Goal: Task Accomplishment & Management: Complete application form

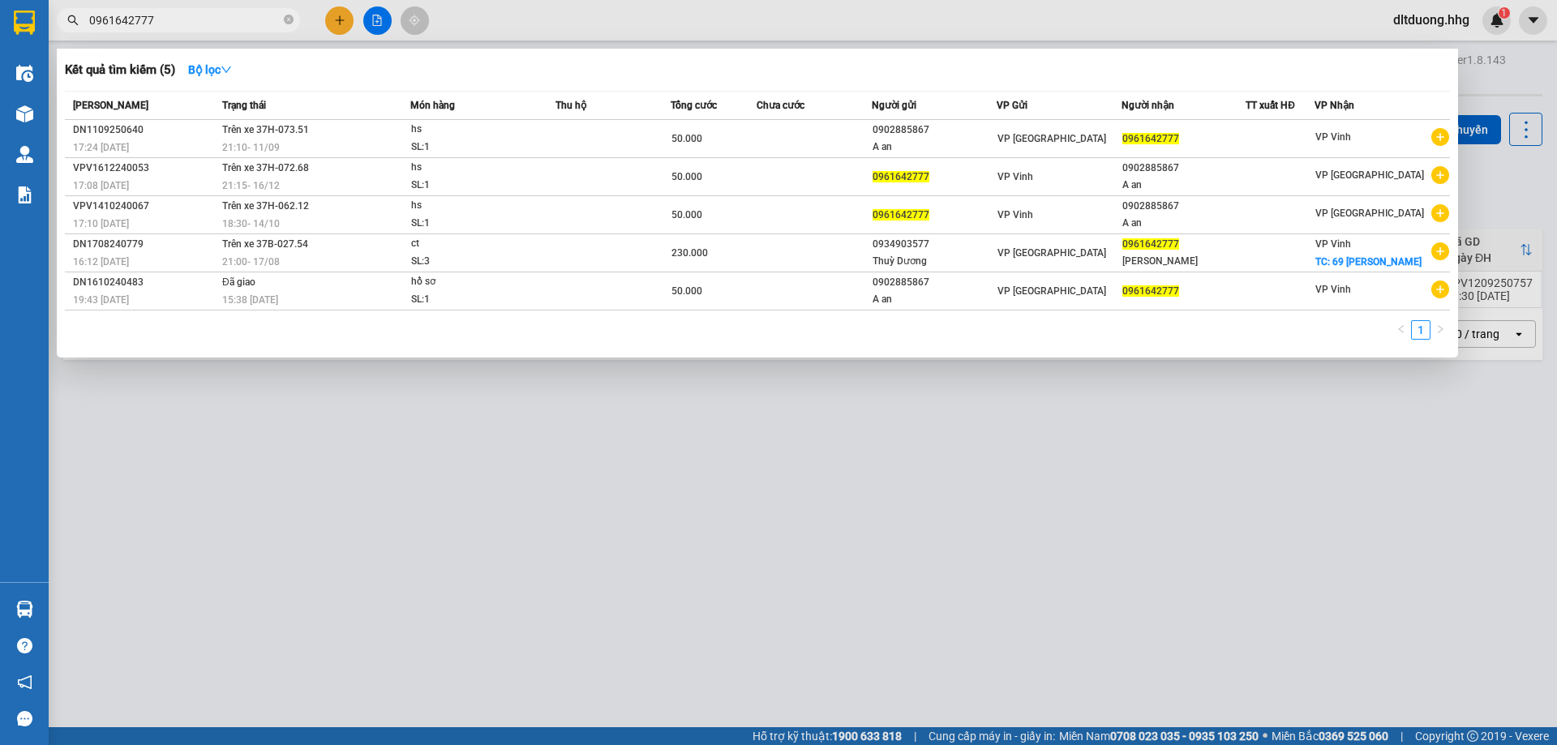
click at [207, 25] on input "0961642777" at bounding box center [184, 20] width 191 height 18
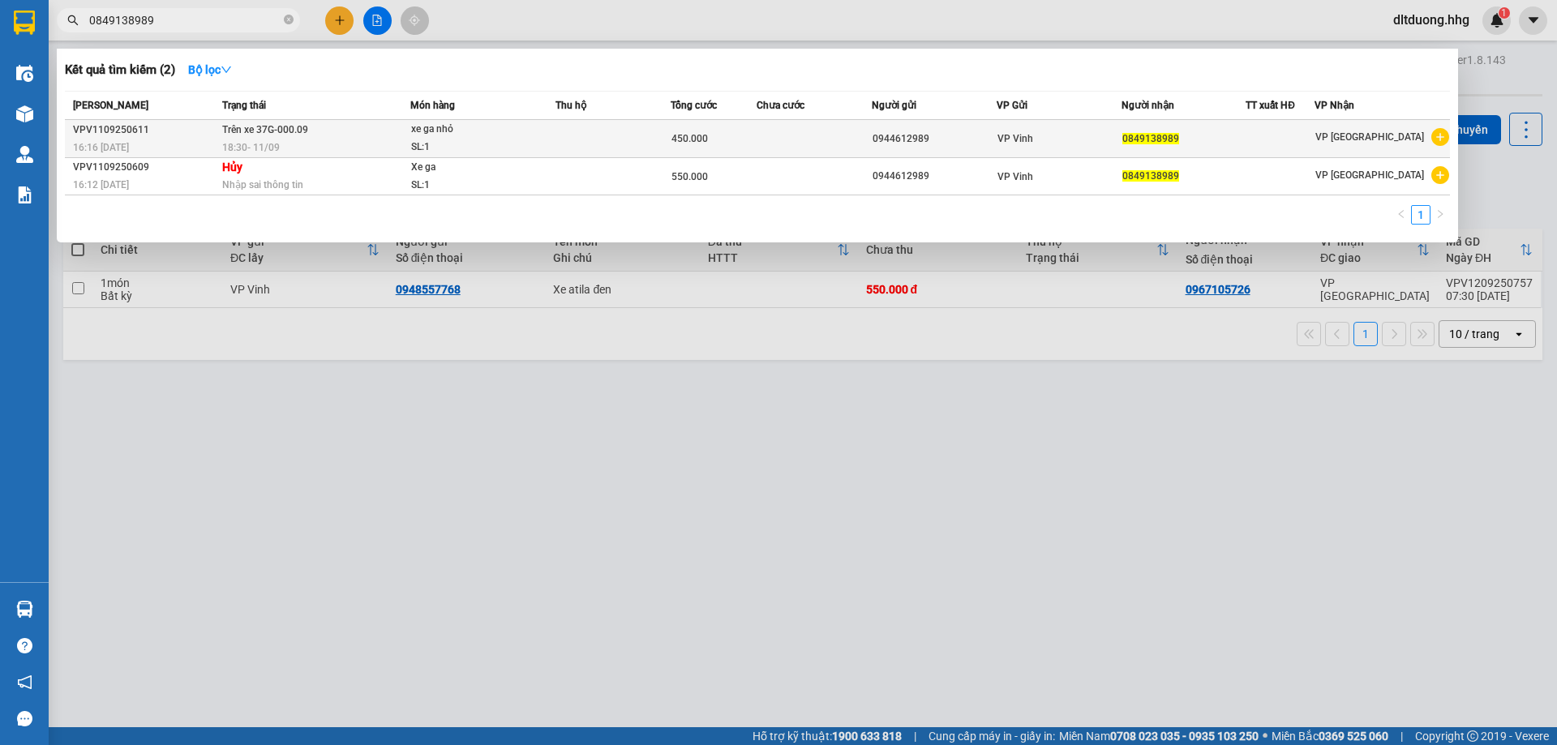
type input "0849138989"
click at [814, 139] on td at bounding box center [814, 139] width 115 height 38
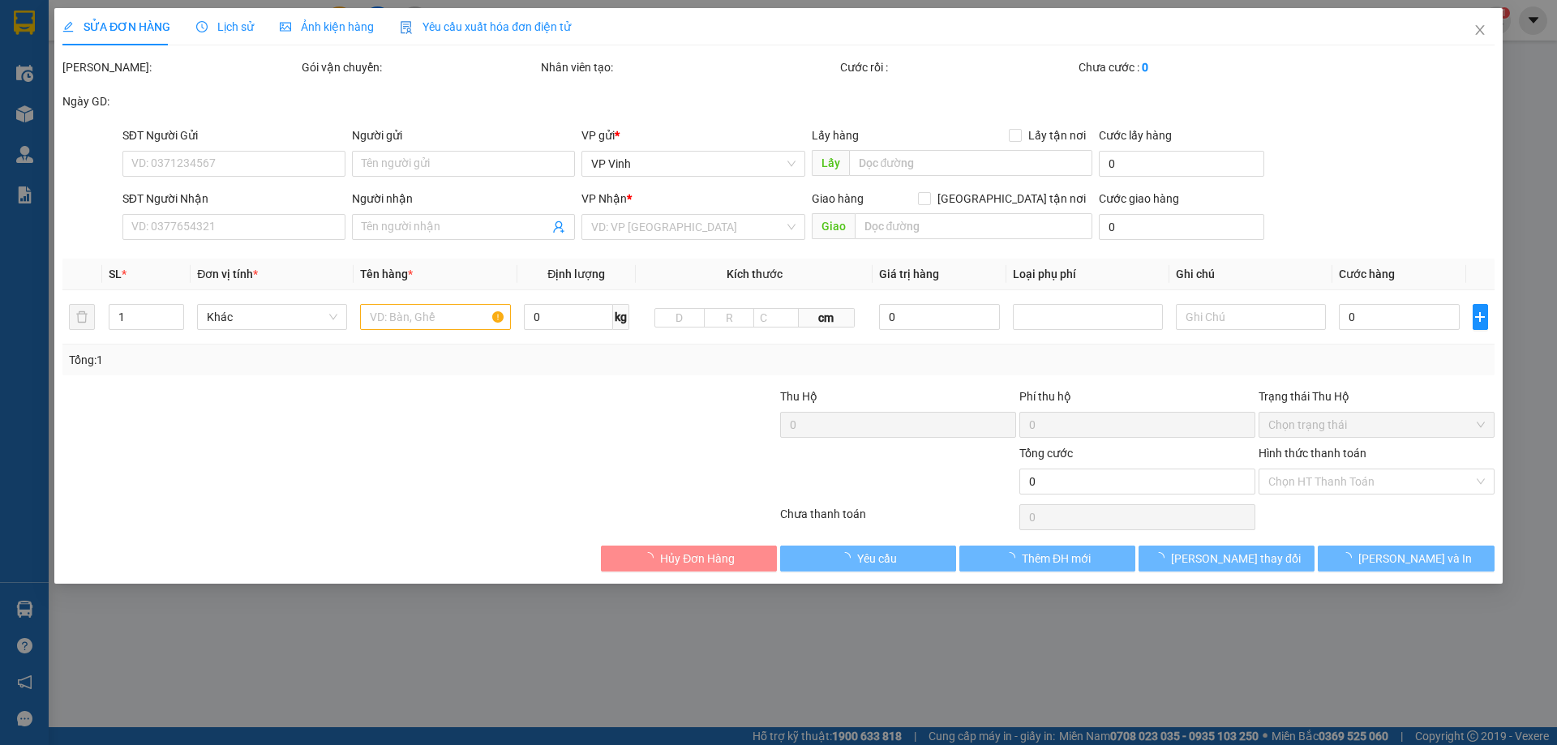
type input "0944612989"
type input "0849138989"
type input "450.000"
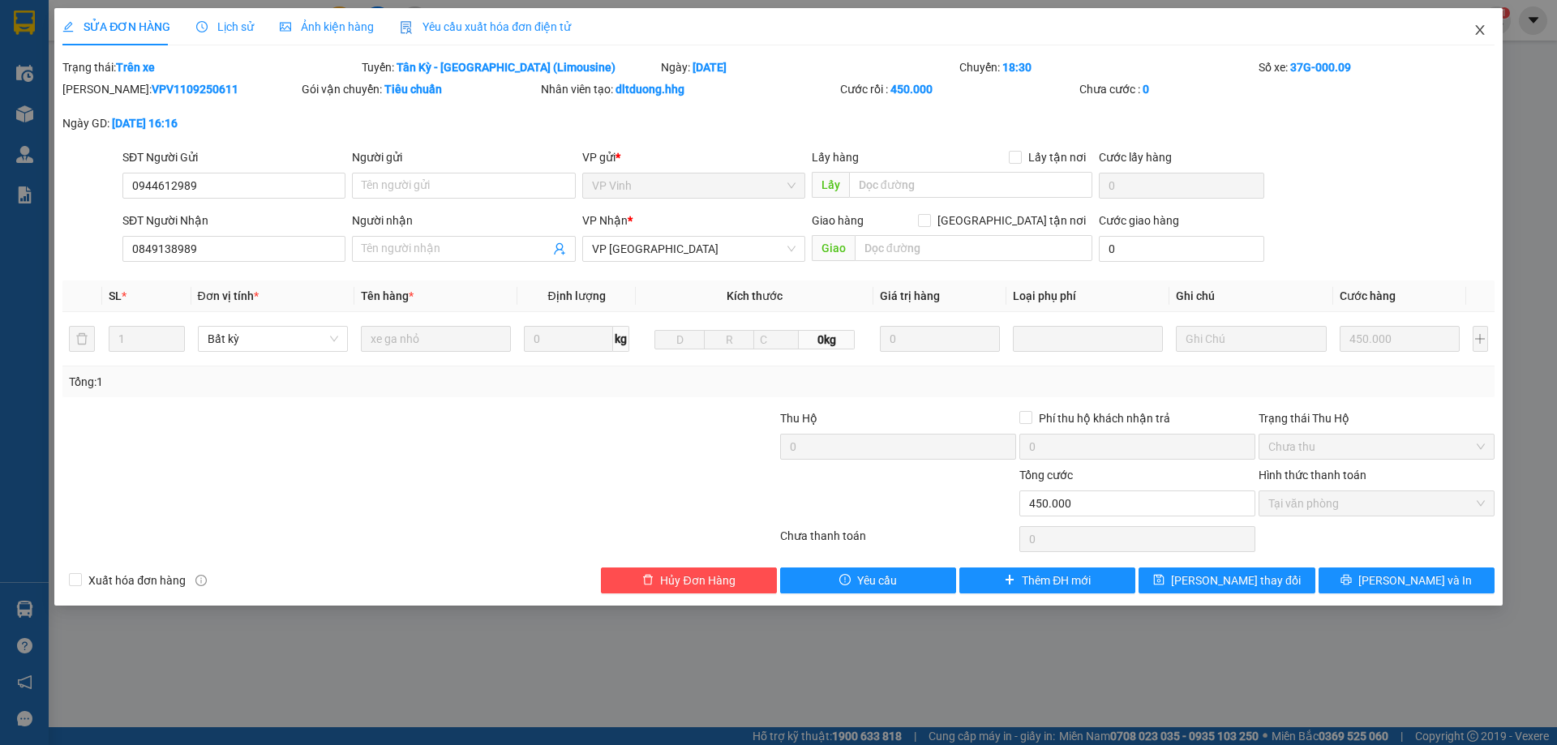
click at [1476, 32] on icon "close" at bounding box center [1479, 30] width 13 height 13
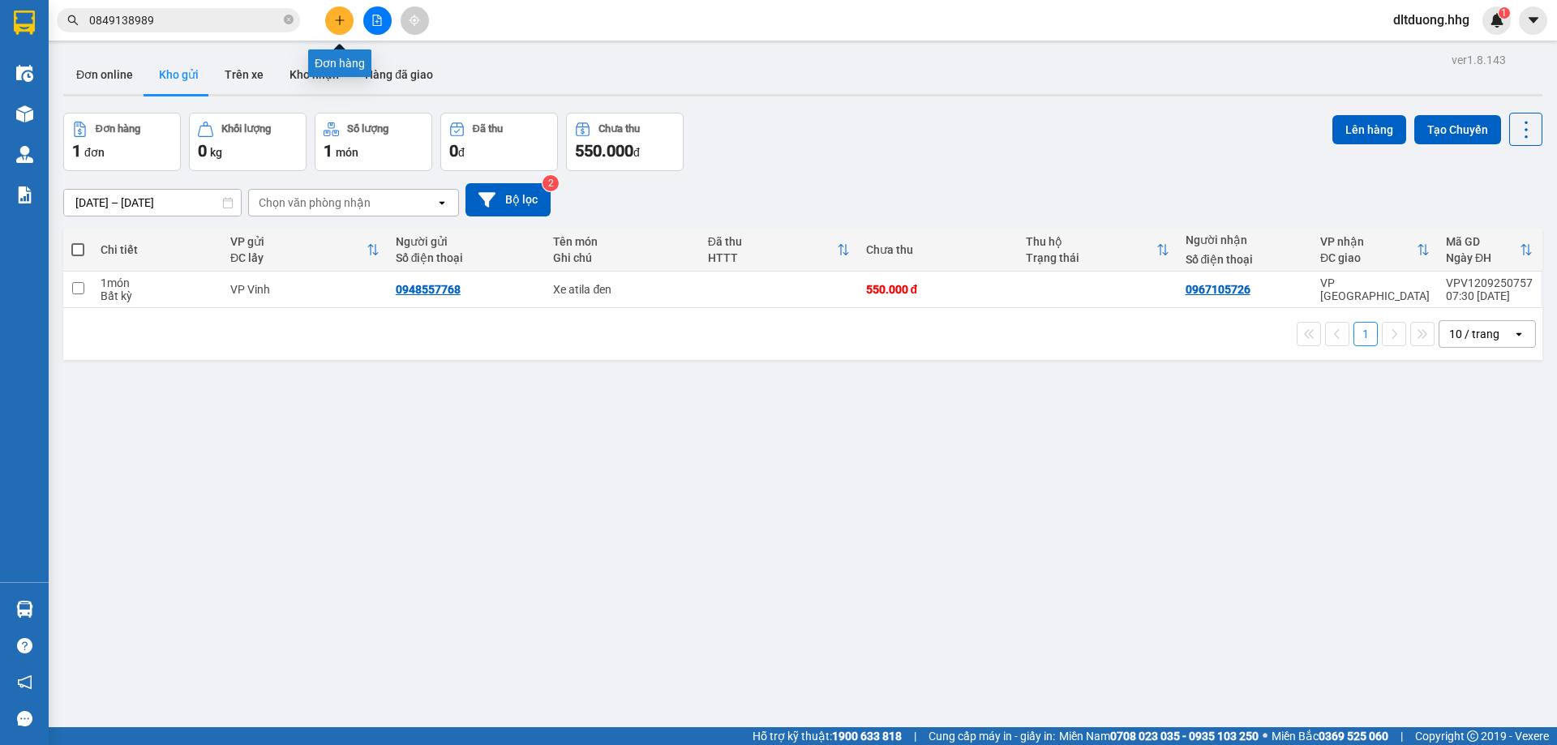
click at [345, 19] on button at bounding box center [339, 20] width 28 height 28
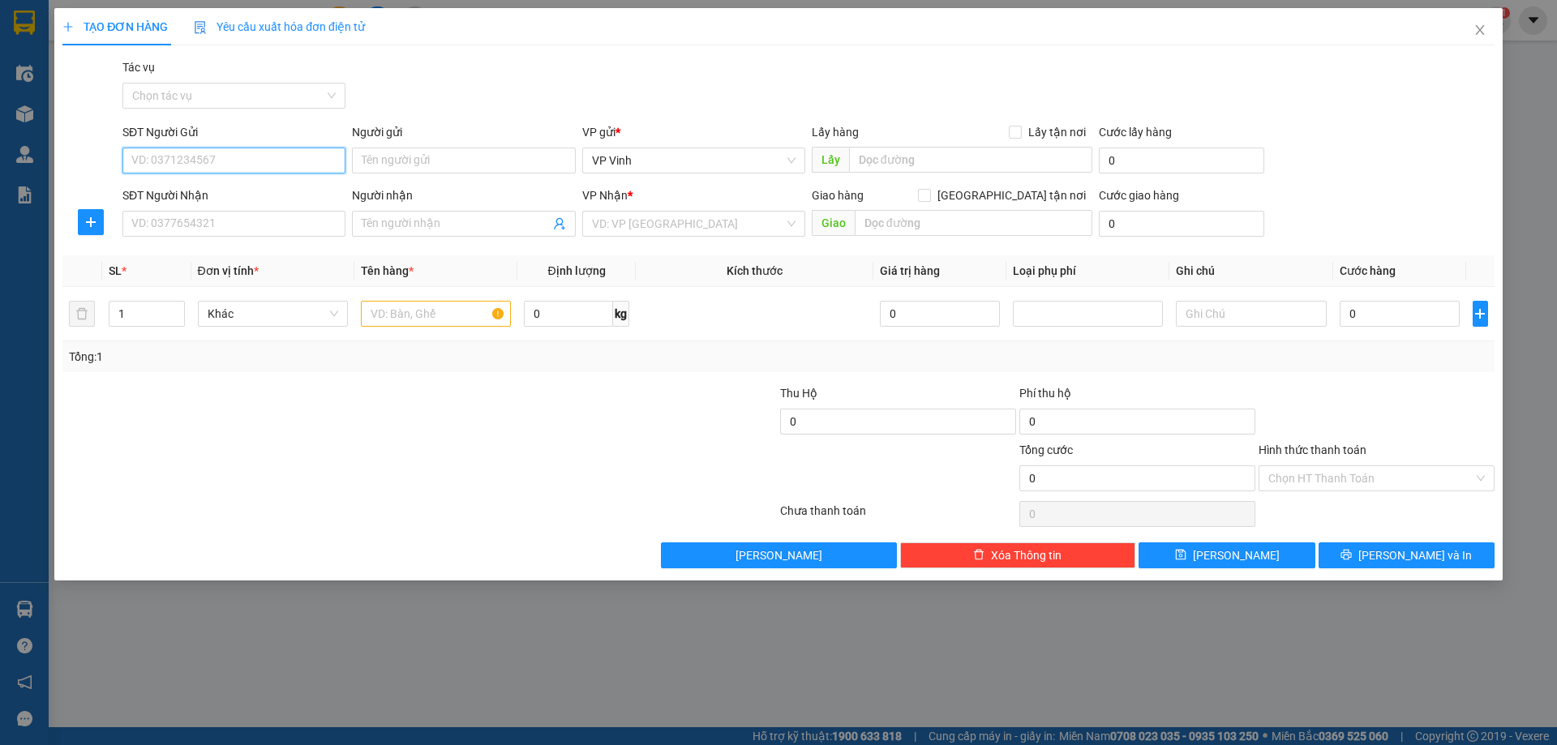
click at [325, 155] on input "SĐT Người Gửi" at bounding box center [233, 161] width 223 height 26
type input "0824468222"
click at [314, 231] on input "SĐT Người Nhận" at bounding box center [233, 224] width 223 height 26
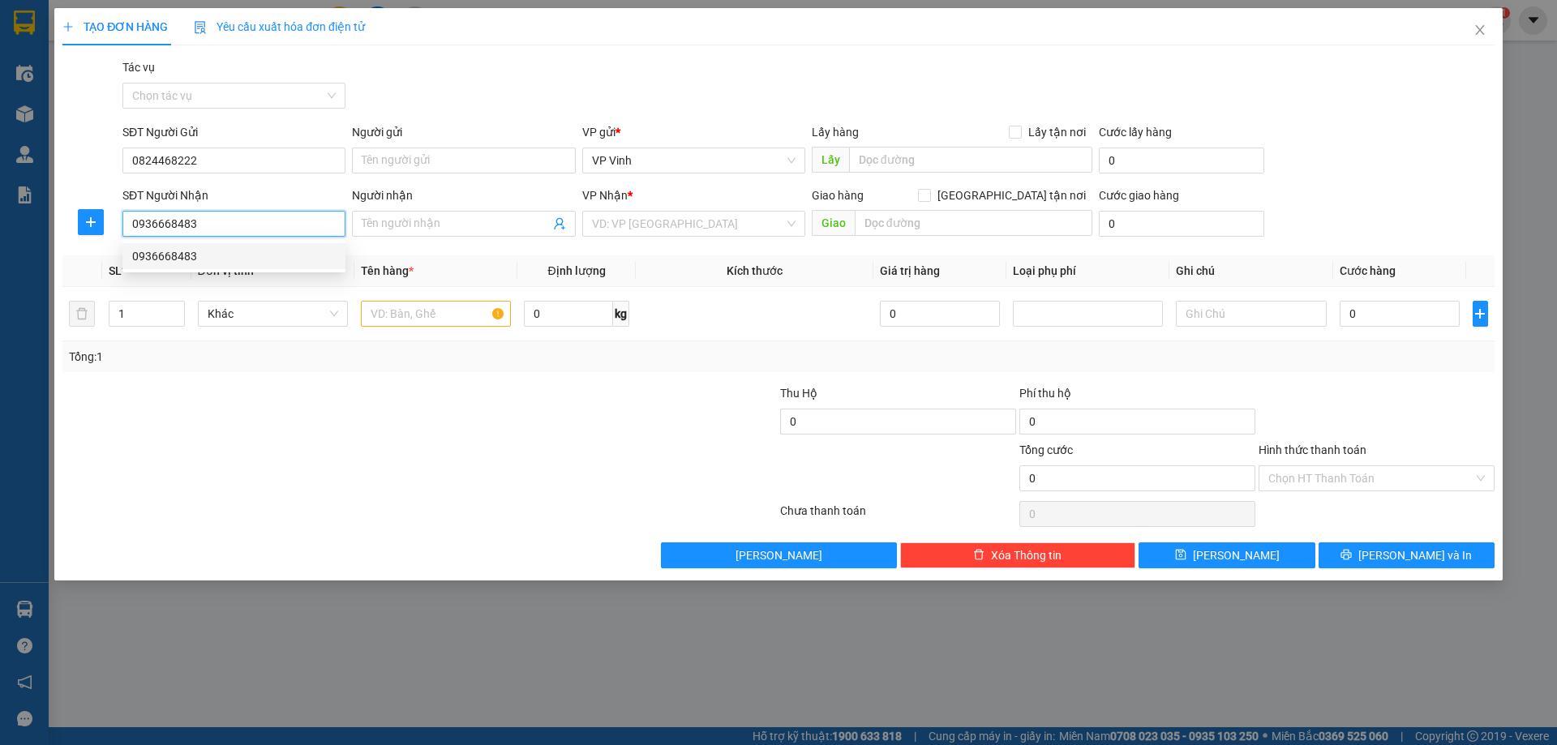
click at [306, 257] on div "0936668483" at bounding box center [234, 256] width 204 height 18
type input "0936668483"
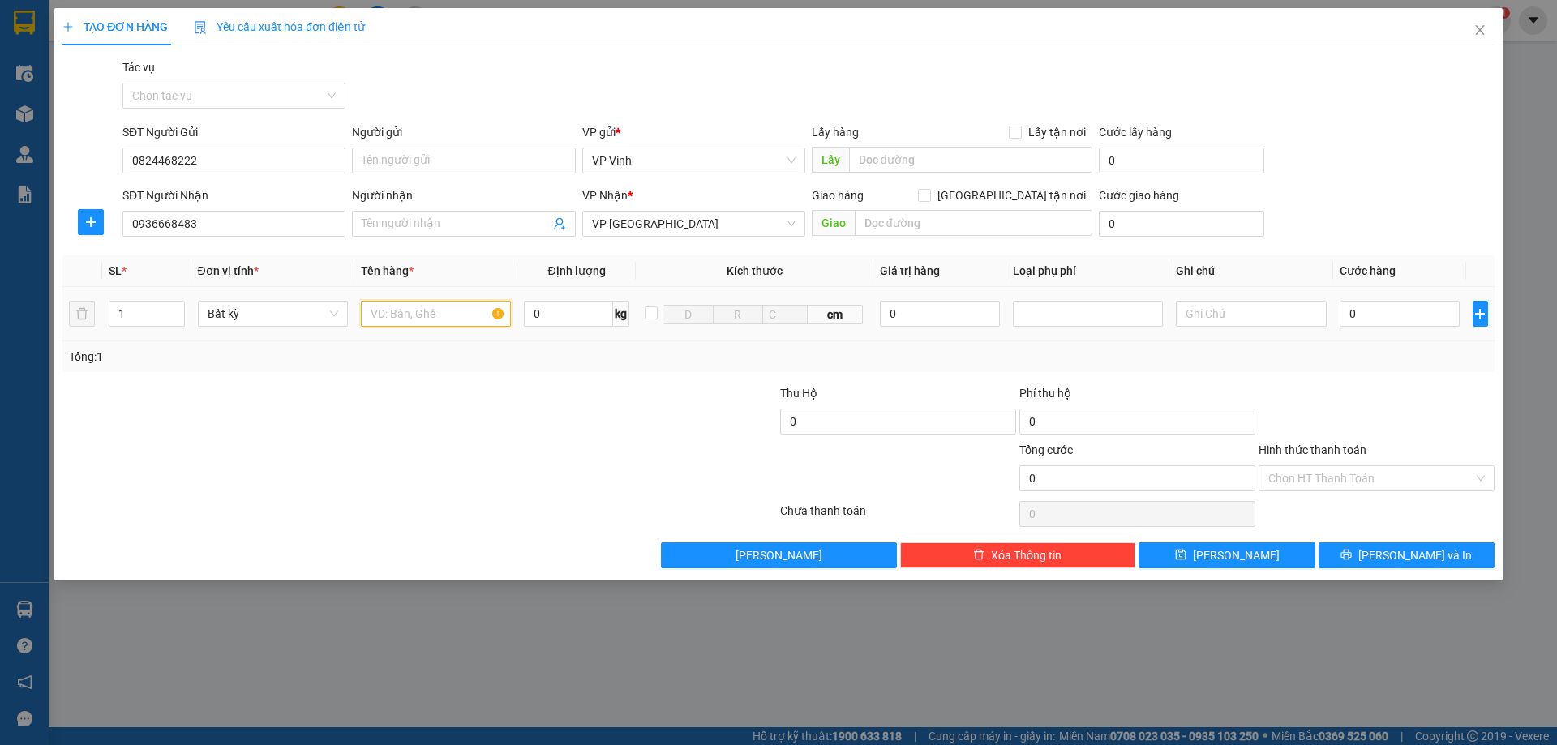
click at [440, 312] on input "text" at bounding box center [436, 314] width 150 height 26
type input "ct"
click at [1438, 322] on input "0" at bounding box center [1399, 314] width 121 height 26
type input "5"
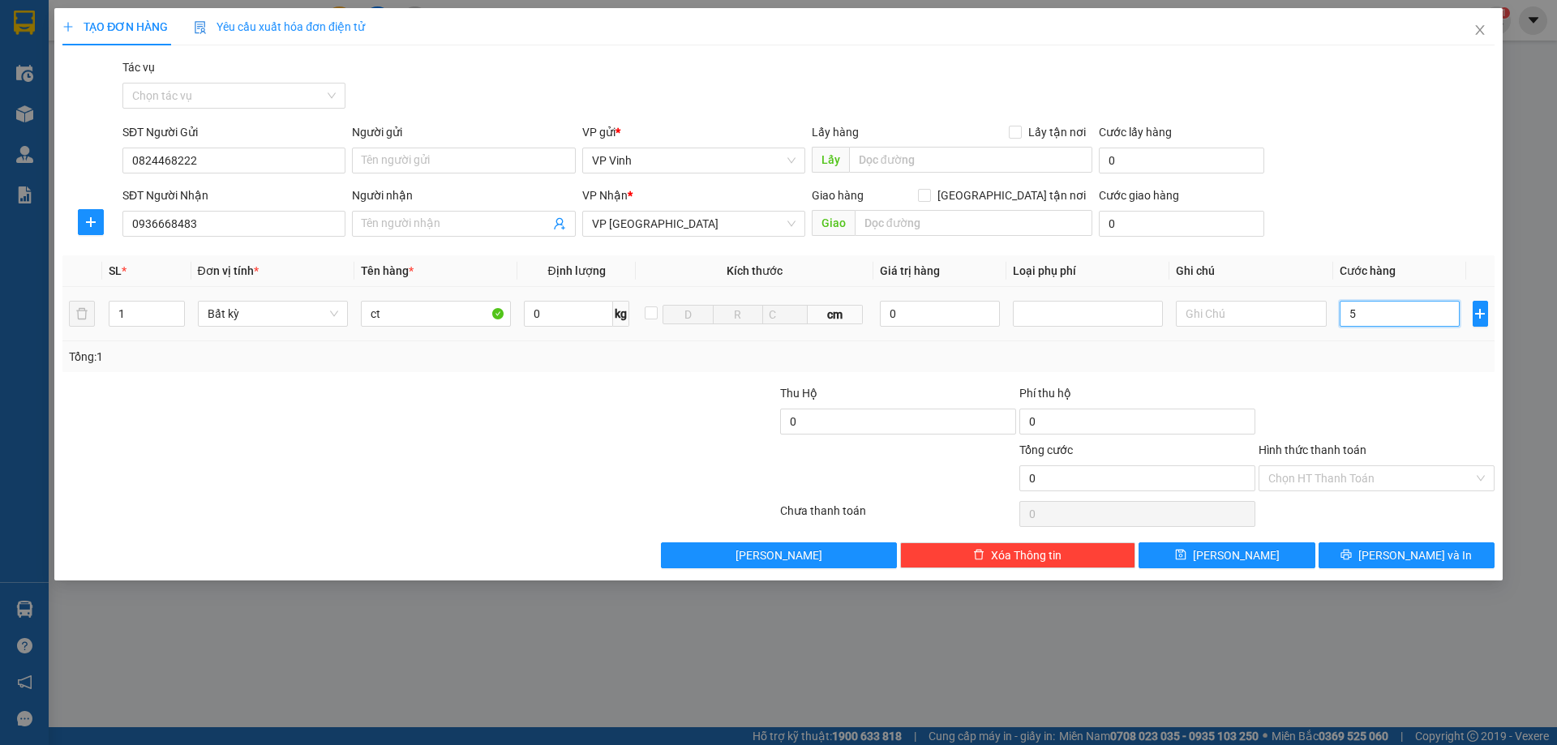
type input "5"
type input "50"
type input "500"
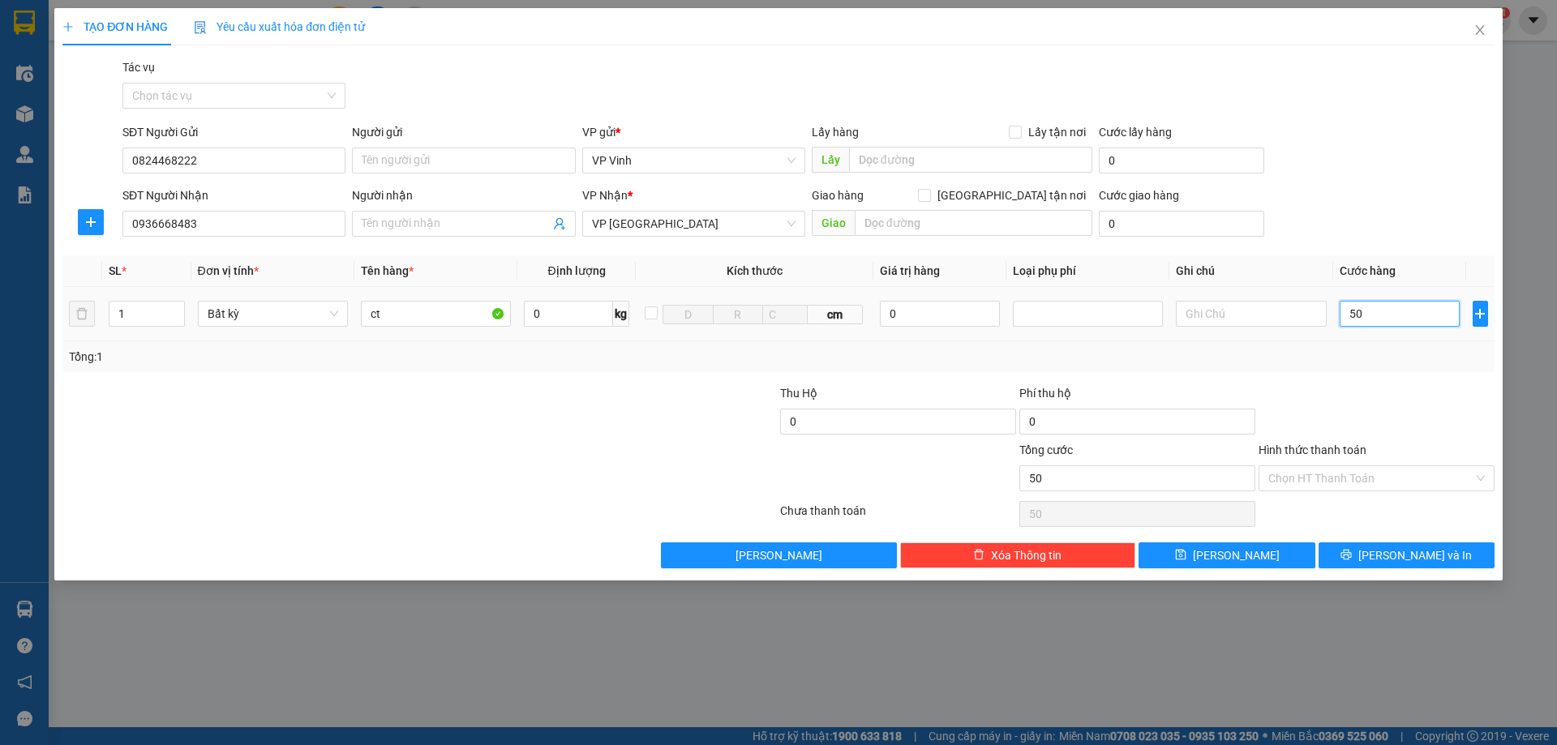
type input "500"
type input "5.000"
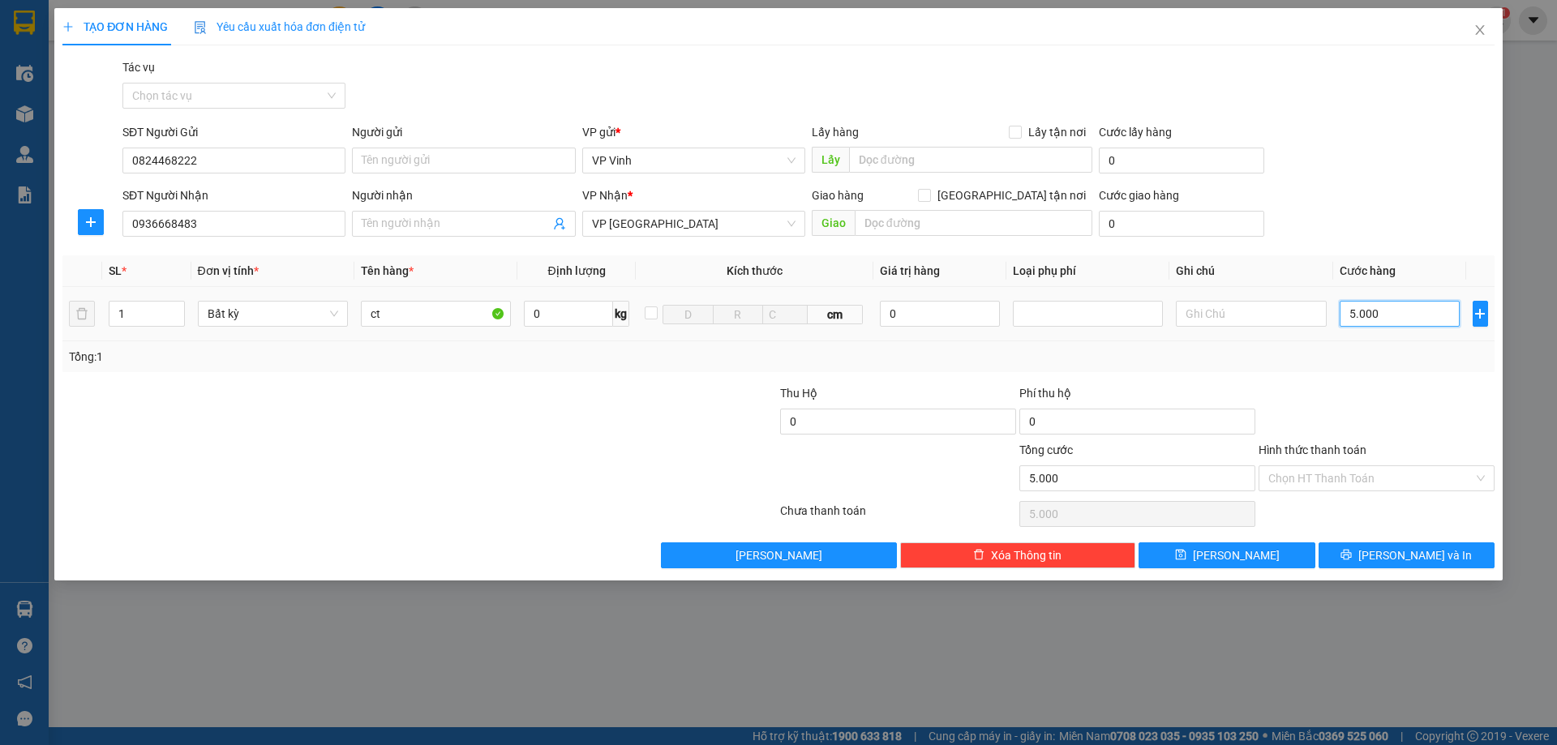
type input "50.000"
type input "500.000"
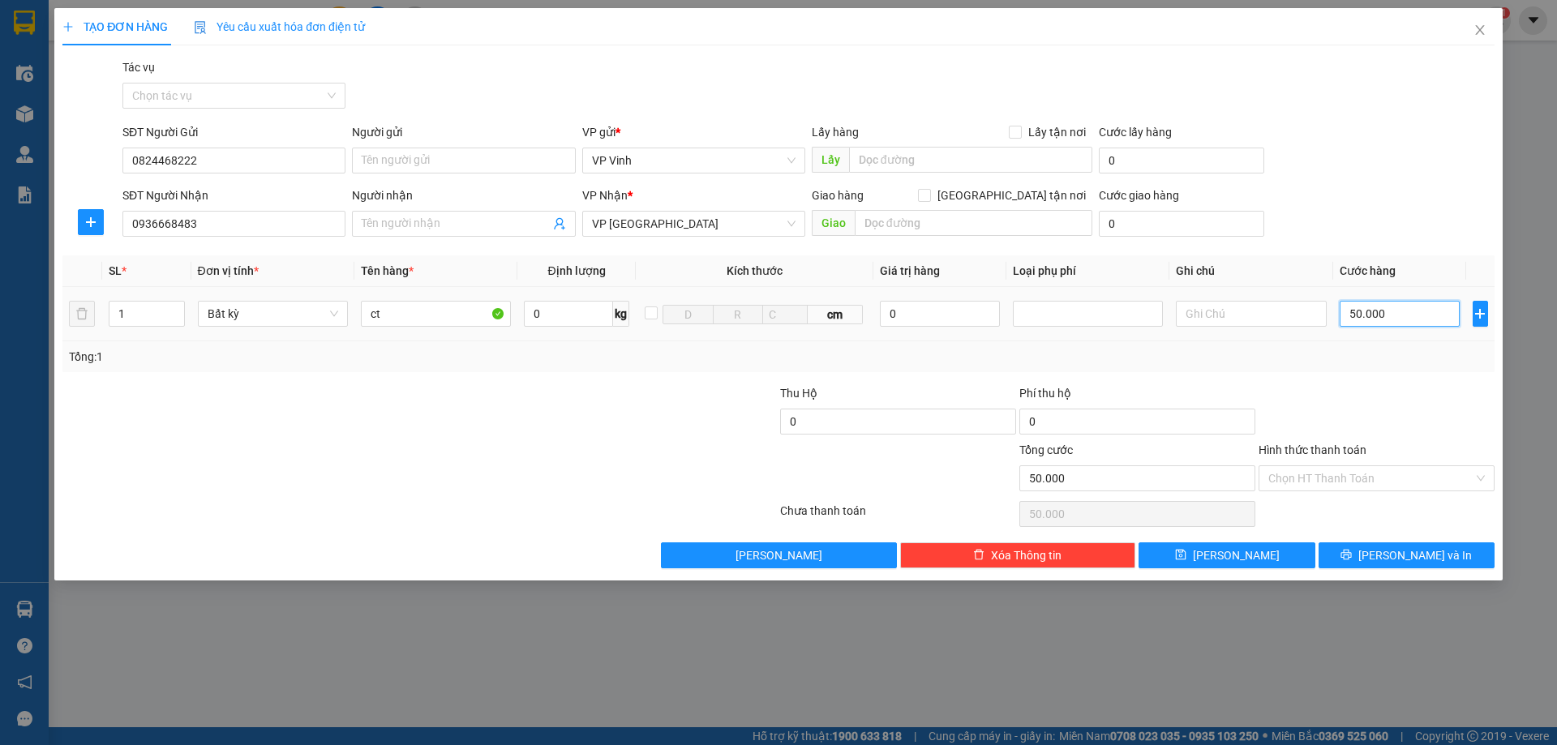
type input "500.000"
type input "50.000"
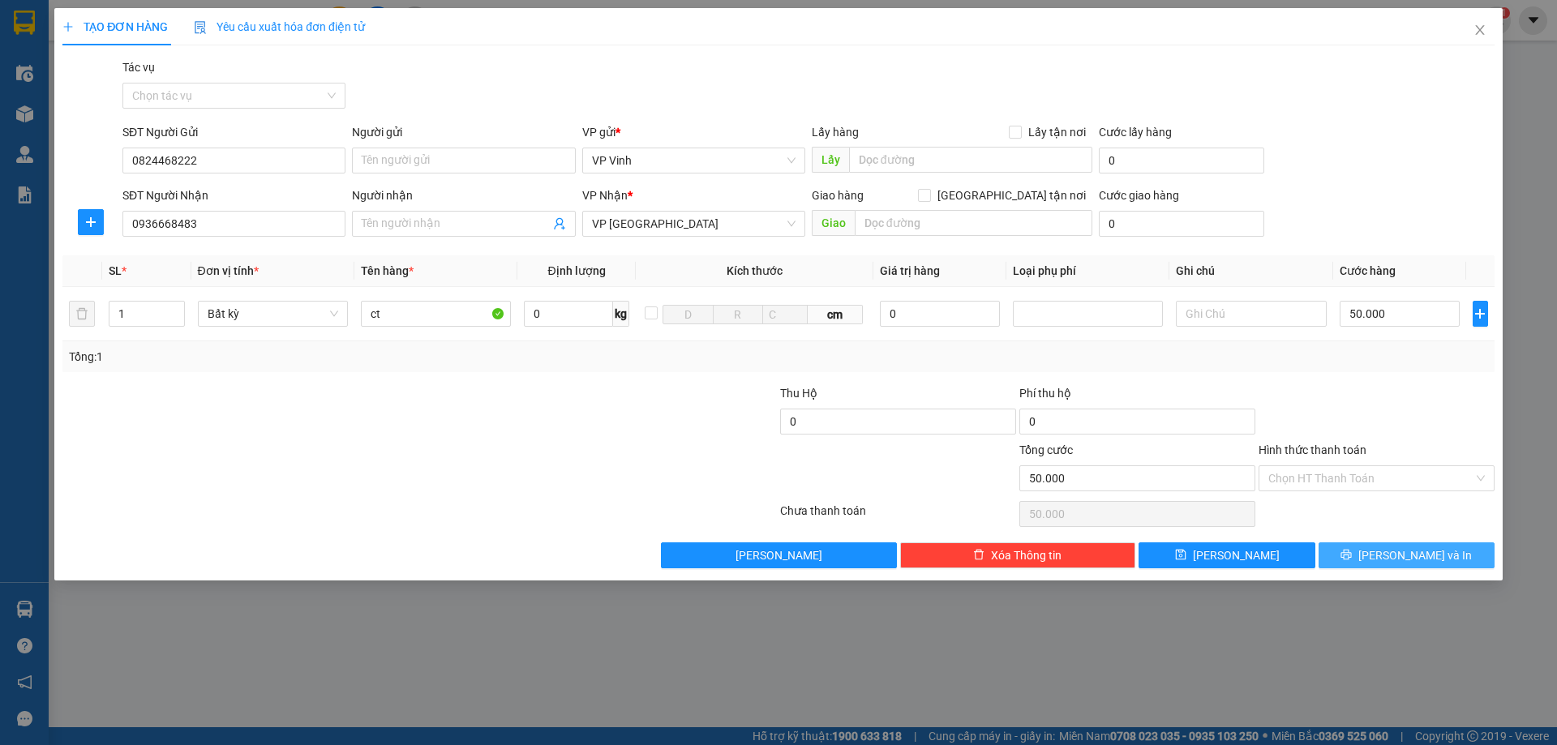
click at [1372, 548] on button "[PERSON_NAME] và In" at bounding box center [1406, 555] width 176 height 26
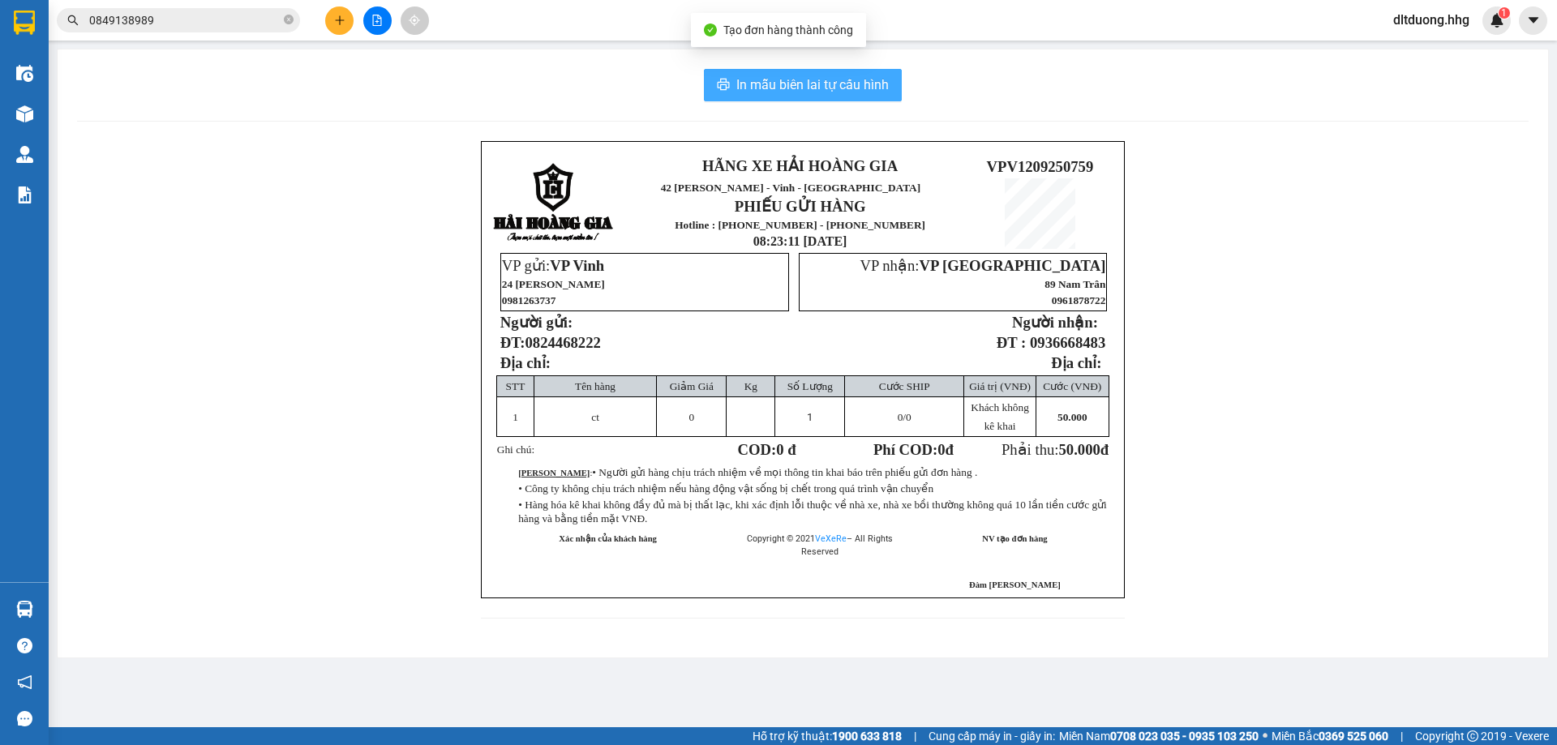
click at [735, 83] on button "In mẫu biên lai tự cấu hình" at bounding box center [803, 85] width 198 height 32
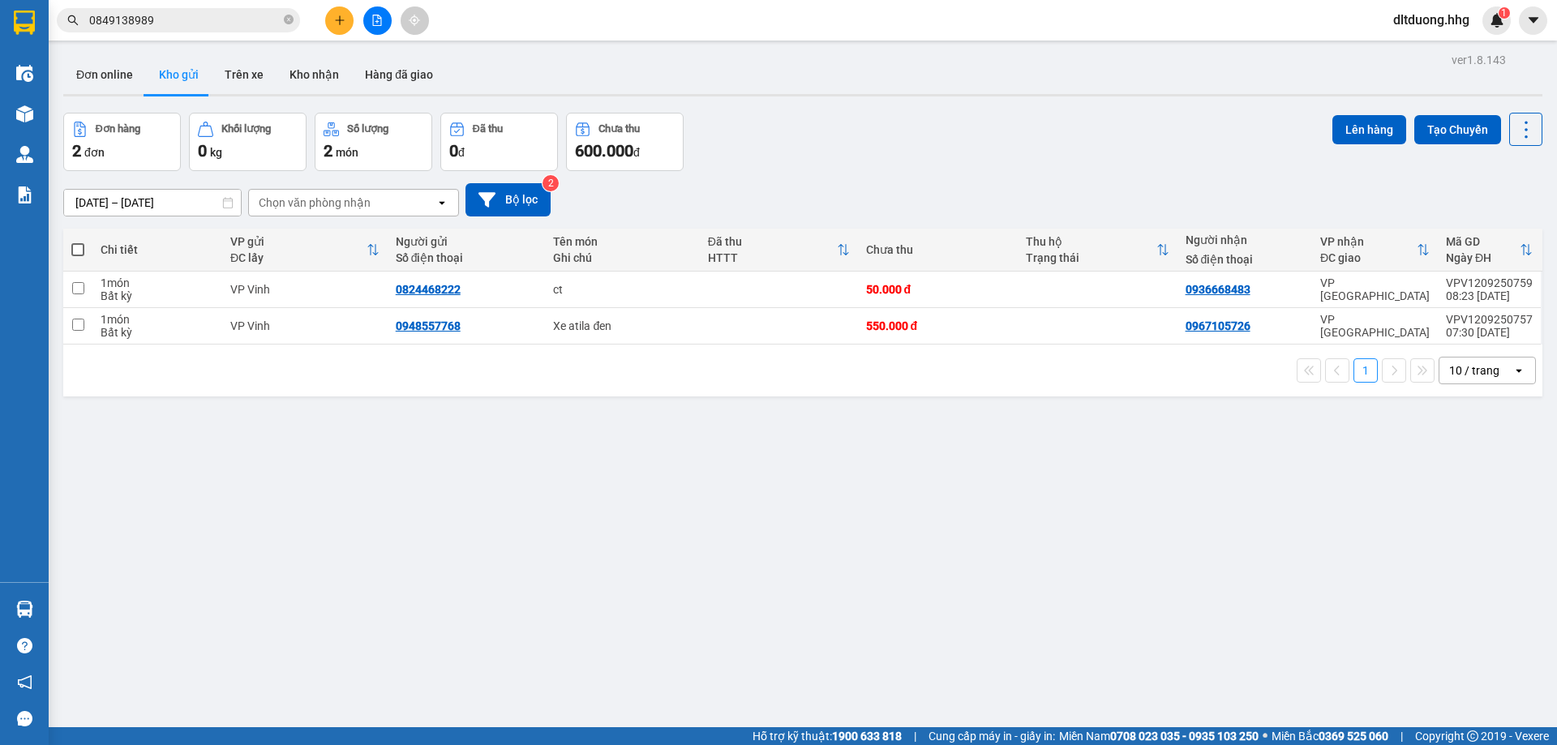
click at [162, 15] on input "0849138989" at bounding box center [184, 20] width 191 height 18
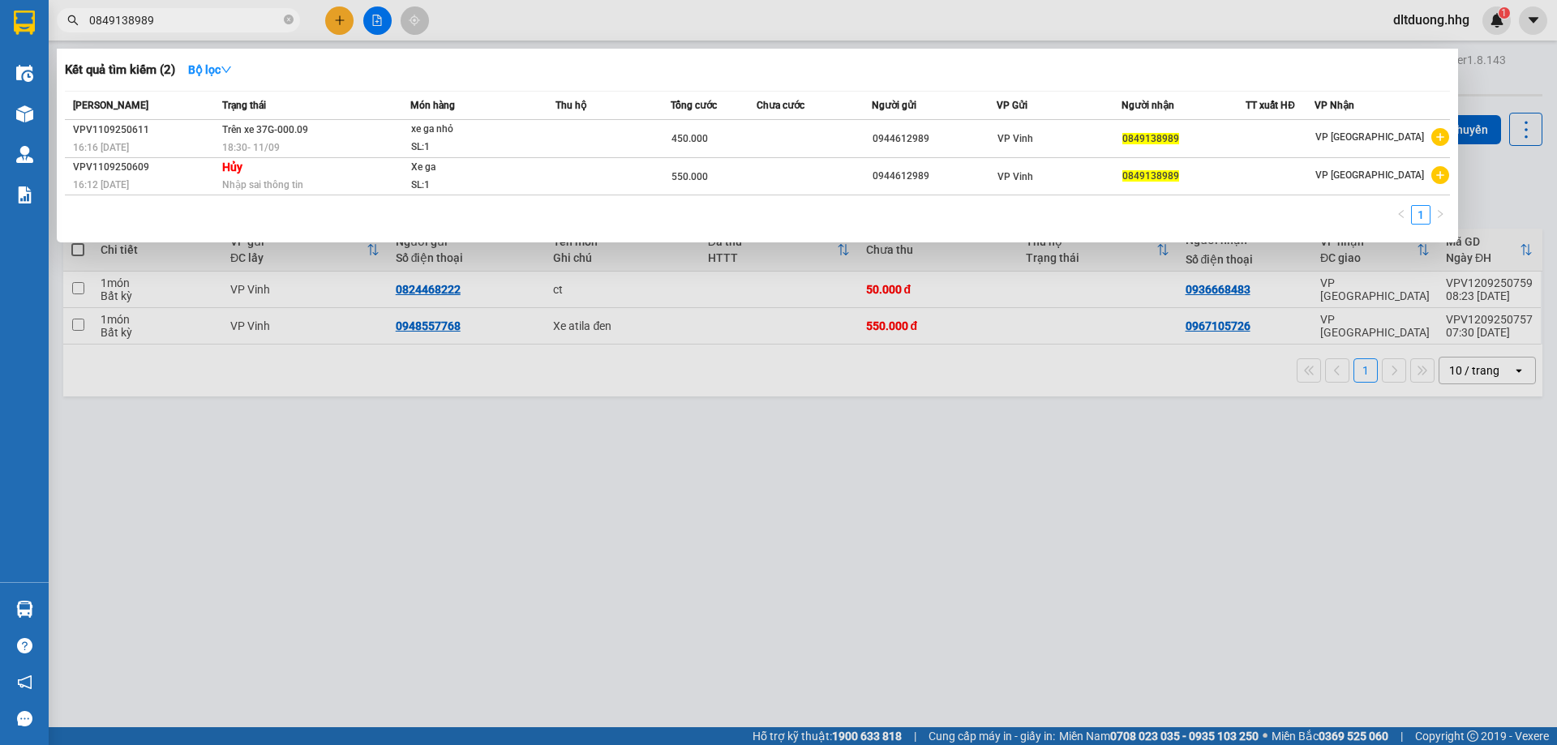
click at [162, 16] on input "0849138989" at bounding box center [184, 20] width 191 height 18
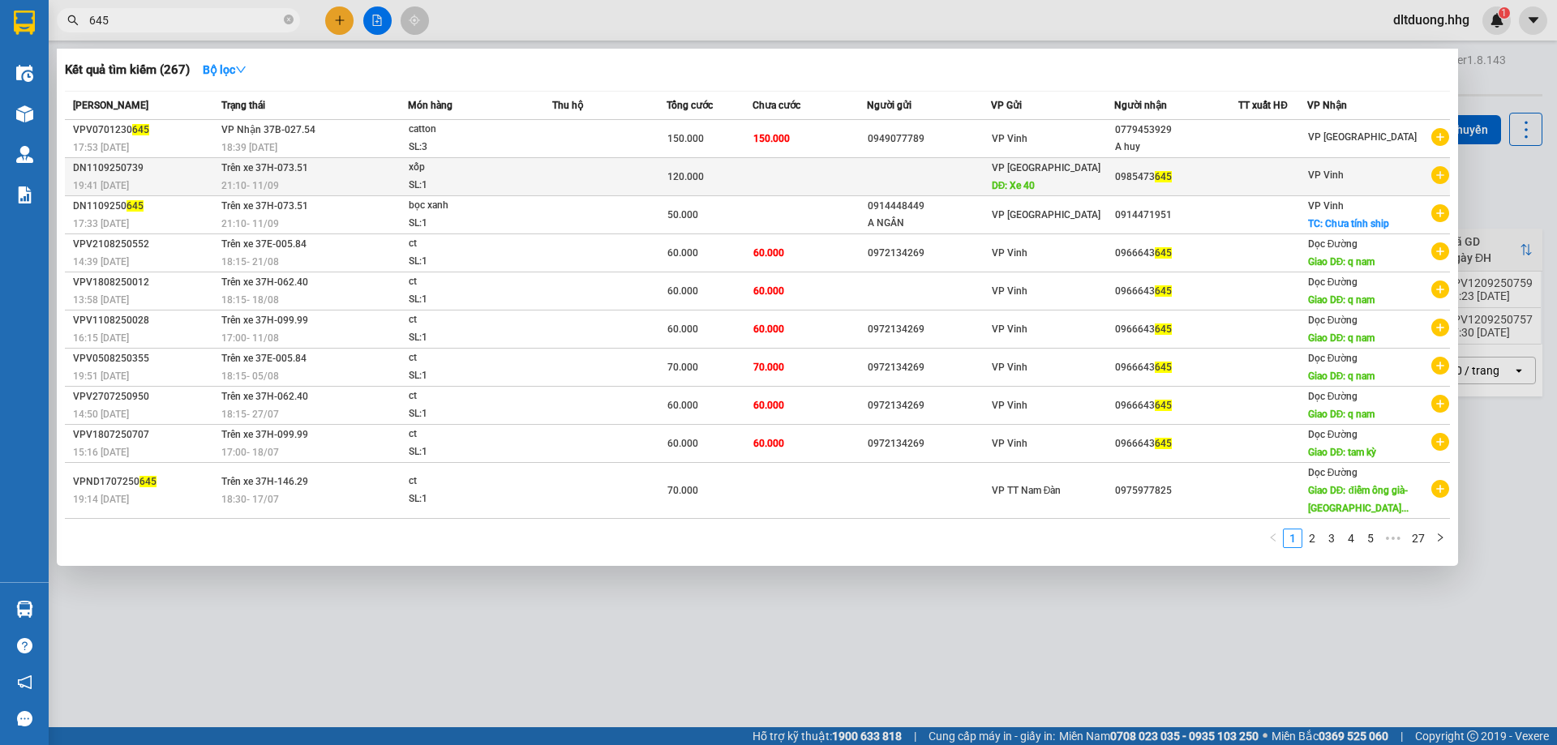
type input "645"
click at [361, 174] on td "Trên xe 37H-073.51 21:10 - 11/09" at bounding box center [312, 177] width 191 height 38
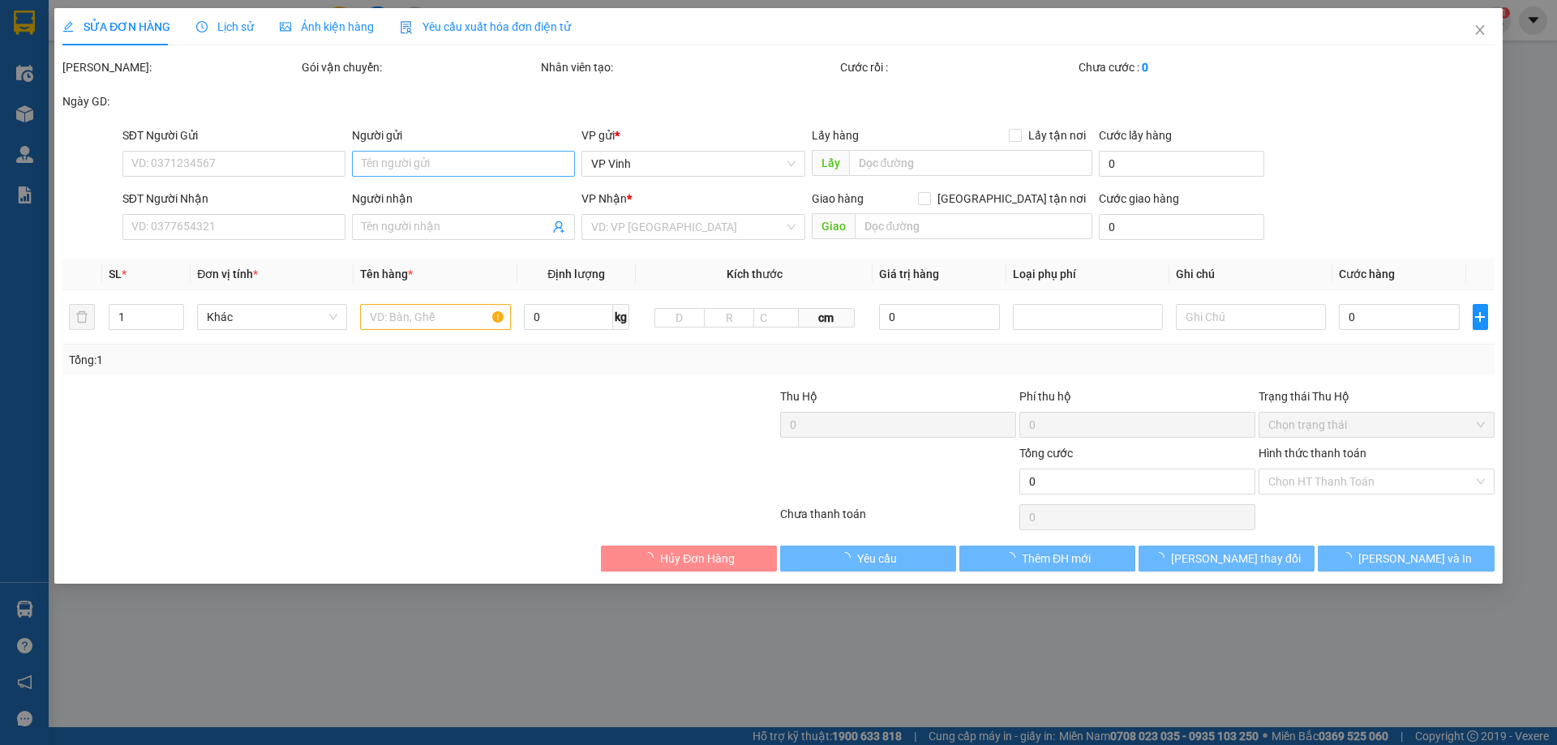
type input "Xe 40"
type input "0985473645"
type input "120.000"
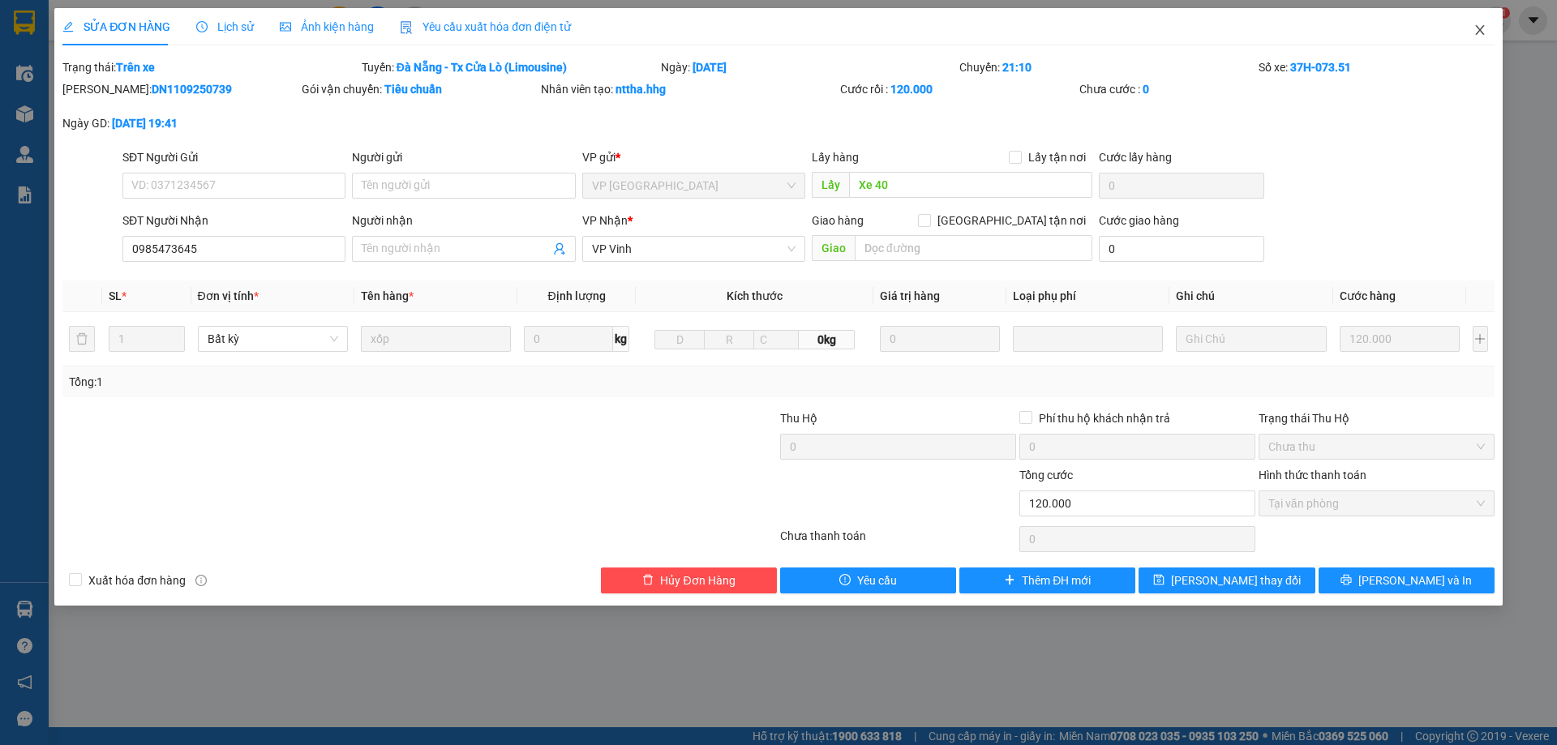
click at [1474, 36] on icon "close" at bounding box center [1479, 30] width 13 height 13
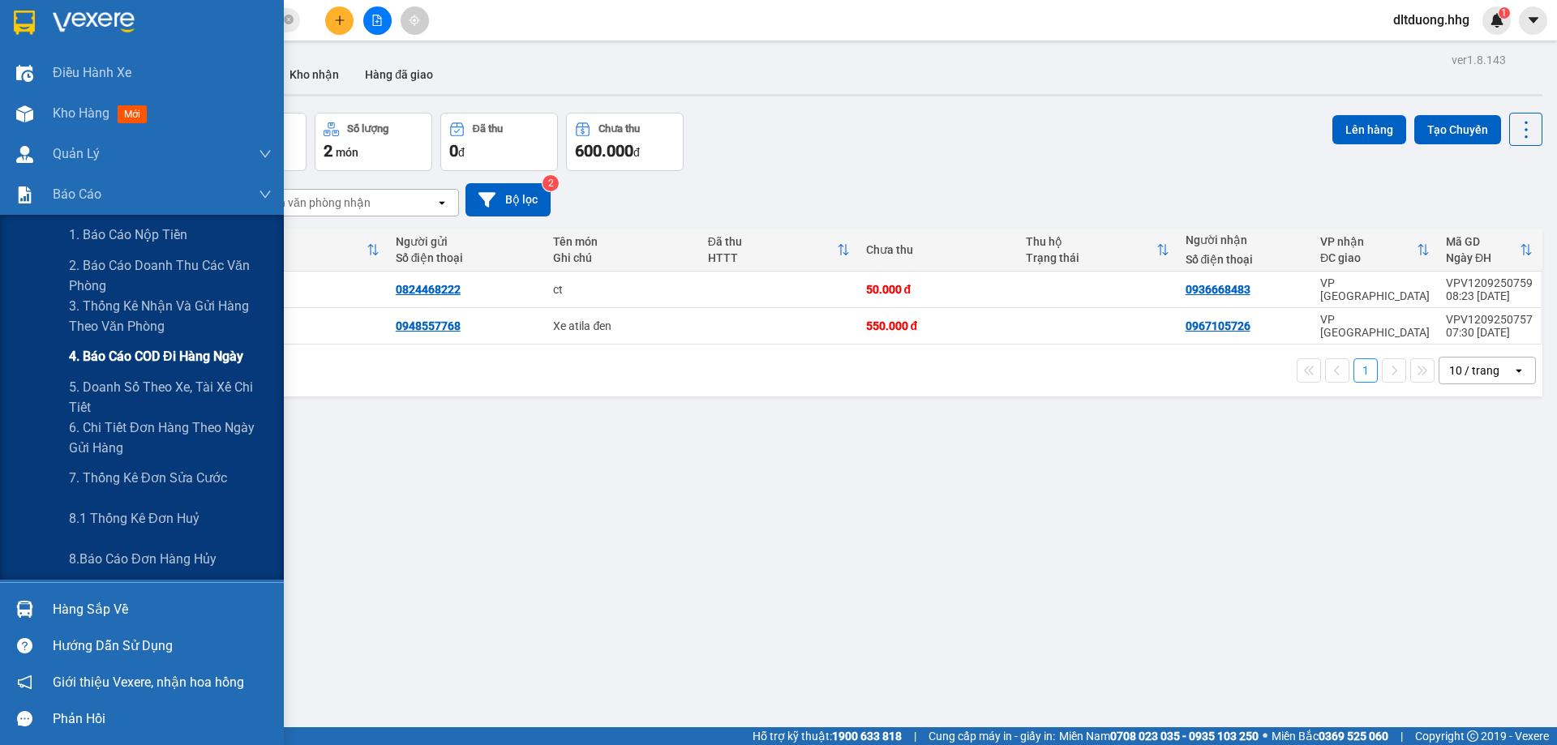
click at [101, 357] on span "4. Báo cáo COD đi hàng ngày" at bounding box center [156, 356] width 174 height 20
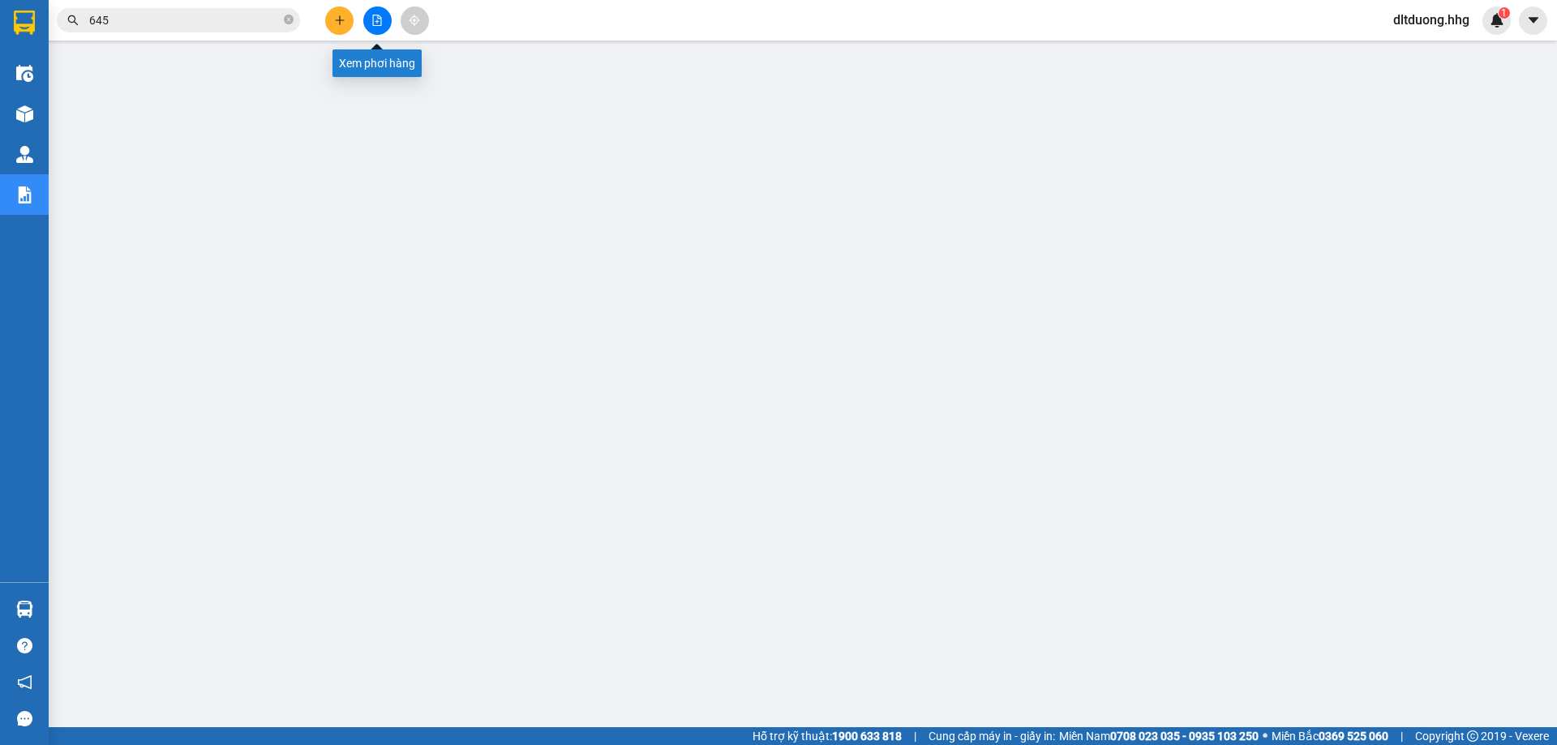
click at [375, 27] on button at bounding box center [377, 20] width 28 height 28
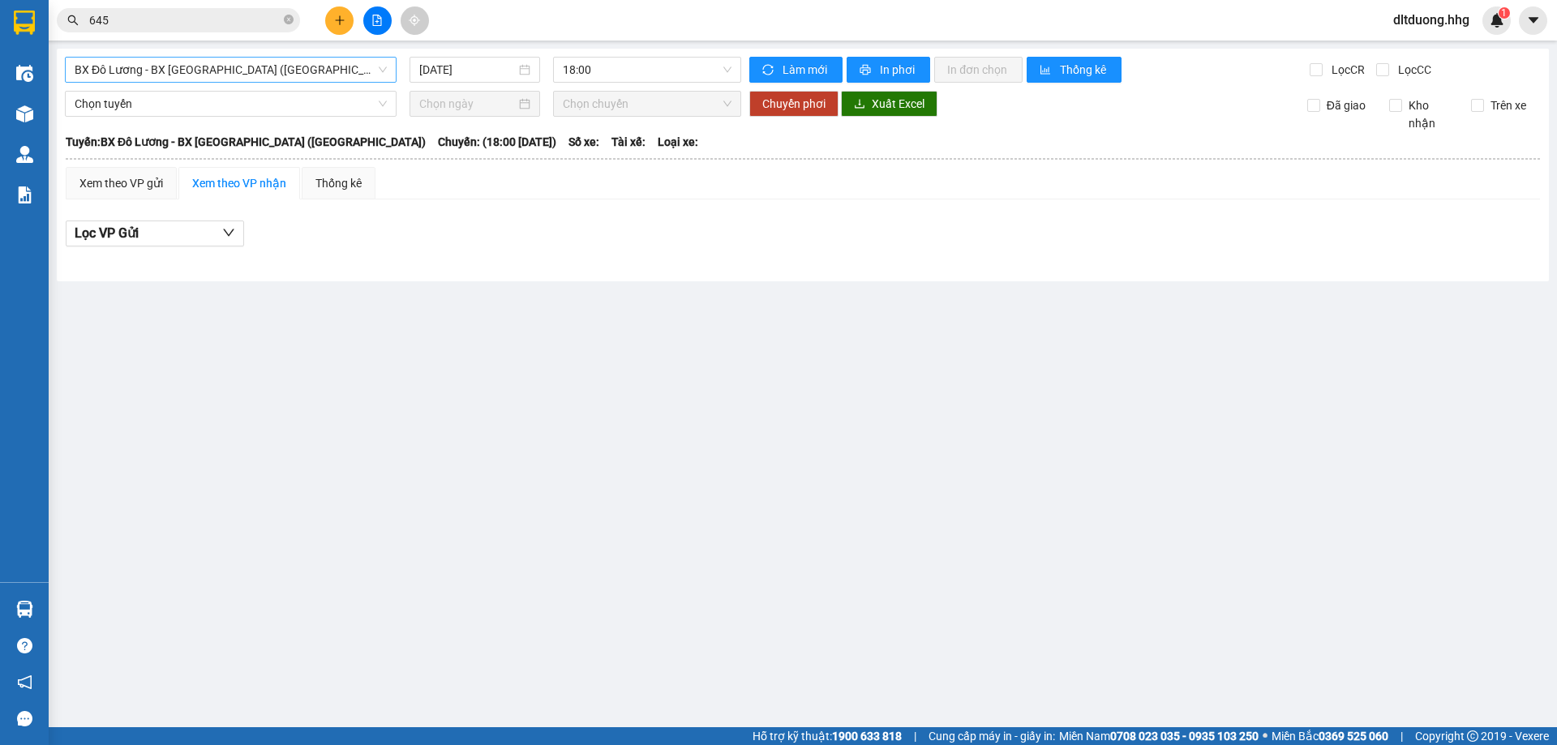
click at [298, 67] on span "BX Đô Lương - BX [GEOGRAPHIC_DATA] ([GEOGRAPHIC_DATA])" at bounding box center [231, 70] width 312 height 24
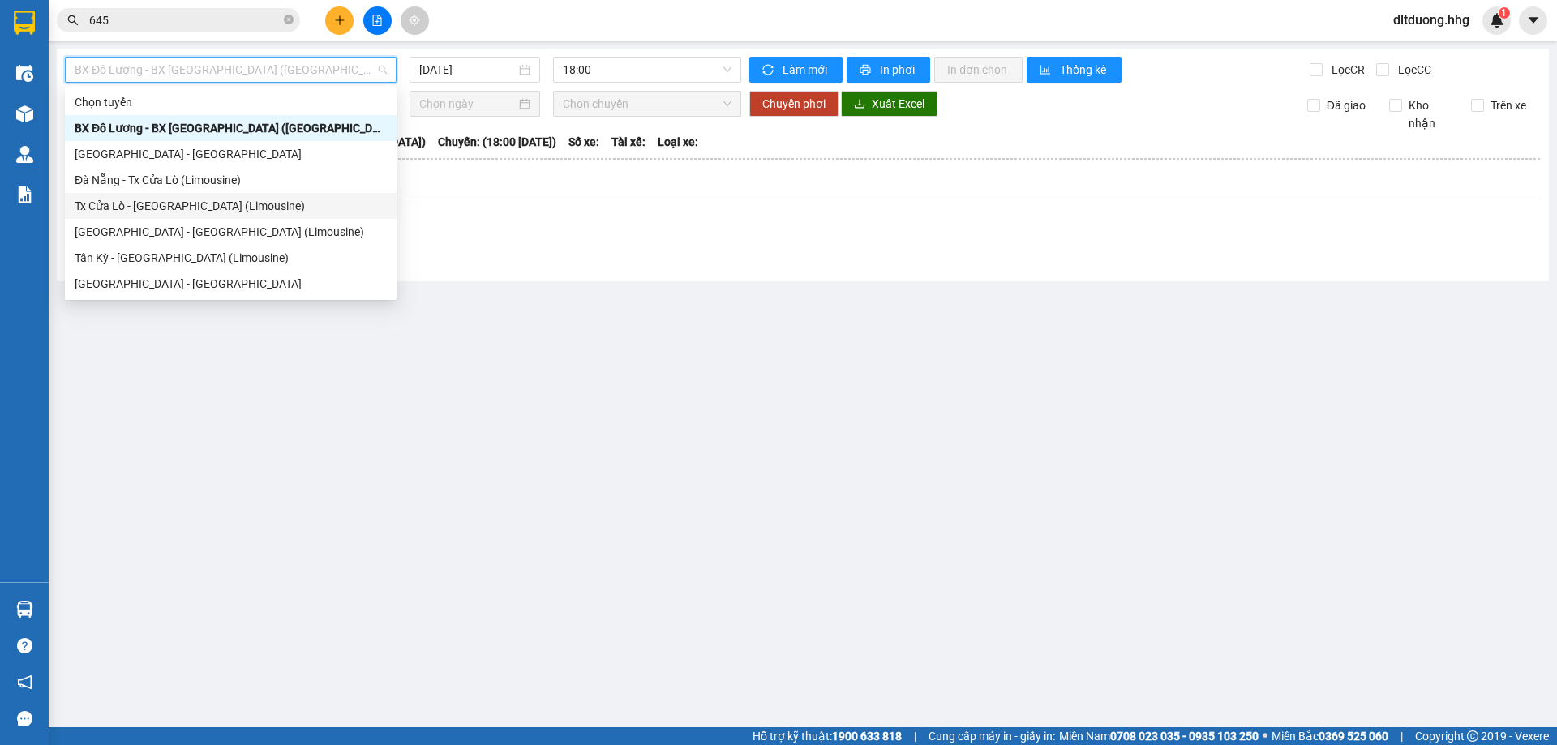
click at [179, 209] on div "Tx Cửa Lò - [GEOGRAPHIC_DATA] (Limousine)" at bounding box center [231, 206] width 312 height 18
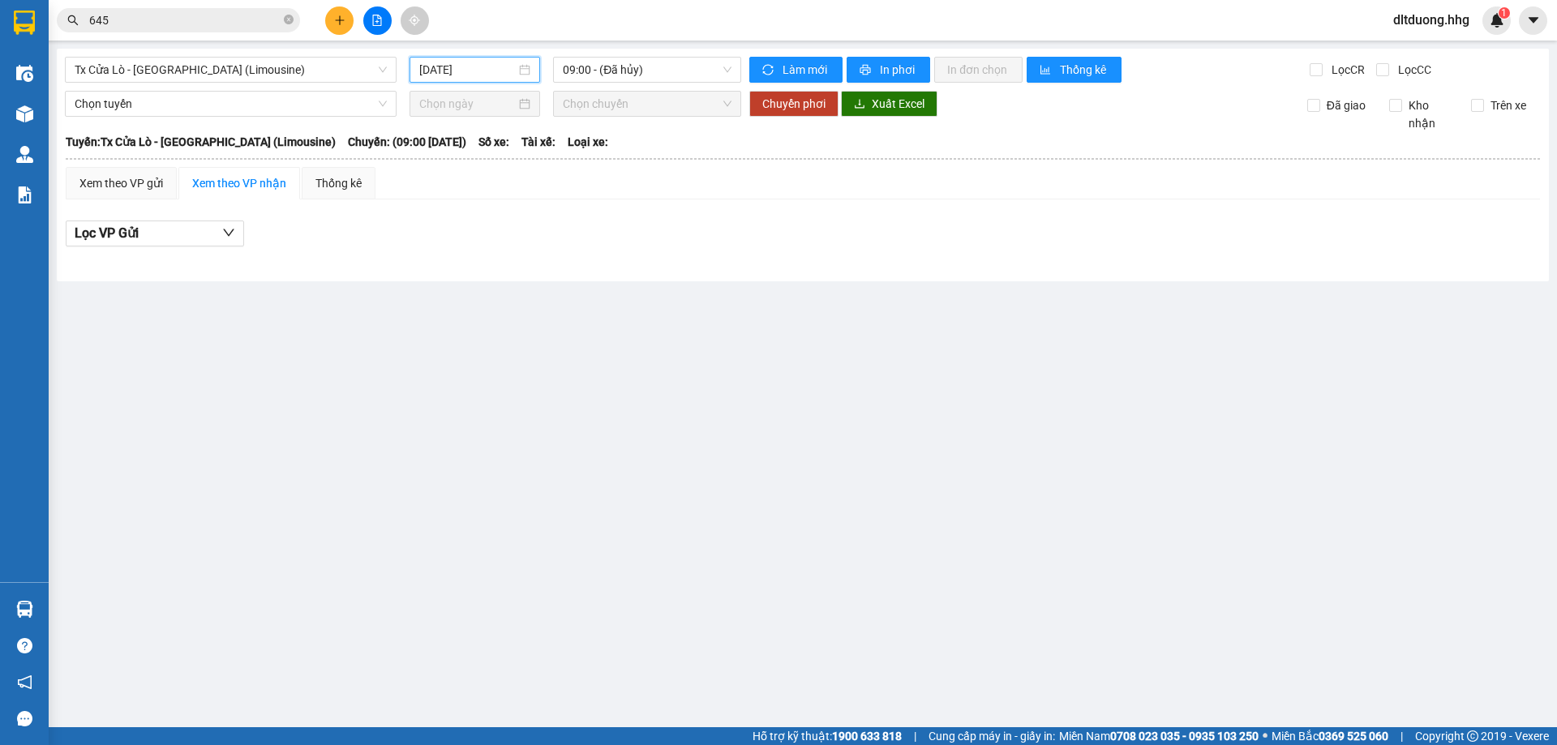
click at [483, 71] on input "[DATE]" at bounding box center [467, 70] width 96 height 18
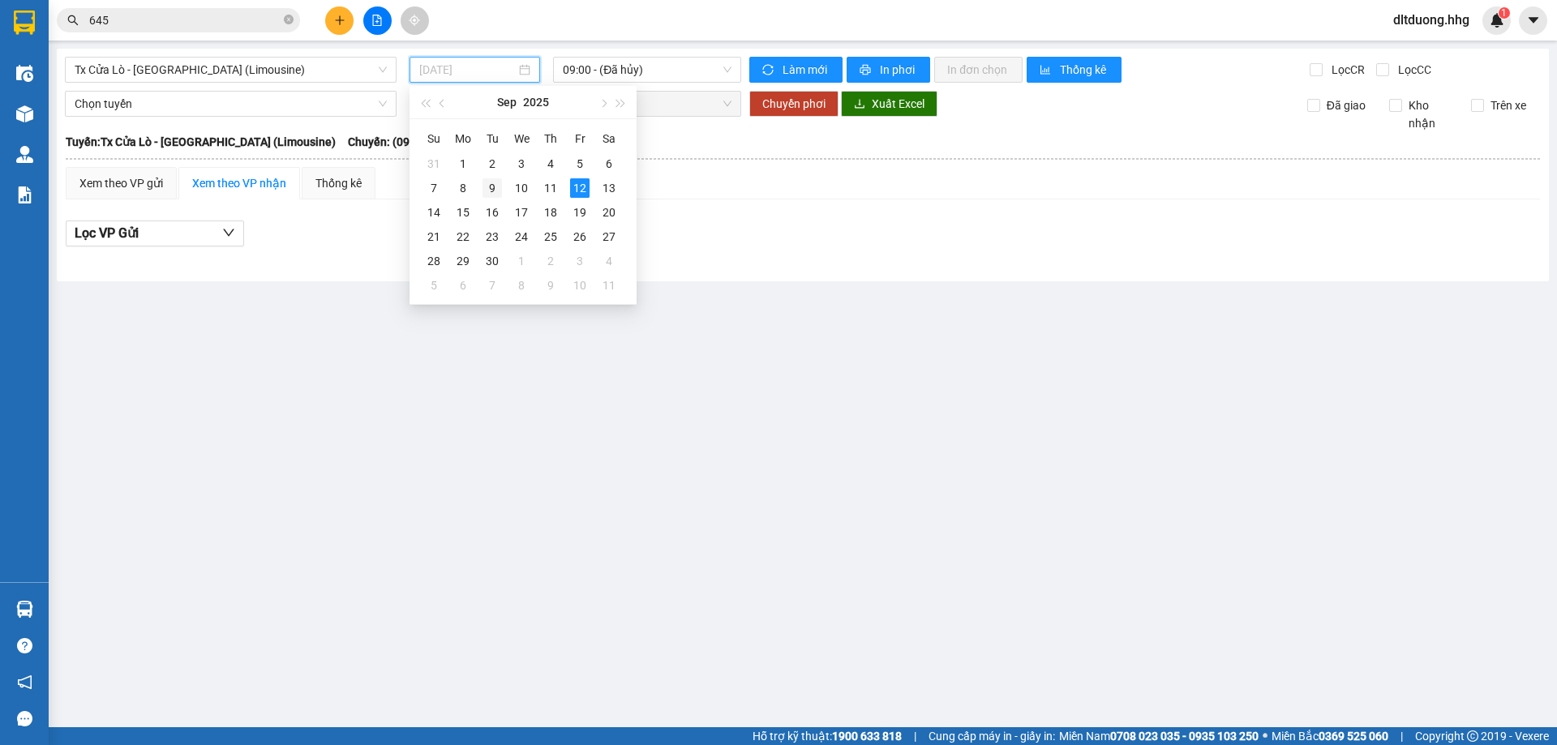
click at [498, 189] on div "9" at bounding box center [491, 187] width 19 height 19
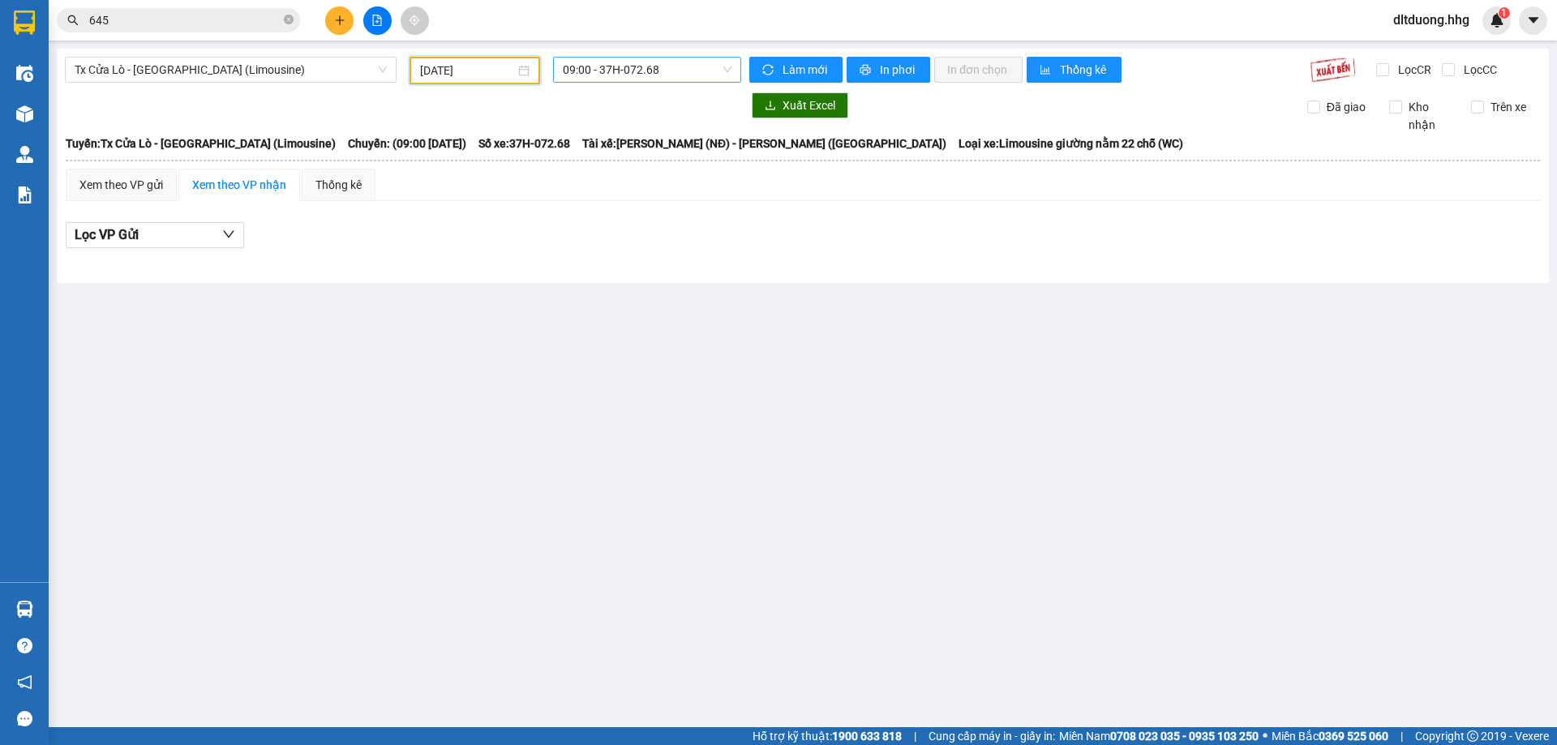
click at [595, 75] on span "09:00 - 37H-072.68" at bounding box center [647, 70] width 169 height 24
click at [594, 152] on div "21:10 - 37H-073.51" at bounding box center [626, 154] width 126 height 18
click at [486, 70] on input "[DATE]" at bounding box center [467, 71] width 95 height 18
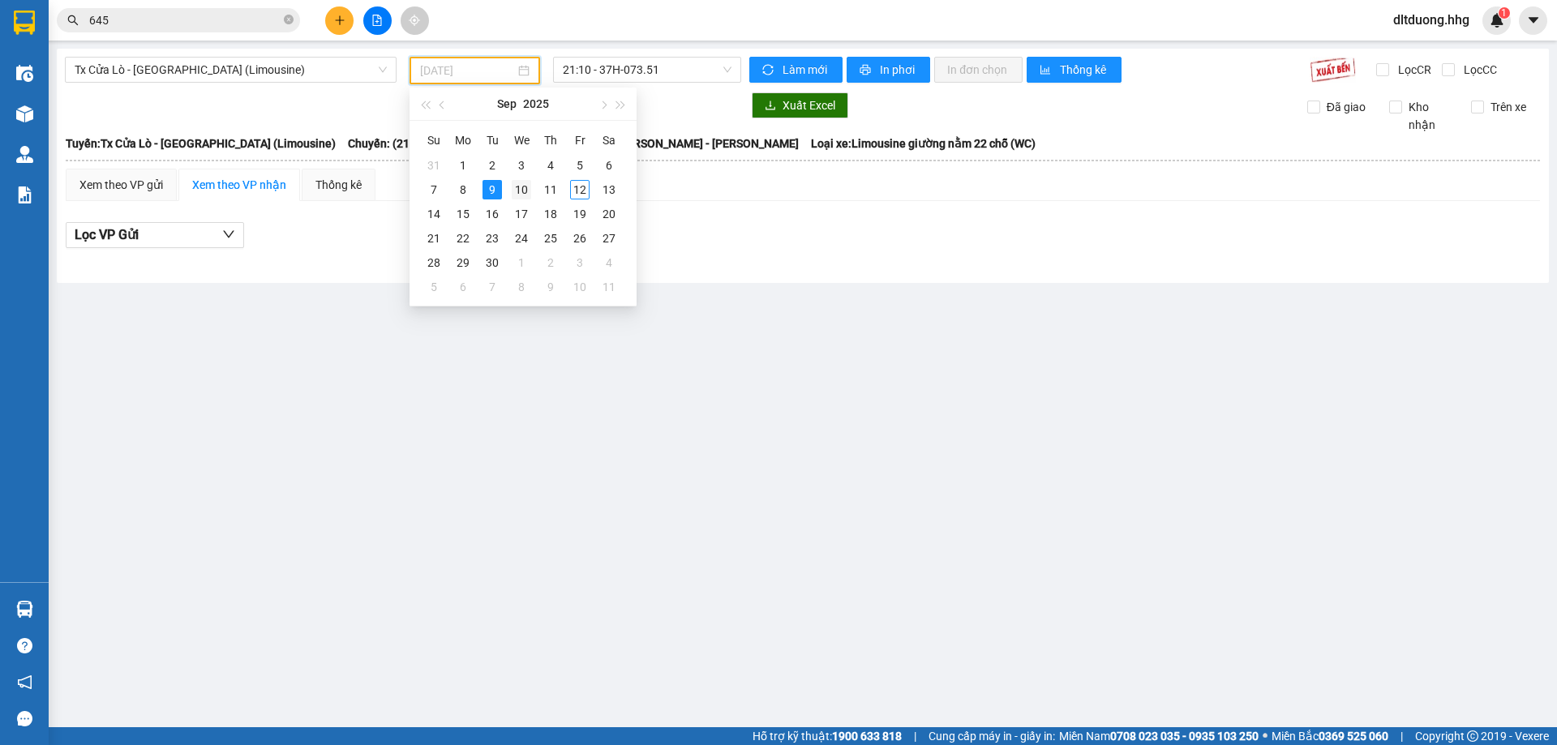
click at [513, 189] on div "10" at bounding box center [521, 189] width 19 height 19
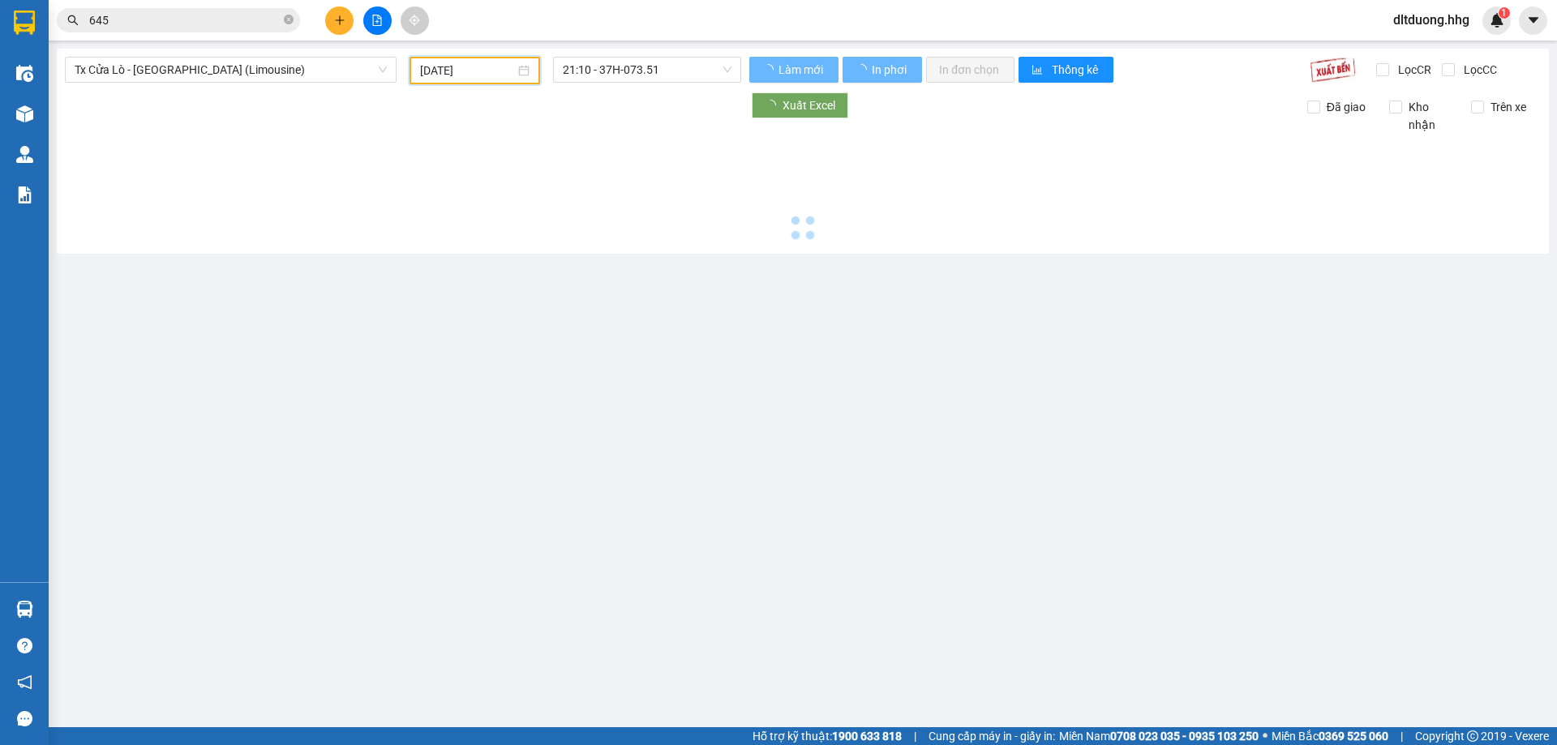
type input "[DATE]"
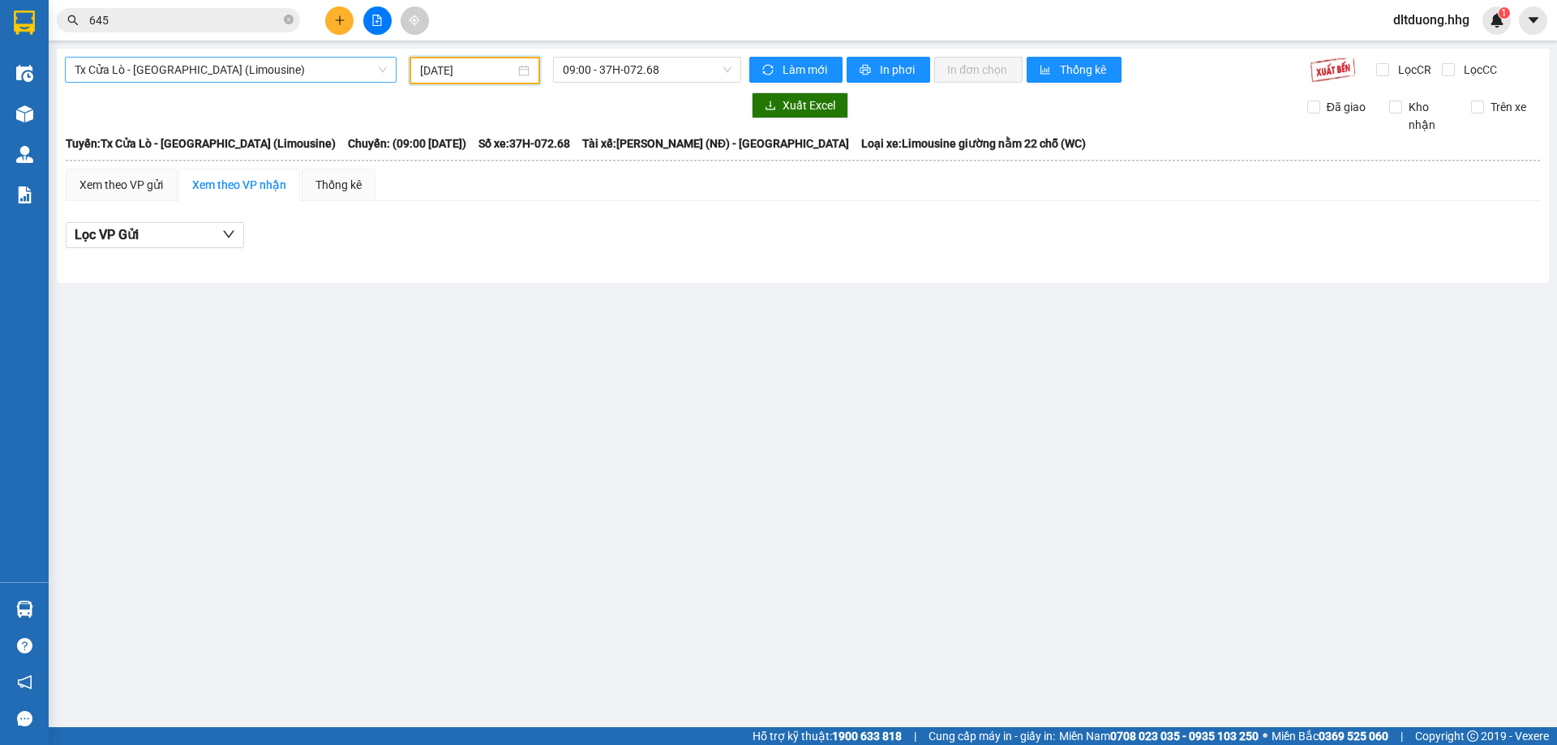
click at [358, 75] on span "Tx Cửa Lò - [GEOGRAPHIC_DATA] (Limousine)" at bounding box center [231, 70] width 312 height 24
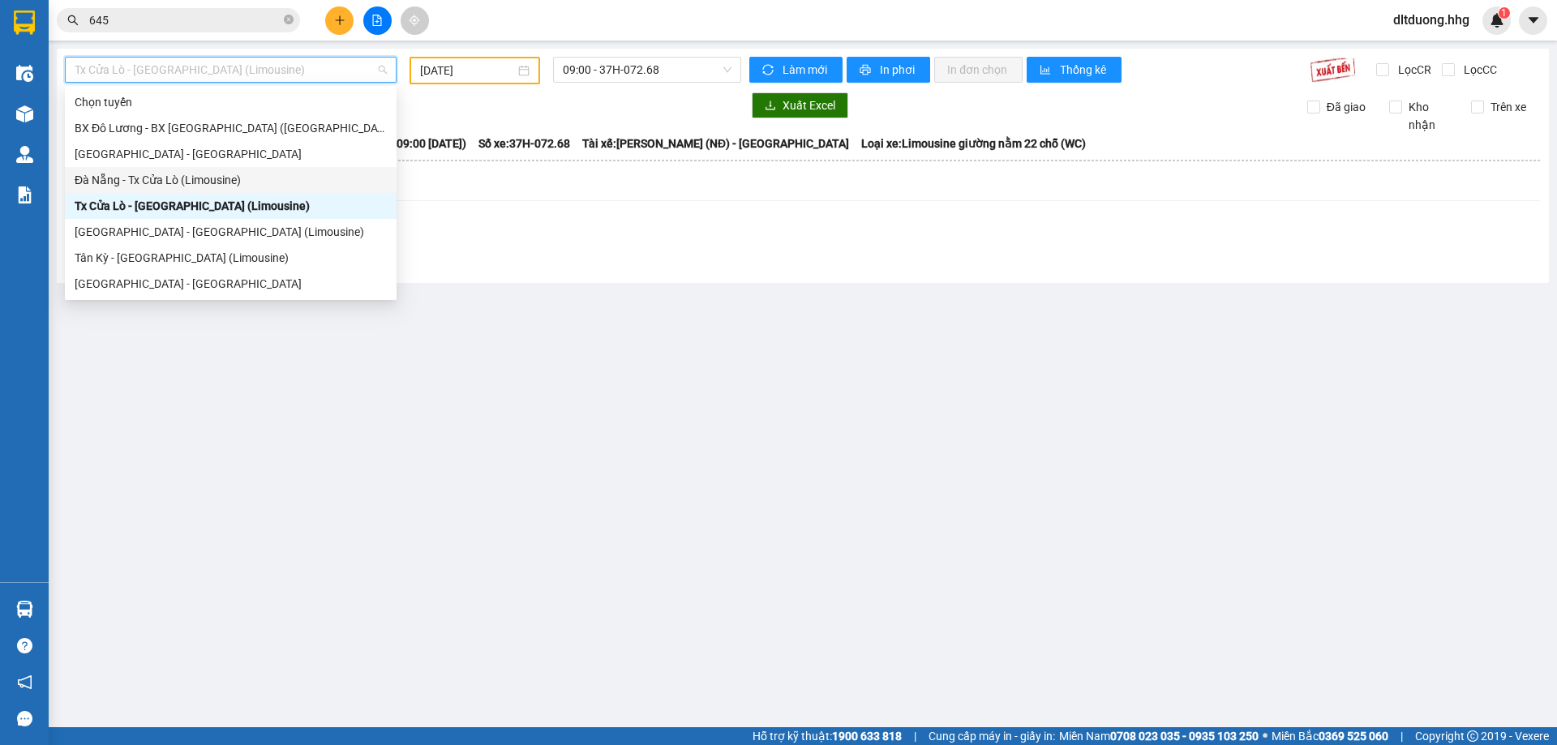
click at [196, 186] on div "Đà Nẵng - Tx Cửa Lò (Limousine)" at bounding box center [231, 180] width 312 height 18
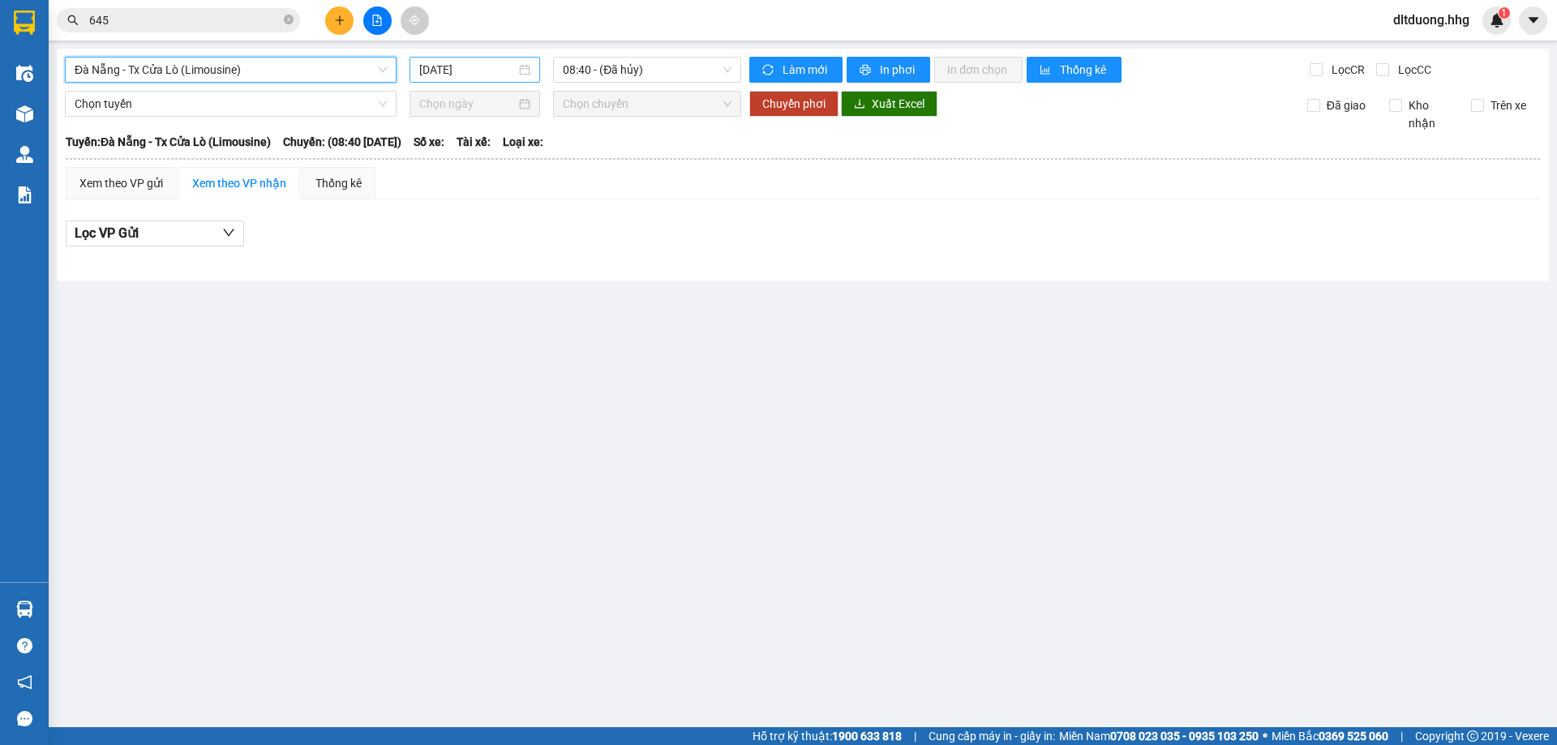
click at [477, 78] on input "[DATE]" at bounding box center [467, 70] width 96 height 18
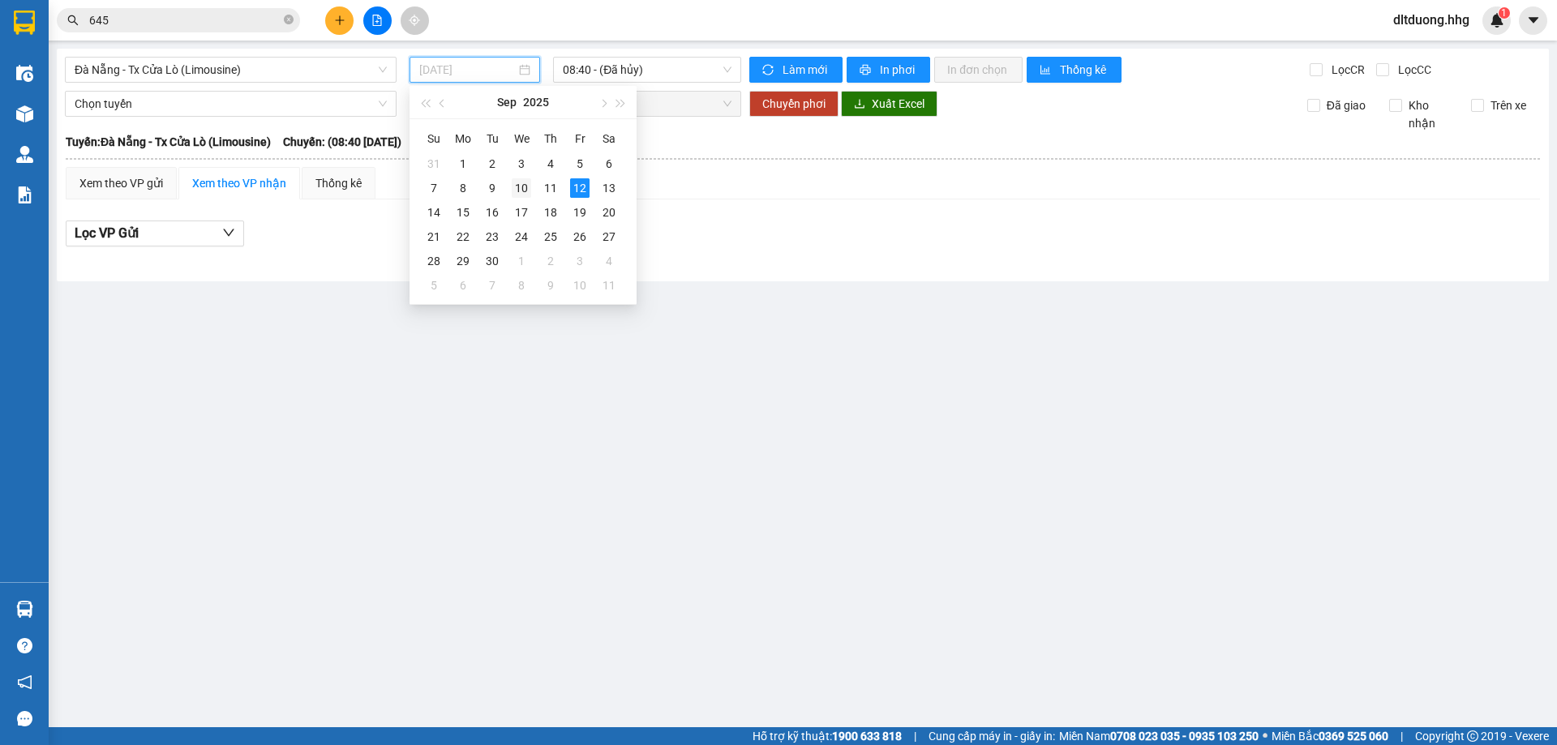
click at [524, 189] on div "10" at bounding box center [521, 187] width 19 height 19
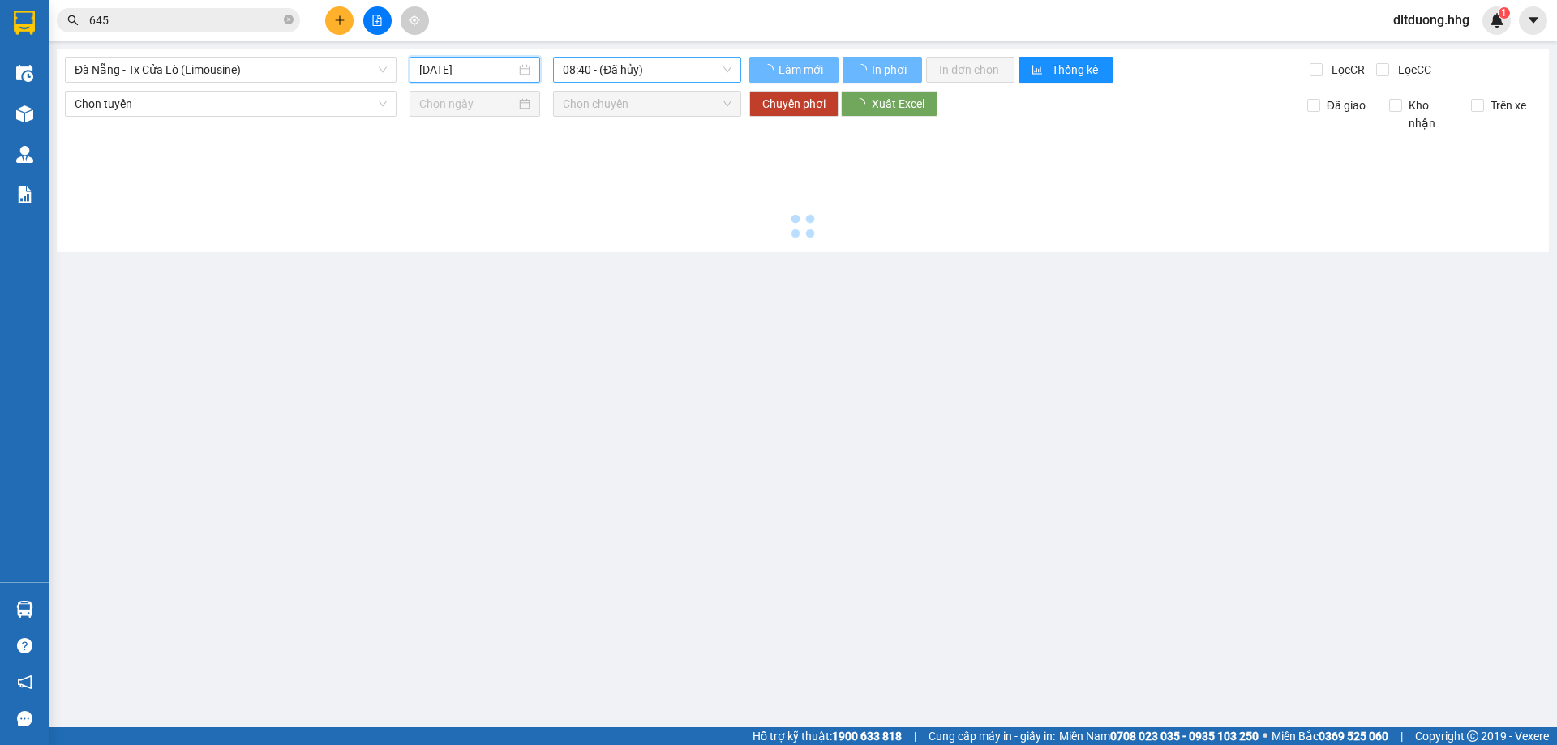
type input "[DATE]"
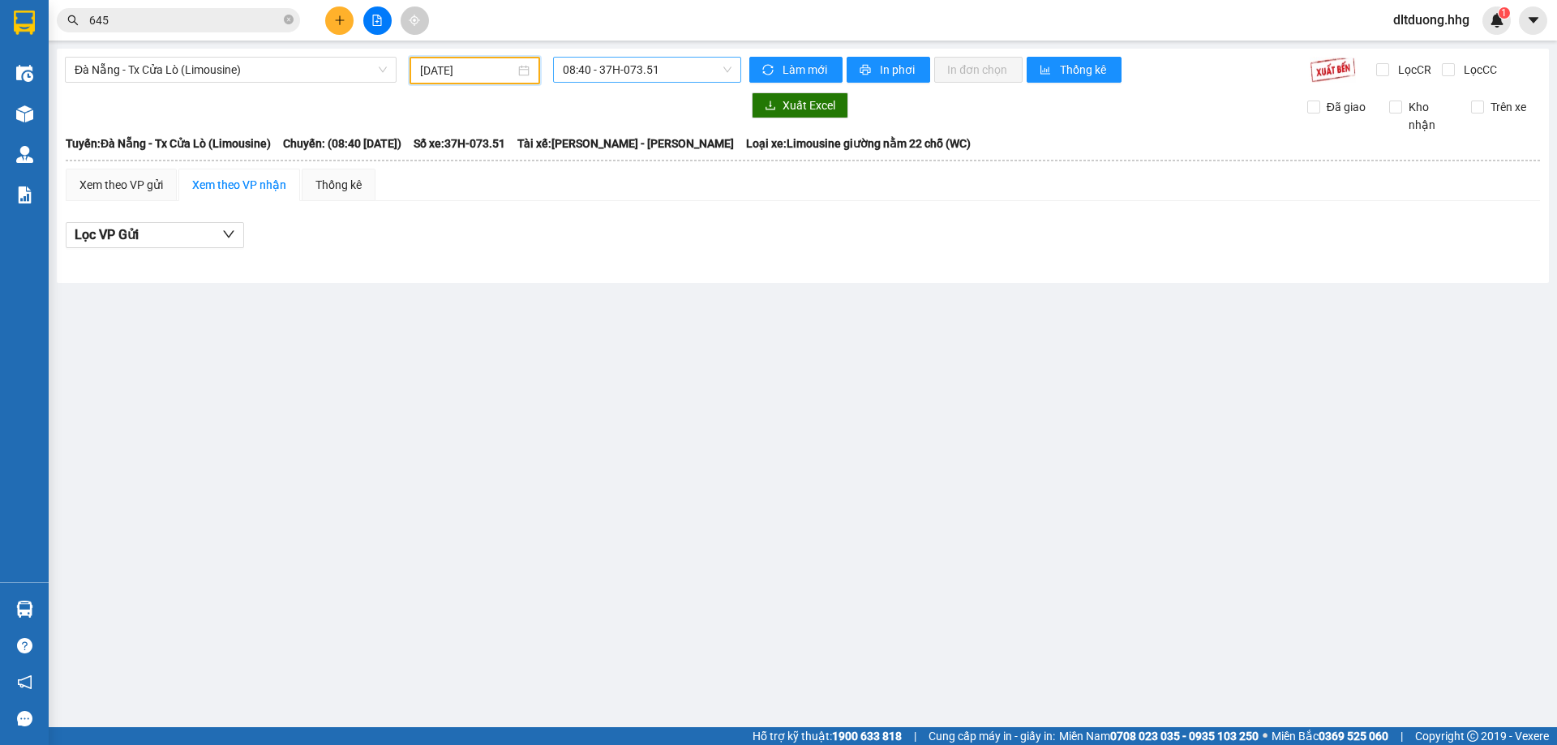
click at [618, 65] on span "08:40 - 37H-073.51" at bounding box center [647, 70] width 169 height 24
click at [367, 22] on button at bounding box center [377, 20] width 28 height 28
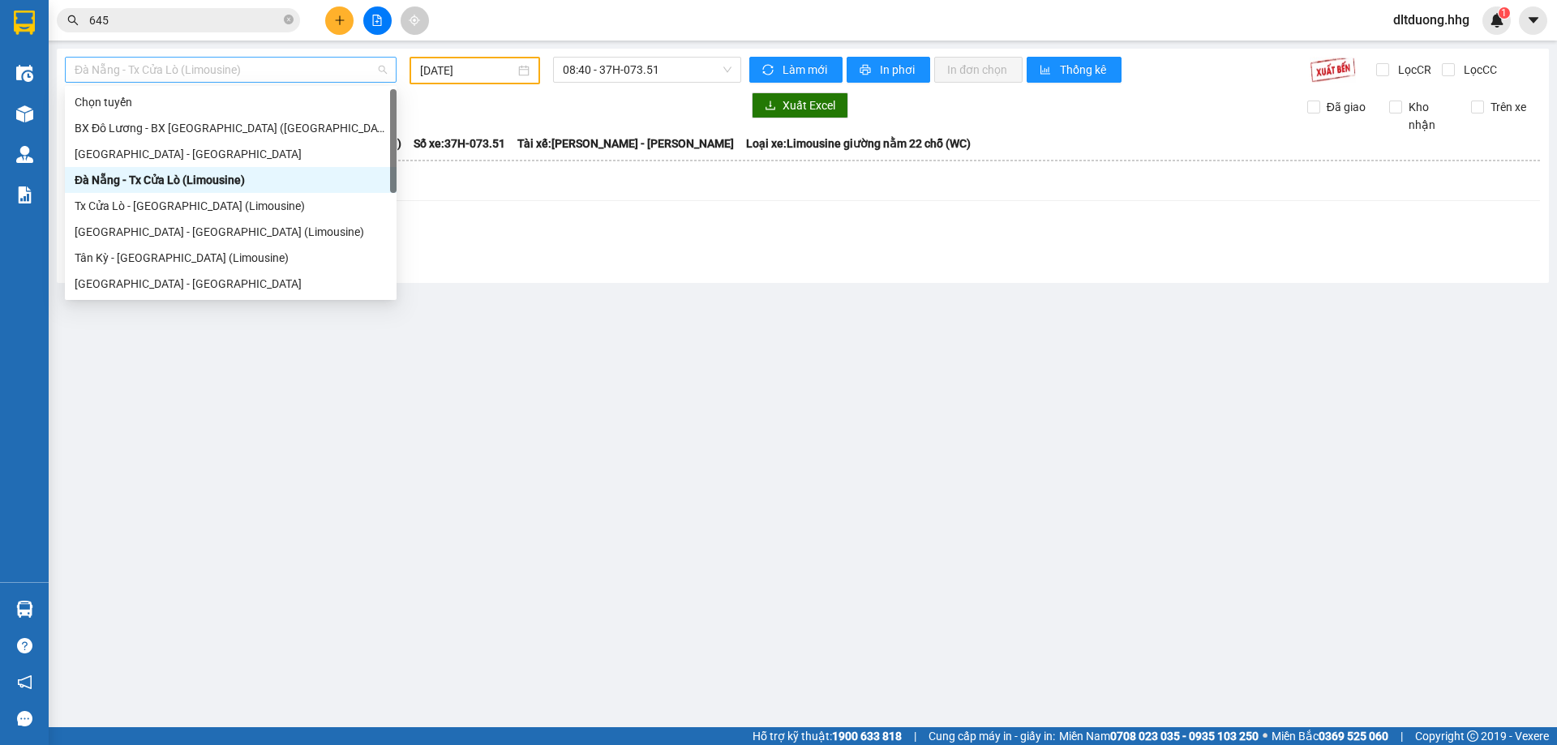
click at [357, 73] on span "Đà Nẵng - Tx Cửa Lò (Limousine)" at bounding box center [231, 70] width 312 height 24
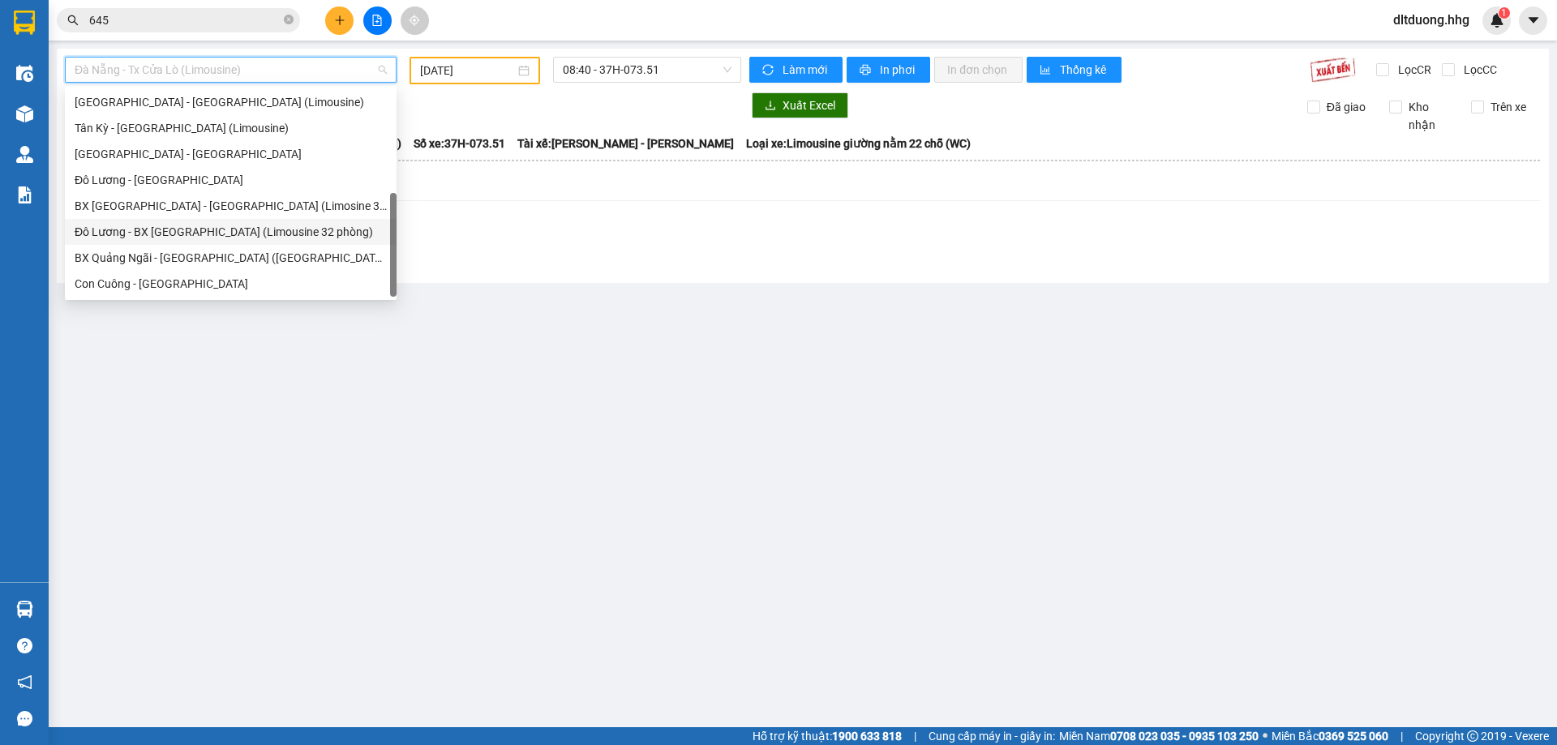
click at [176, 237] on div "Đô Lương - BX [GEOGRAPHIC_DATA] (Limousine 32 phòng)" at bounding box center [231, 232] width 312 height 18
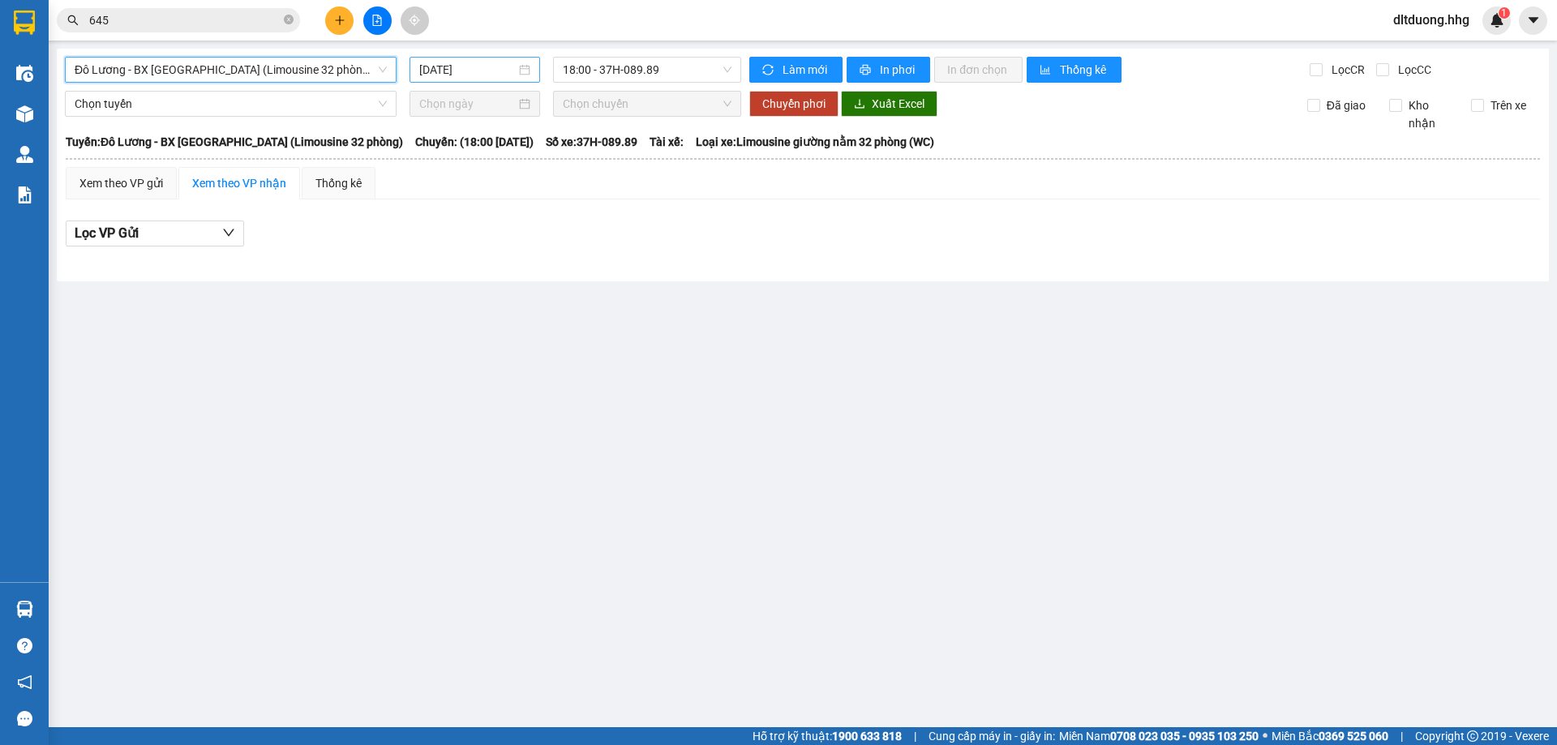
click at [439, 65] on input "[DATE]" at bounding box center [467, 70] width 96 height 18
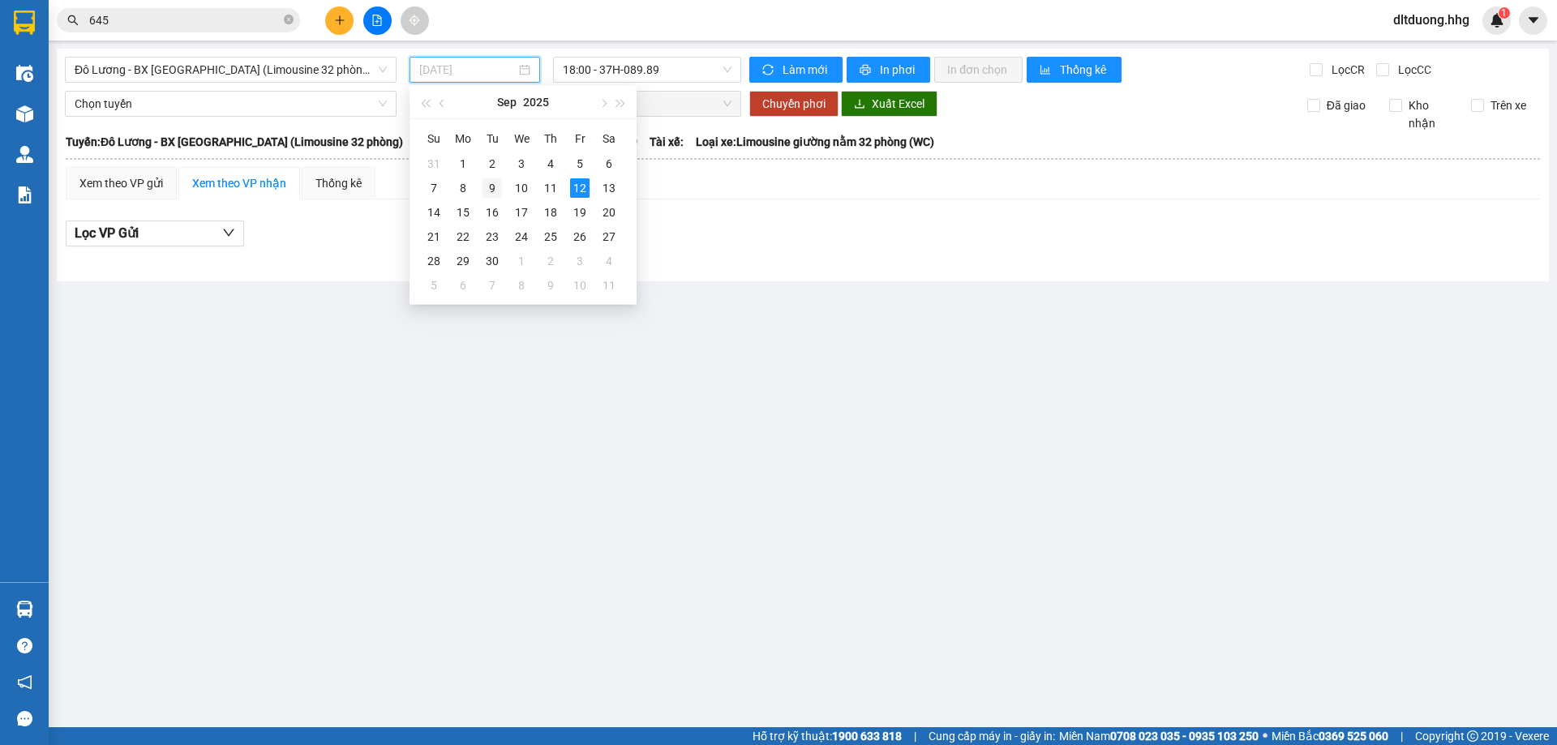
click at [490, 191] on div "9" at bounding box center [491, 187] width 19 height 19
type input "[DATE]"
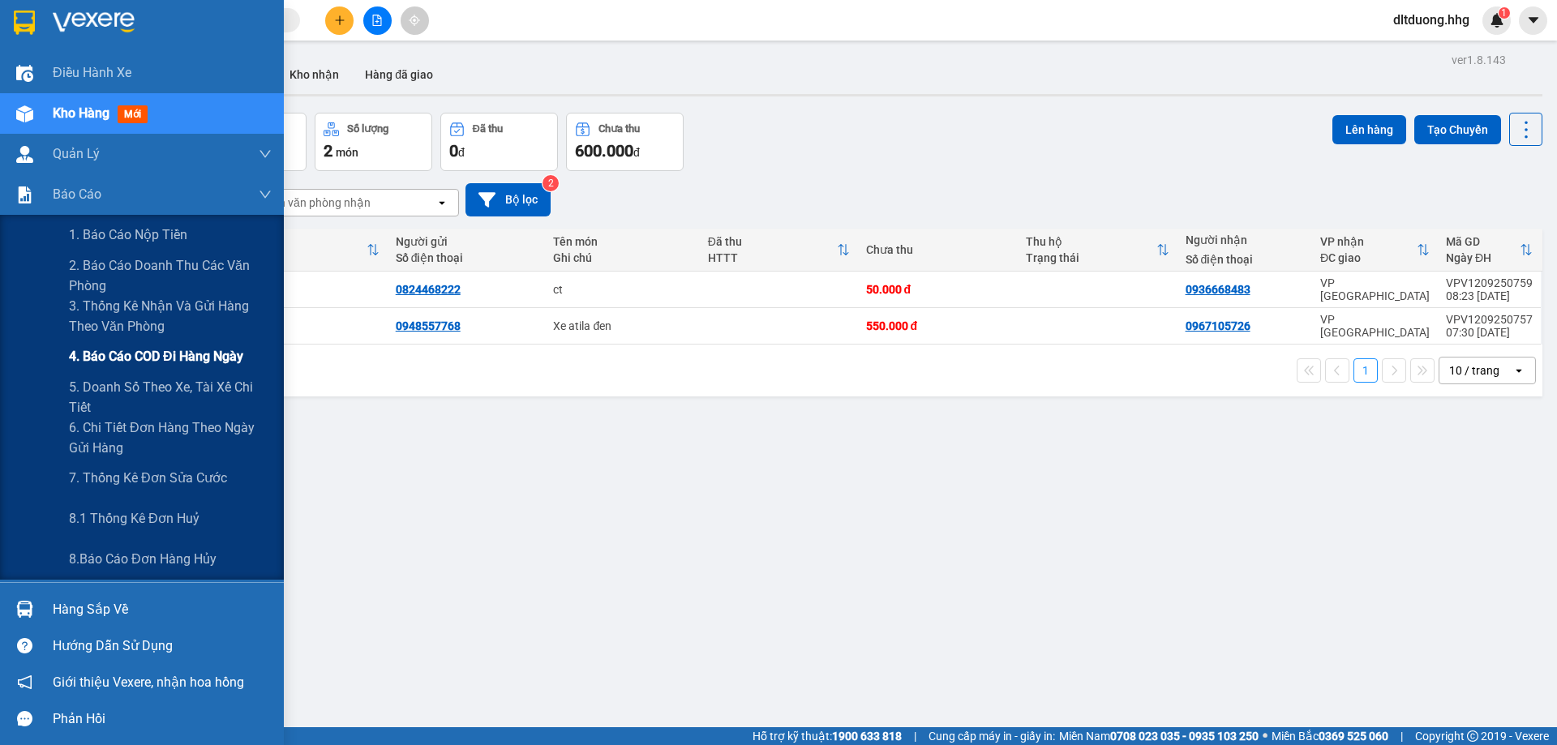
click at [98, 359] on span "4. Báo cáo COD đi hàng ngày" at bounding box center [156, 356] width 174 height 20
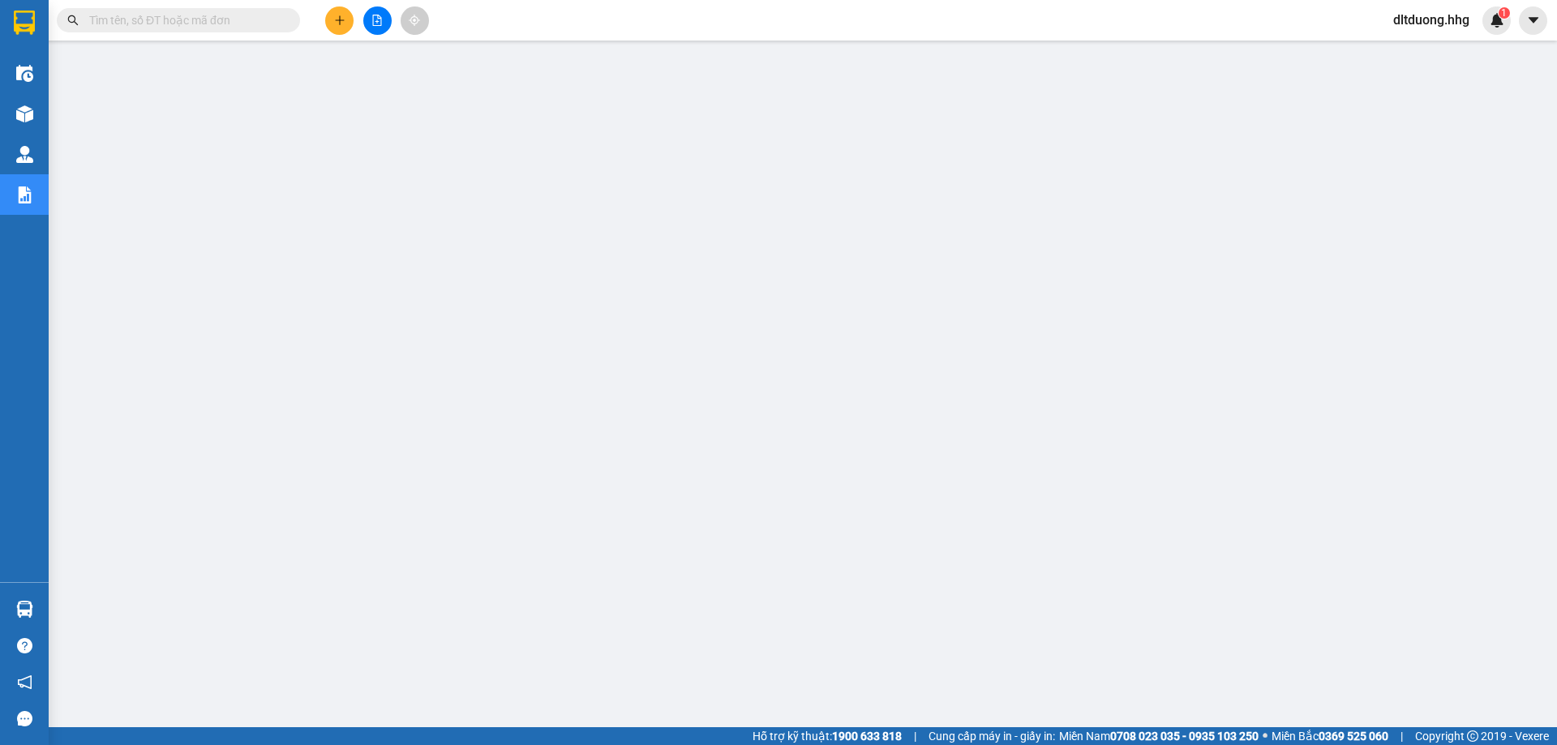
click at [239, 24] on input "text" at bounding box center [184, 20] width 191 height 18
paste input "VPV1109250730"
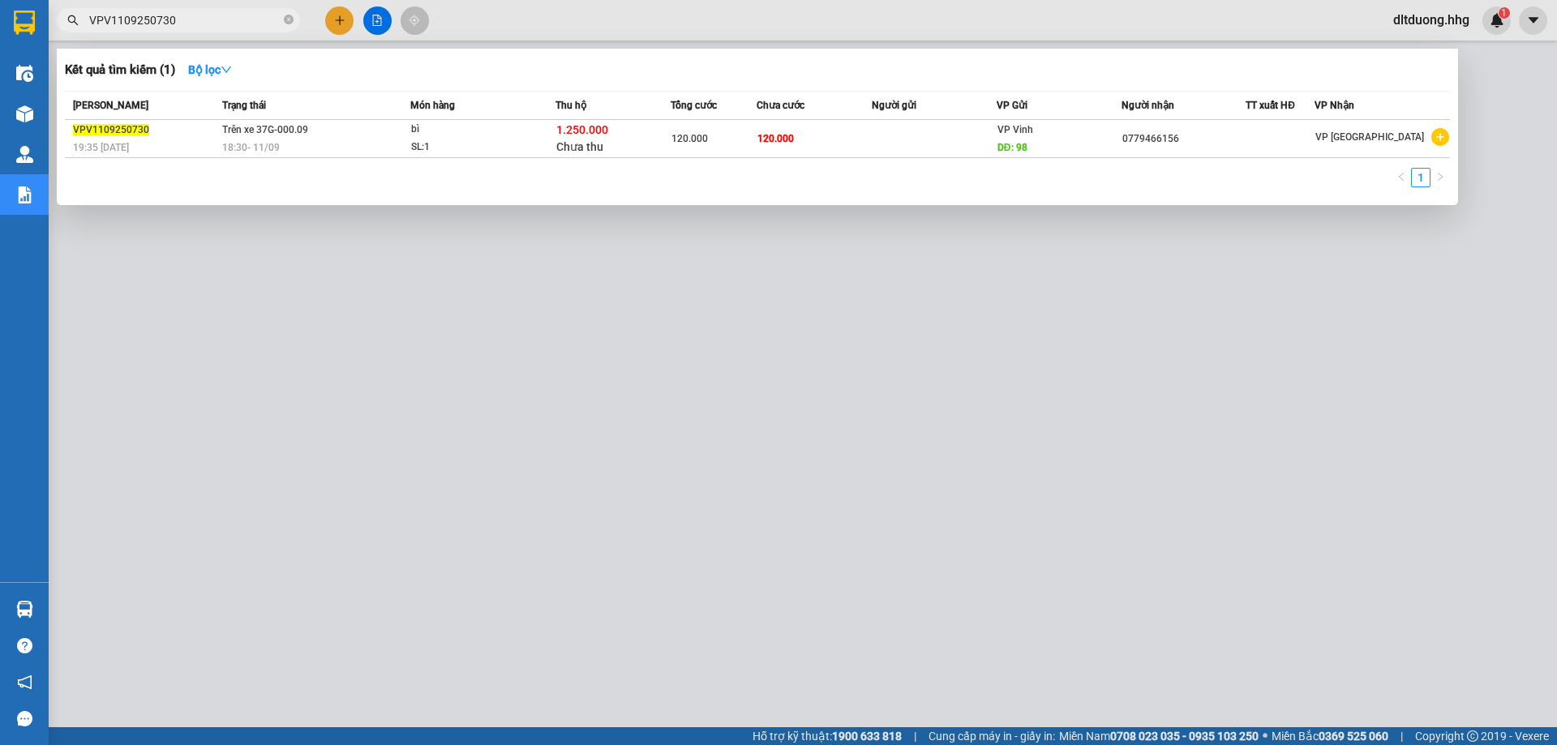
click at [263, 24] on input "VPV1109250730" at bounding box center [184, 20] width 191 height 18
paste input "0342460099"
type input "0342460099"
click at [342, 18] on div at bounding box center [778, 372] width 1557 height 745
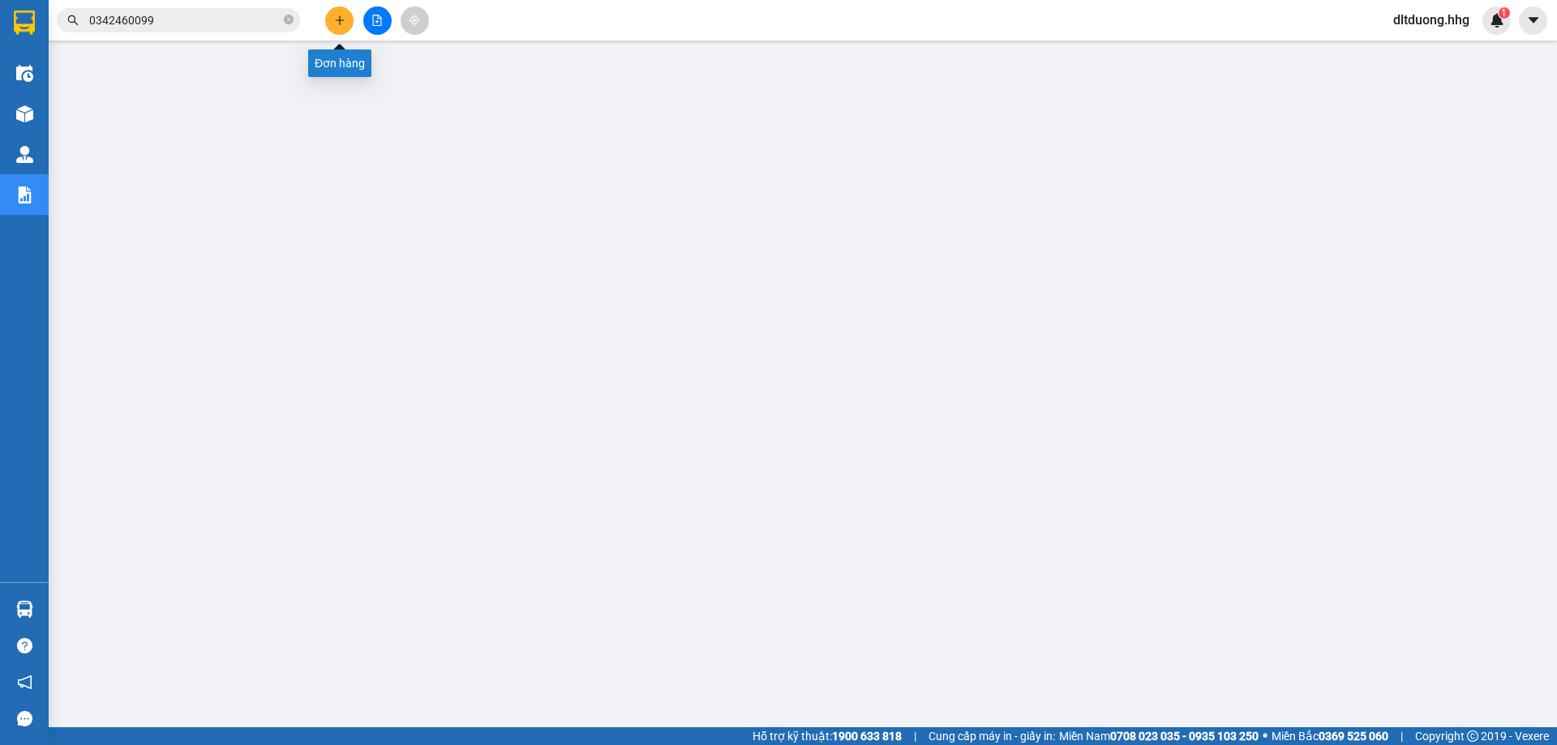
click at [329, 28] on button at bounding box center [339, 20] width 28 height 28
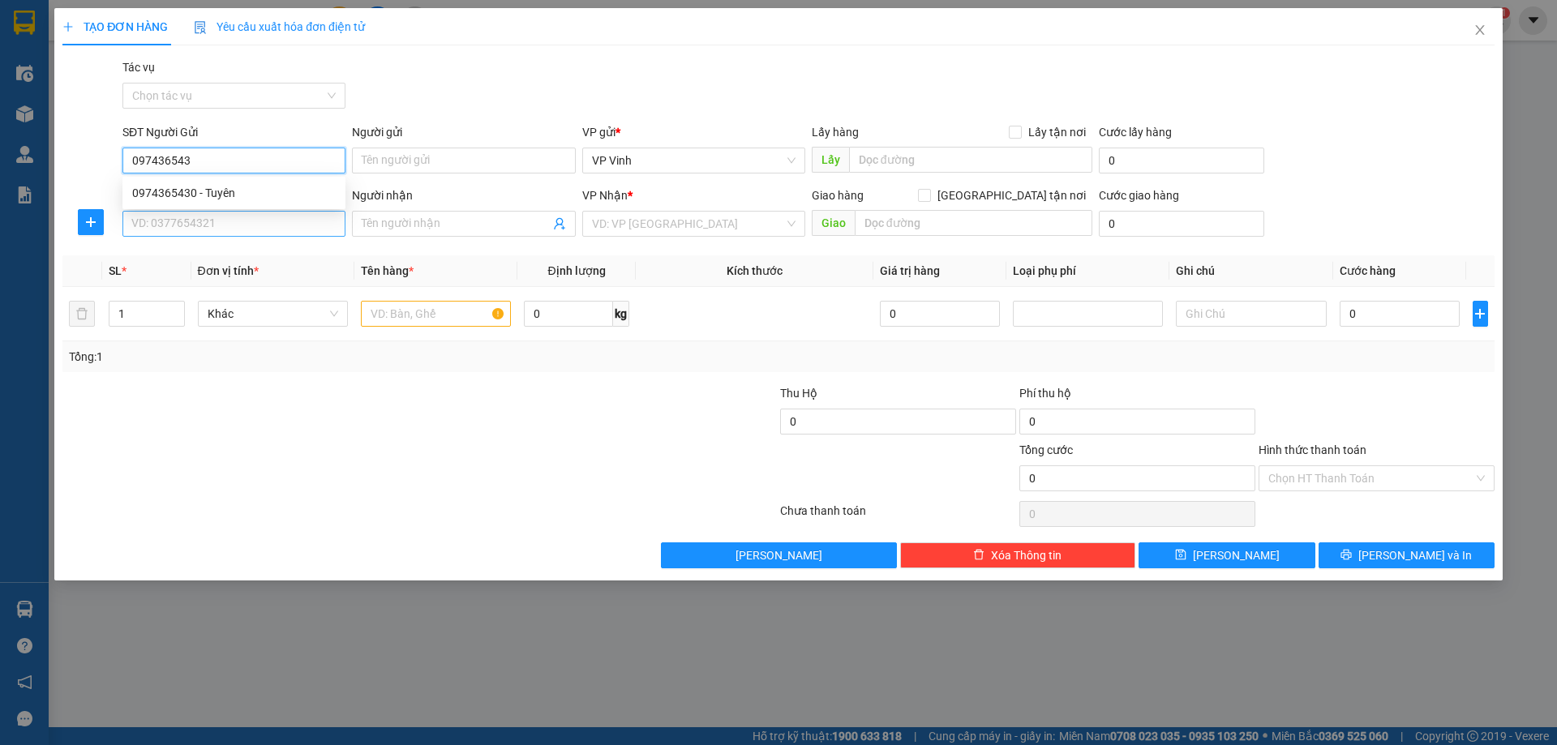
type input "0974365430"
click at [251, 189] on div "0974365430 - Tuyên" at bounding box center [234, 193] width 204 height 18
type input "Tuyên"
type input "0974365430"
click at [260, 223] on input "SĐT Người Nhận" at bounding box center [233, 224] width 223 height 26
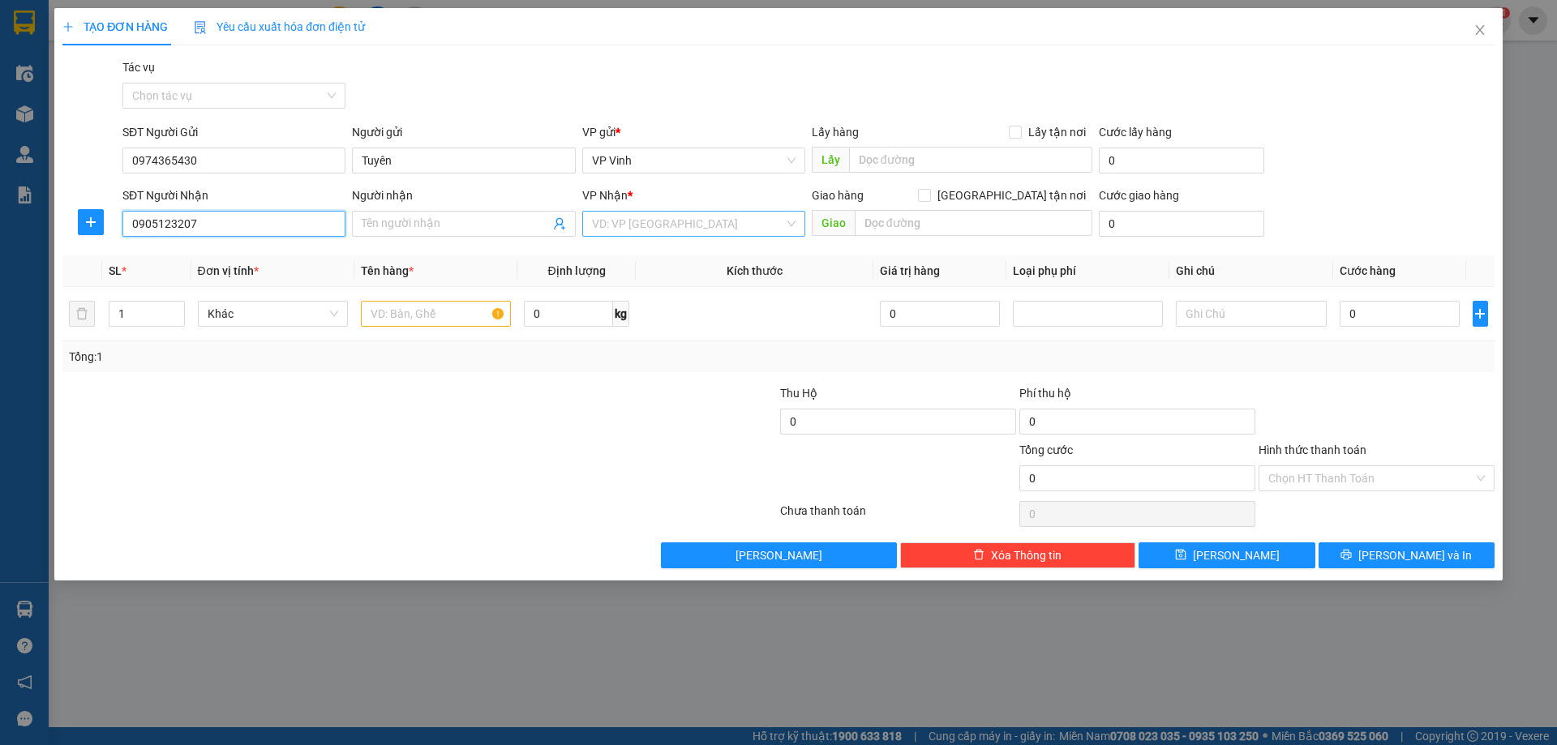
type input "0905123207"
click at [654, 226] on input "search" at bounding box center [688, 224] width 192 height 24
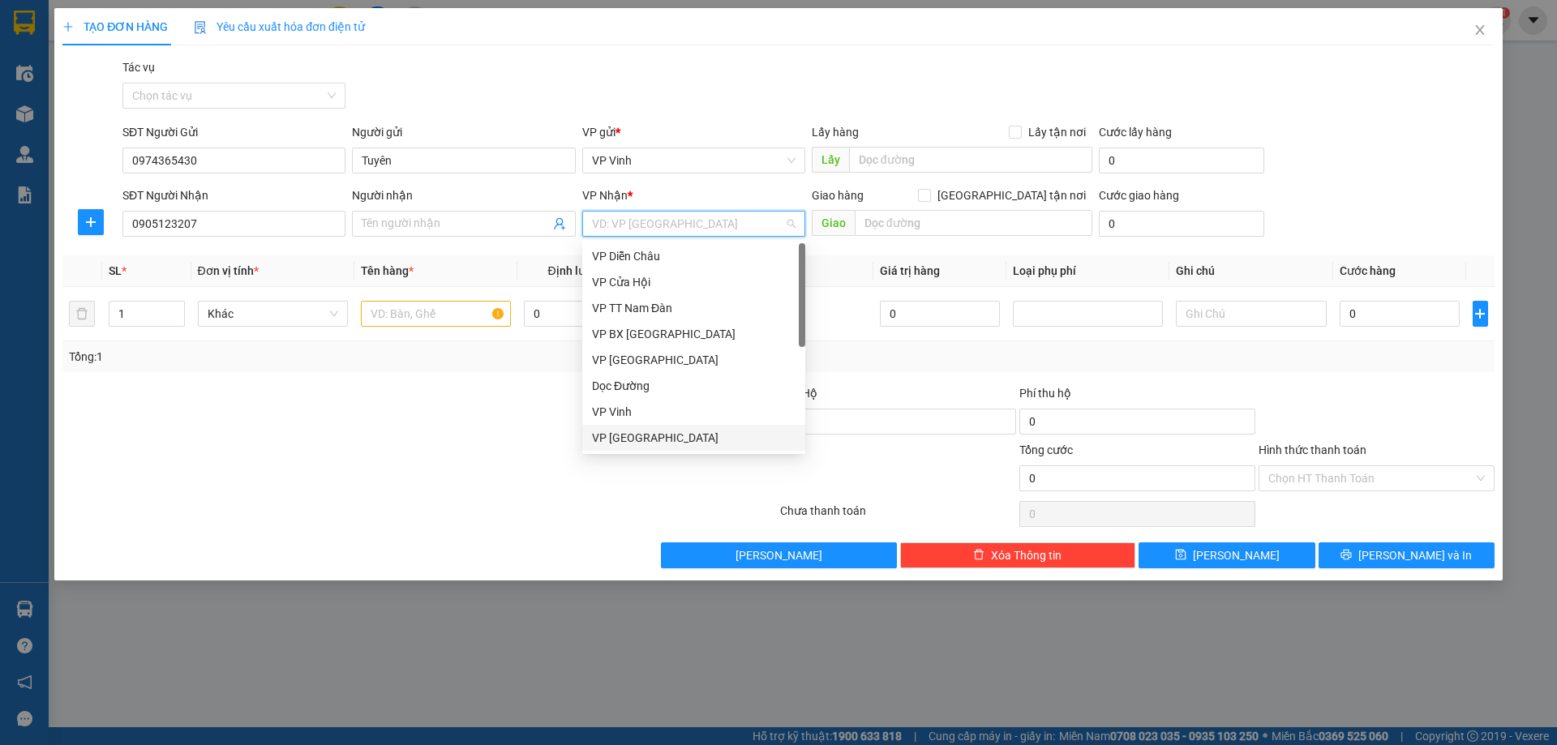
click at [675, 441] on div "VP [GEOGRAPHIC_DATA]" at bounding box center [694, 438] width 204 height 18
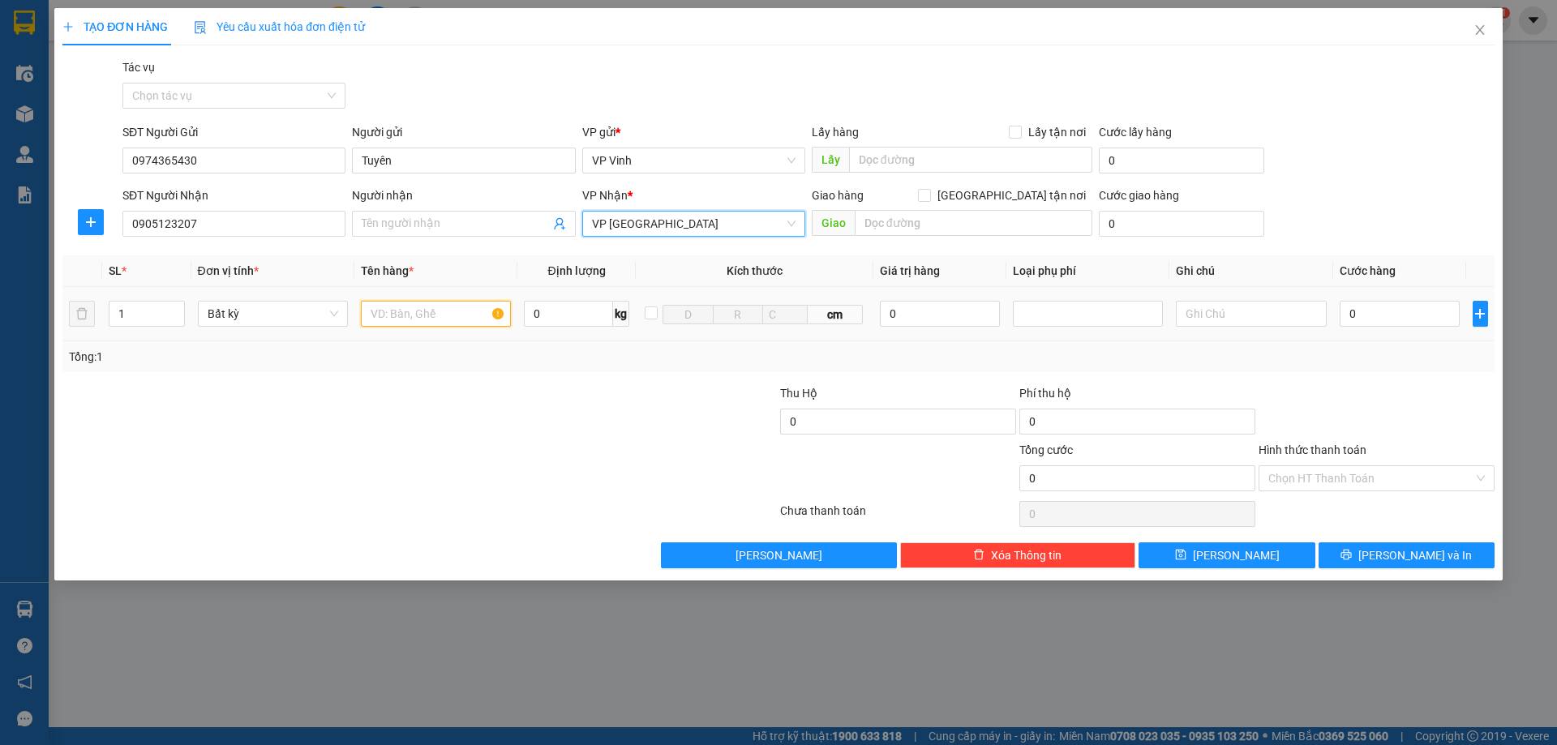
click at [396, 313] on input "text" at bounding box center [436, 314] width 150 height 26
type input "ct"
click at [1442, 324] on input "0" at bounding box center [1399, 314] width 121 height 26
type input "5"
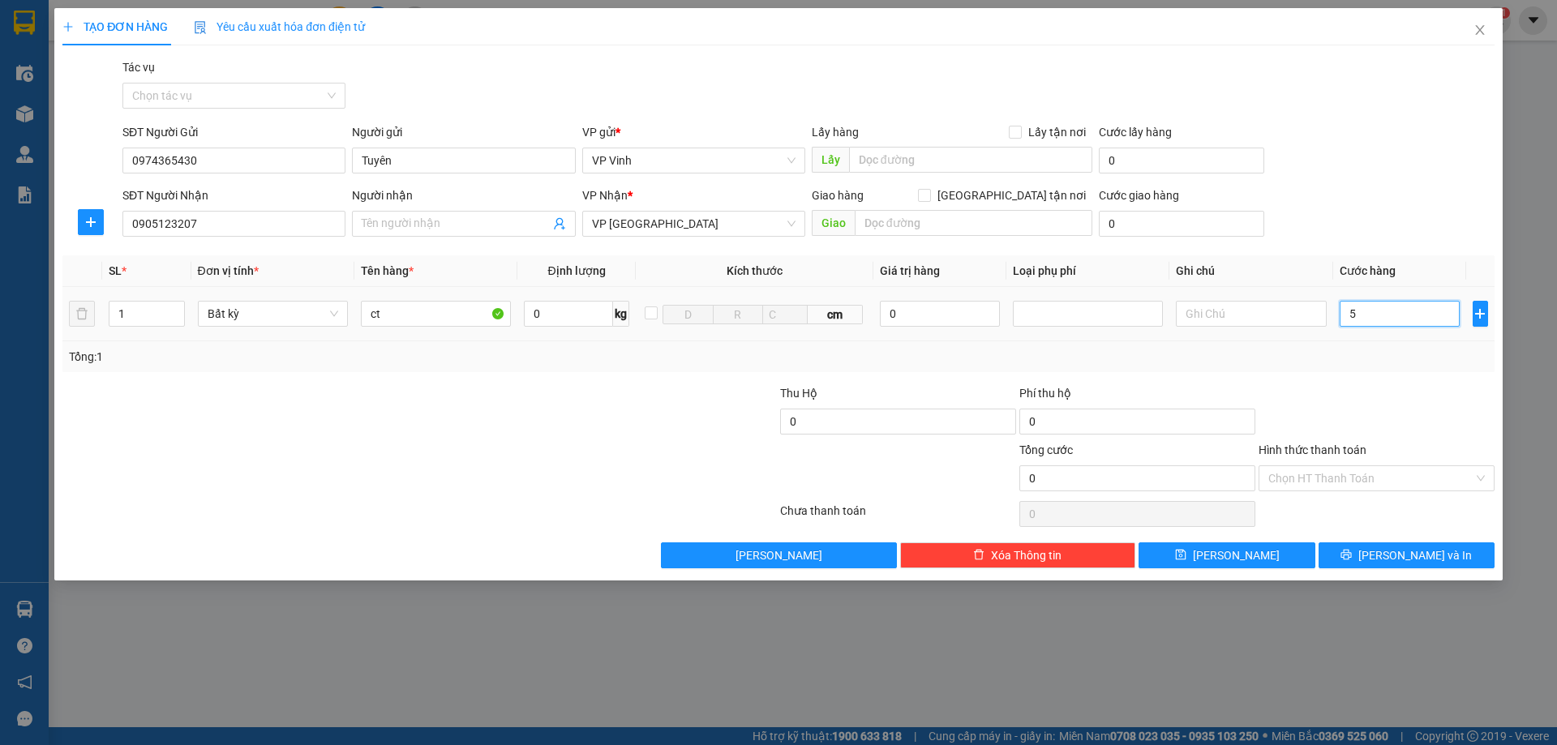
type input "5"
type input "50"
type input "500"
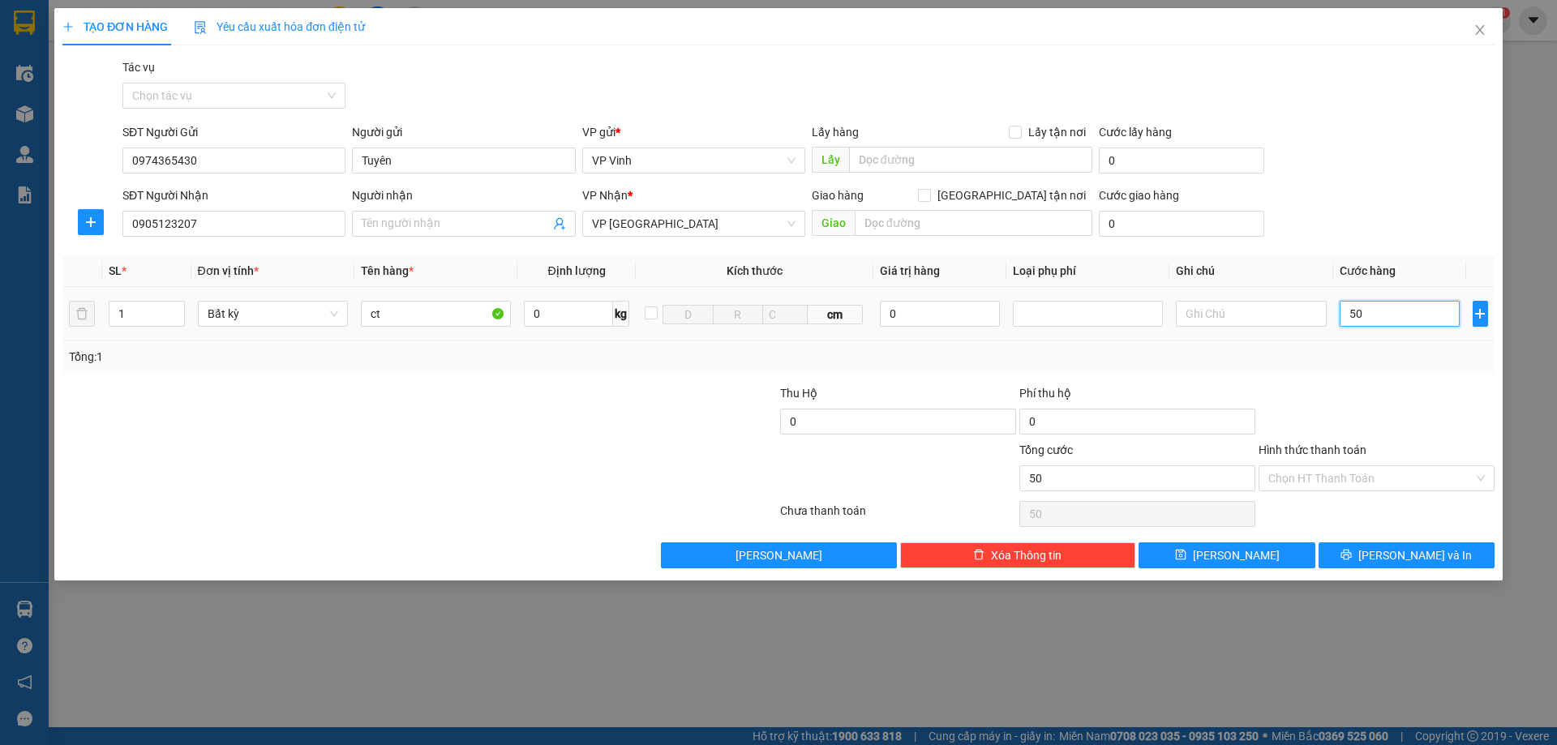
type input "500"
type input "5.000"
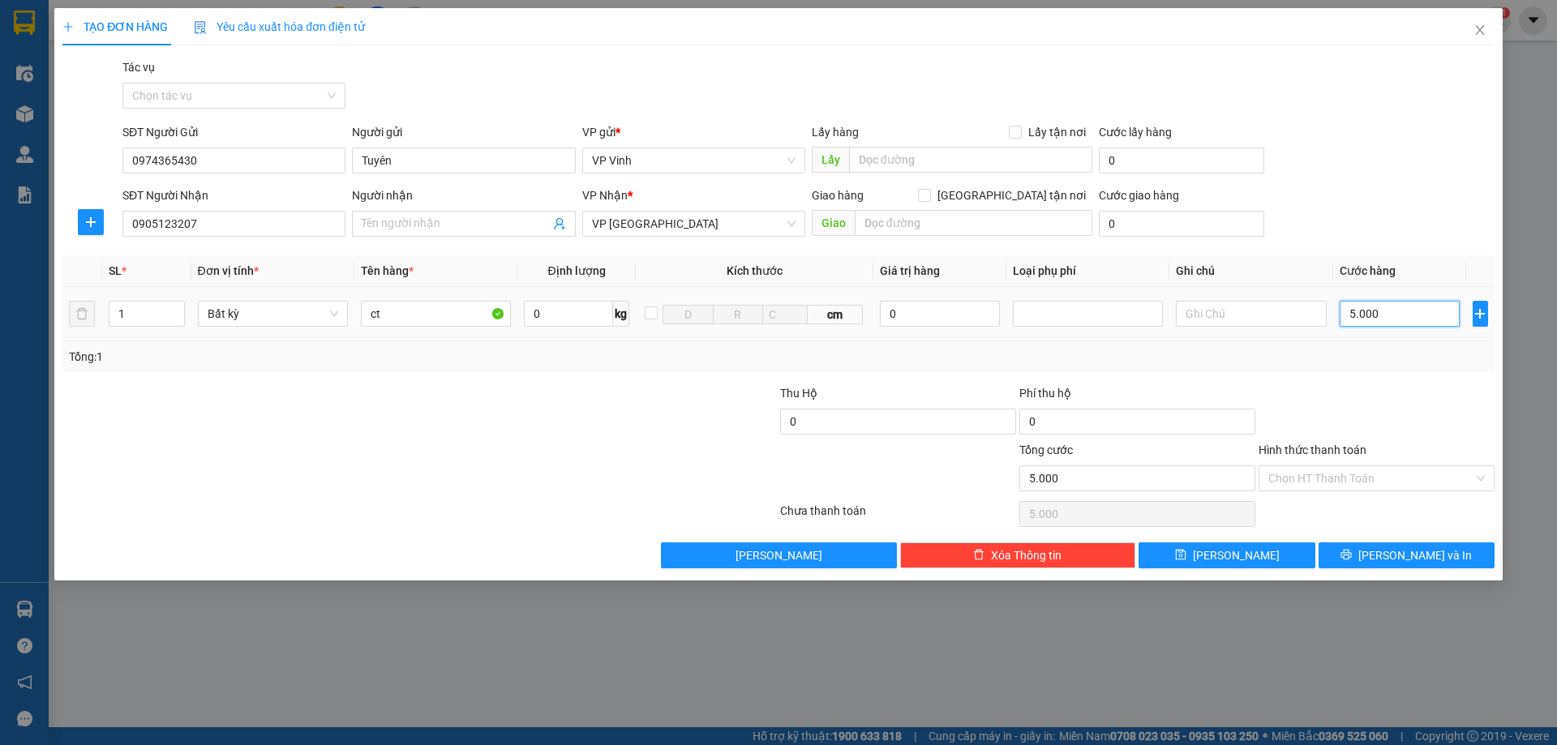
type input "50.000"
click at [1412, 555] on span "[PERSON_NAME] và In" at bounding box center [1415, 555] width 114 height 18
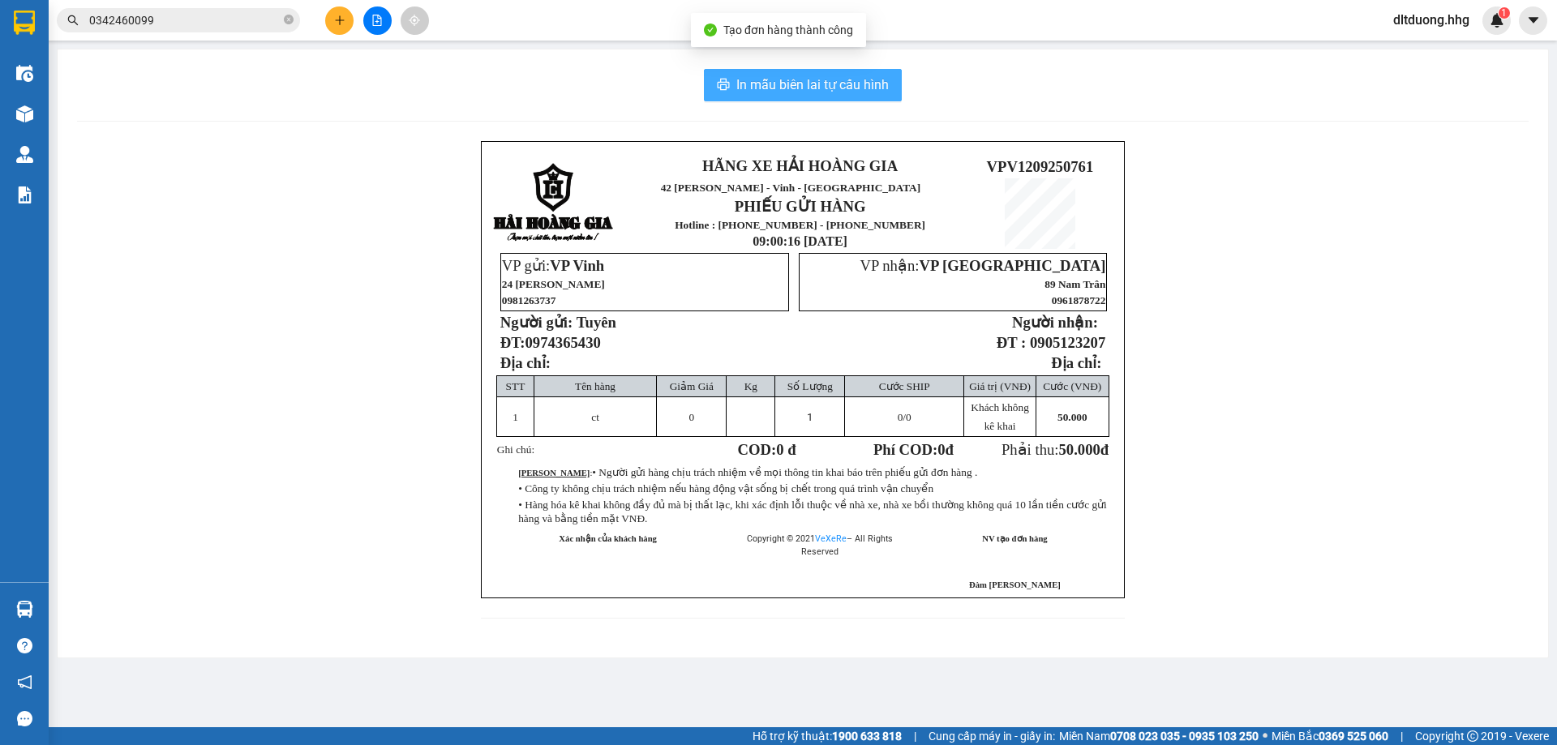
click at [821, 88] on span "In mẫu biên lai tự cấu hình" at bounding box center [812, 85] width 152 height 20
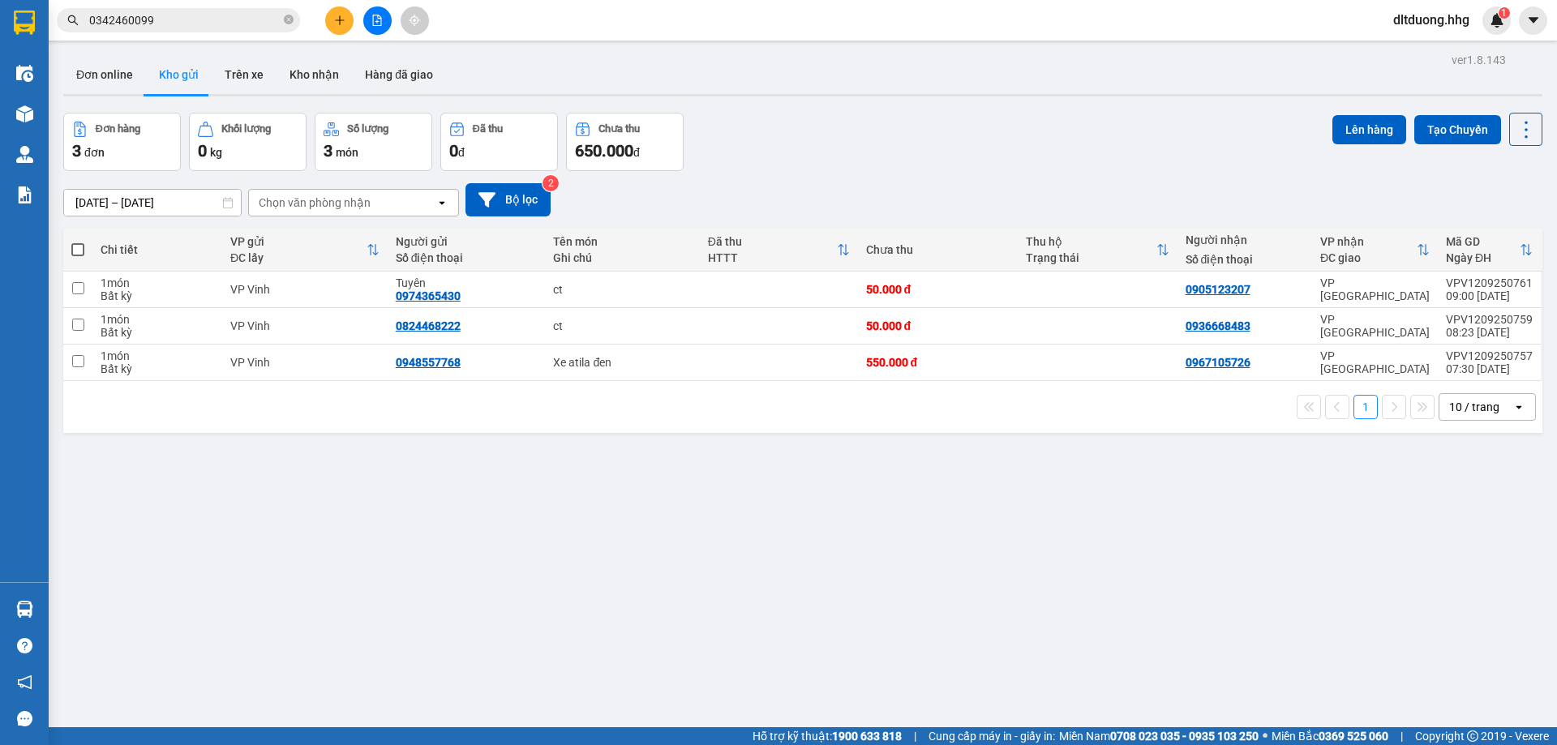
click at [258, 19] on input "0342460099" at bounding box center [184, 20] width 191 height 18
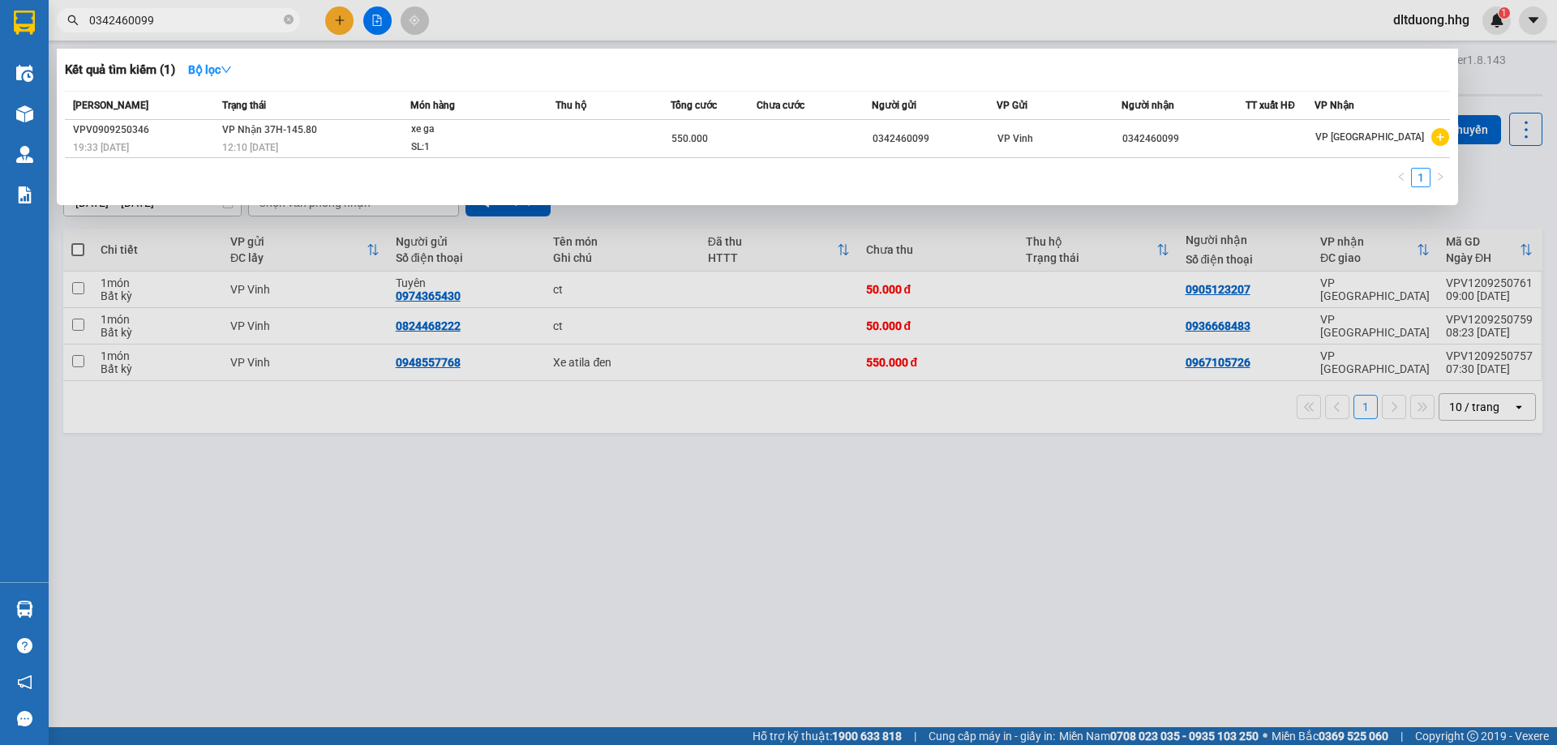
click at [258, 19] on input "0342460099" at bounding box center [184, 20] width 191 height 18
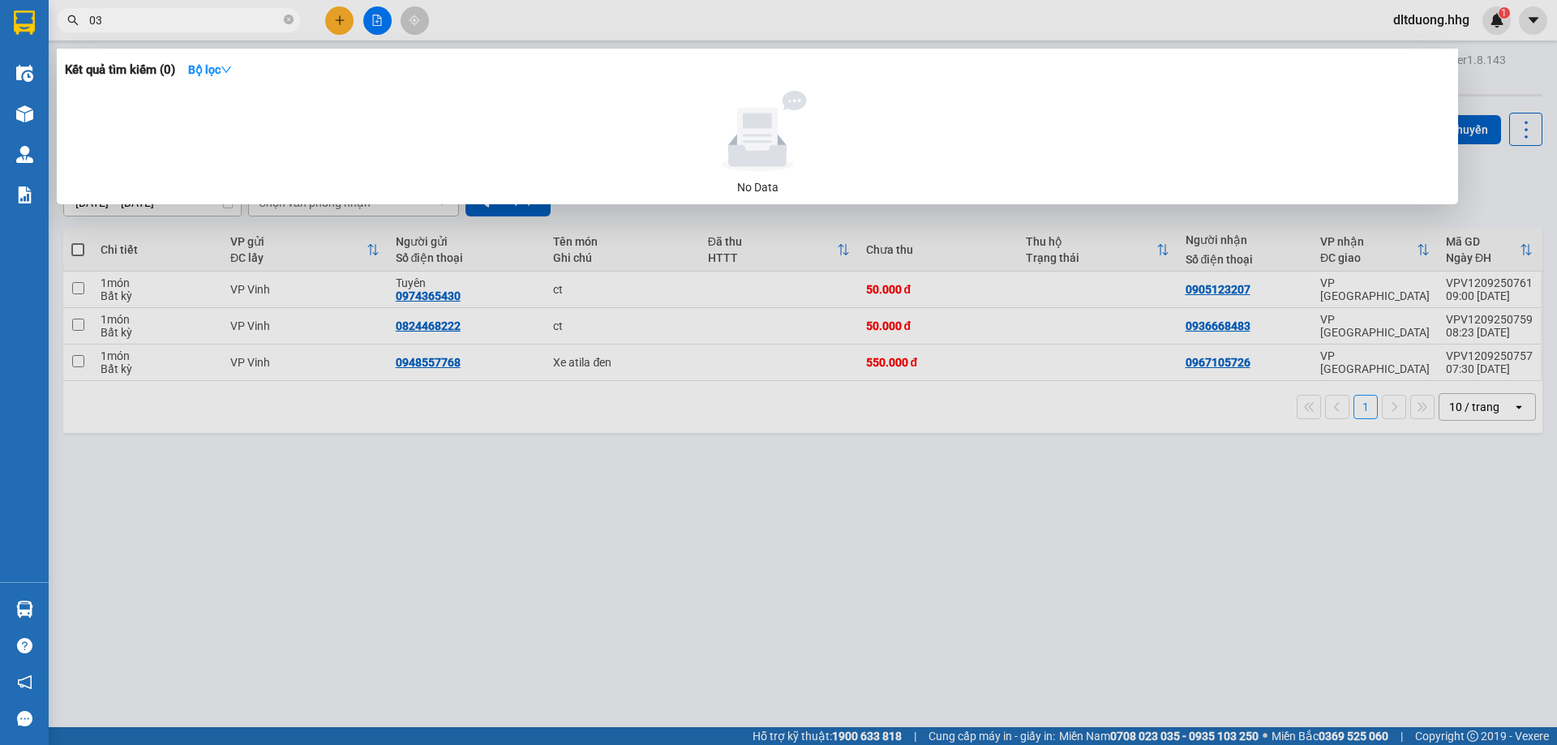
type input "0"
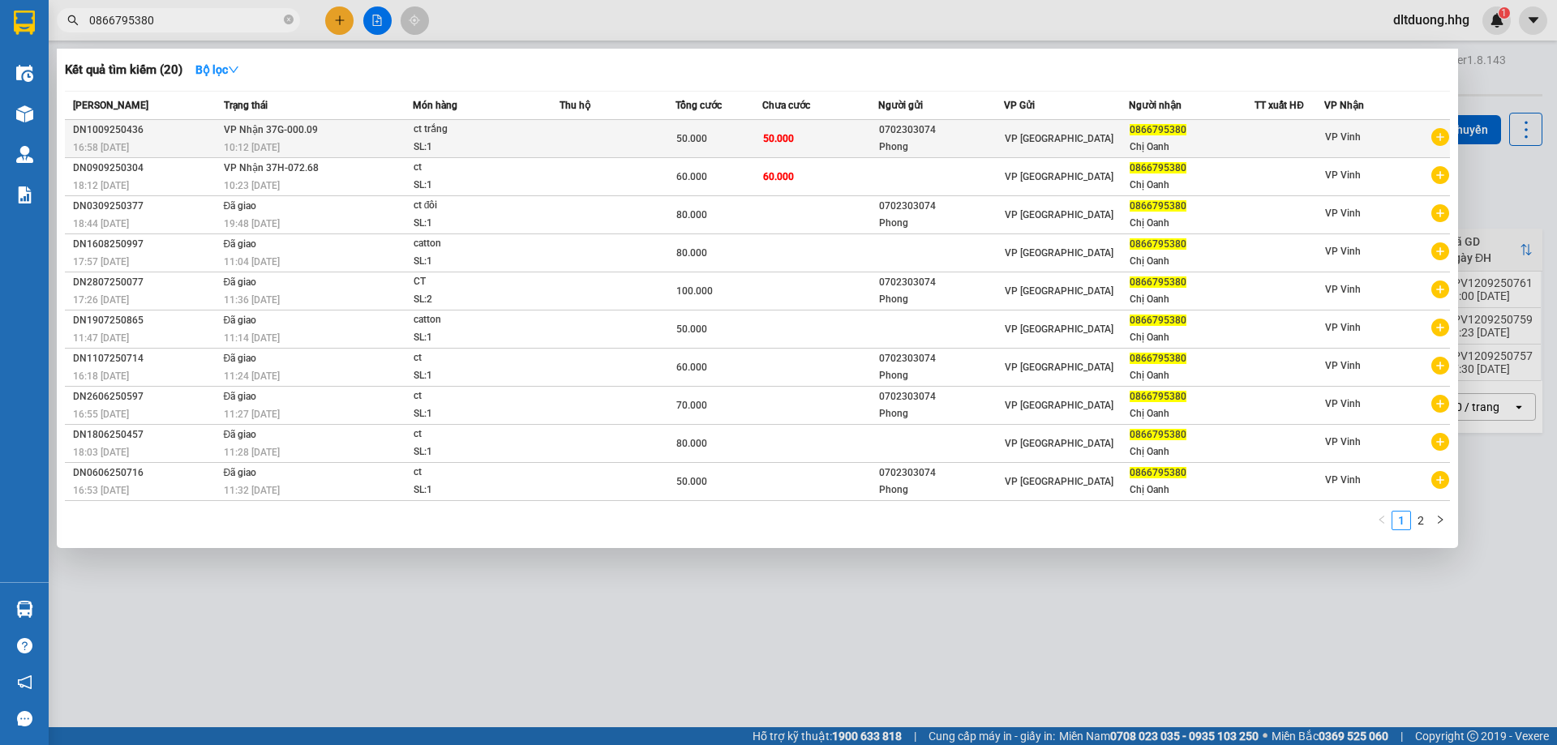
type input "0866795380"
click at [1278, 144] on div at bounding box center [1289, 139] width 68 height 17
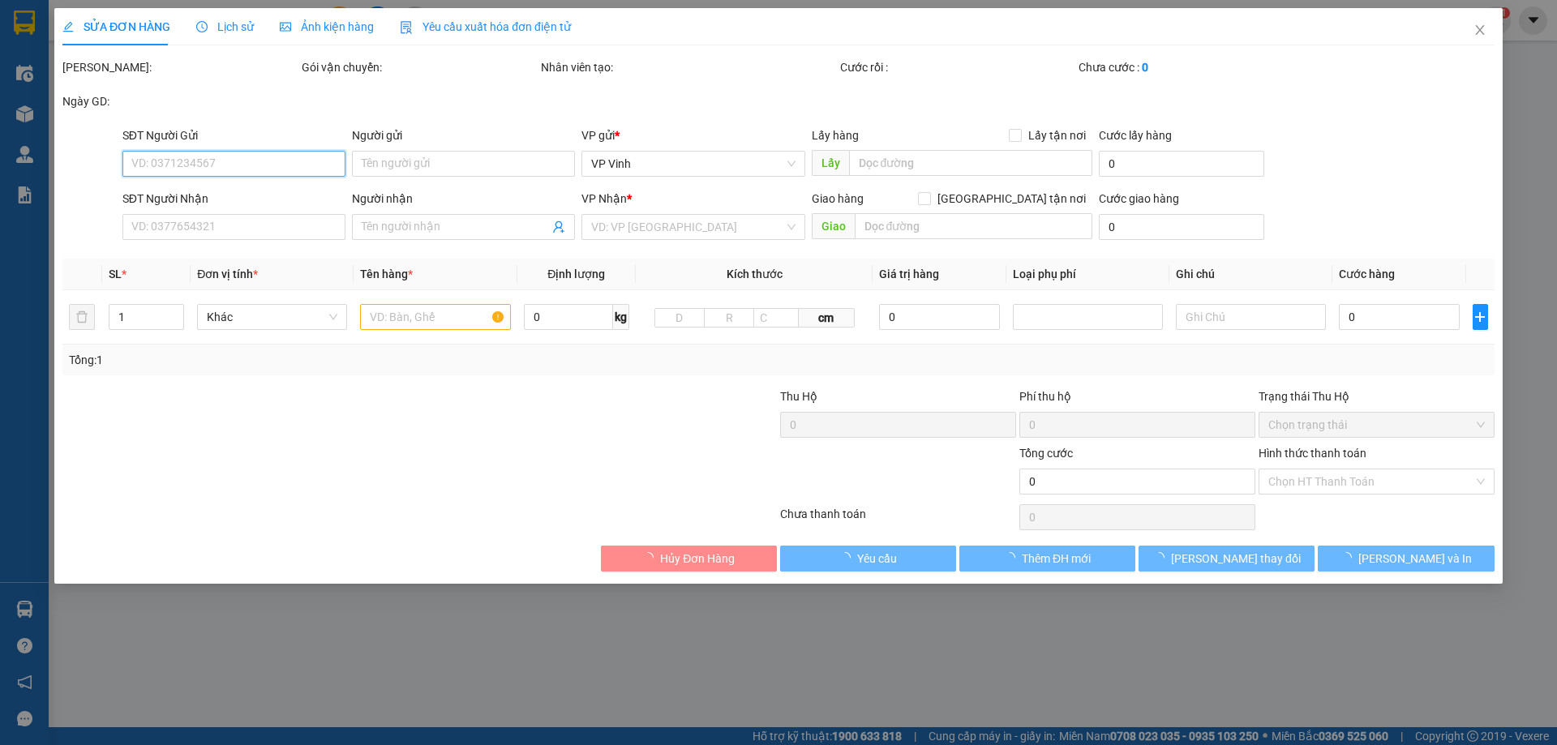
type input "0702303074"
type input "Phong"
type input "0866795380"
type input "Chị Oanh"
type input "50.000"
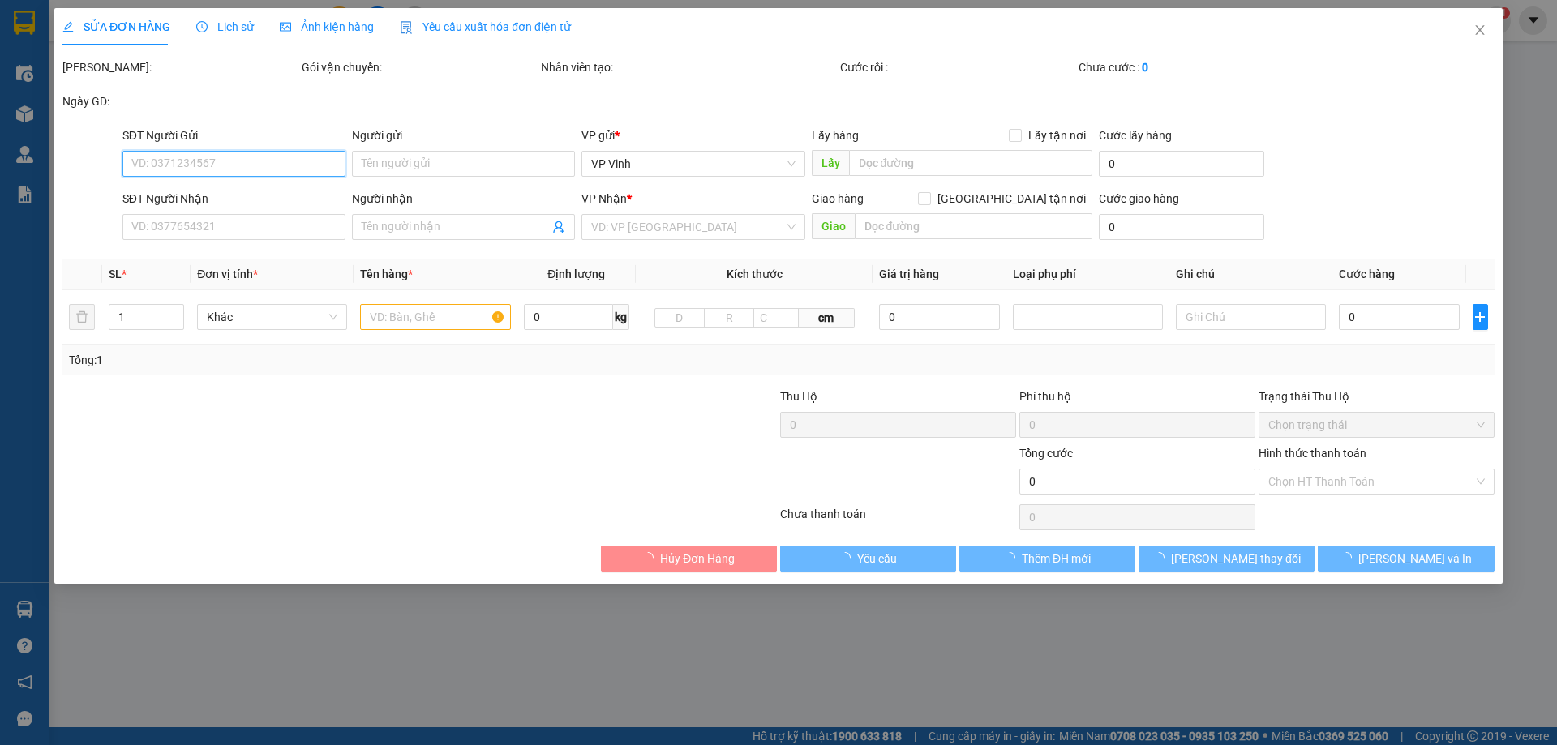
type input "50.000"
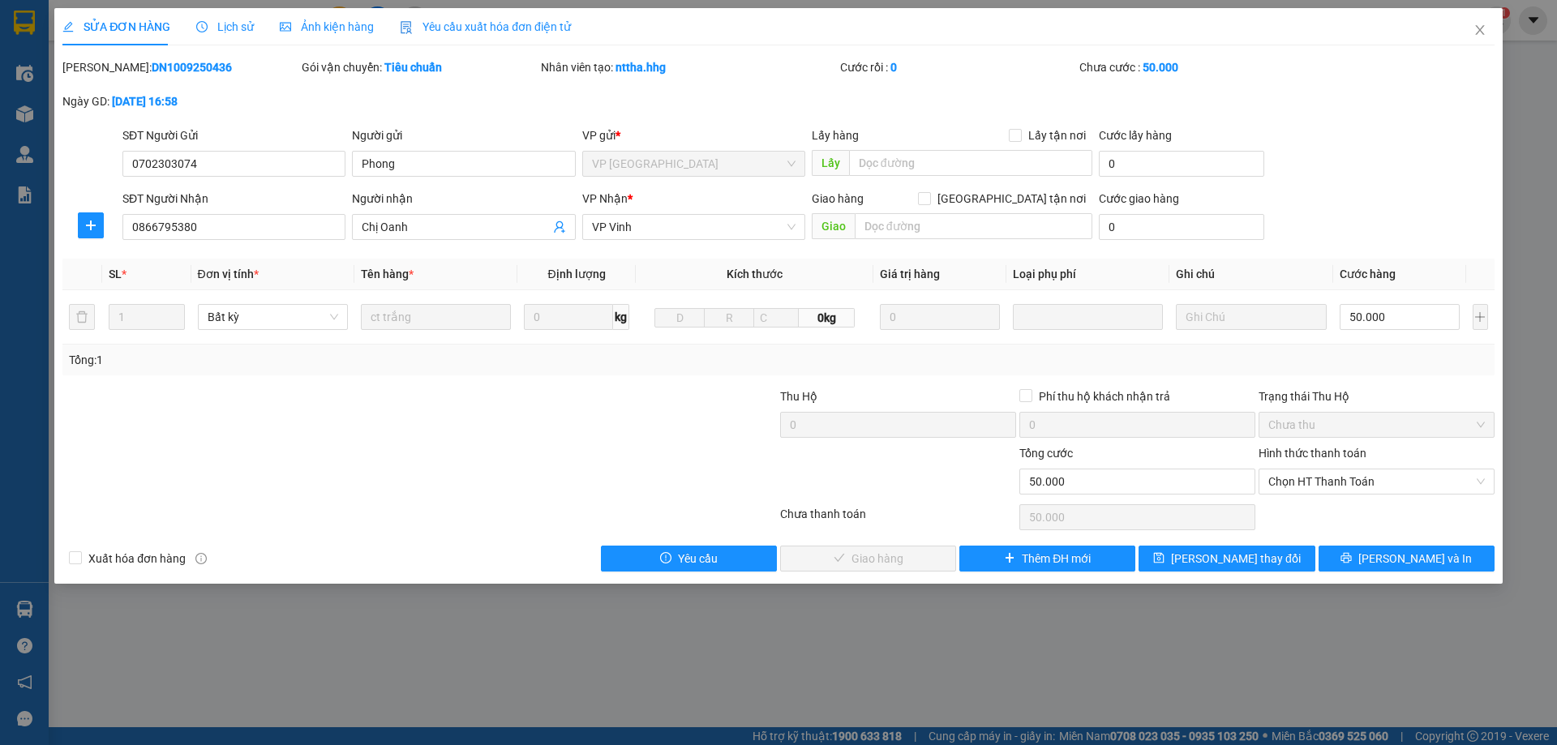
click at [238, 22] on span "Lịch sử" at bounding box center [225, 26] width 58 height 13
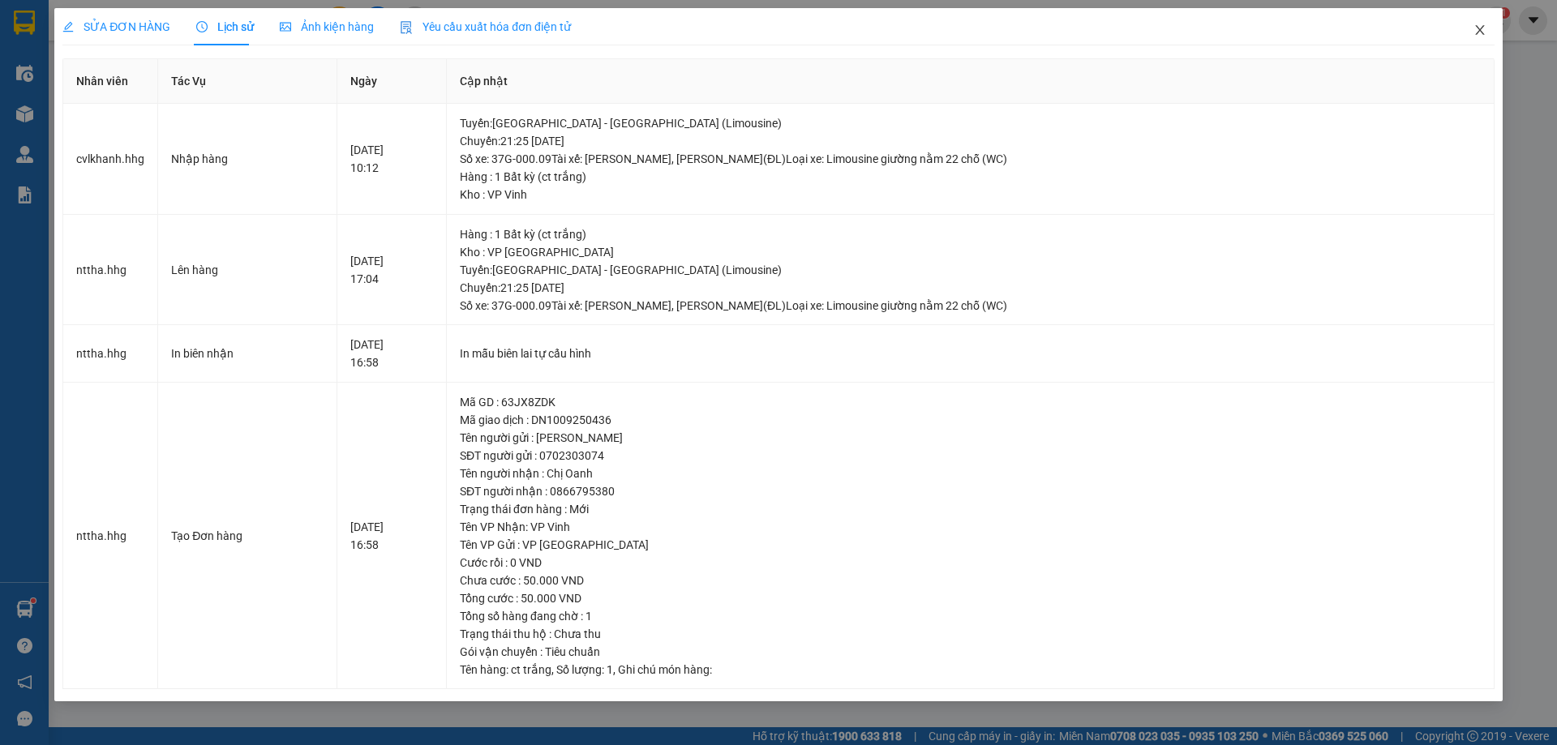
click at [1475, 26] on icon "close" at bounding box center [1479, 30] width 13 height 13
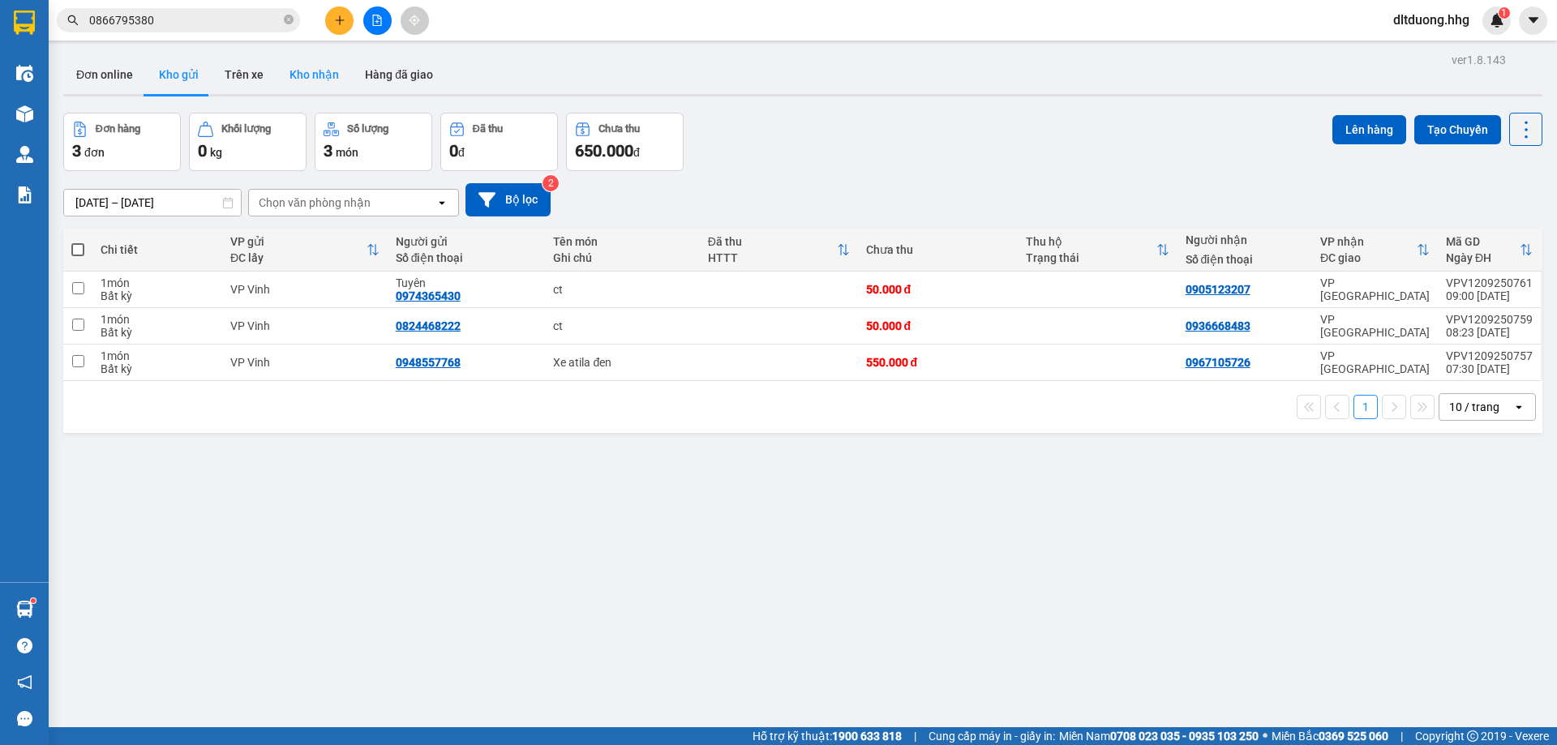
click at [302, 76] on button "Kho nhận" at bounding box center [313, 74] width 75 height 39
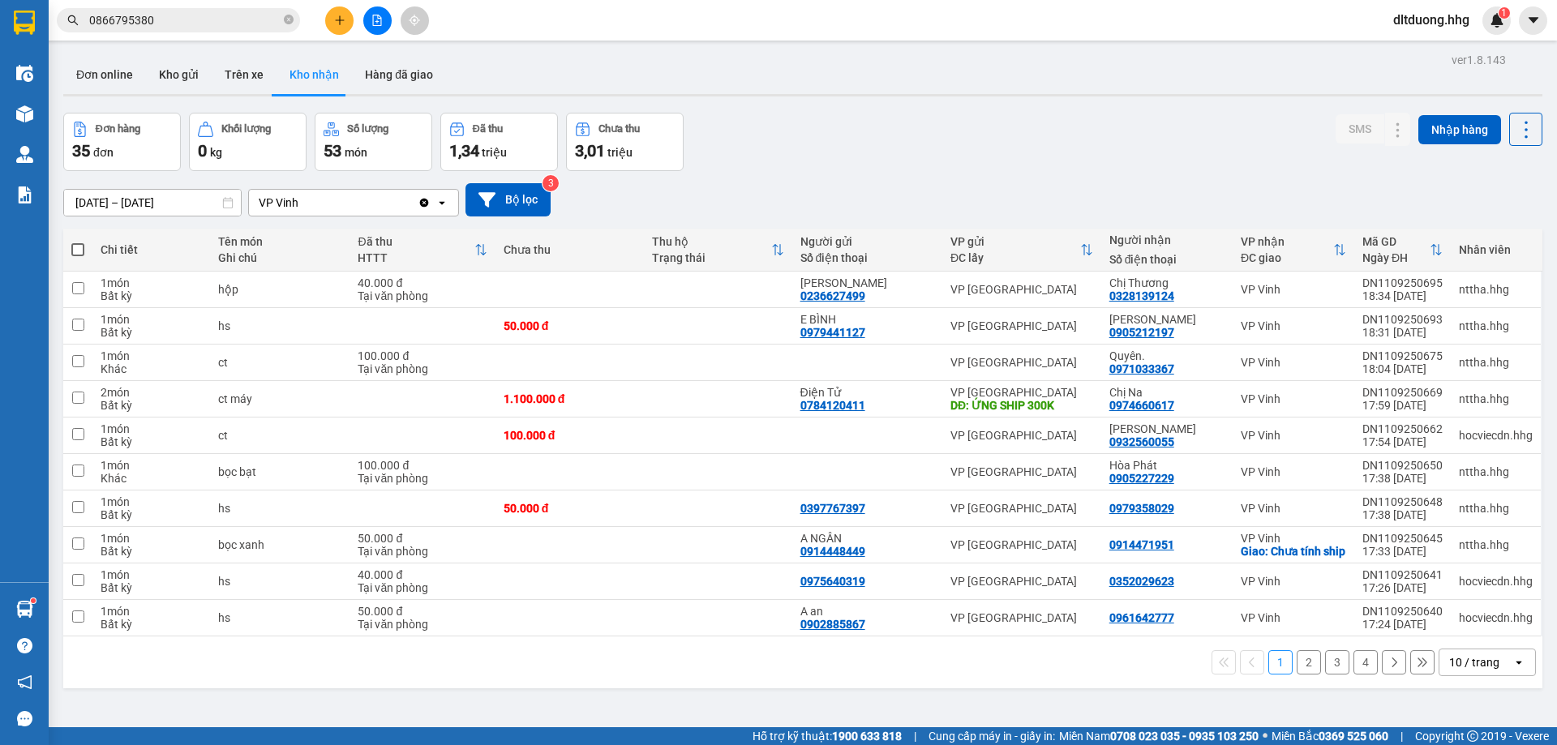
click at [163, 202] on input "[DATE] – [DATE]" at bounding box center [152, 203] width 177 height 26
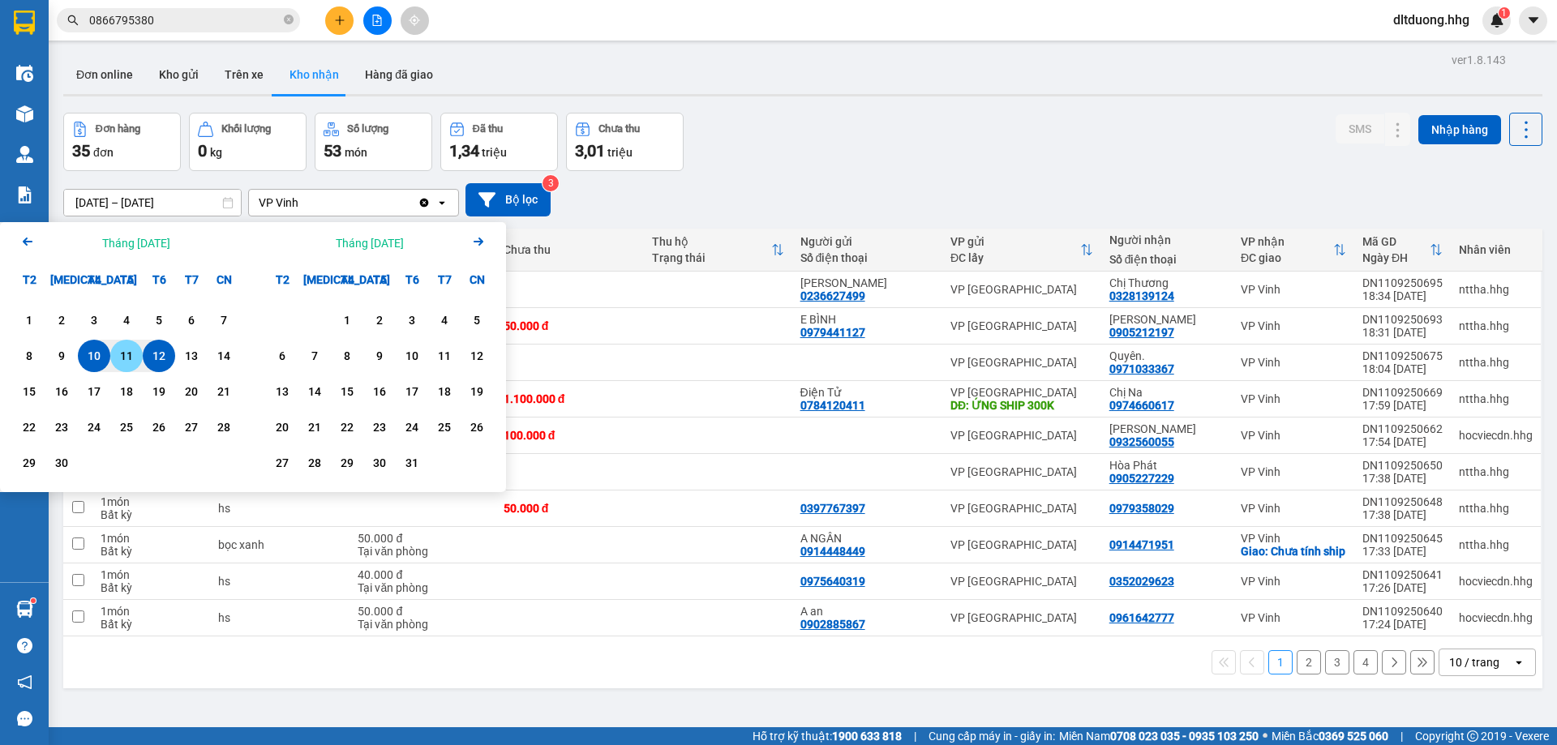
drag, startPoint x: 133, startPoint y: 364, endPoint x: 127, endPoint y: 349, distance: 16.4
click at [131, 362] on div "11" at bounding box center [126, 355] width 23 height 19
click at [28, 313] on div "1" at bounding box center [29, 320] width 23 height 19
type input "[DATE] – [DATE]"
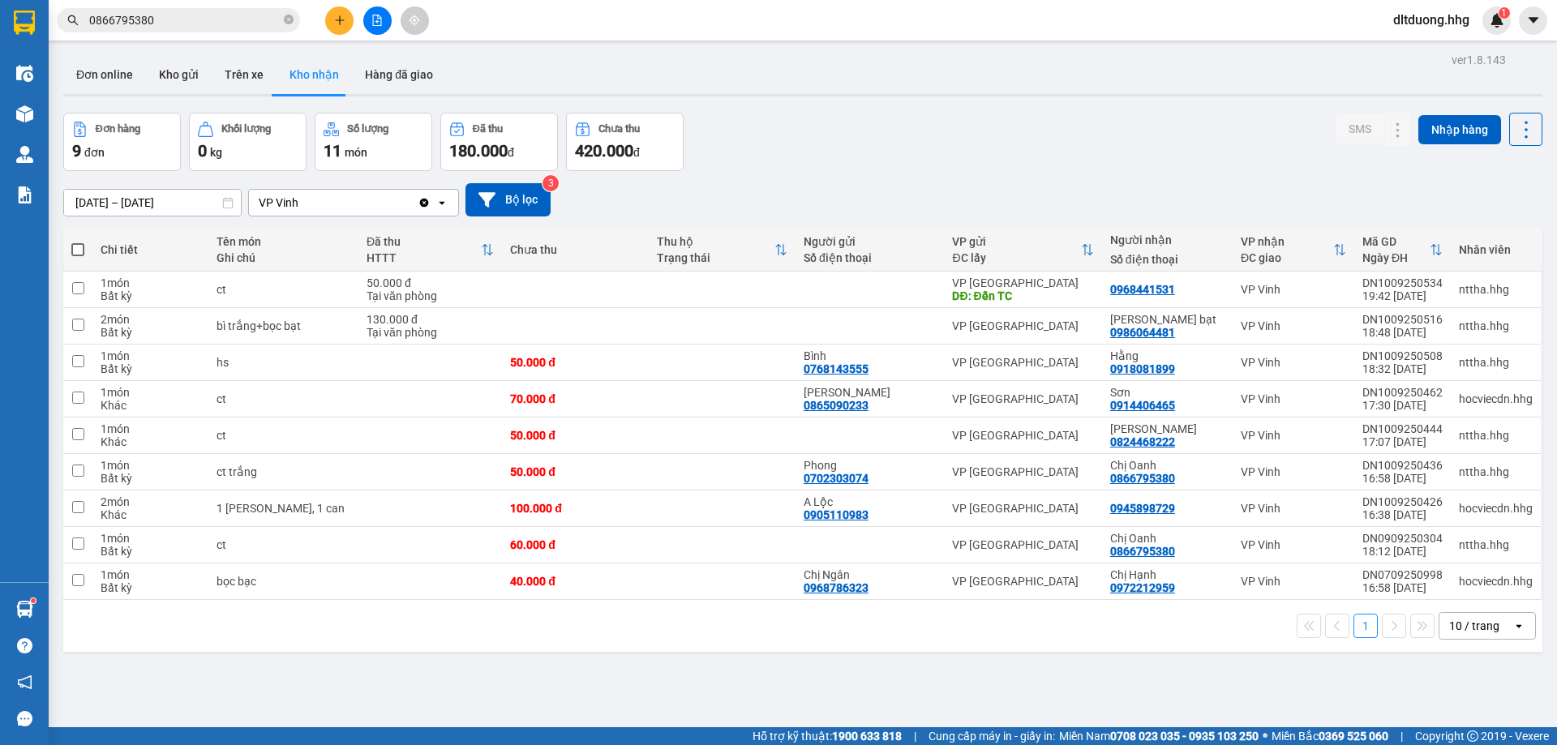
click at [374, 20] on icon "file-add" at bounding box center [376, 20] width 11 height 11
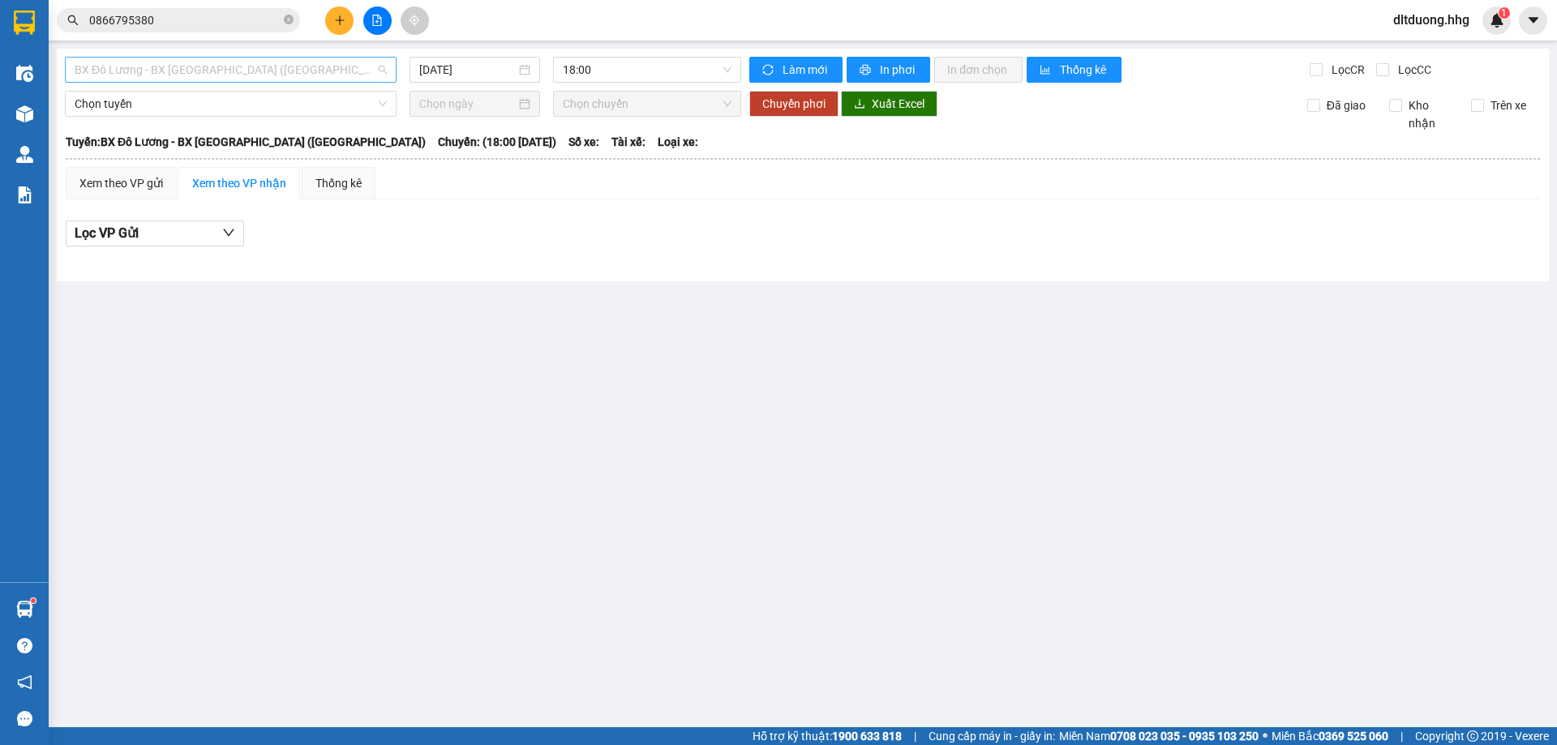
click at [290, 71] on span "BX Đô Lương - BX [GEOGRAPHIC_DATA] ([GEOGRAPHIC_DATA])" at bounding box center [231, 70] width 312 height 24
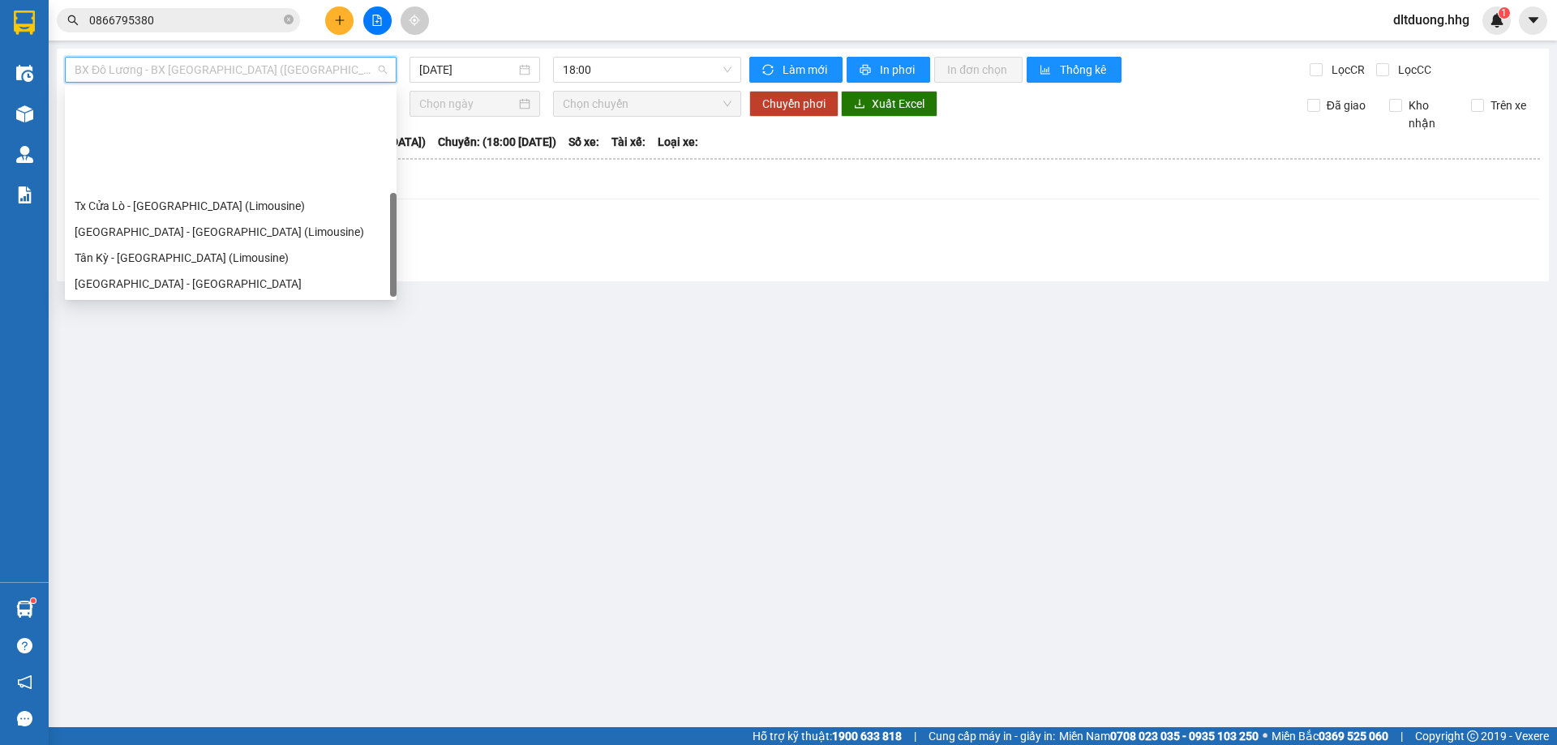
scroll to position [130, 0]
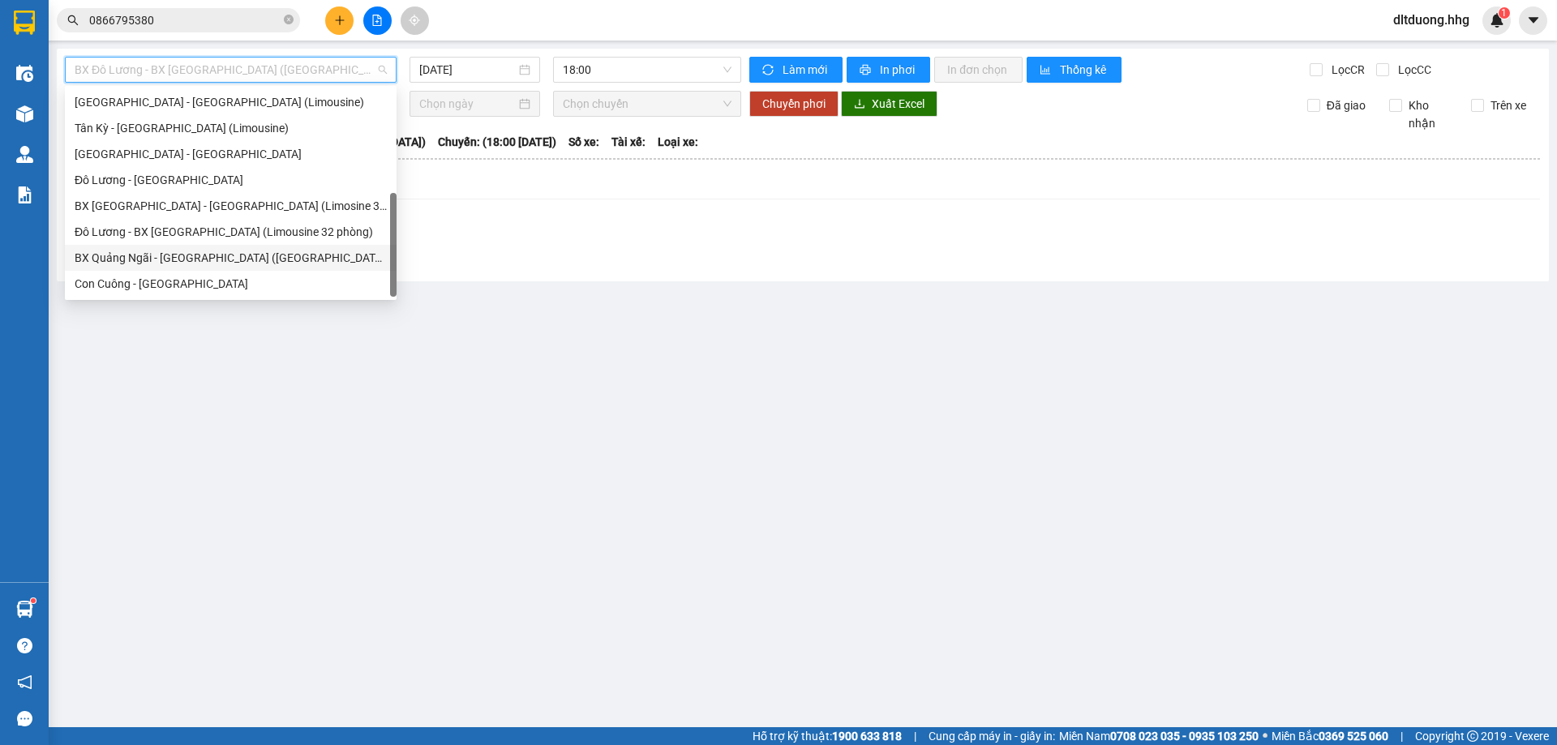
click at [131, 264] on div "BX Quảng Ngãi - [GEOGRAPHIC_DATA] ([GEOGRAPHIC_DATA])" at bounding box center [231, 258] width 312 height 18
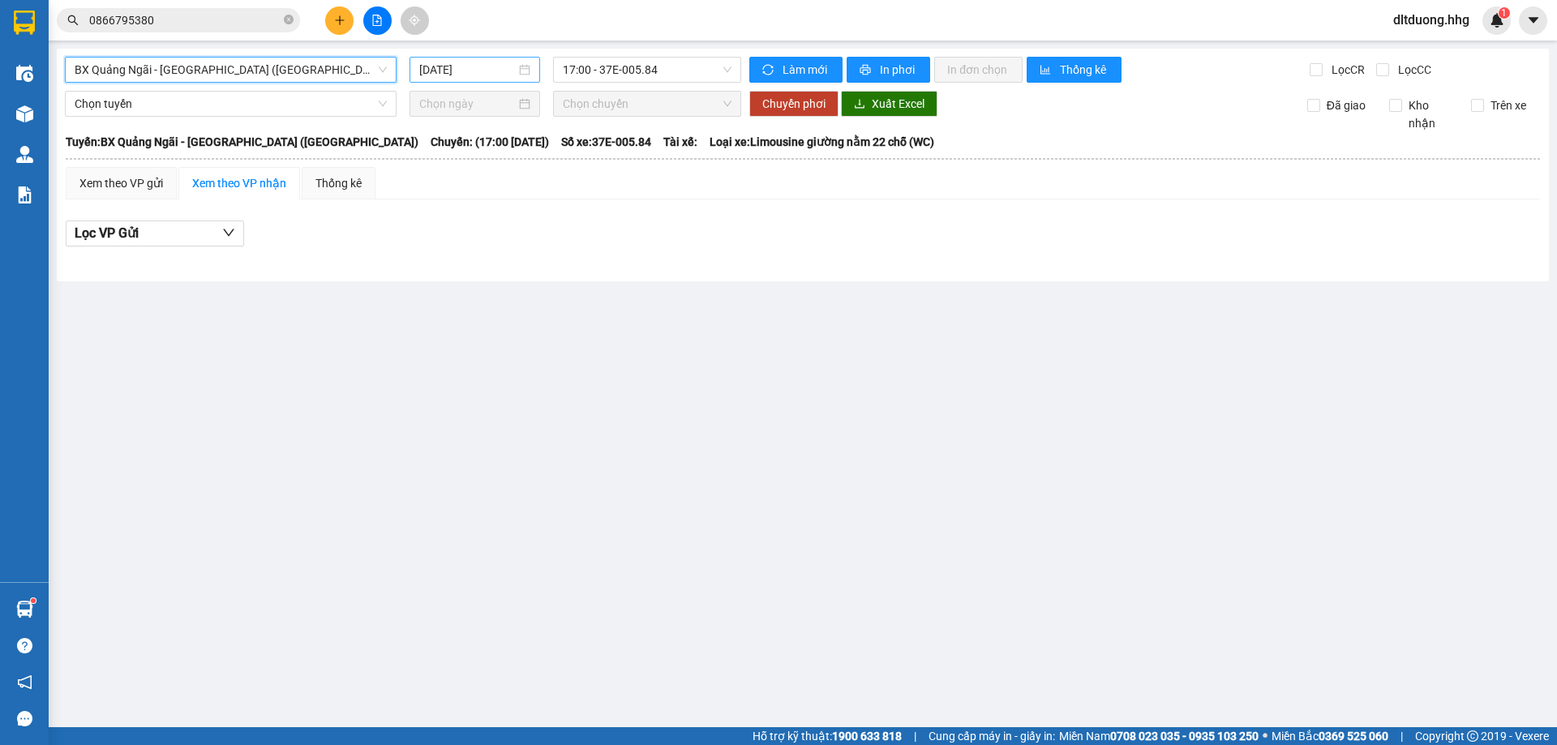
click at [465, 71] on input "[DATE]" at bounding box center [467, 70] width 96 height 18
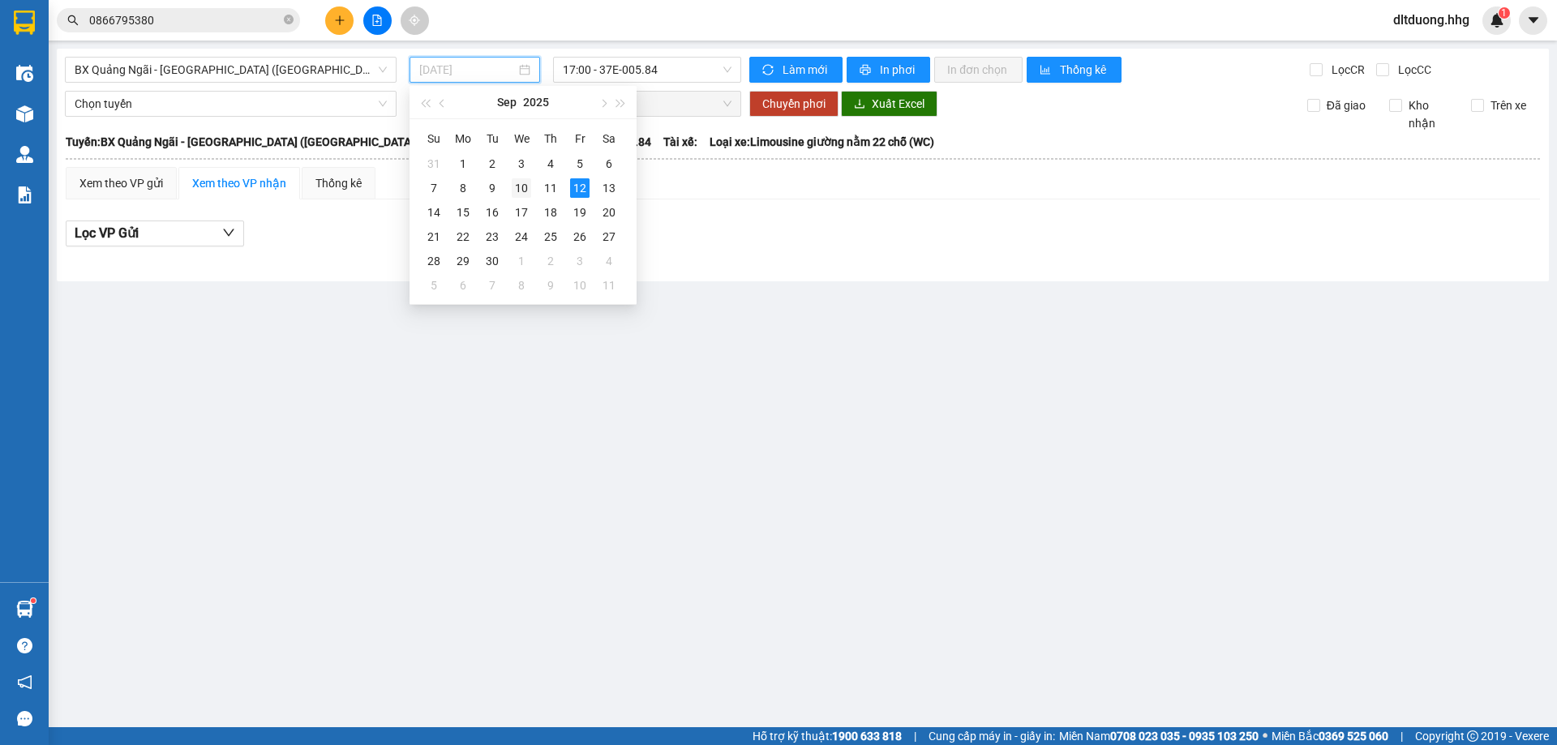
click at [516, 191] on div "10" at bounding box center [521, 187] width 19 height 19
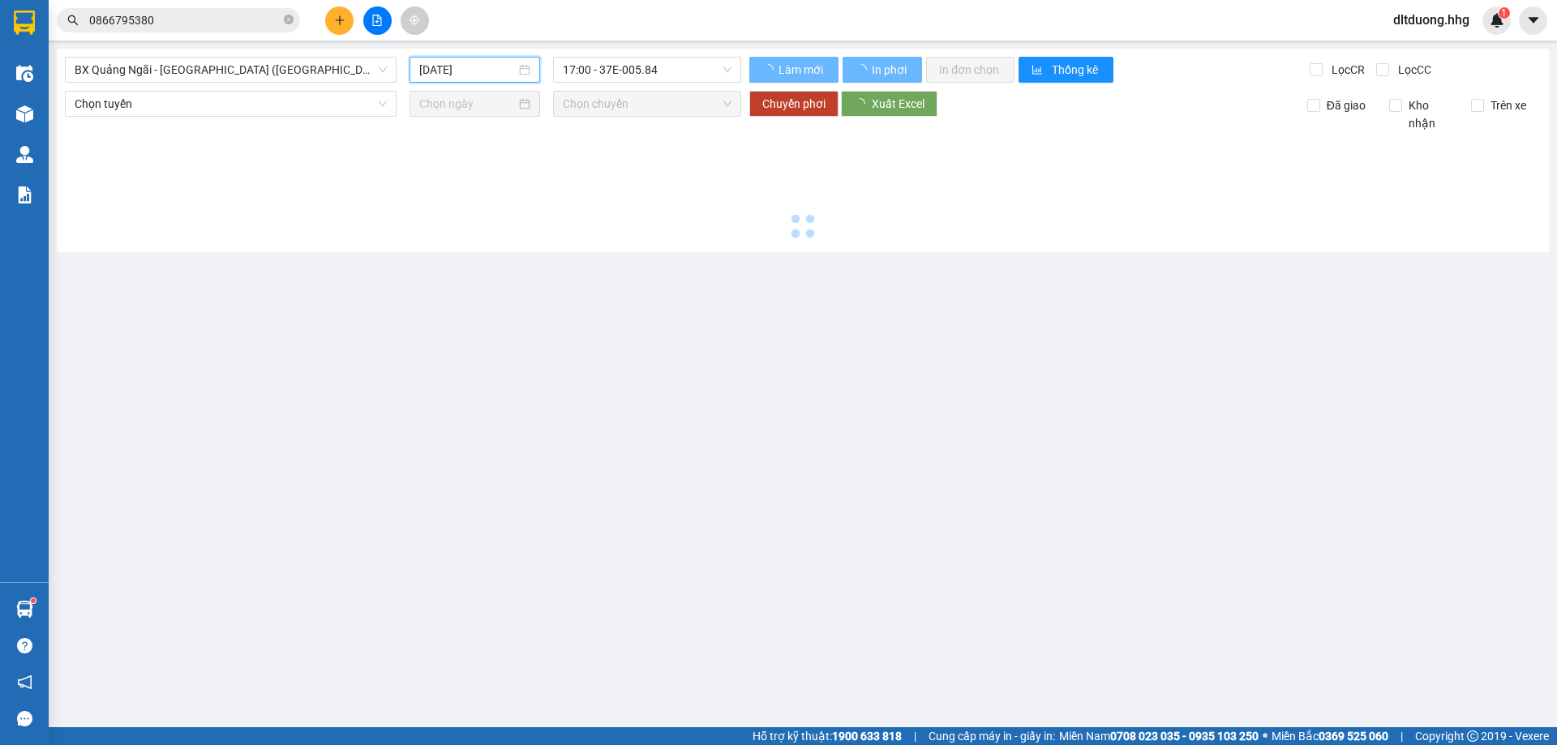
type input "[DATE]"
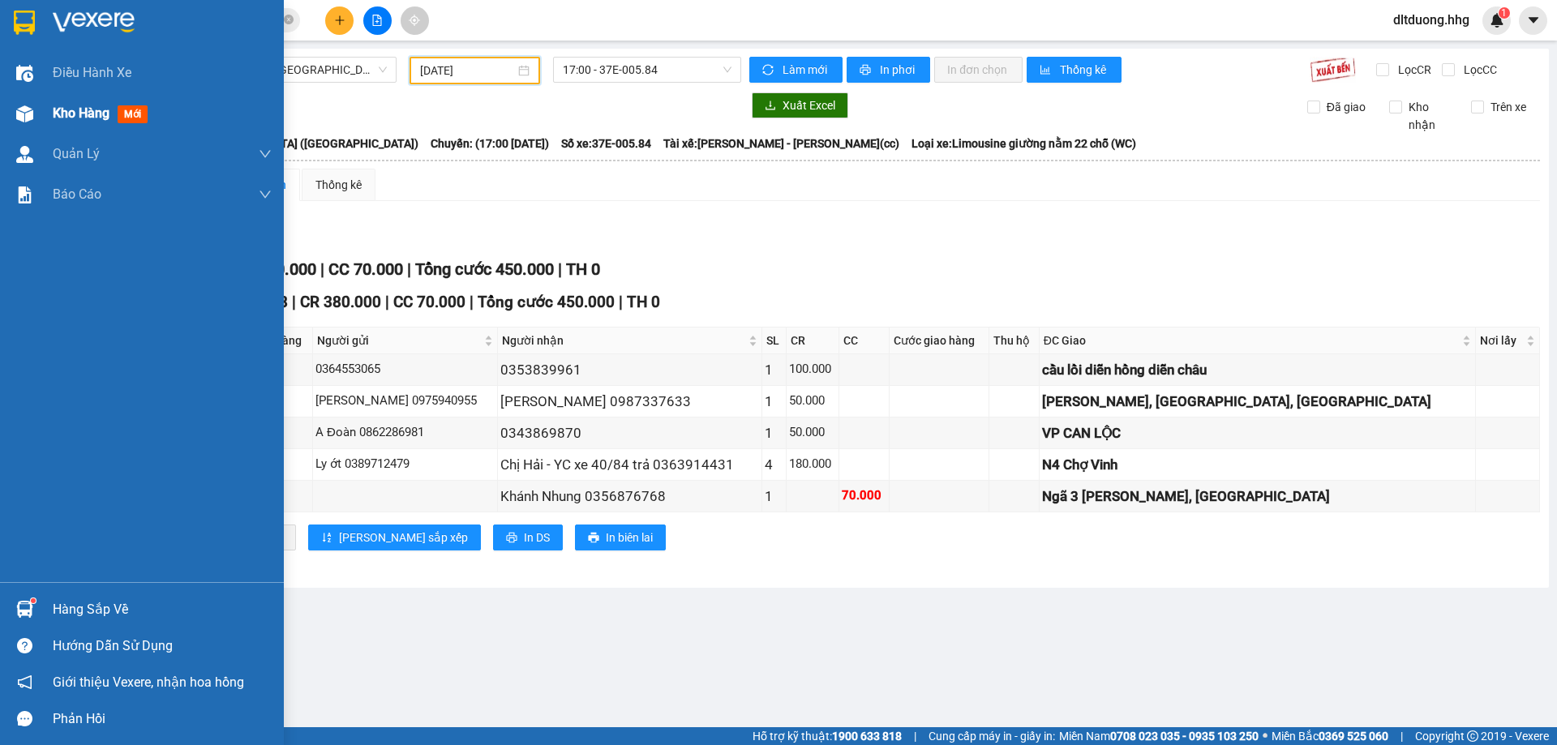
click at [101, 118] on span "Kho hàng" at bounding box center [81, 112] width 57 height 15
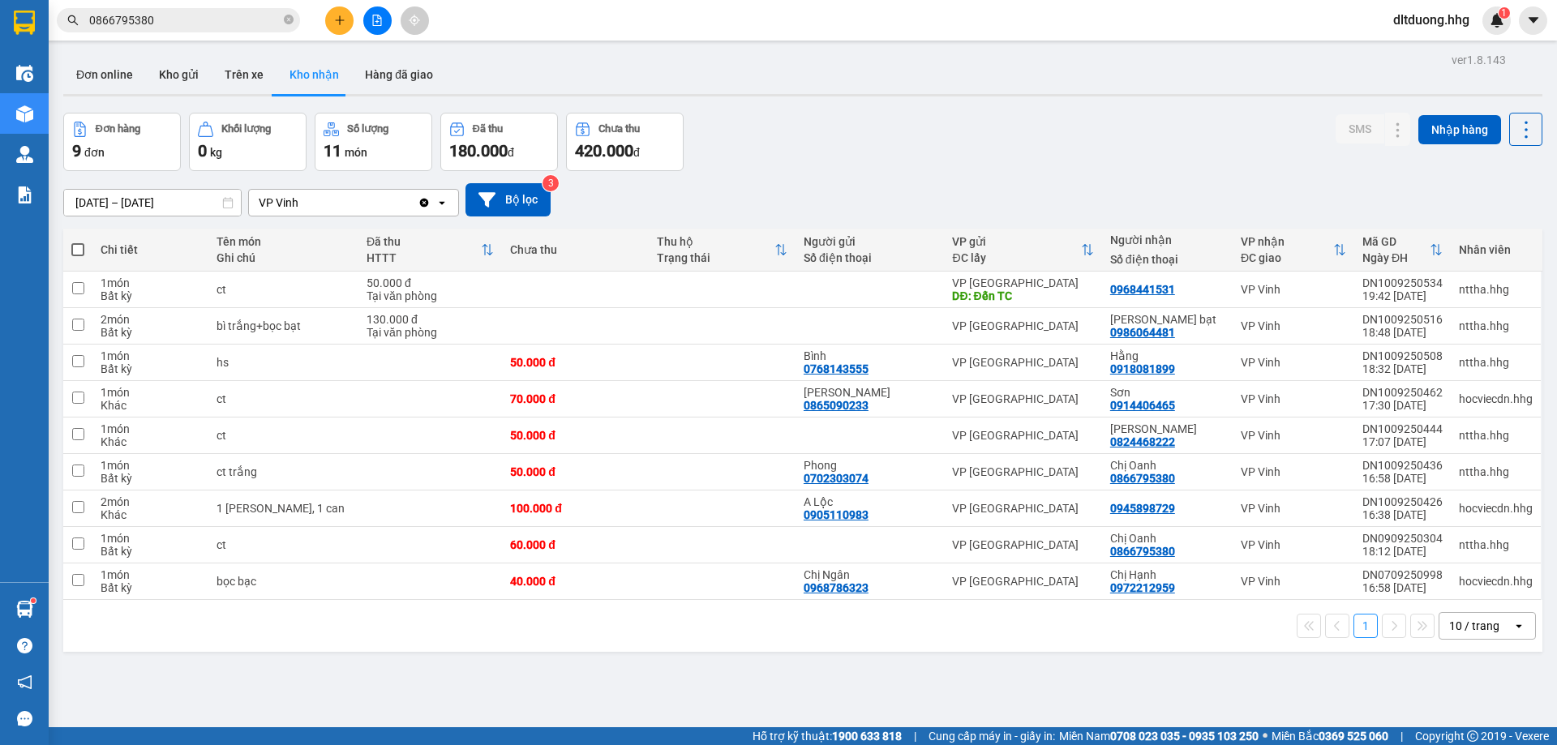
click at [1455, 636] on div "10 / trang" at bounding box center [1475, 626] width 73 height 26
click at [1465, 591] on span "100 / trang" at bounding box center [1468, 590] width 58 height 16
click at [217, 211] on div "ver 1.8.143 Đơn online Kho gửi Trên xe Kho nhận Hàng đã giao Đơn hàng 9 đơn Khố…" at bounding box center [803, 421] width 1492 height 745
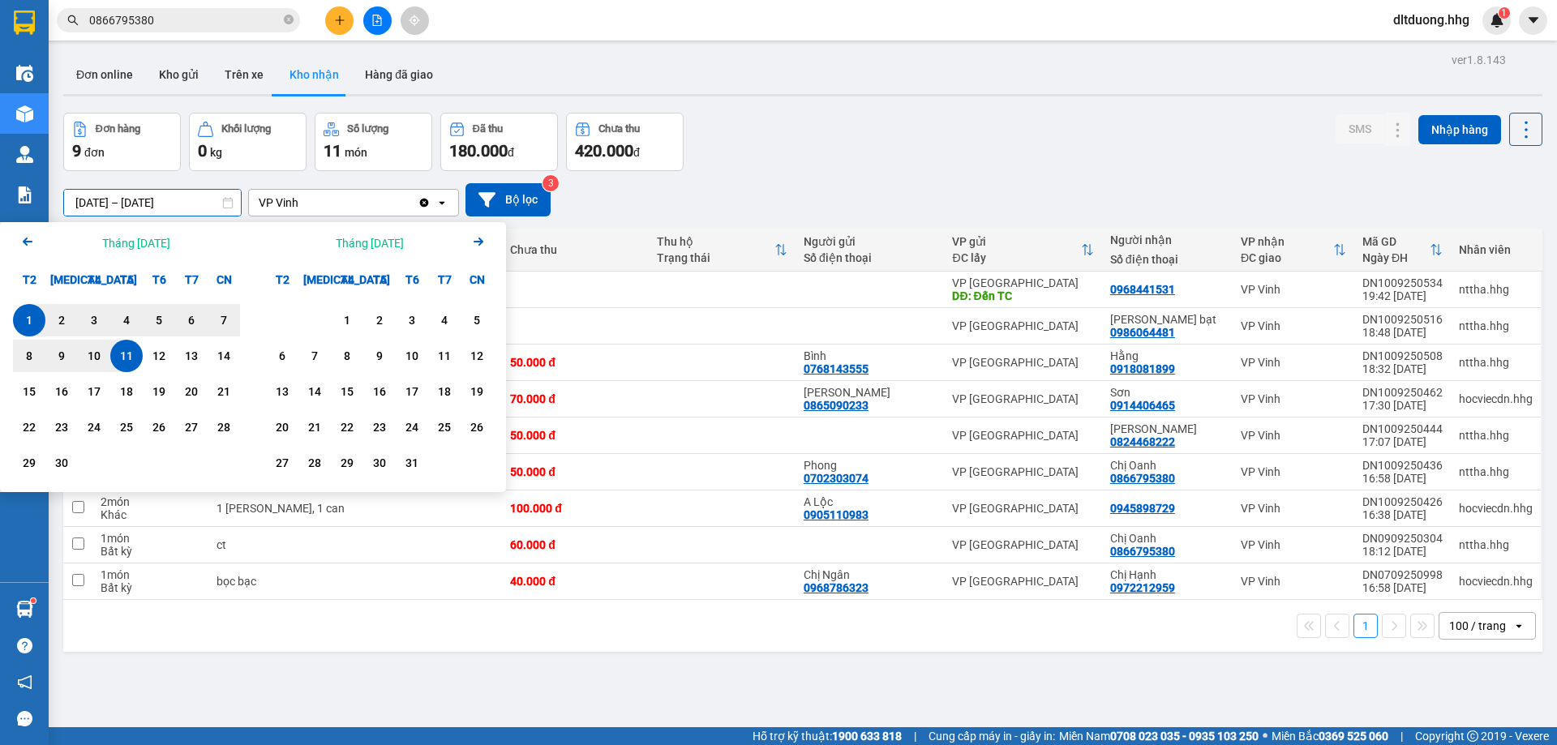
click at [19, 243] on icon "Arrow Left" at bounding box center [27, 241] width 19 height 19
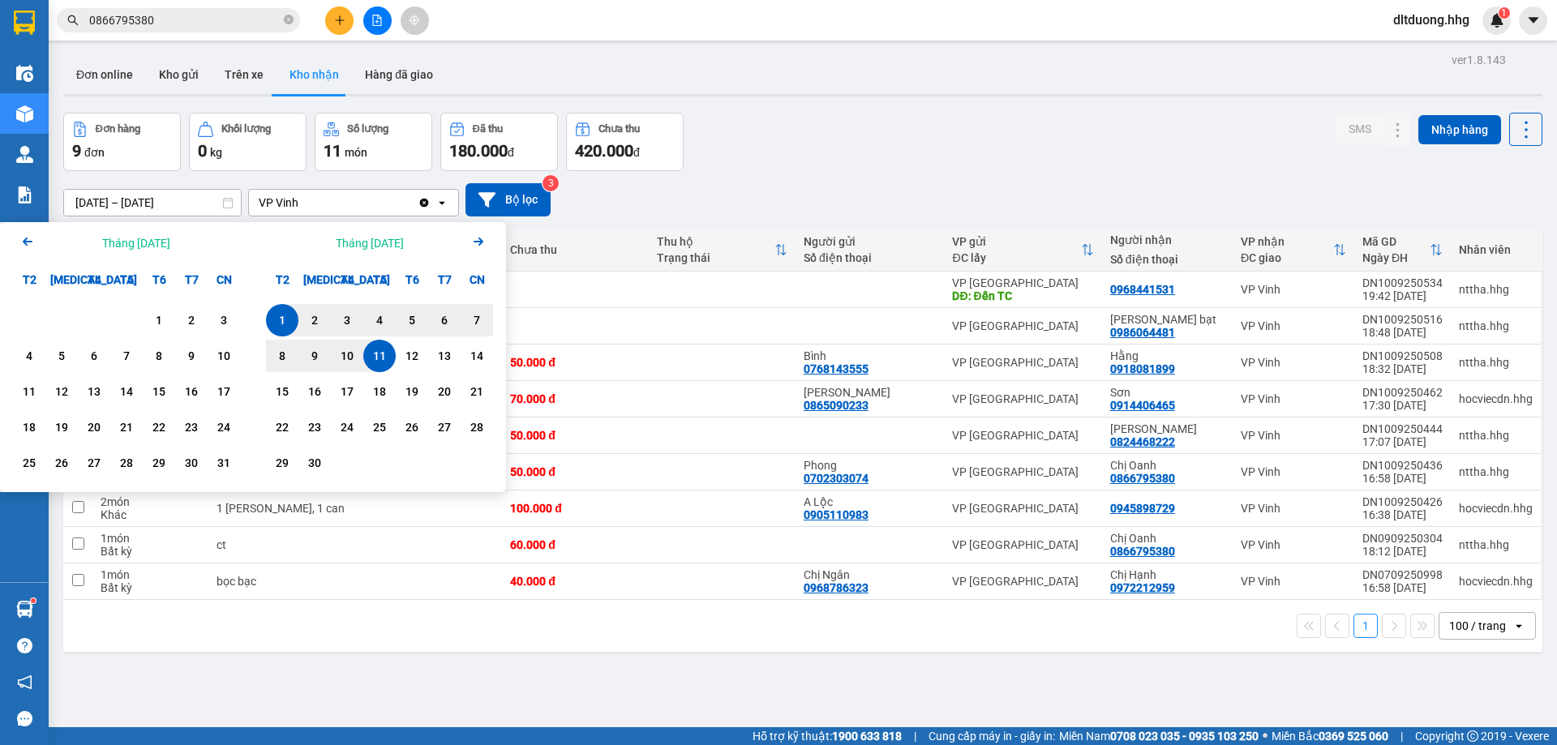
click at [25, 246] on icon "Arrow Left" at bounding box center [27, 241] width 19 height 19
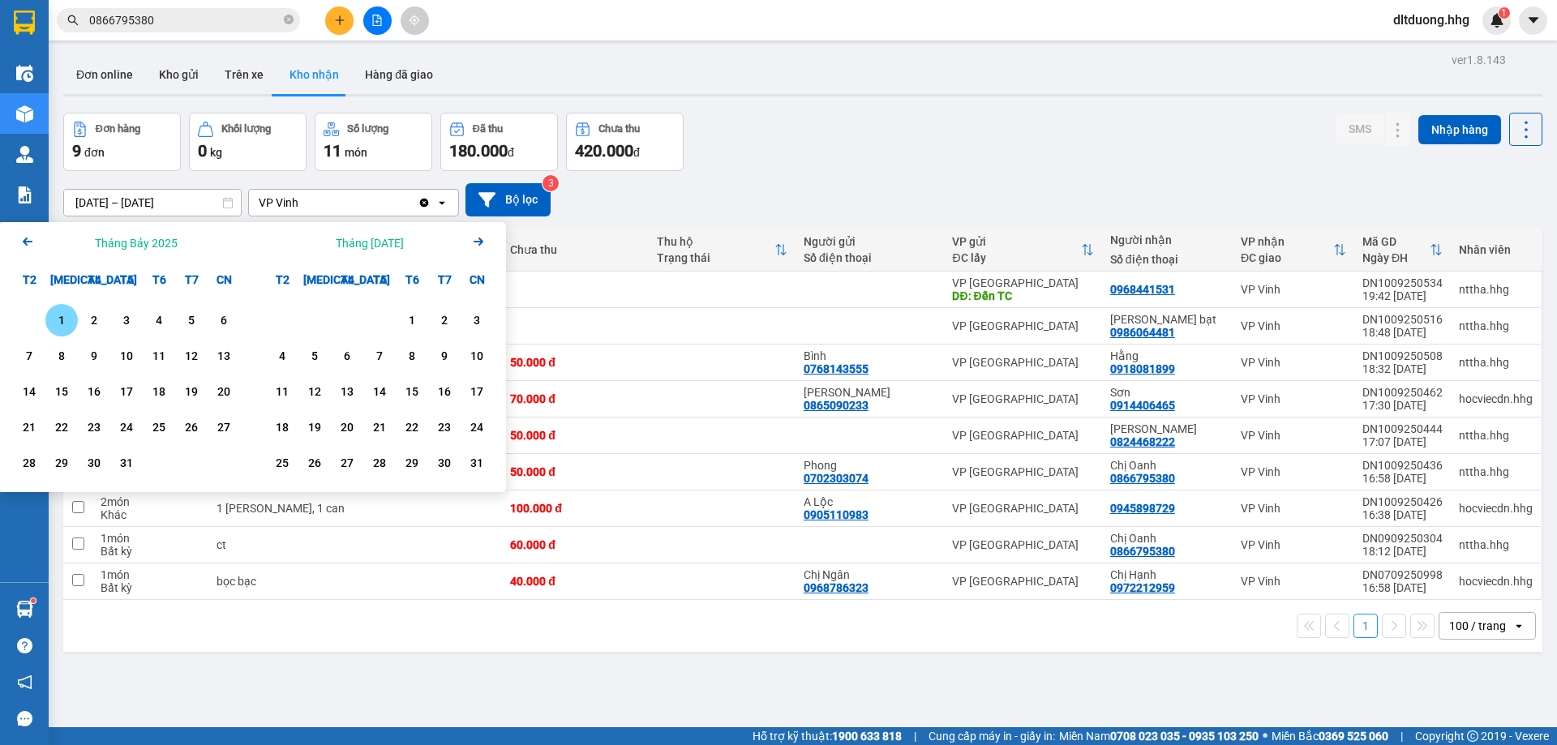
click at [59, 321] on div "1" at bounding box center [61, 320] width 23 height 19
click at [469, 241] on icon "Arrow Right" at bounding box center [478, 241] width 19 height 19
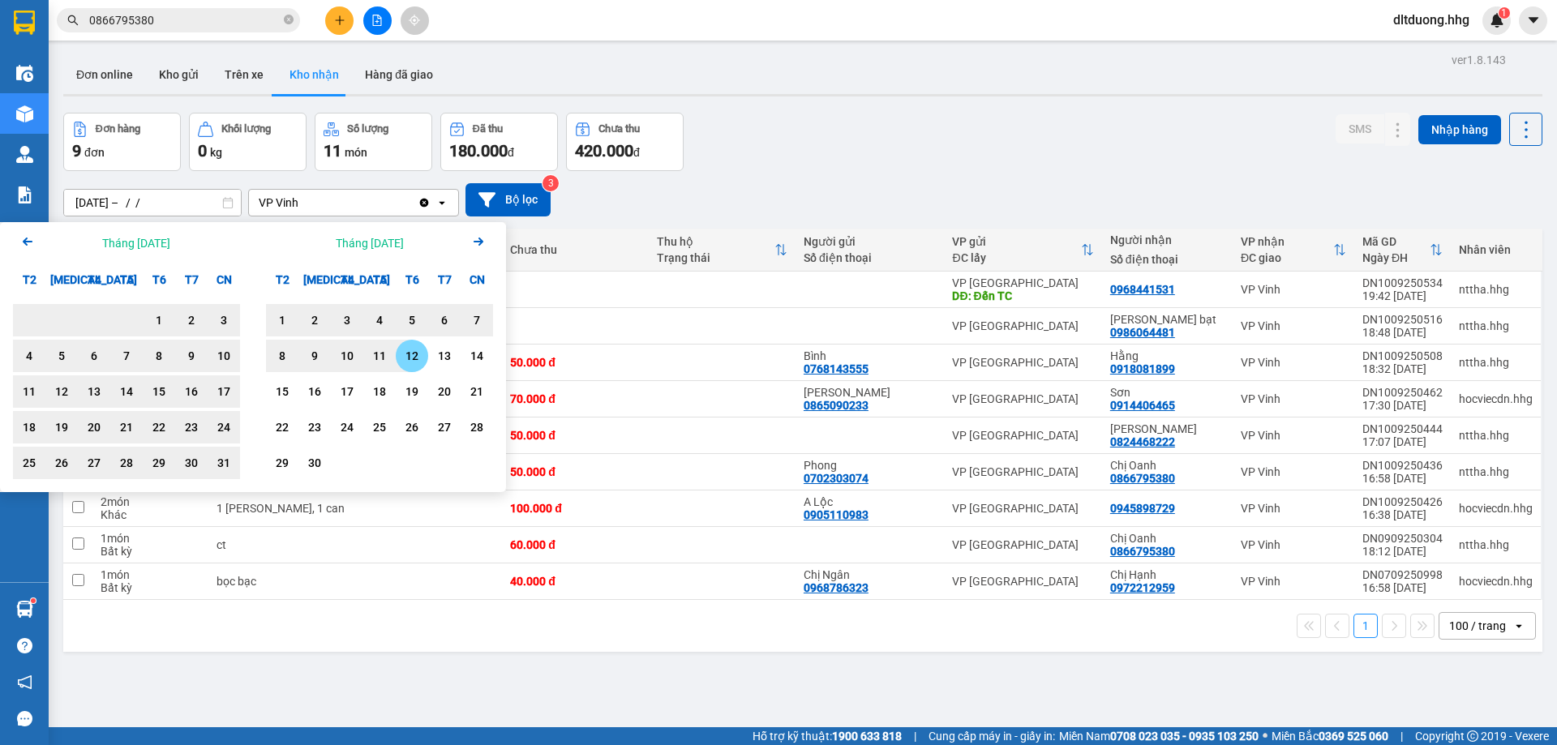
click at [404, 356] on div "12" at bounding box center [412, 355] width 23 height 19
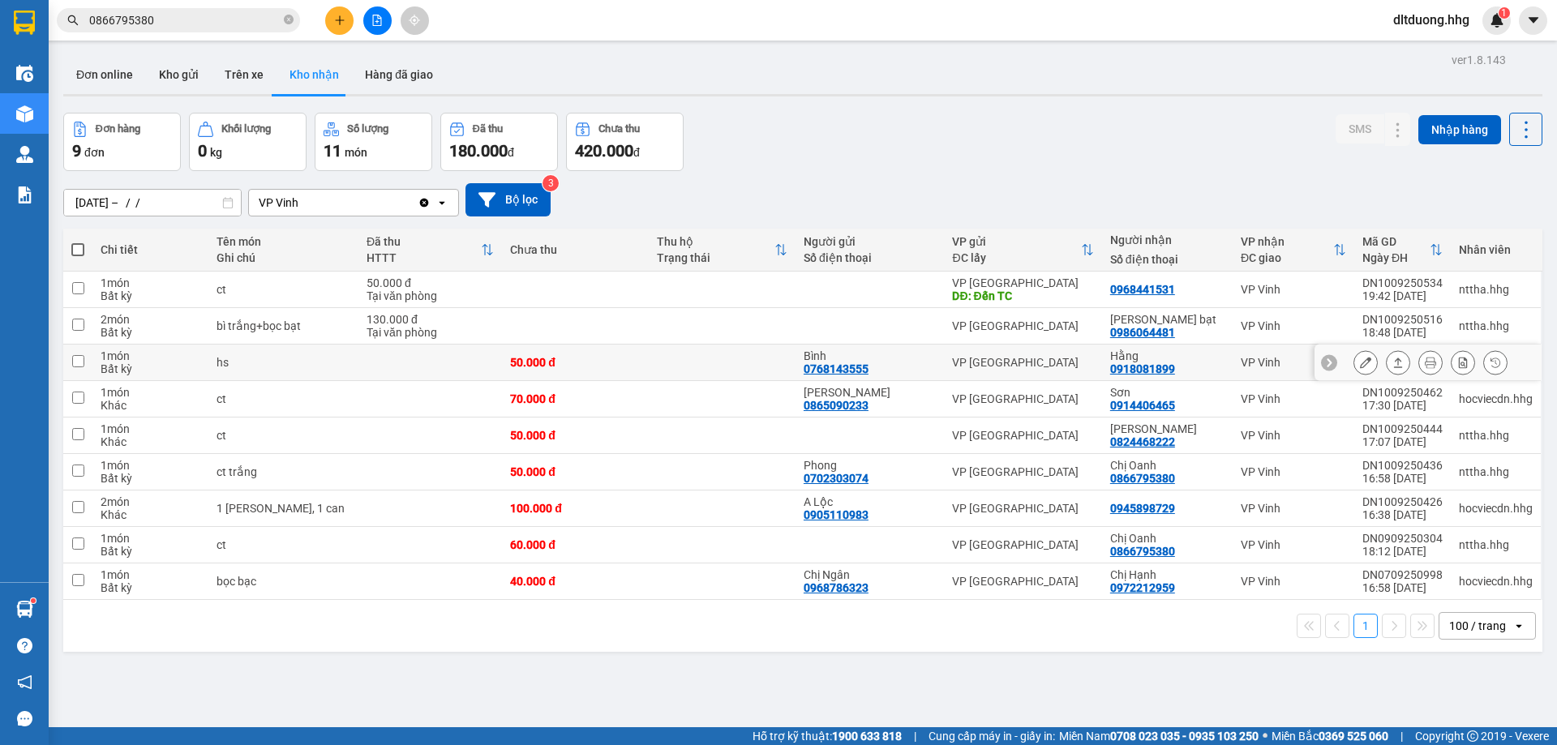
type input "[DATE] – [DATE]"
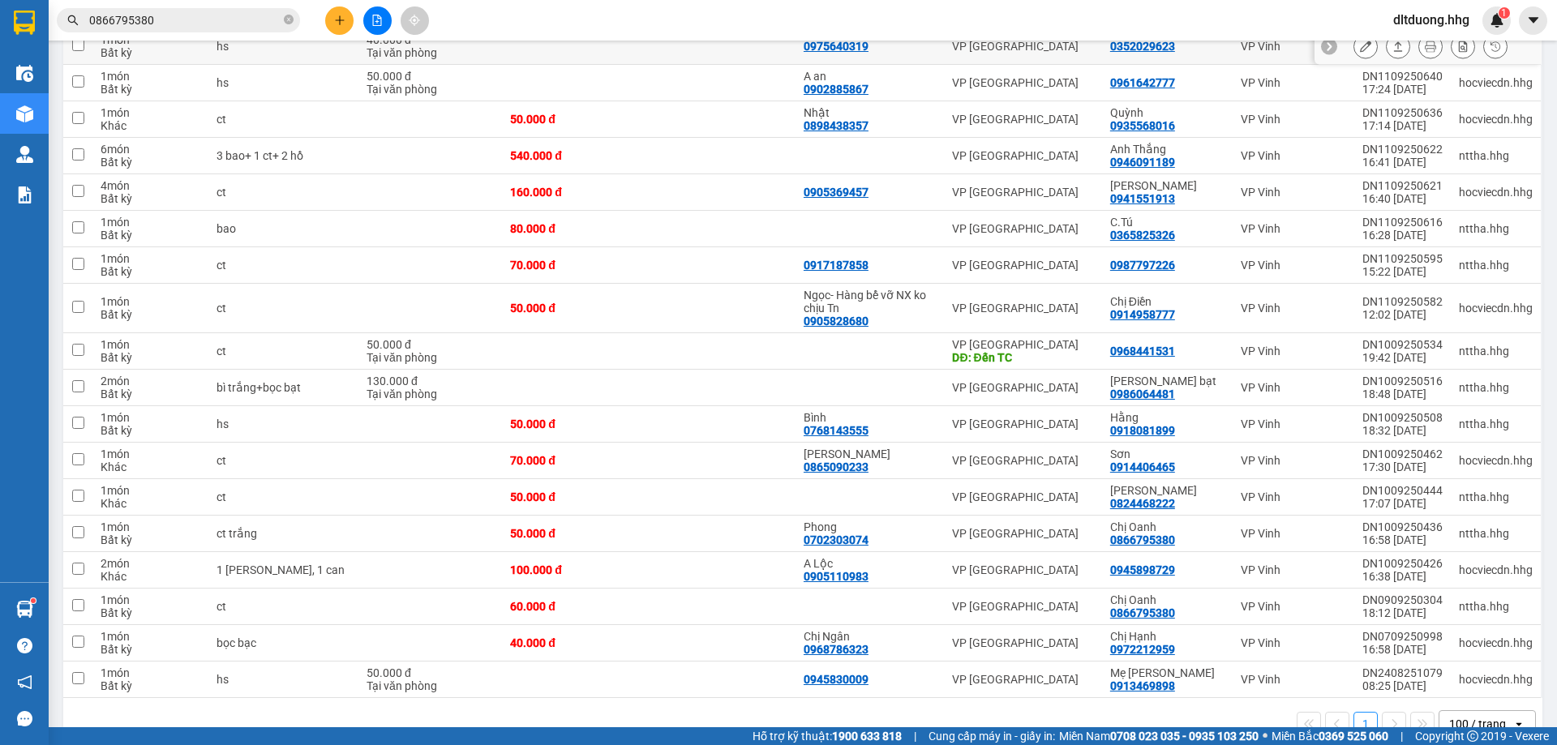
scroll to position [317, 0]
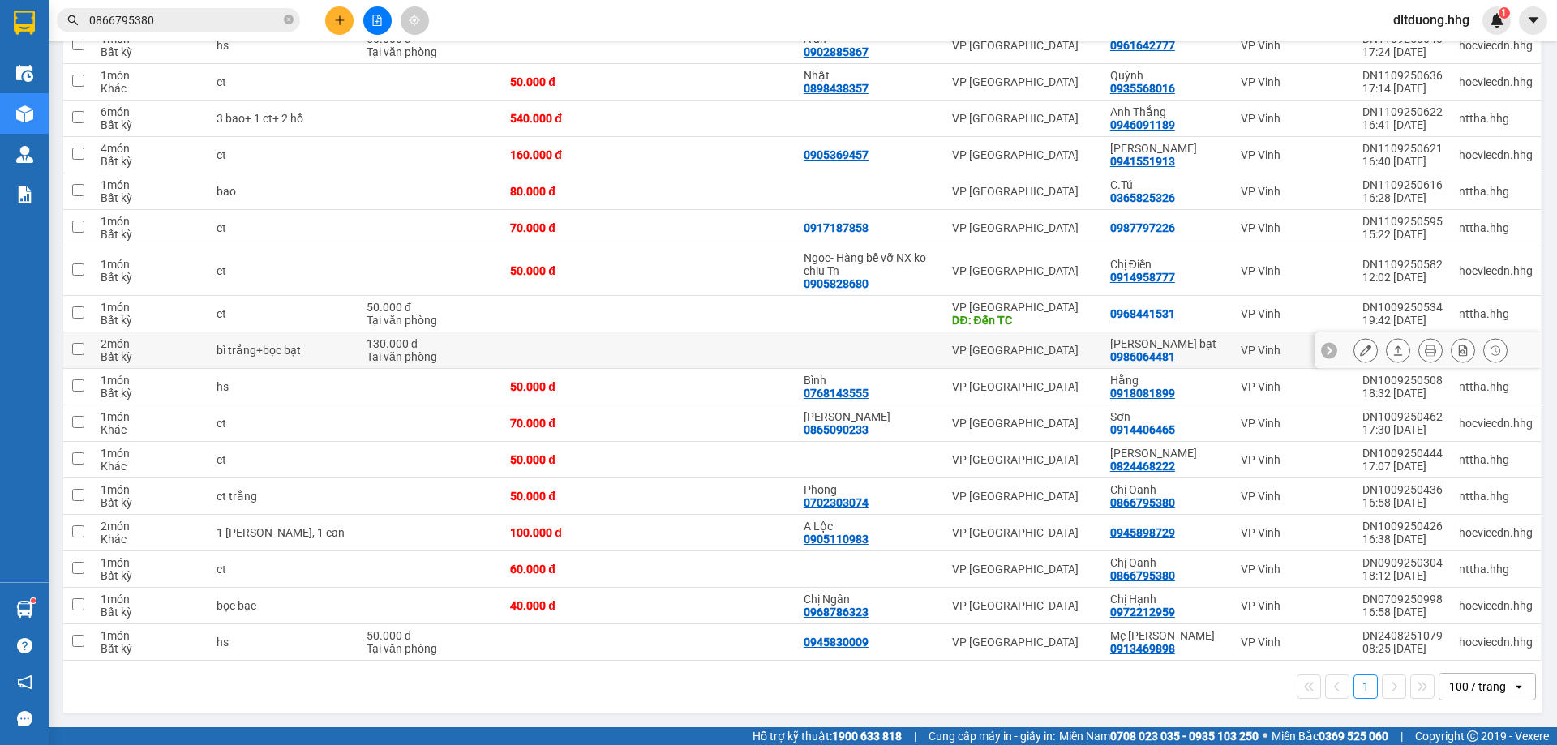
click at [1392, 347] on icon at bounding box center [1397, 350] width 11 height 11
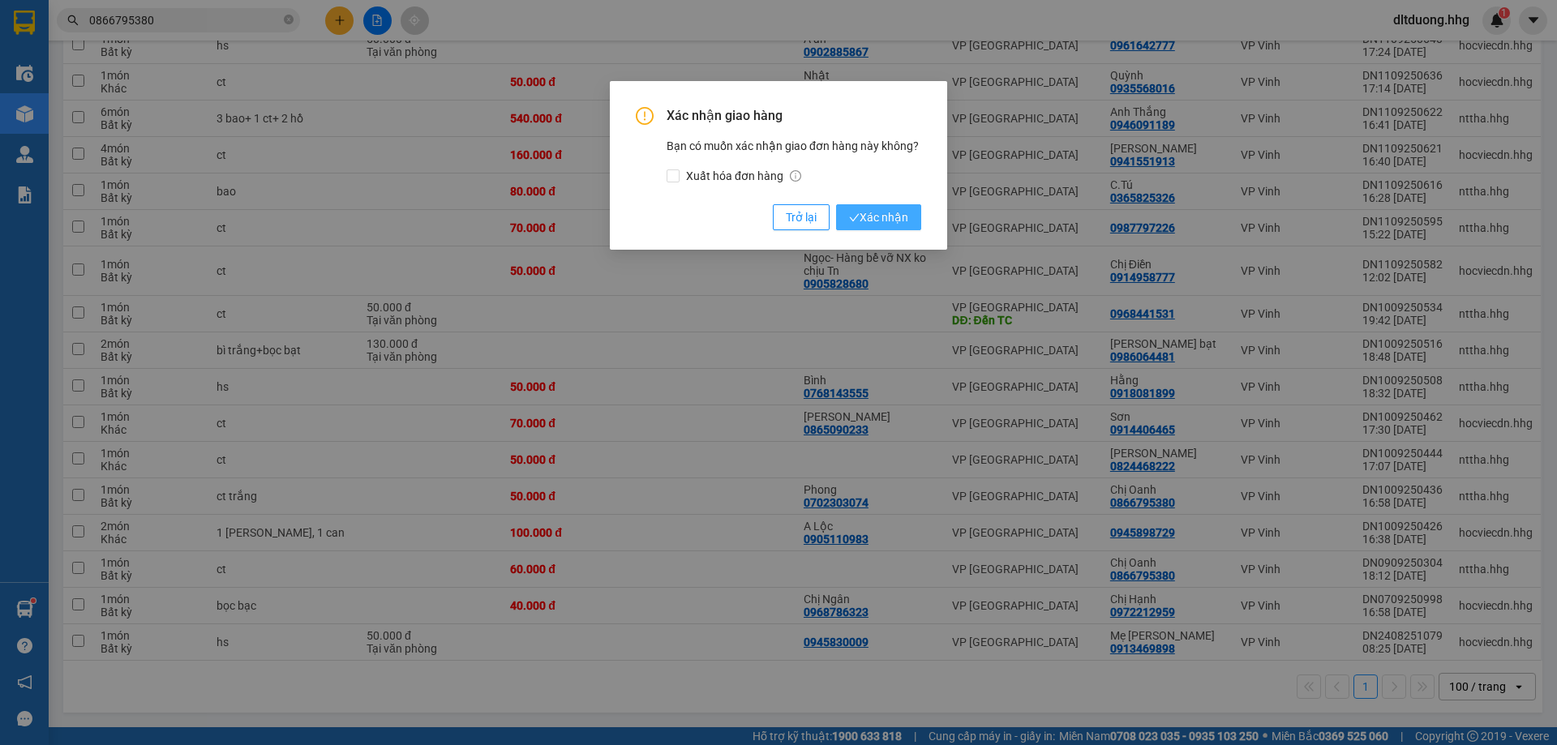
click at [900, 213] on span "Xác nhận" at bounding box center [878, 217] width 59 height 18
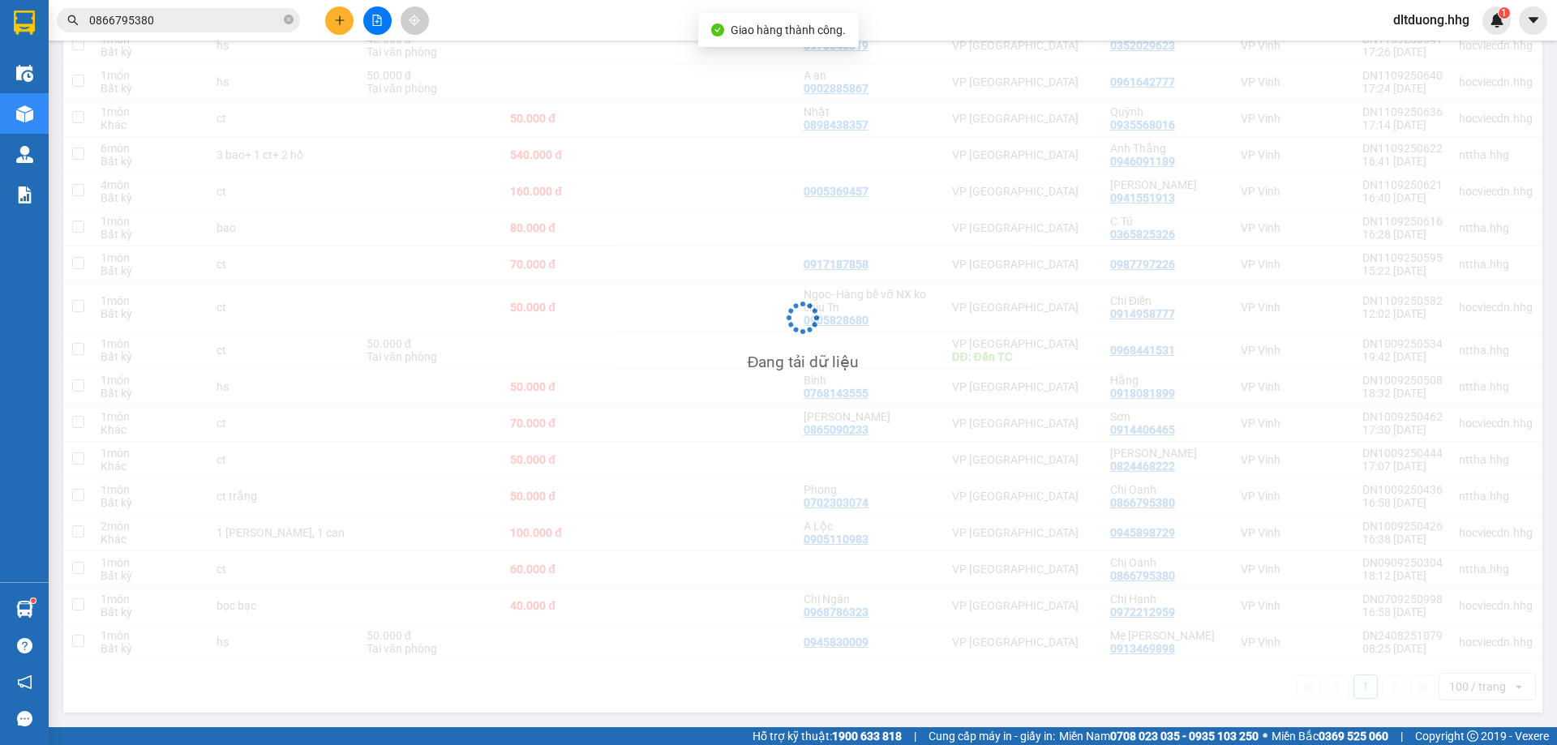
scroll to position [281, 0]
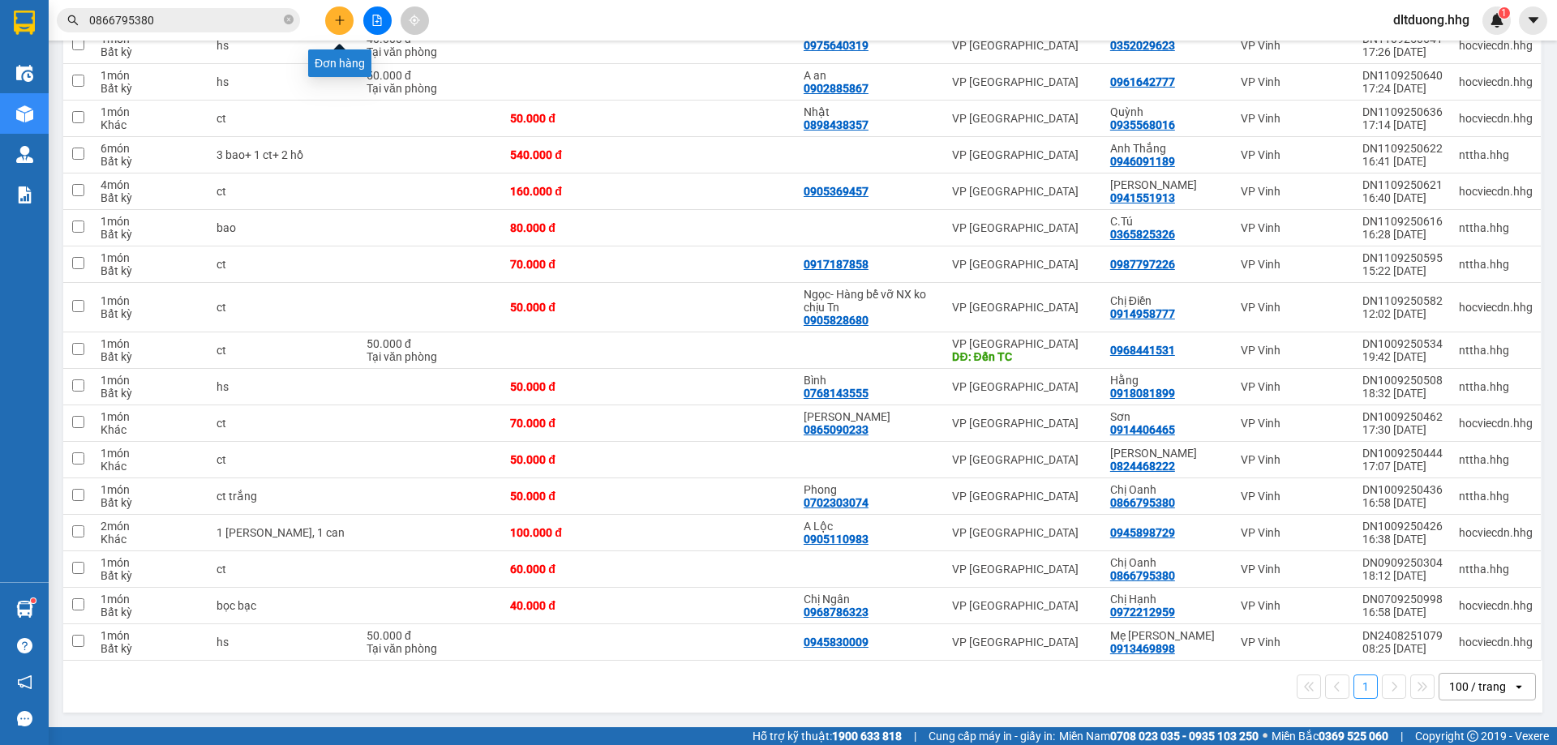
click at [336, 22] on icon "plus" at bounding box center [339, 20] width 11 height 11
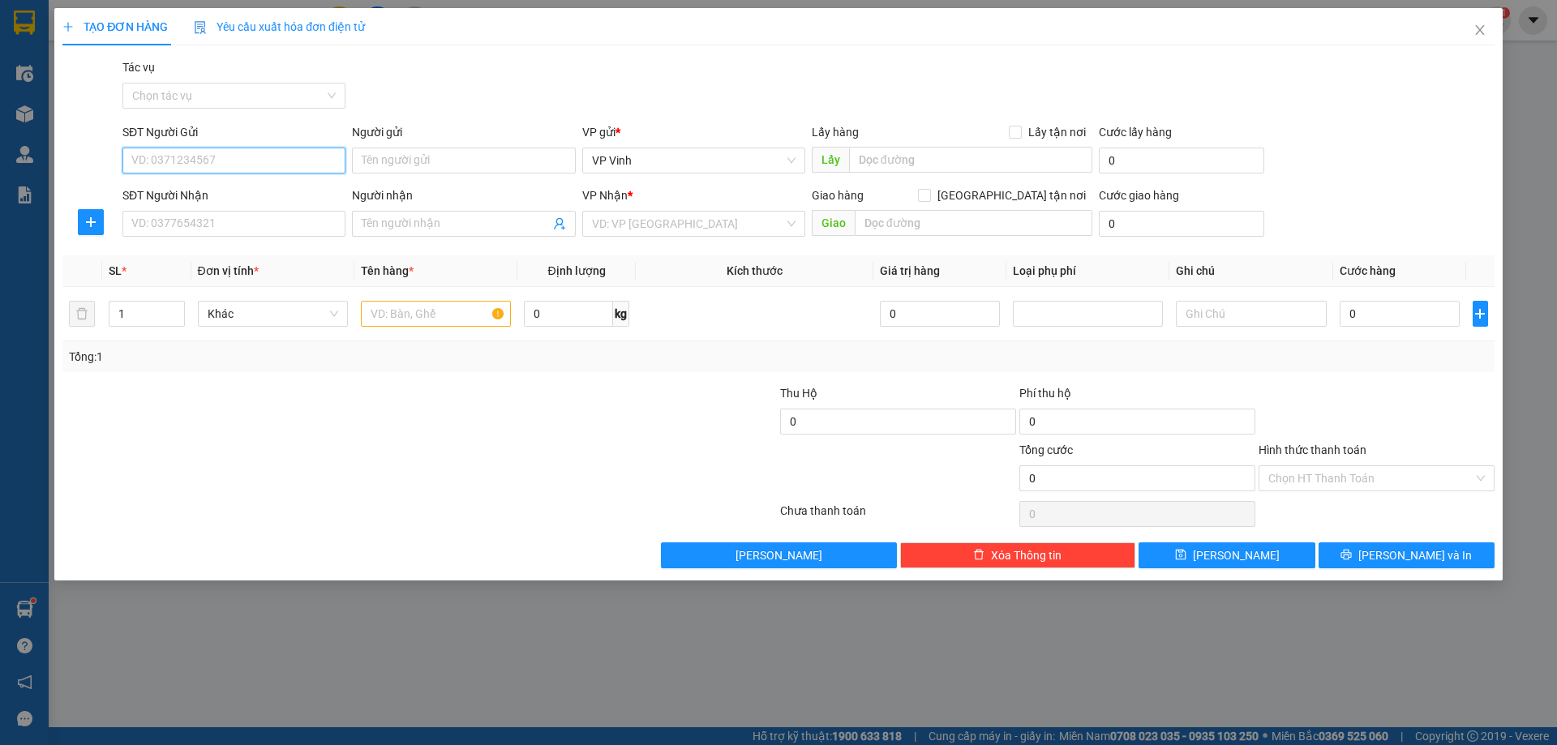
click at [227, 161] on input "SĐT Người Gửi" at bounding box center [233, 161] width 223 height 26
drag, startPoint x: 227, startPoint y: 155, endPoint x: 125, endPoint y: 156, distance: 102.2
click at [125, 156] on input "0825359520" at bounding box center [233, 161] width 223 height 26
type input "0825359520"
click at [181, 234] on input "SĐT Người Nhận" at bounding box center [233, 224] width 223 height 26
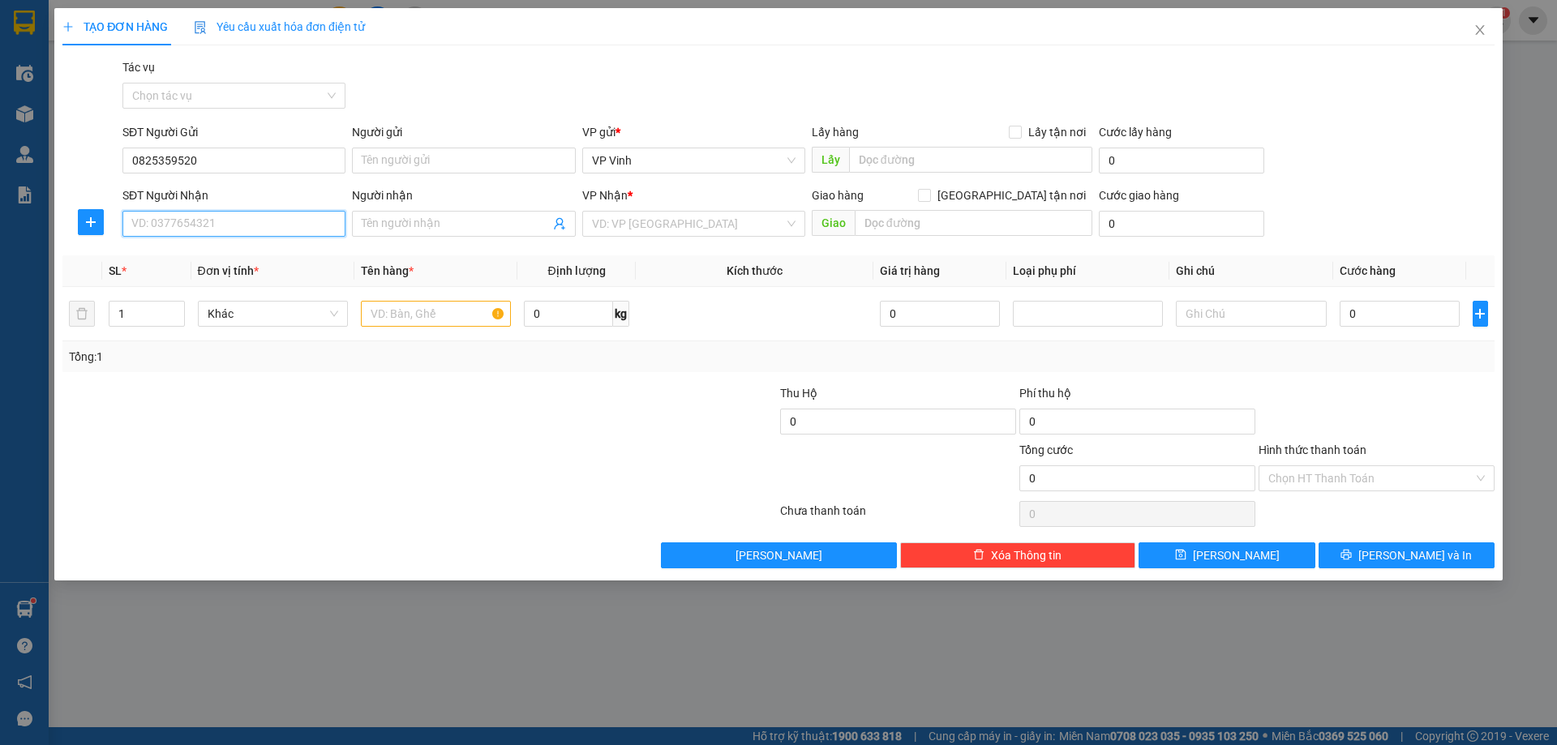
paste input "0825359520"
type input "0825359520"
click at [675, 228] on input "search" at bounding box center [688, 224] width 192 height 24
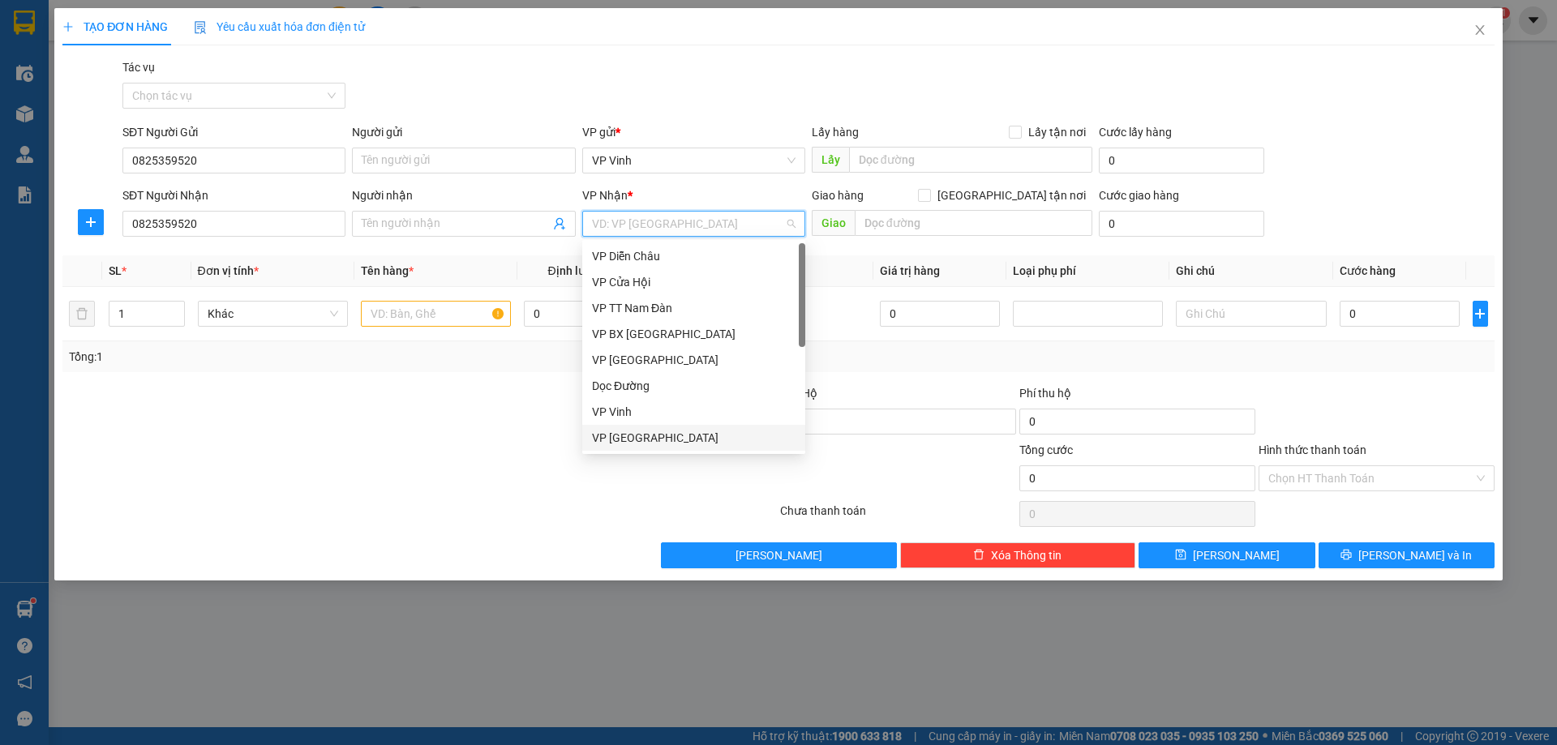
click at [638, 438] on div "VP [GEOGRAPHIC_DATA]" at bounding box center [694, 438] width 204 height 18
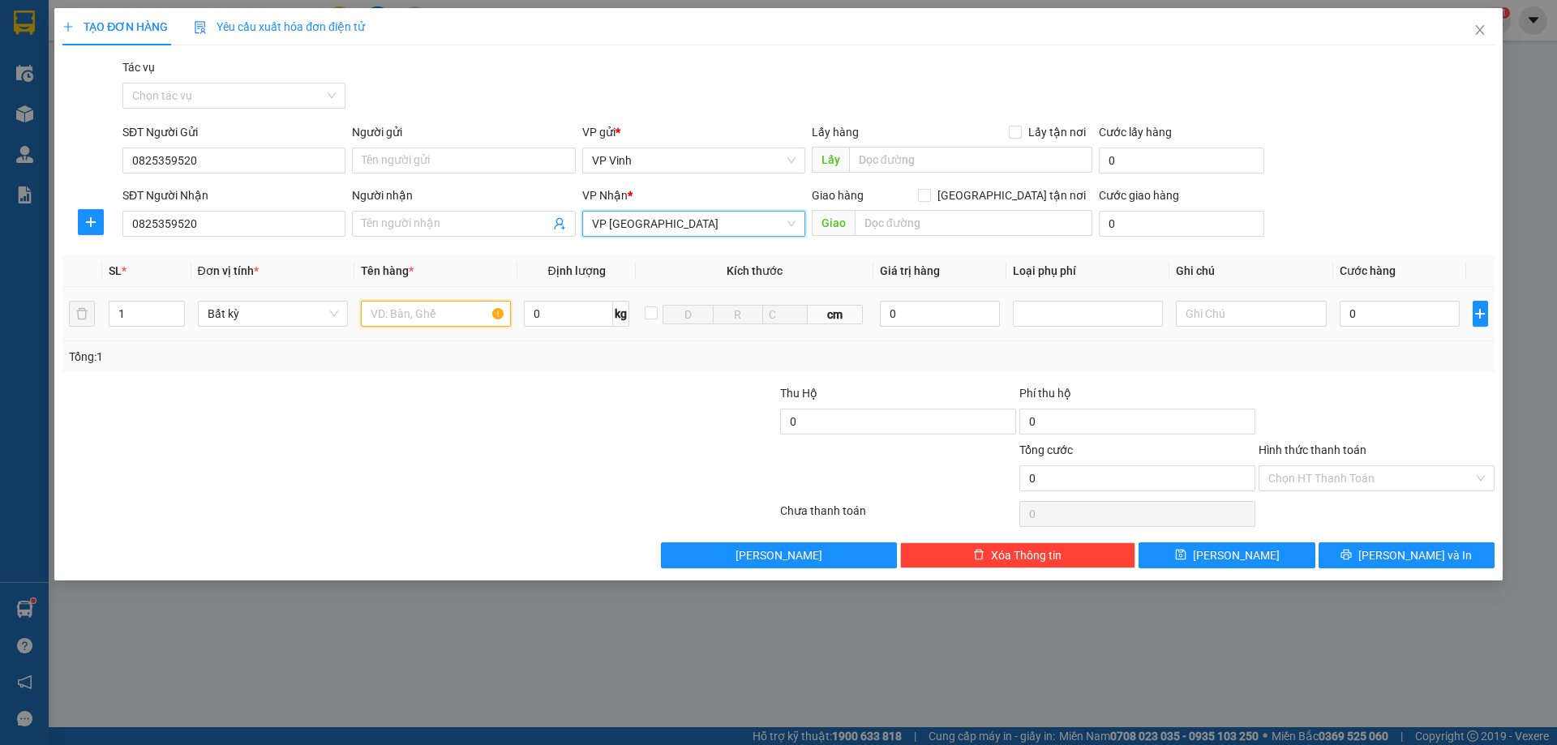
click at [372, 313] on input "text" at bounding box center [436, 314] width 150 height 26
type input "xe AB đỏ"
click at [1428, 315] on input "0" at bounding box center [1399, 314] width 121 height 26
type input "5"
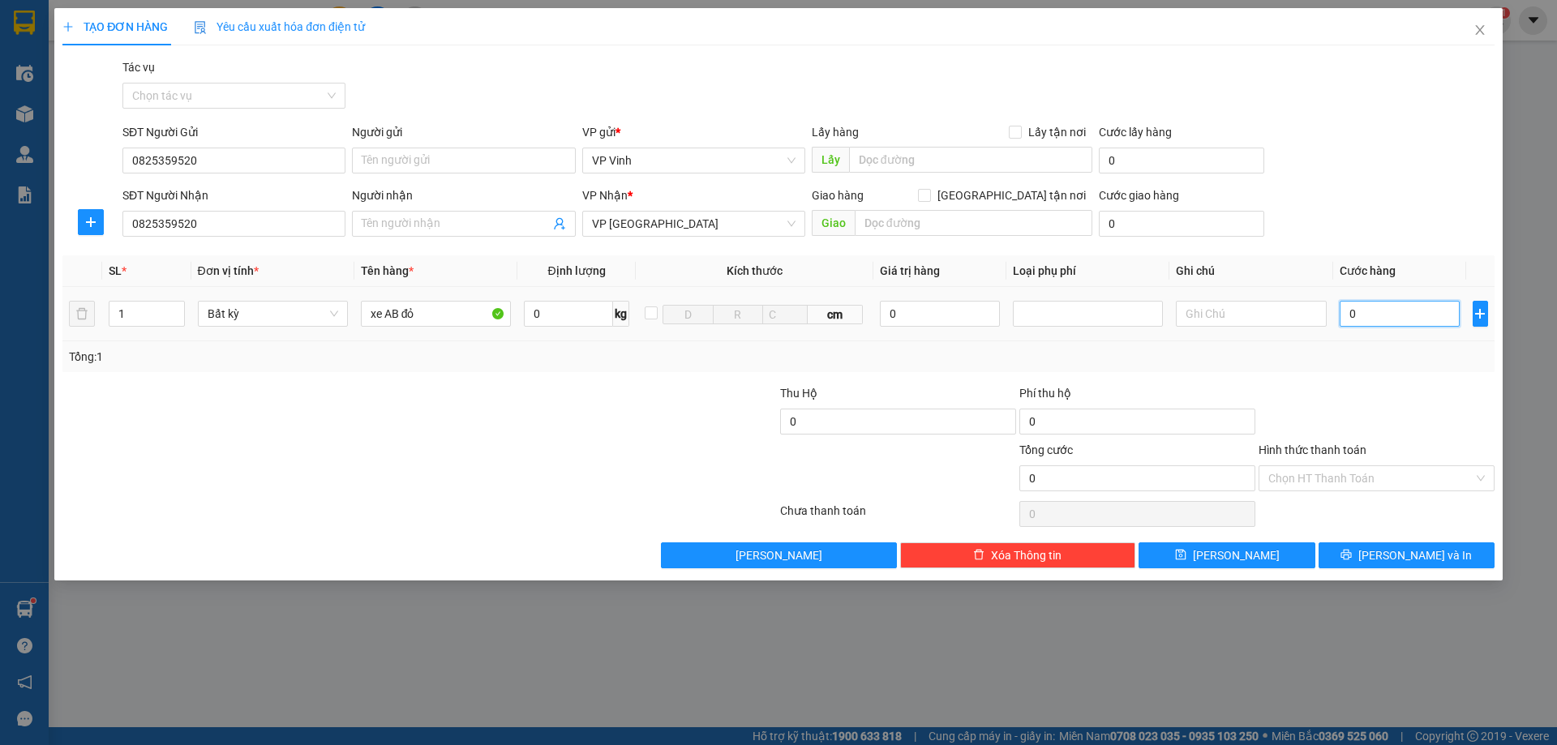
type input "5"
type input "55"
type input "550"
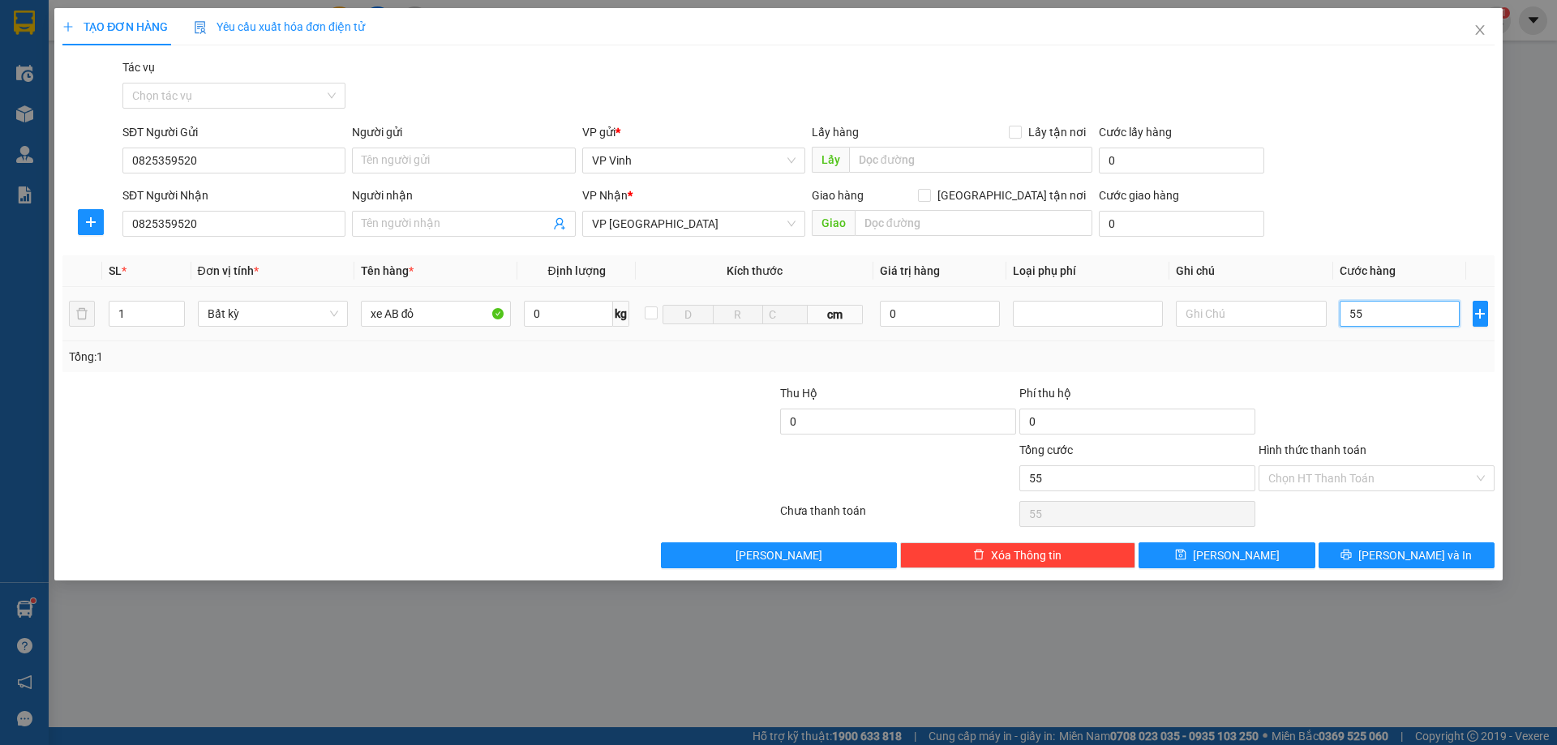
type input "550"
type input "5.500"
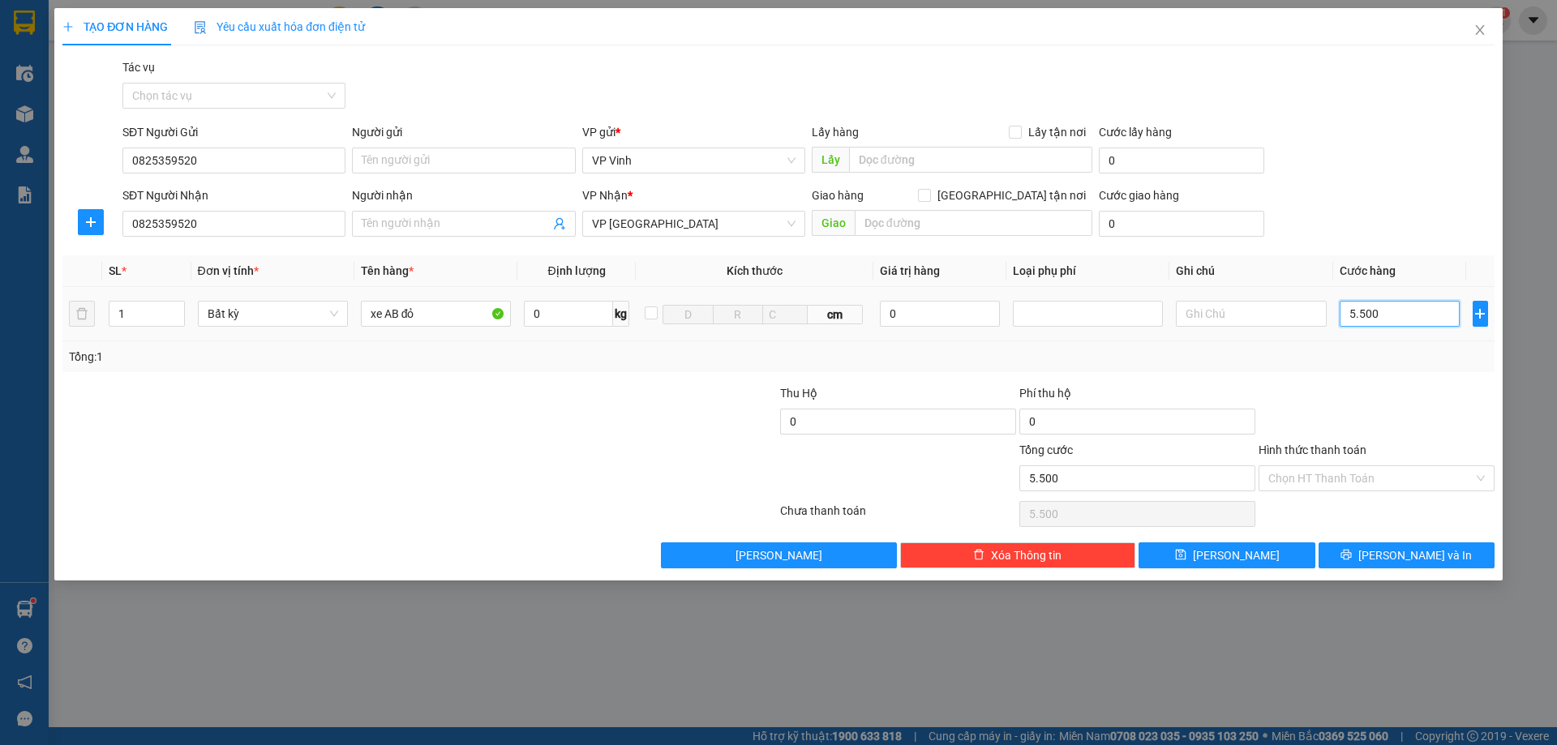
type input "55.000"
type input "550.000"
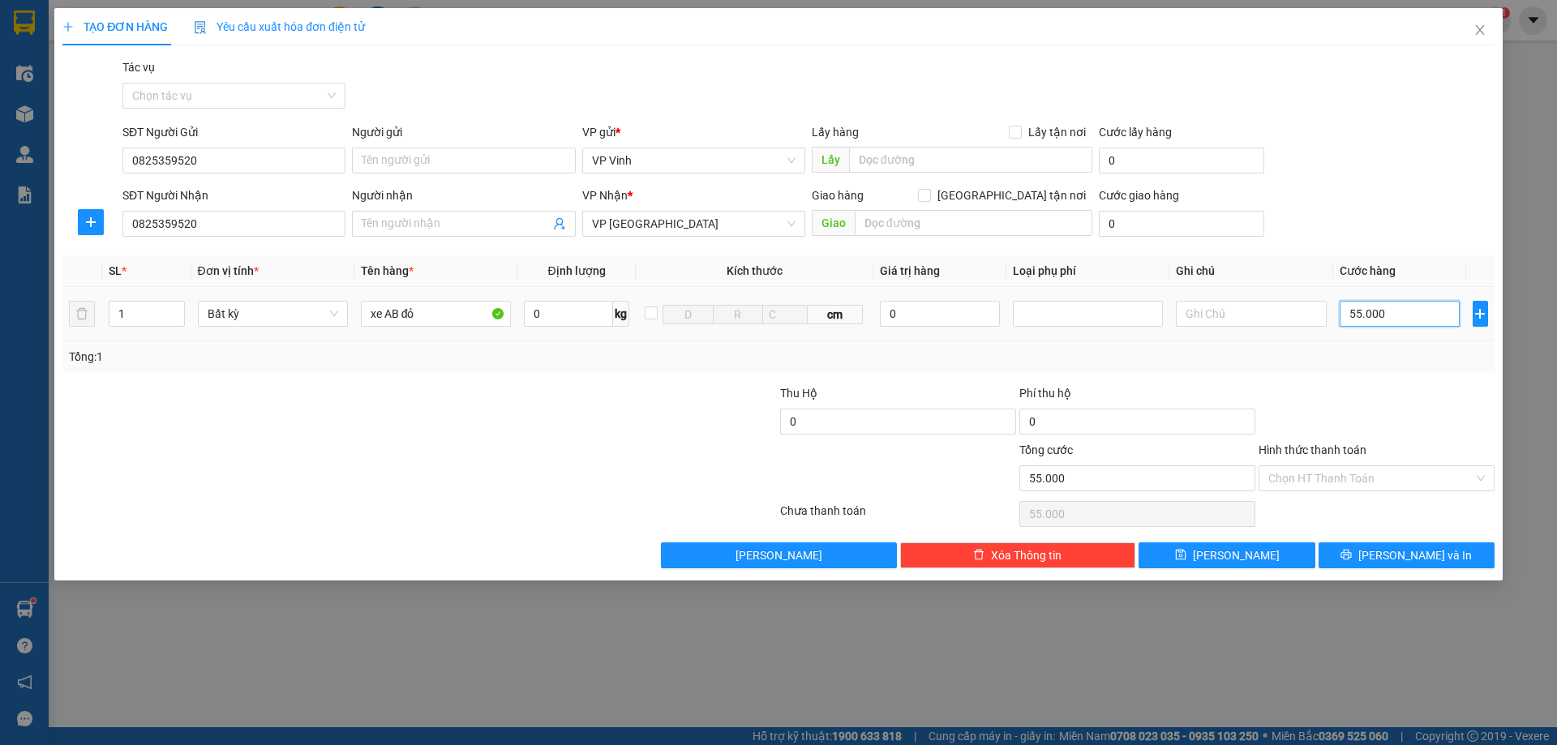
type input "550.000"
click at [1396, 469] on input "Hình thức thanh toán" at bounding box center [1370, 478] width 205 height 24
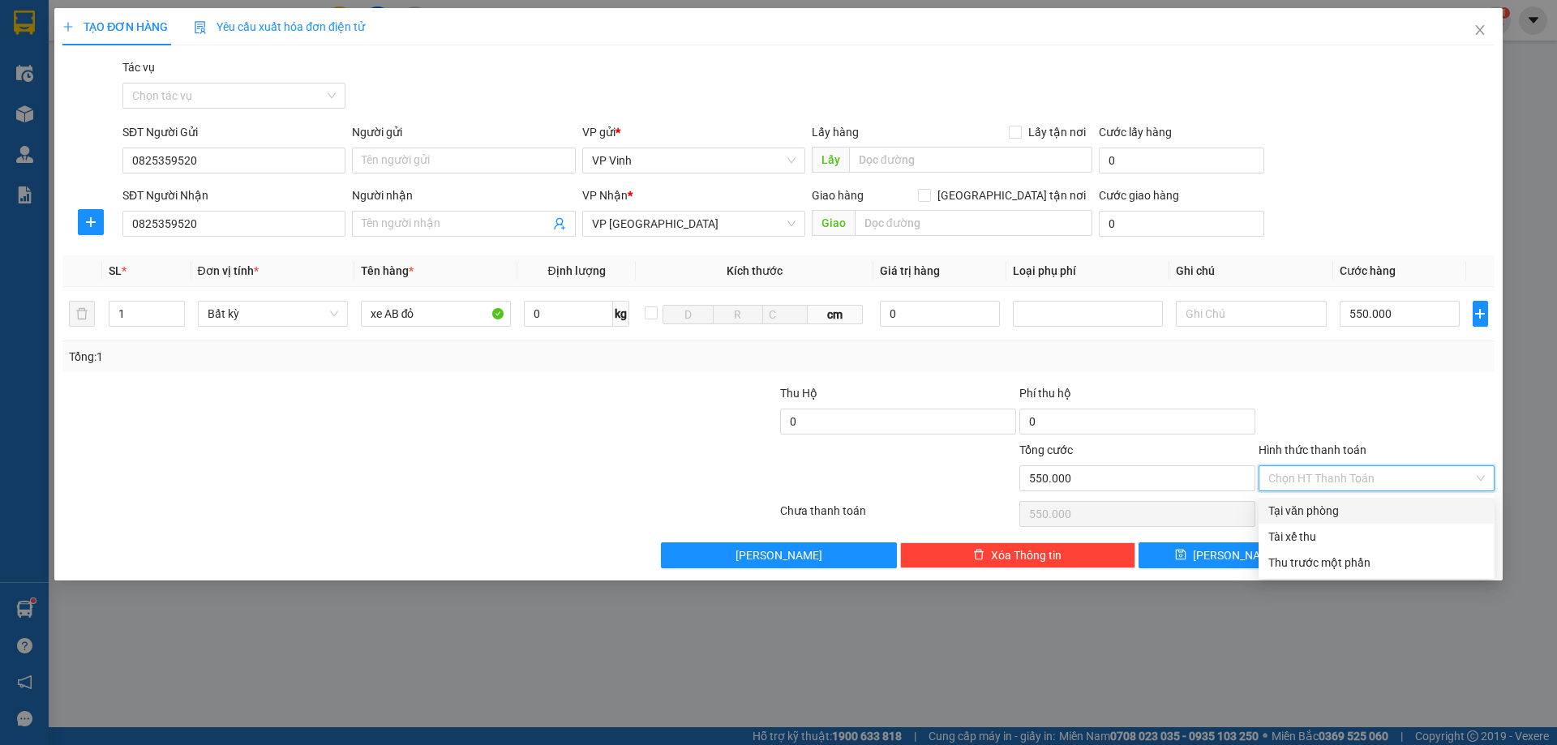
click at [1341, 511] on div "Tại văn phòng" at bounding box center [1376, 511] width 216 height 18
type input "0"
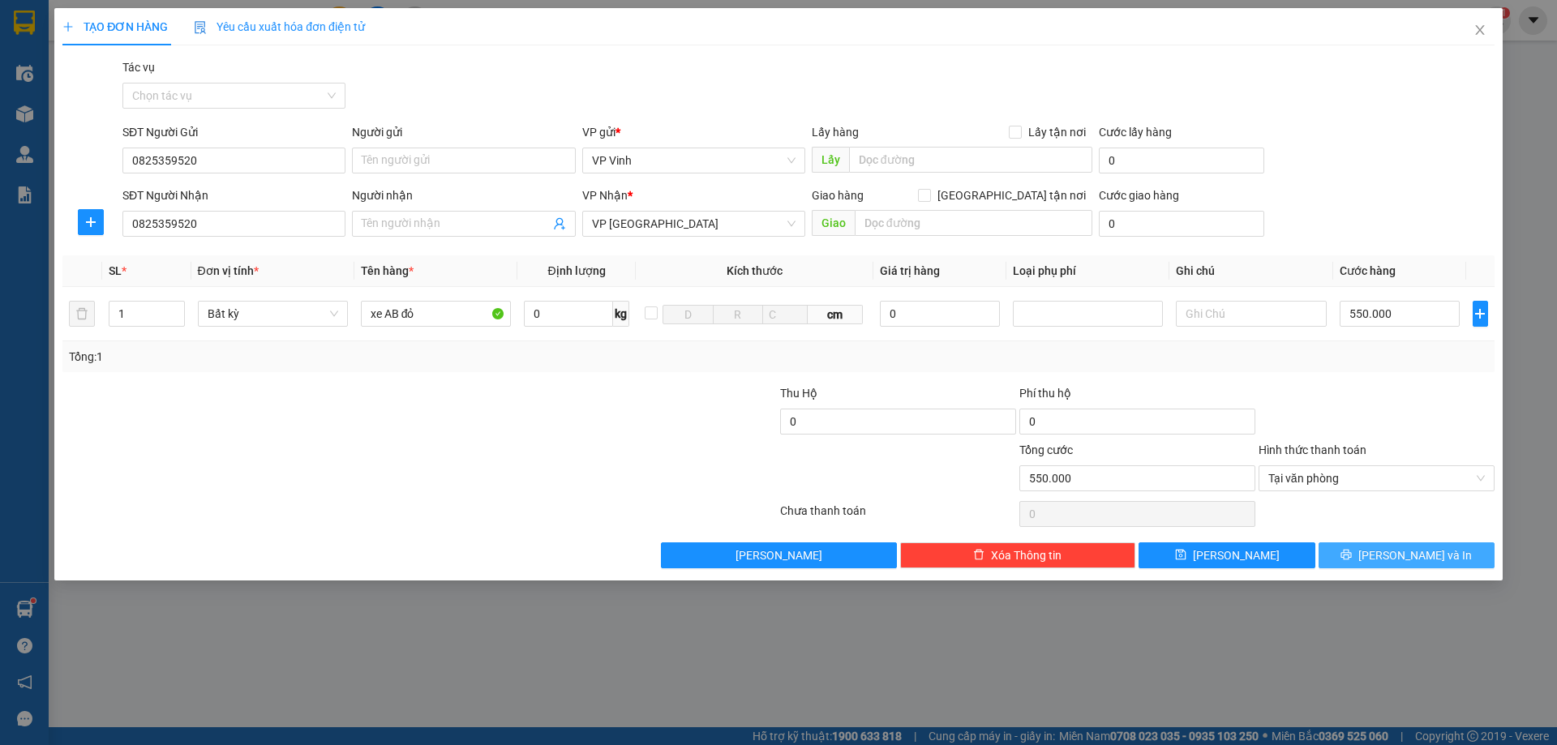
click at [1402, 559] on span "[PERSON_NAME] và In" at bounding box center [1415, 555] width 114 height 18
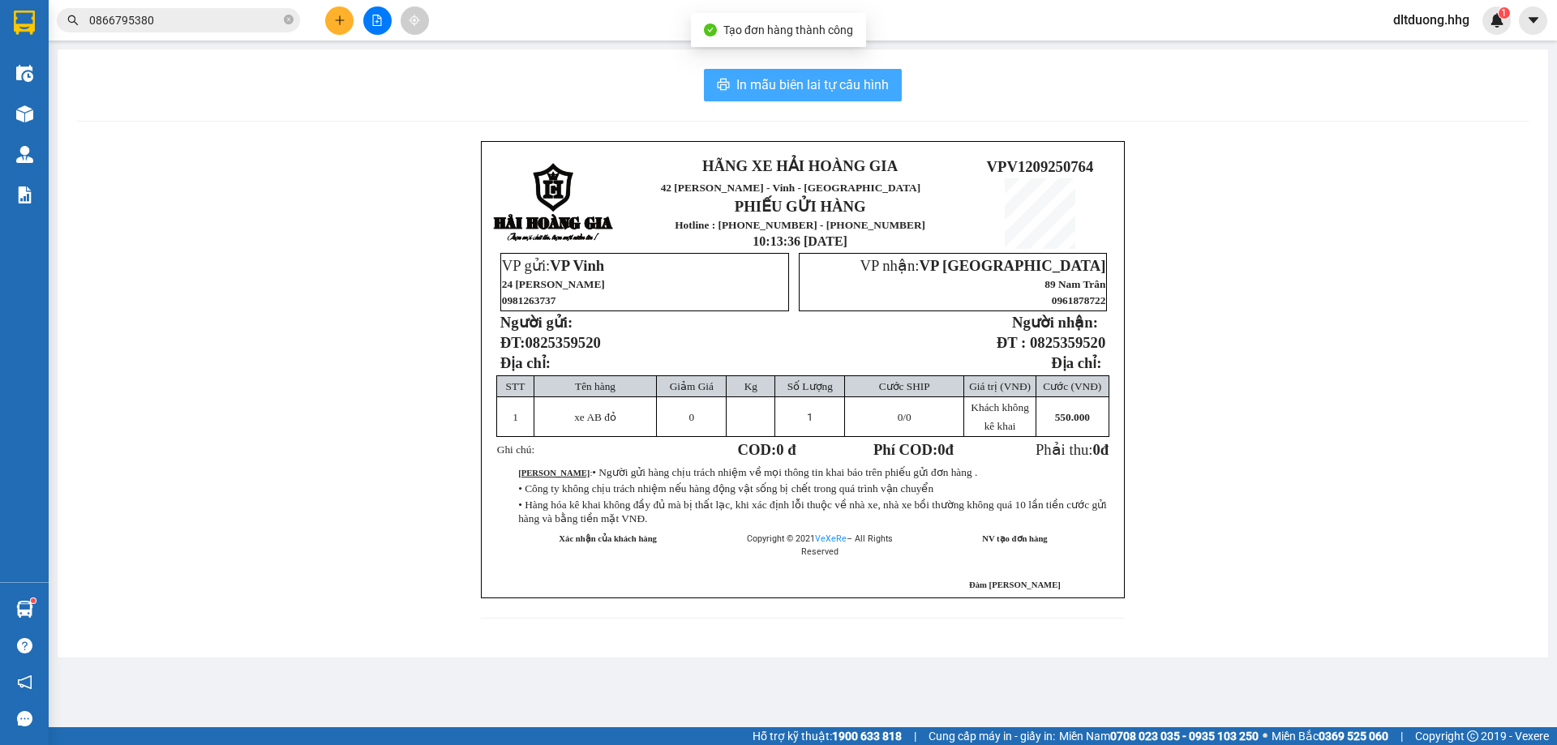
click at [841, 88] on span "In mẫu biên lai tự cấu hình" at bounding box center [812, 85] width 152 height 20
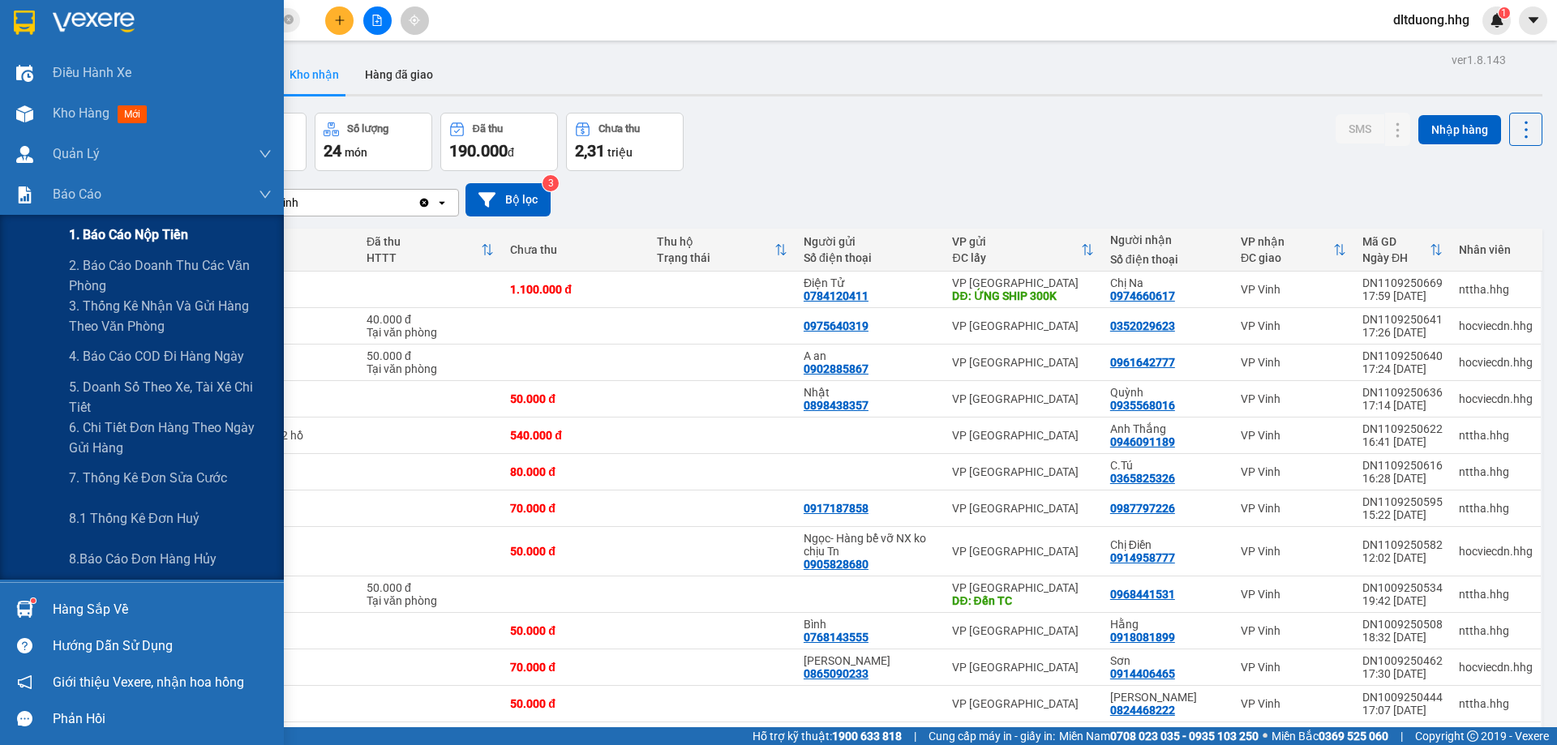
click at [124, 234] on span "1. Báo cáo nộp tiền" at bounding box center [128, 235] width 119 height 20
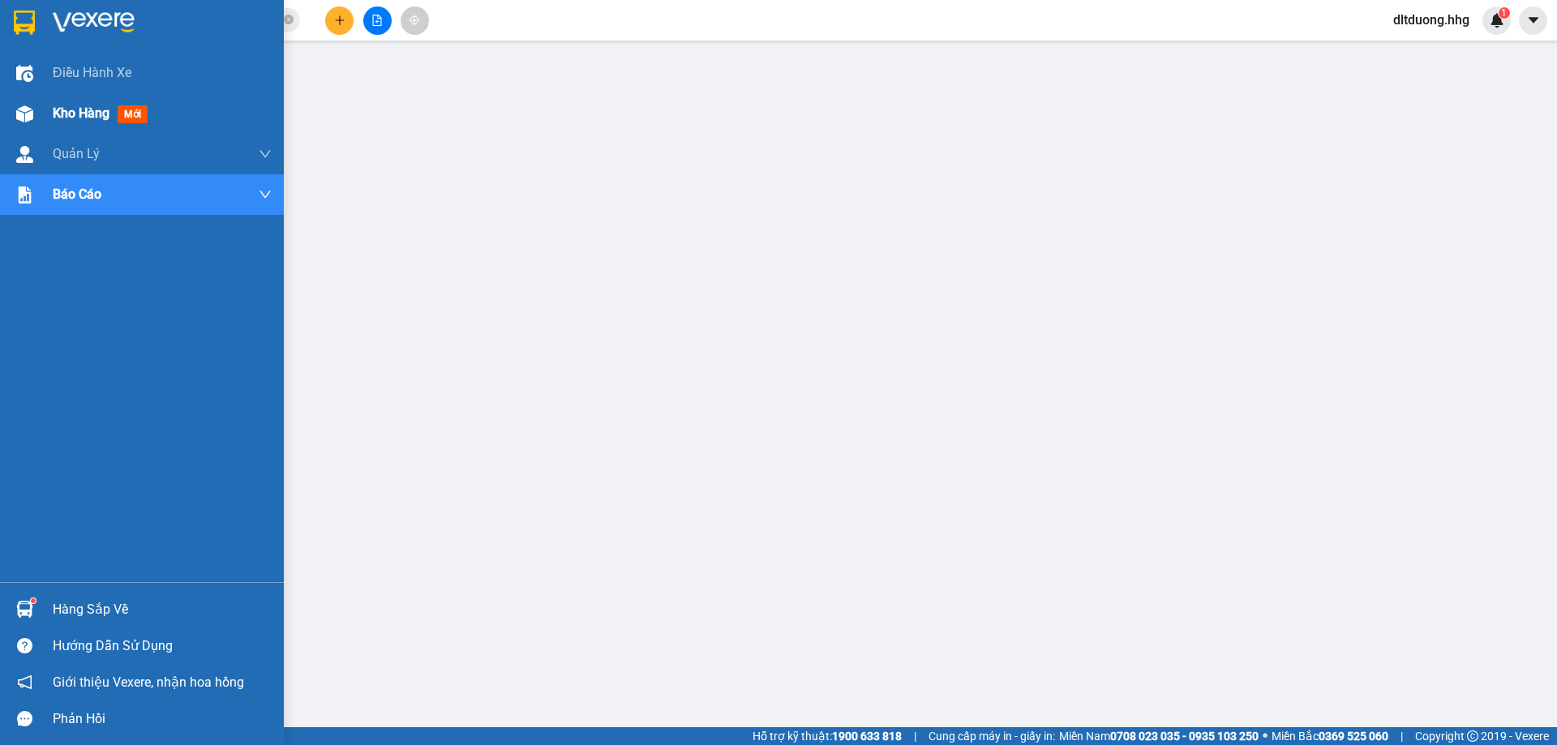
click at [74, 117] on span "Kho hàng" at bounding box center [81, 112] width 57 height 15
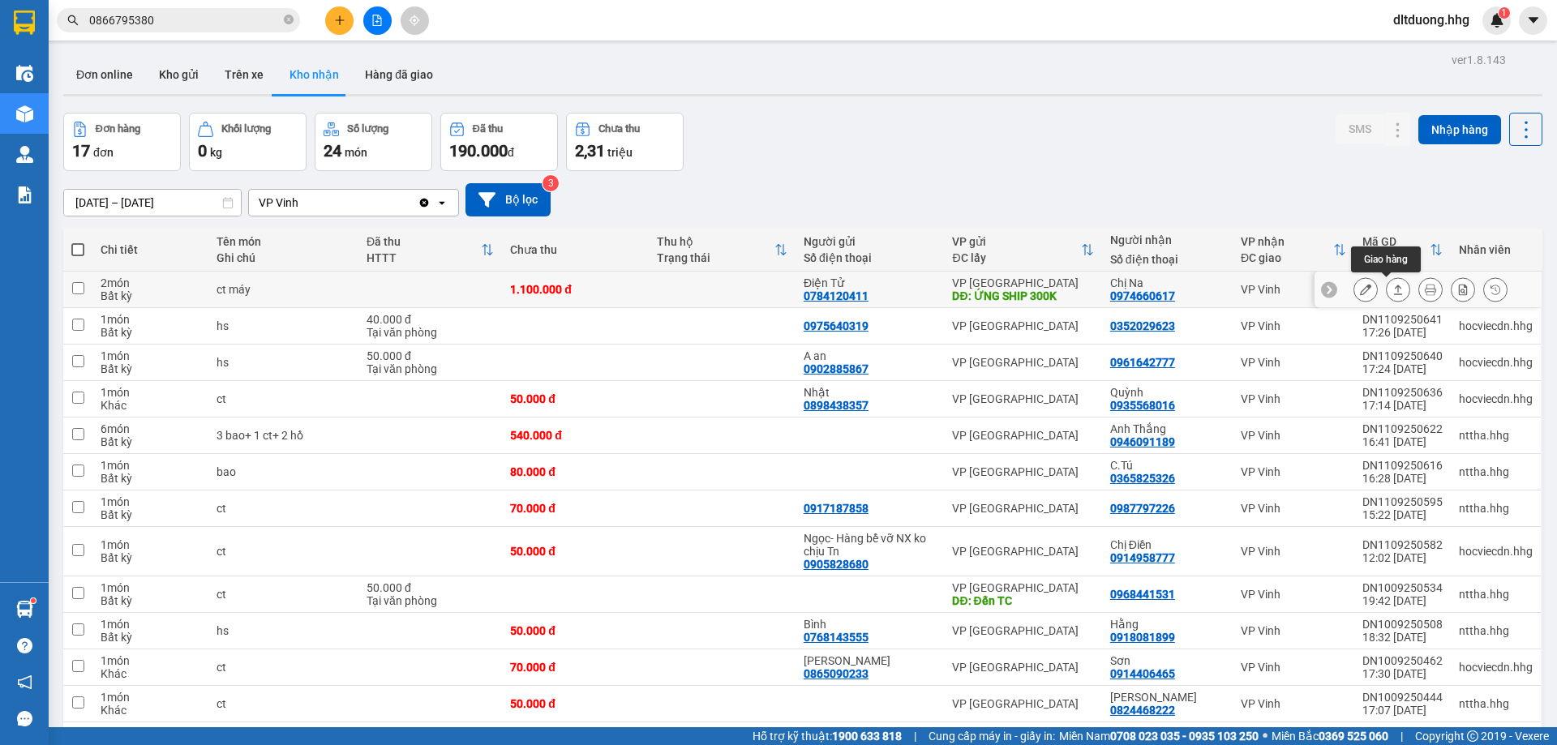
click at [1394, 292] on icon at bounding box center [1398, 290] width 9 height 10
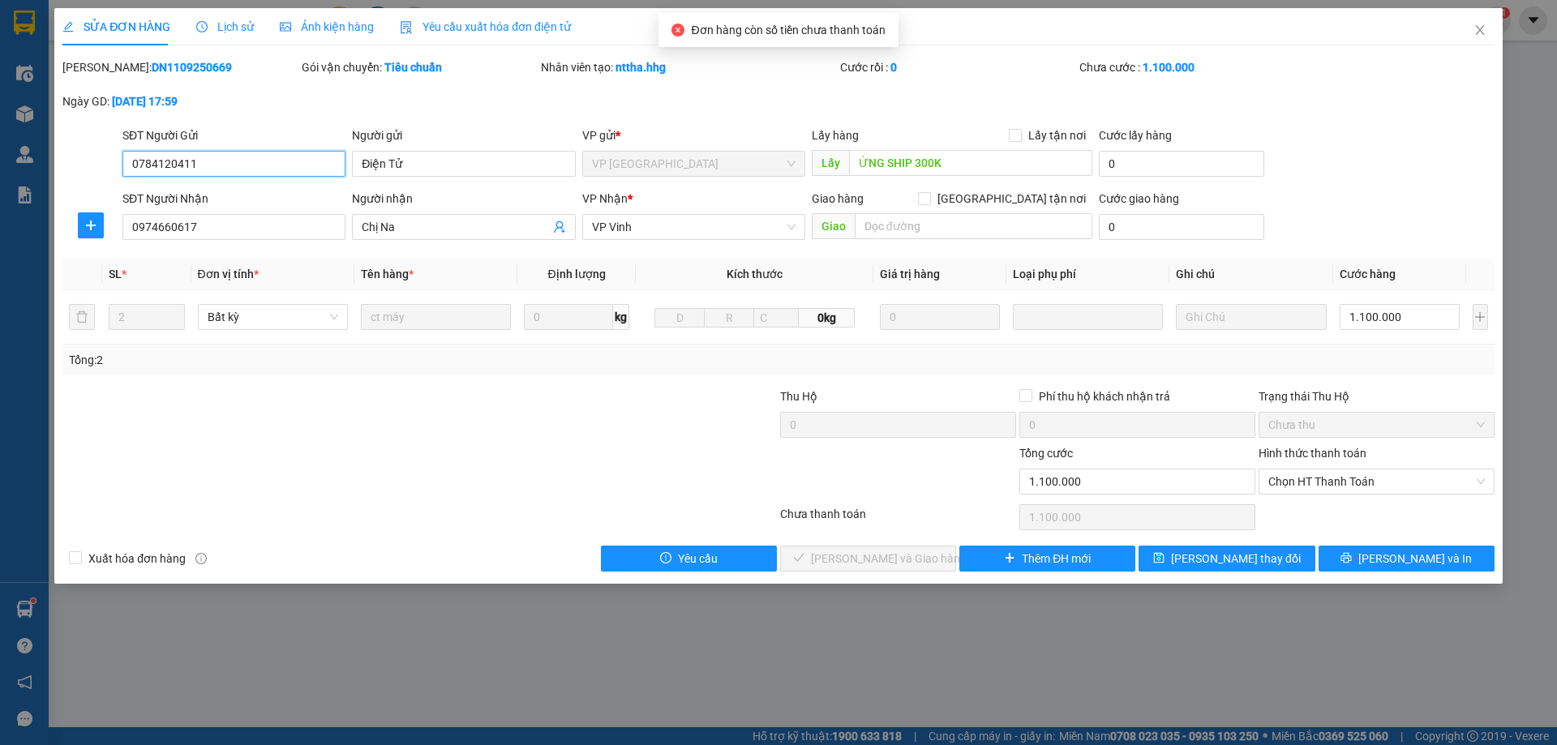
type input "0784120411"
type input "Điện Tử"
type input "ỨNG SHIP 300K"
type input "0974660617"
type input "Chị Na"
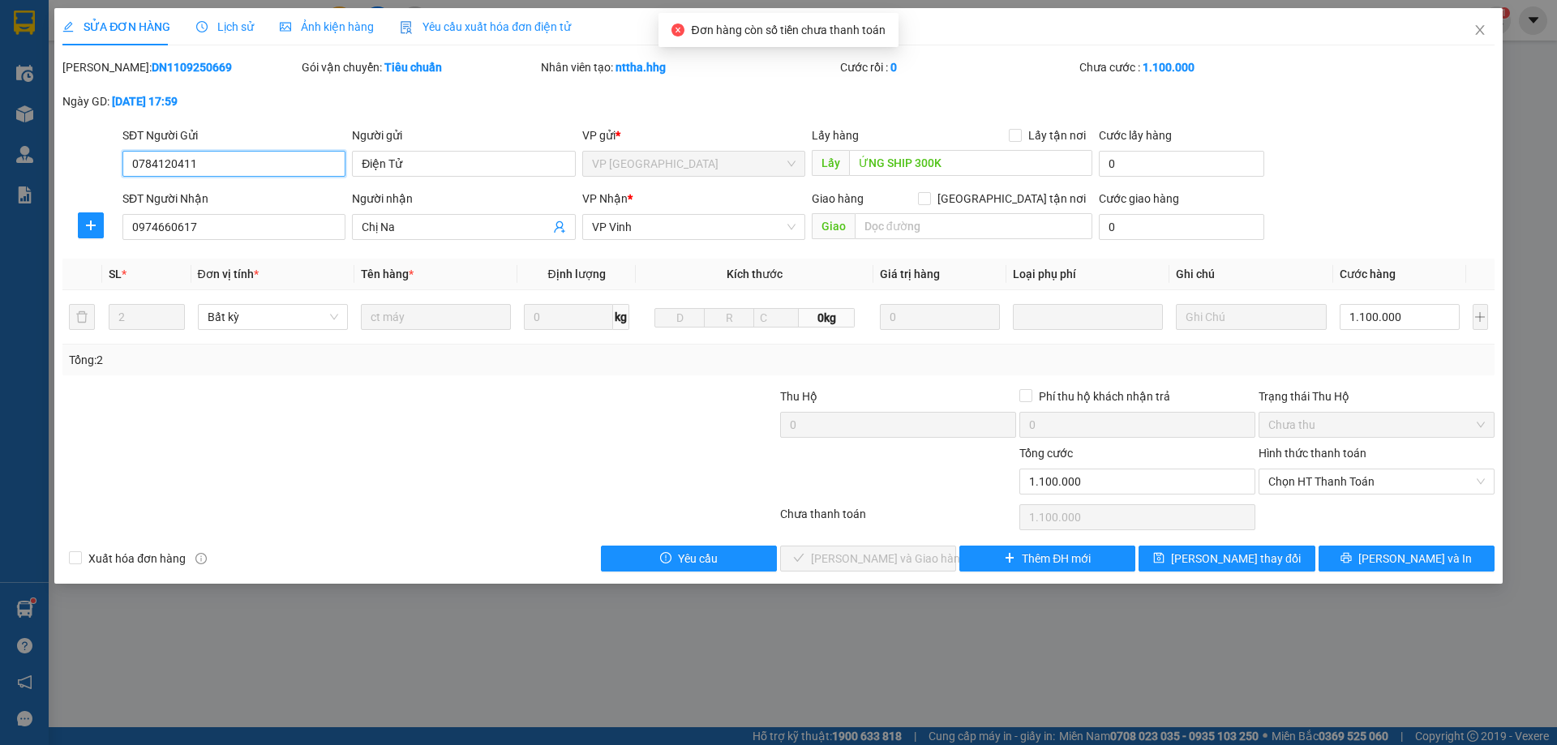
type input "1.100.000"
click at [1327, 482] on span "Chọn HT Thanh Toán" at bounding box center [1376, 481] width 216 height 24
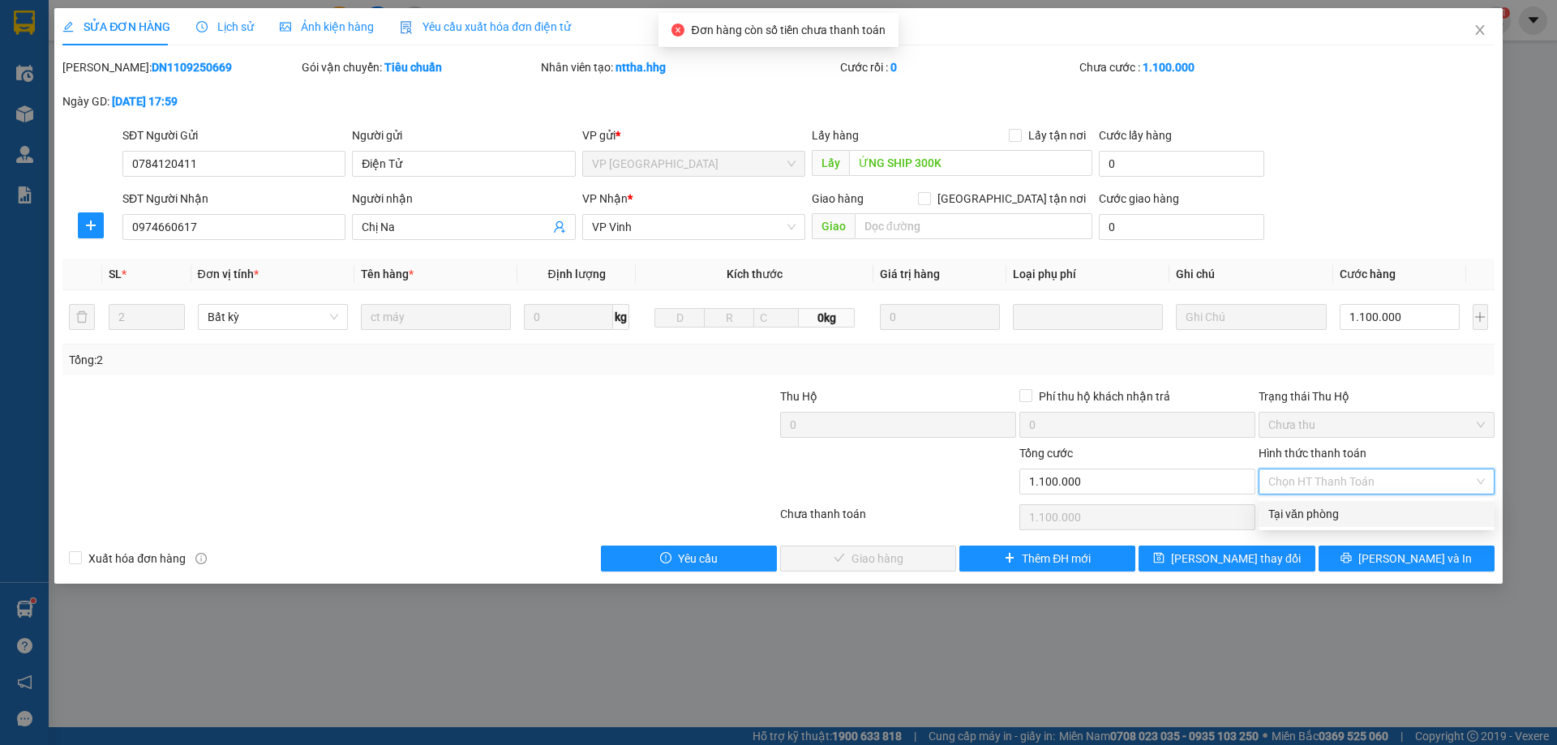
click at [1317, 509] on div "Tại văn phòng" at bounding box center [1376, 514] width 216 height 18
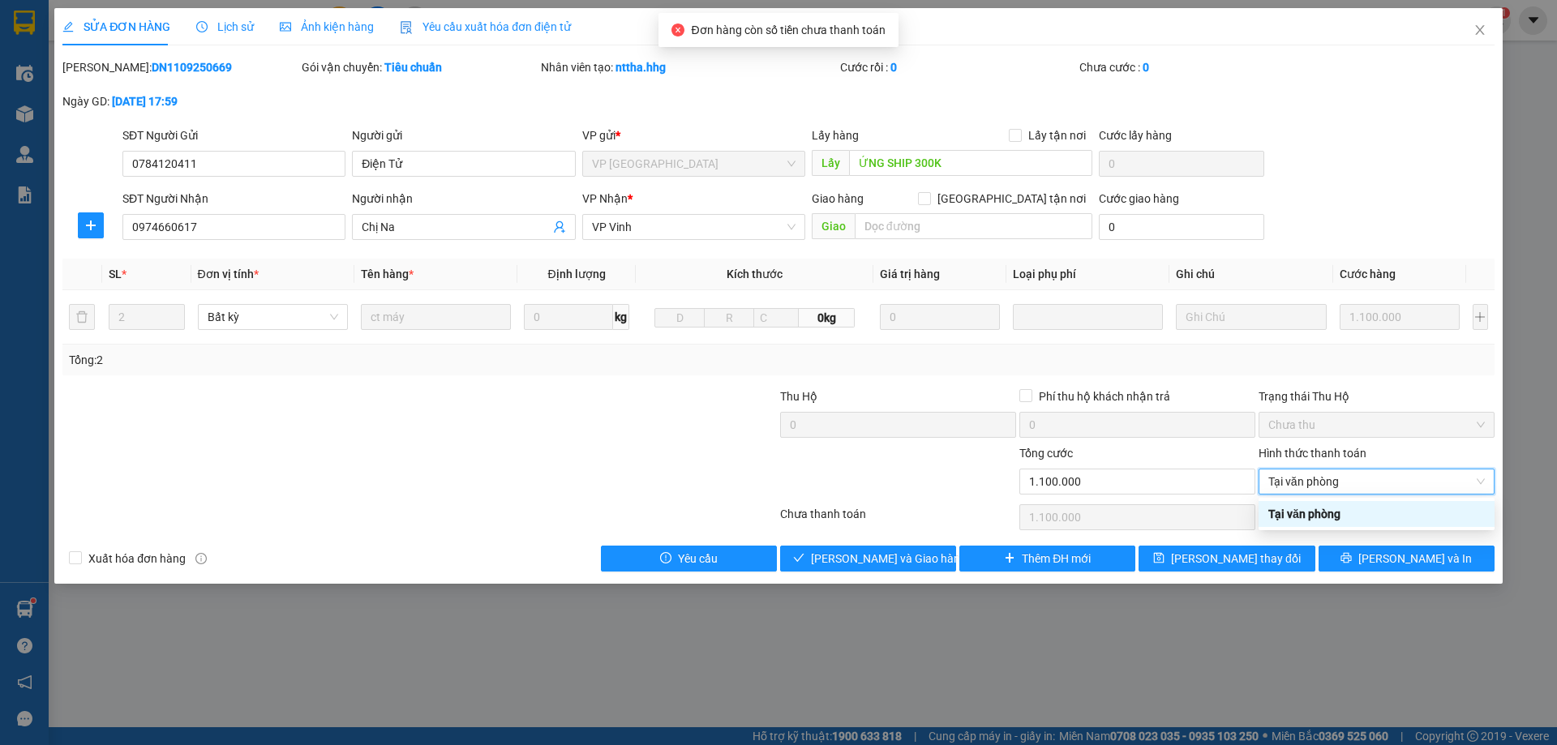
type input "0"
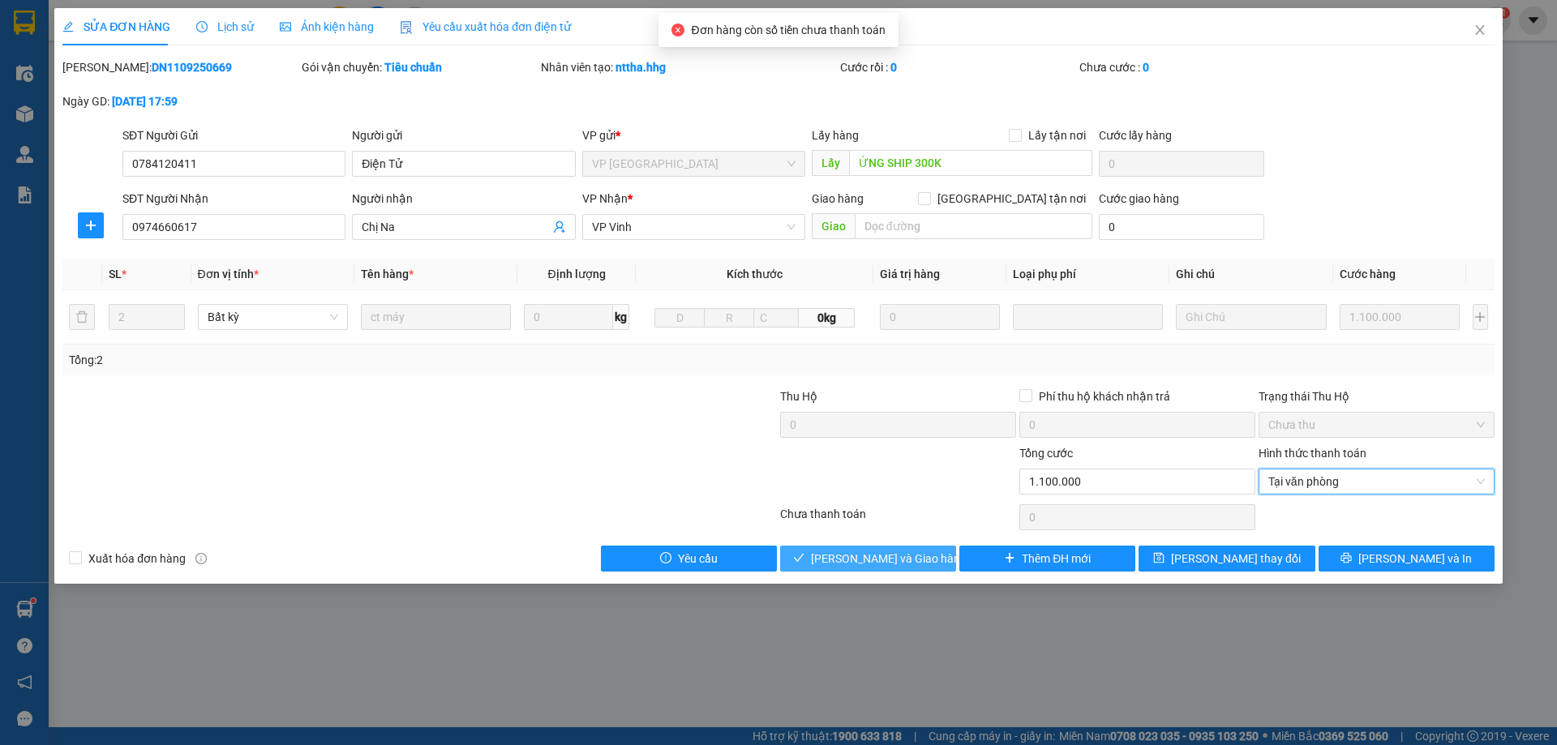
click at [882, 556] on span "[PERSON_NAME] và Giao hàng" at bounding box center [889, 559] width 156 height 18
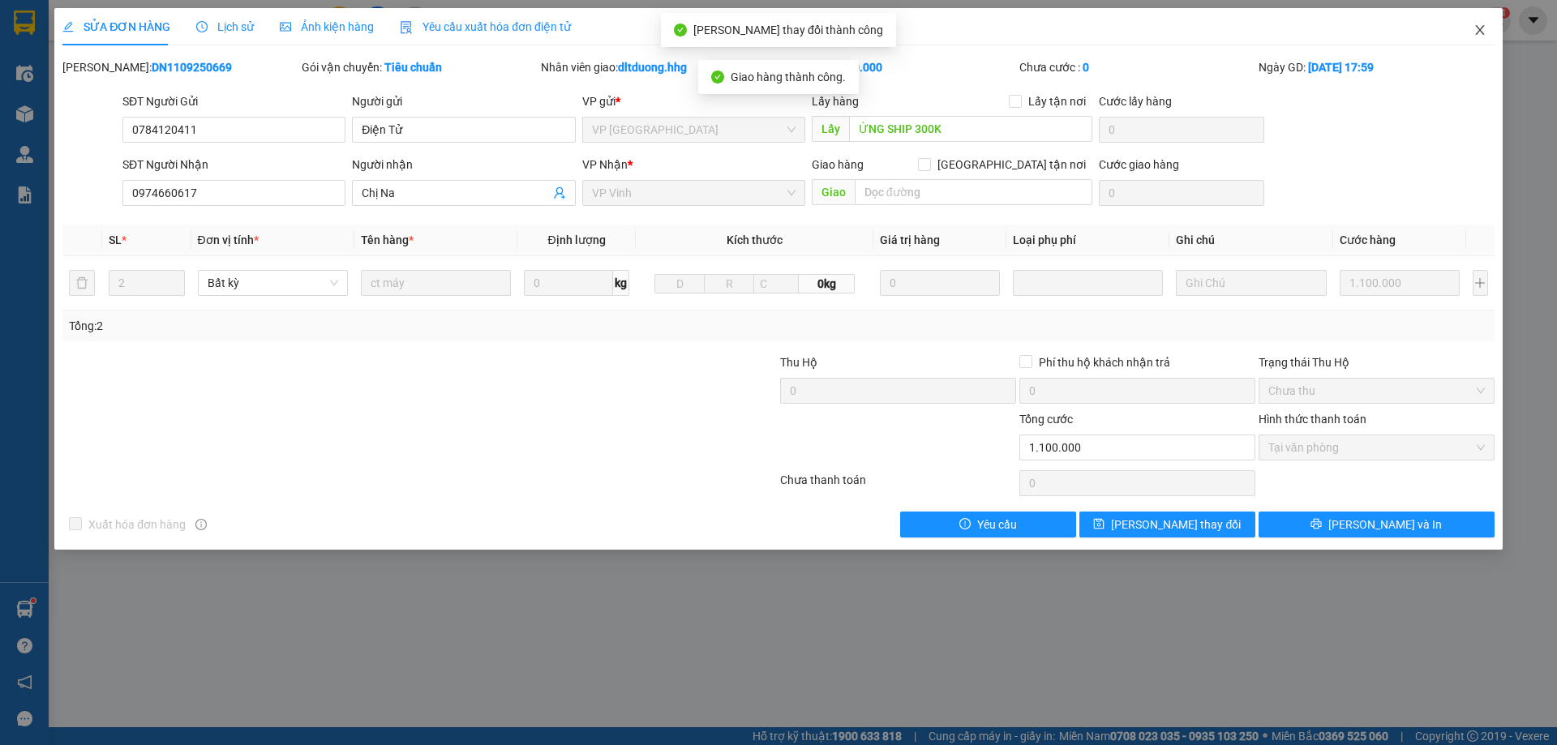
click at [1485, 28] on icon "close" at bounding box center [1479, 30] width 13 height 13
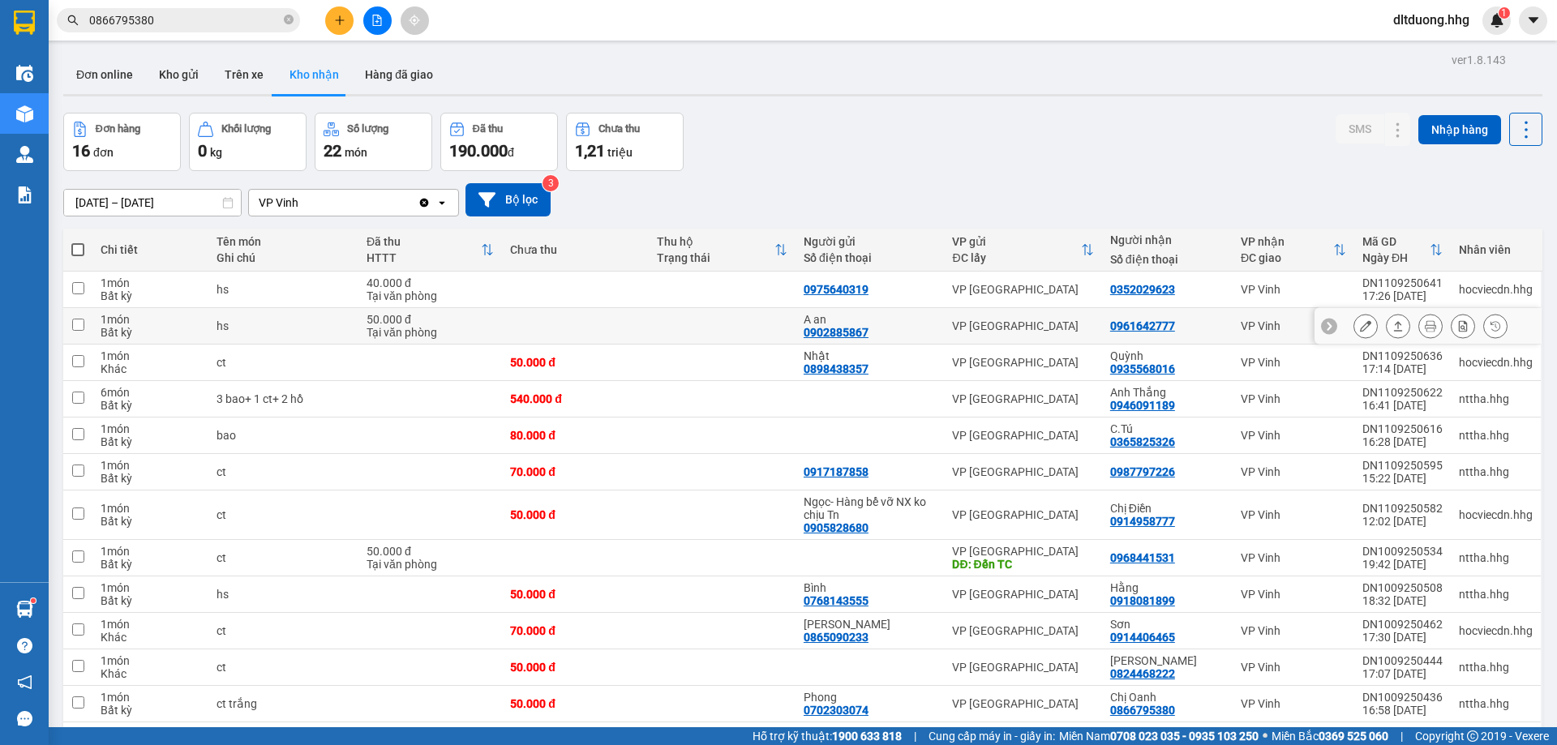
click at [1392, 325] on icon at bounding box center [1397, 325] width 11 height 11
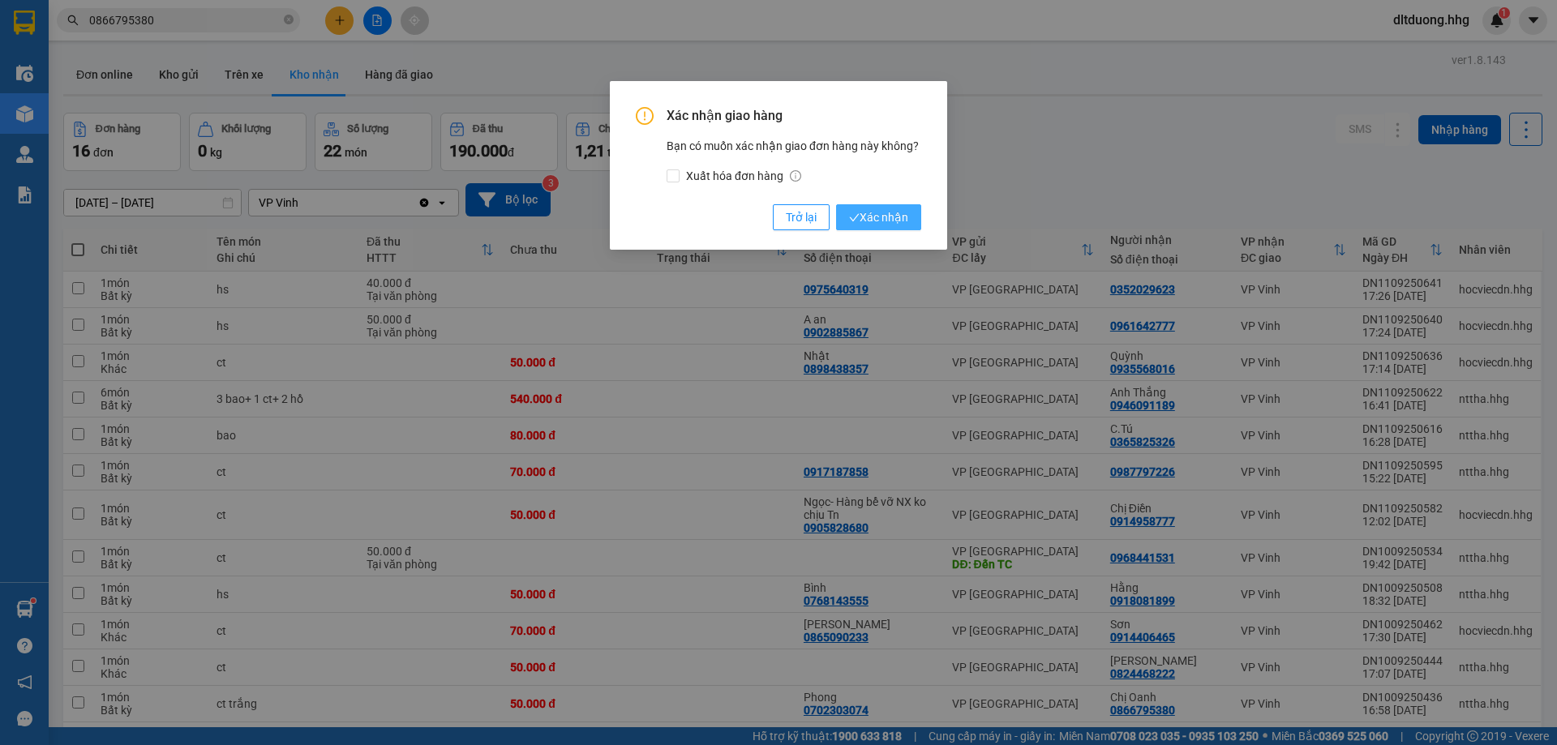
click at [902, 211] on span "Xác nhận" at bounding box center [878, 217] width 59 height 18
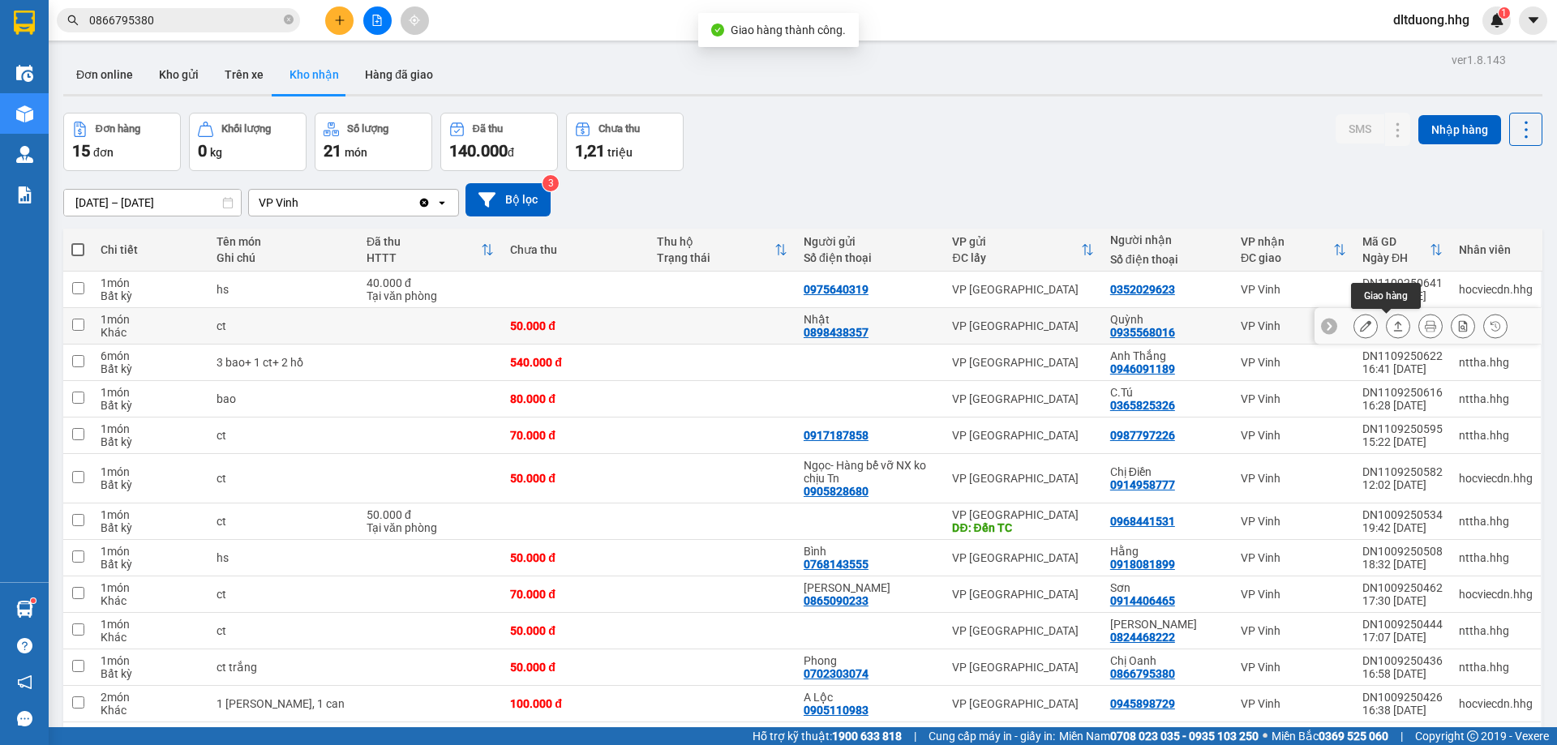
click at [1392, 326] on icon at bounding box center [1397, 325] width 11 height 11
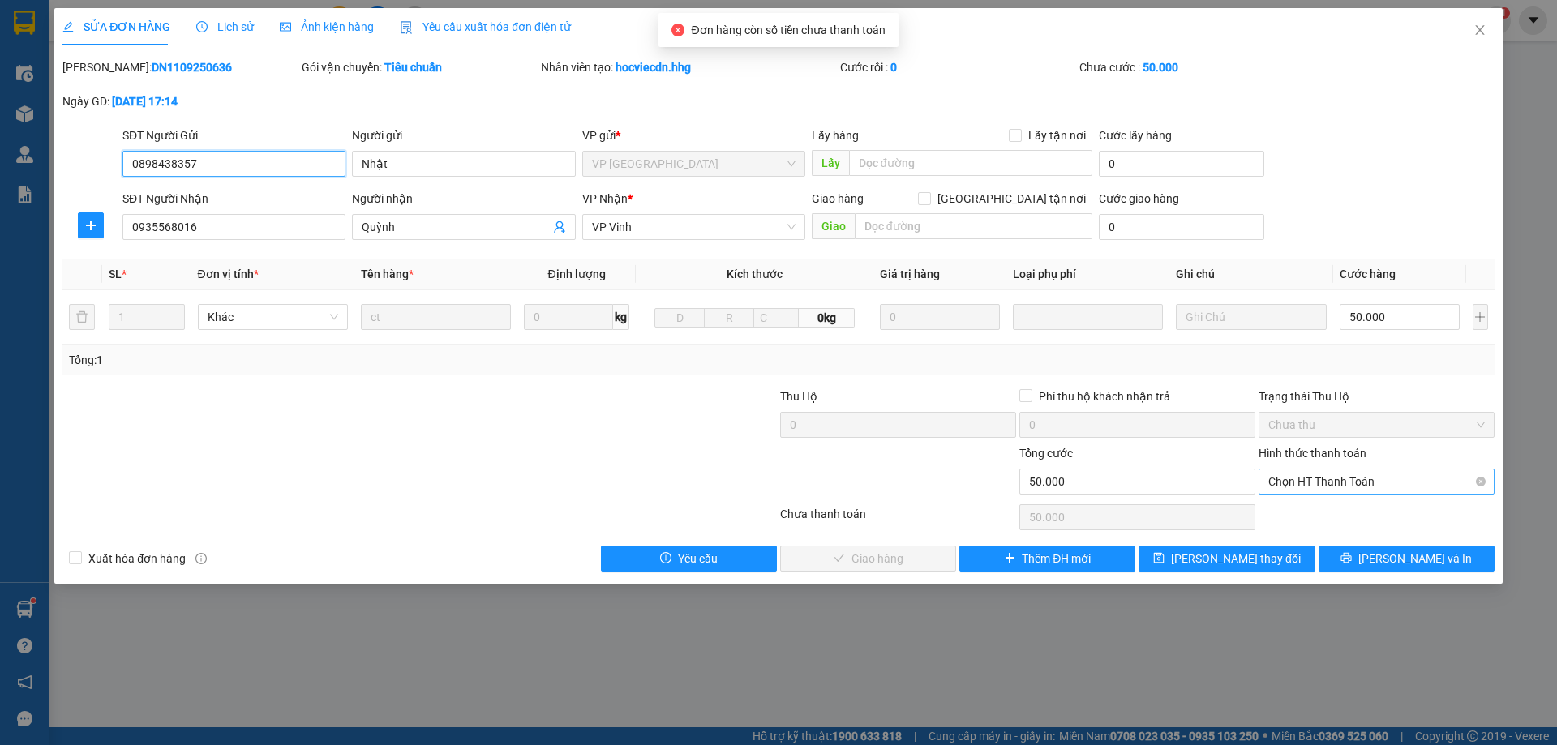
click at [1332, 489] on span "Chọn HT Thanh Toán" at bounding box center [1376, 481] width 216 height 24
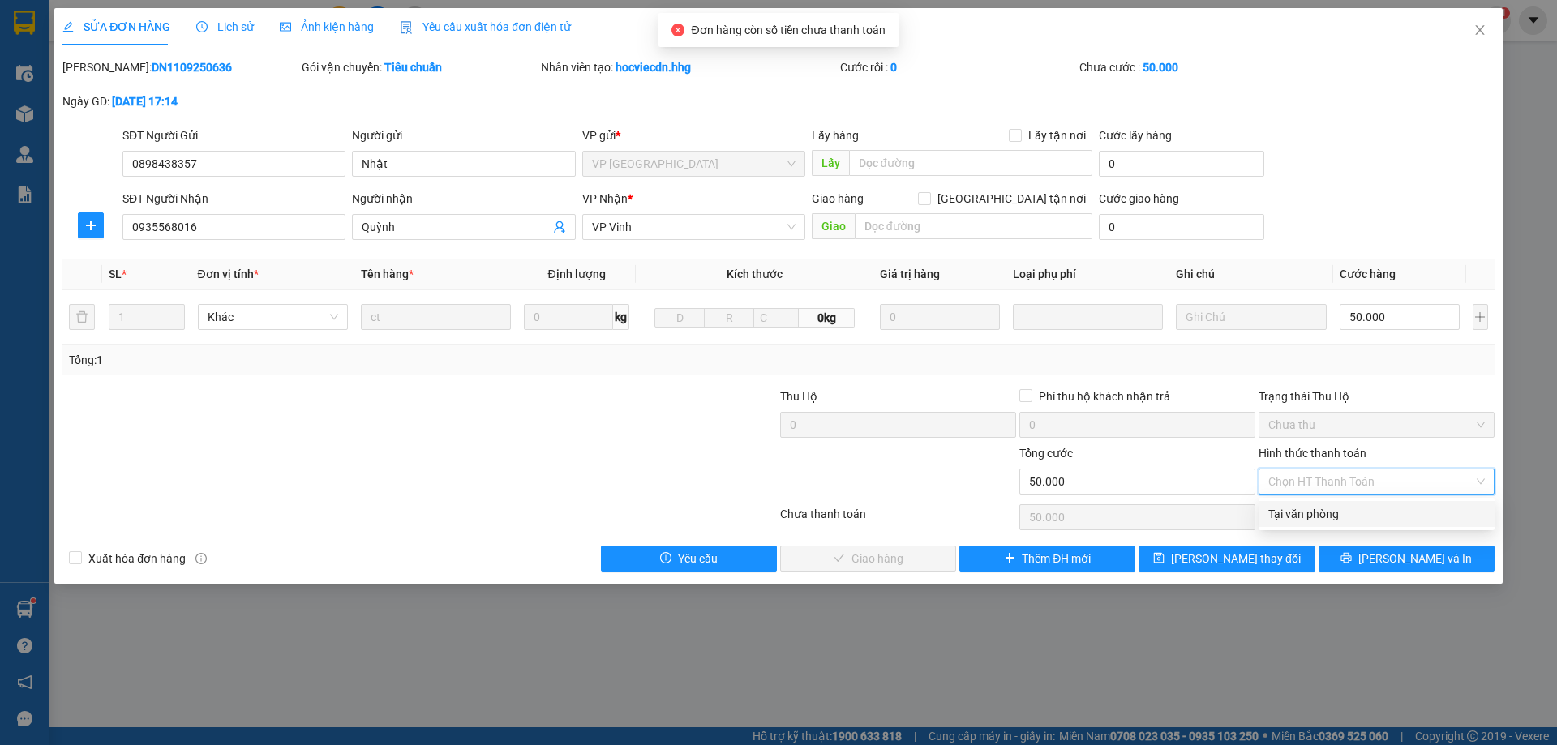
drag, startPoint x: 1332, startPoint y: 495, endPoint x: 1263, endPoint y: 520, distance: 73.1
click at [1331, 516] on div "Tại văn phòng" at bounding box center [1376, 514] width 216 height 18
type input "0"
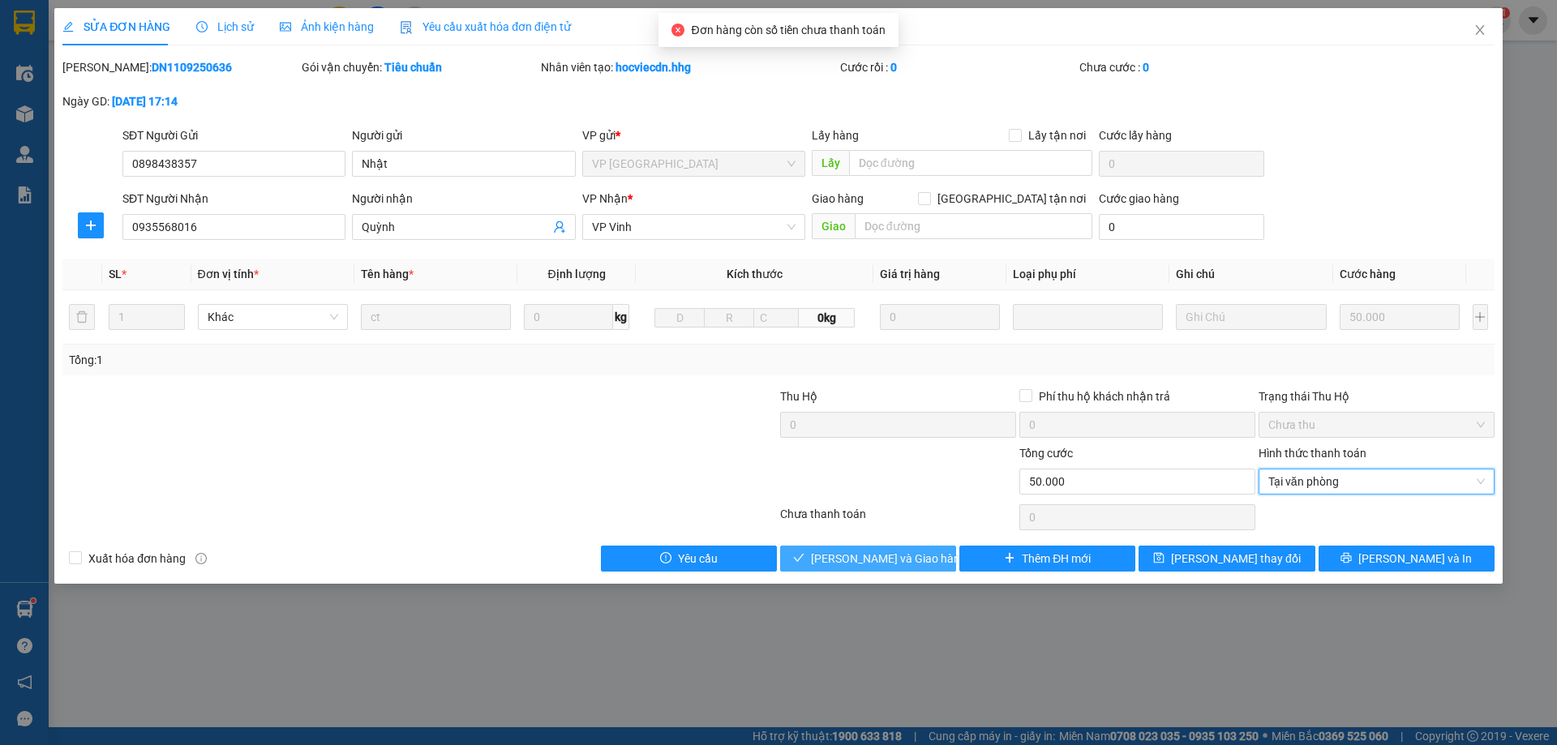
click at [876, 562] on span "[PERSON_NAME] và Giao hàng" at bounding box center [889, 559] width 156 height 18
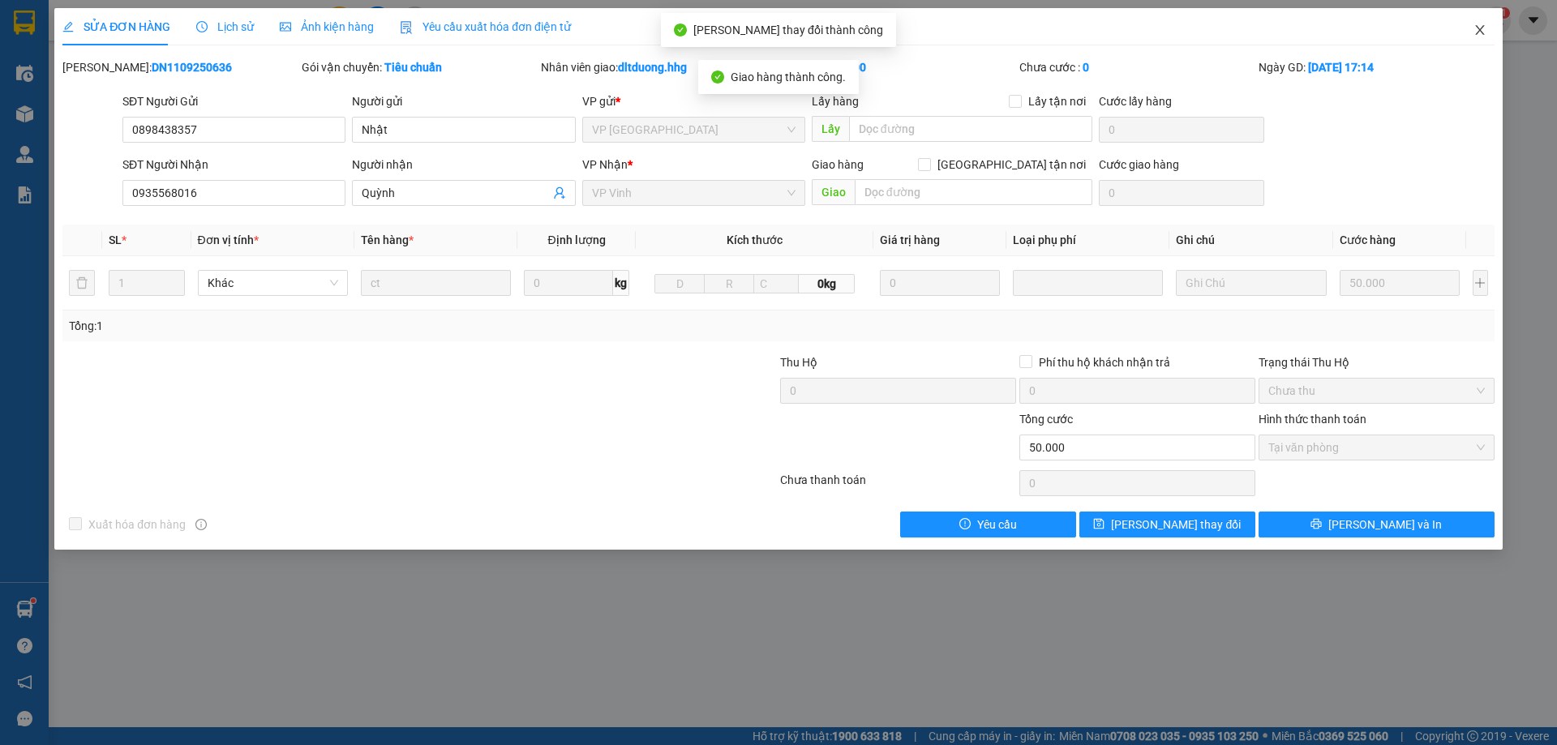
click at [1483, 35] on icon "close" at bounding box center [1479, 30] width 9 height 10
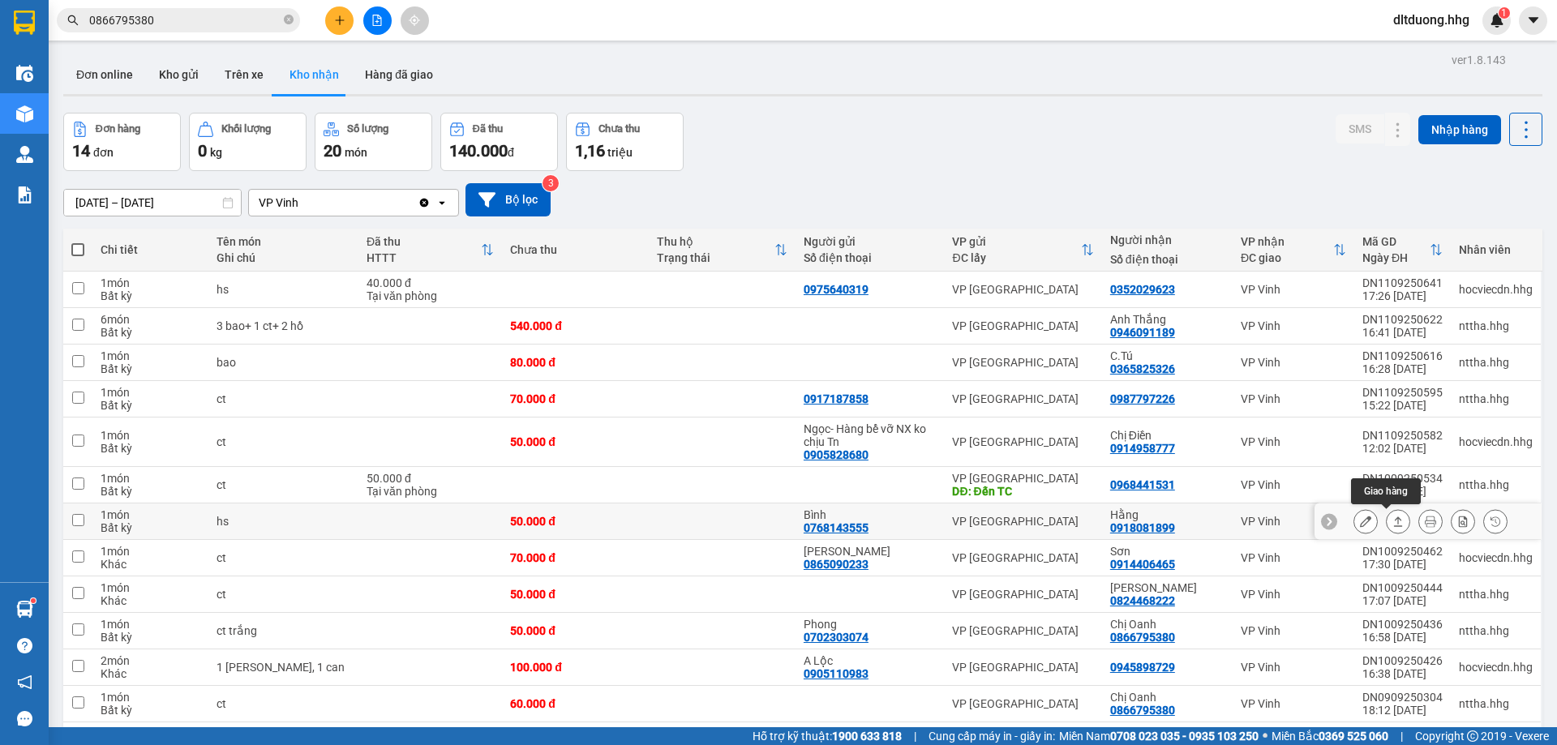
click at [1394, 529] on button at bounding box center [1398, 522] width 23 height 28
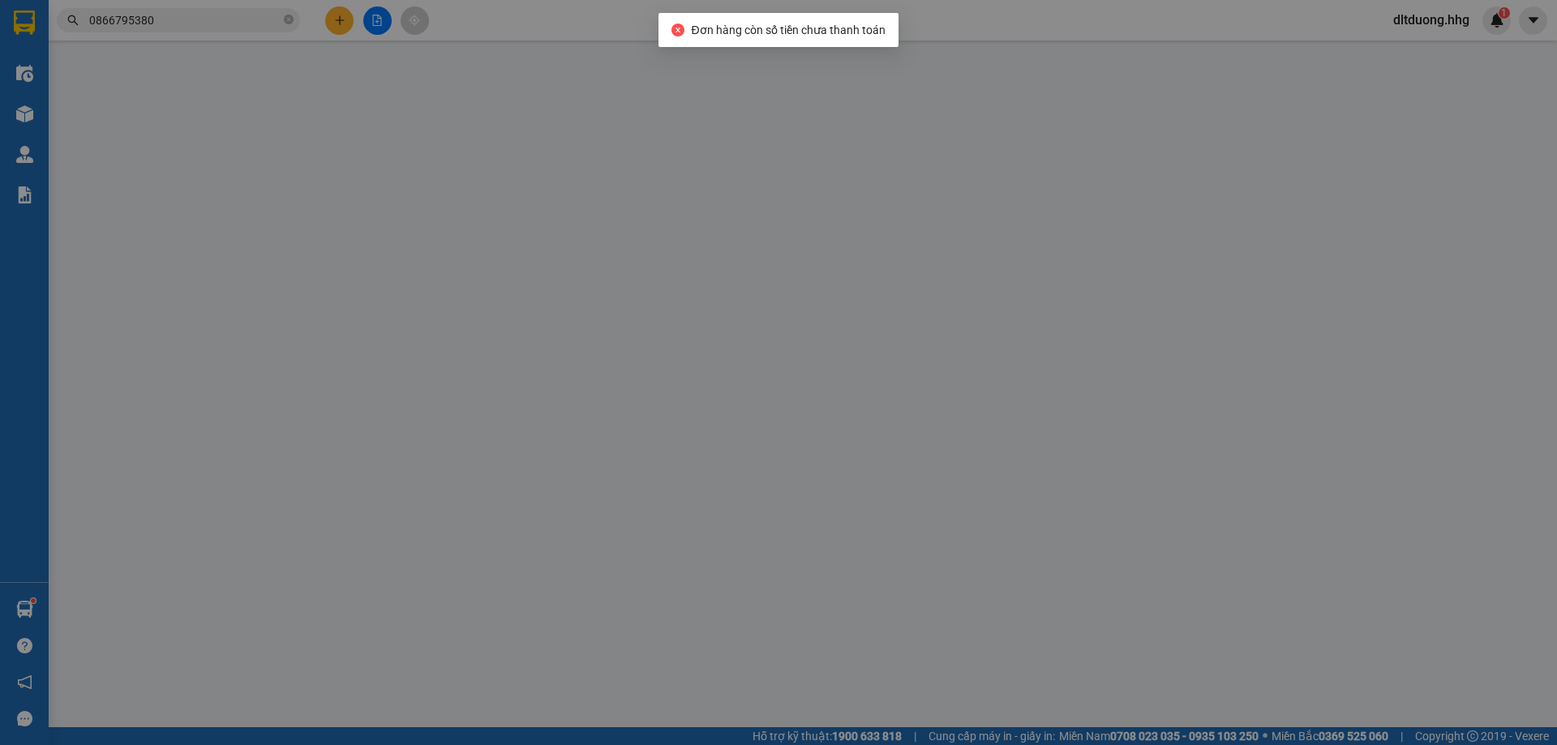
type input "0768143555"
type input "Bình"
type input "0918081899"
type input "Hằng"
type input "50.000"
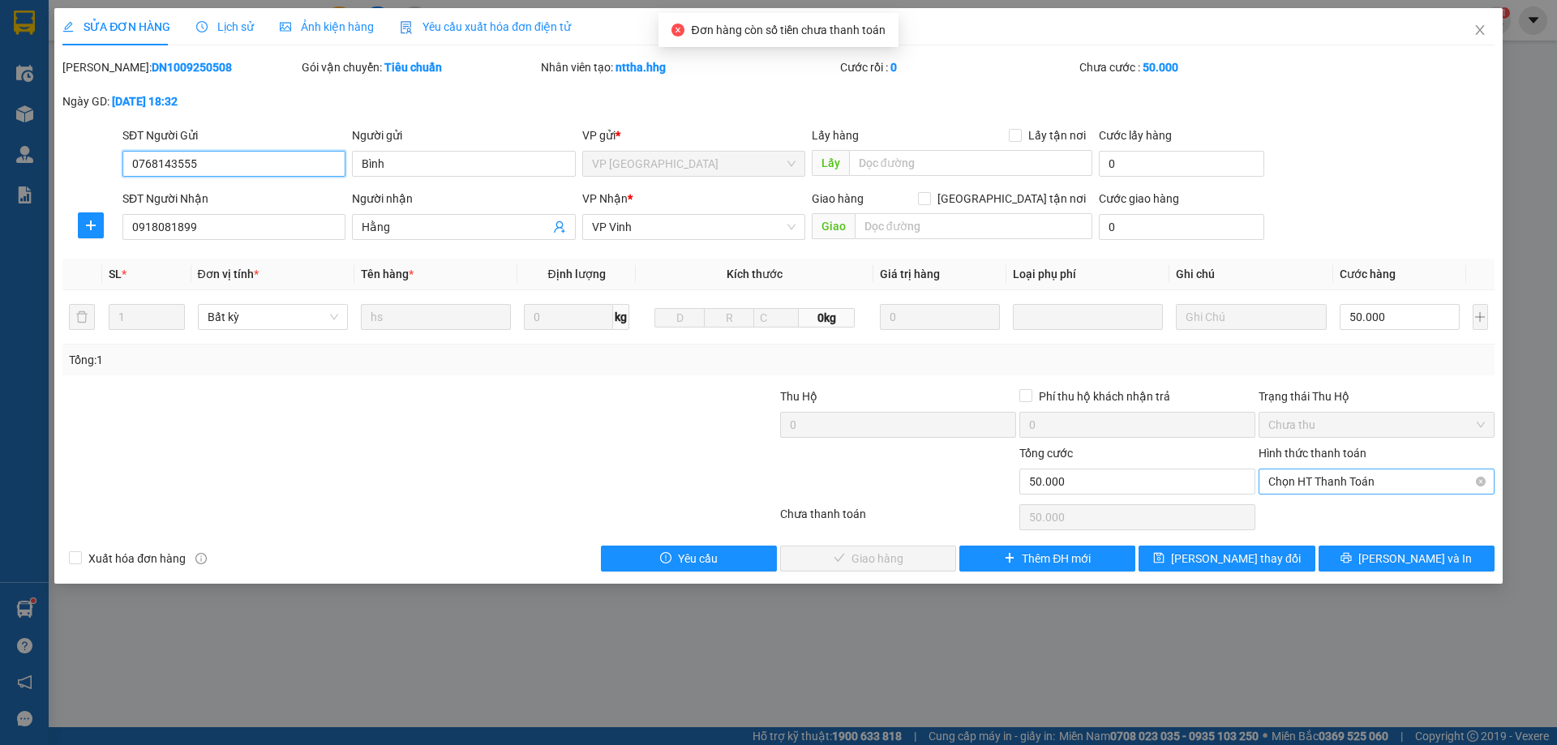
click at [1285, 492] on span "Chọn HT Thanh Toán" at bounding box center [1376, 481] width 216 height 24
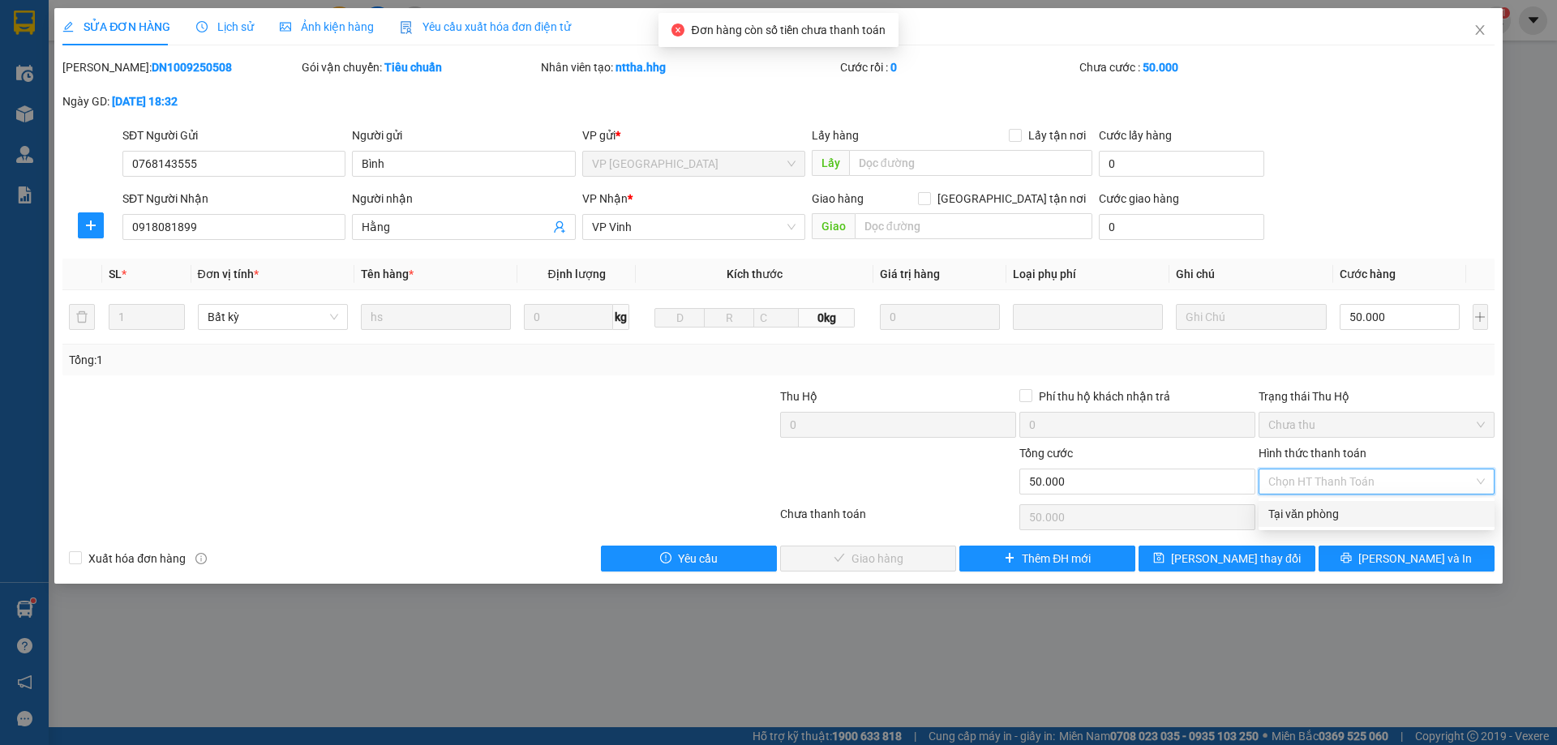
click at [1284, 521] on div "Tại văn phòng" at bounding box center [1376, 514] width 216 height 18
type input "0"
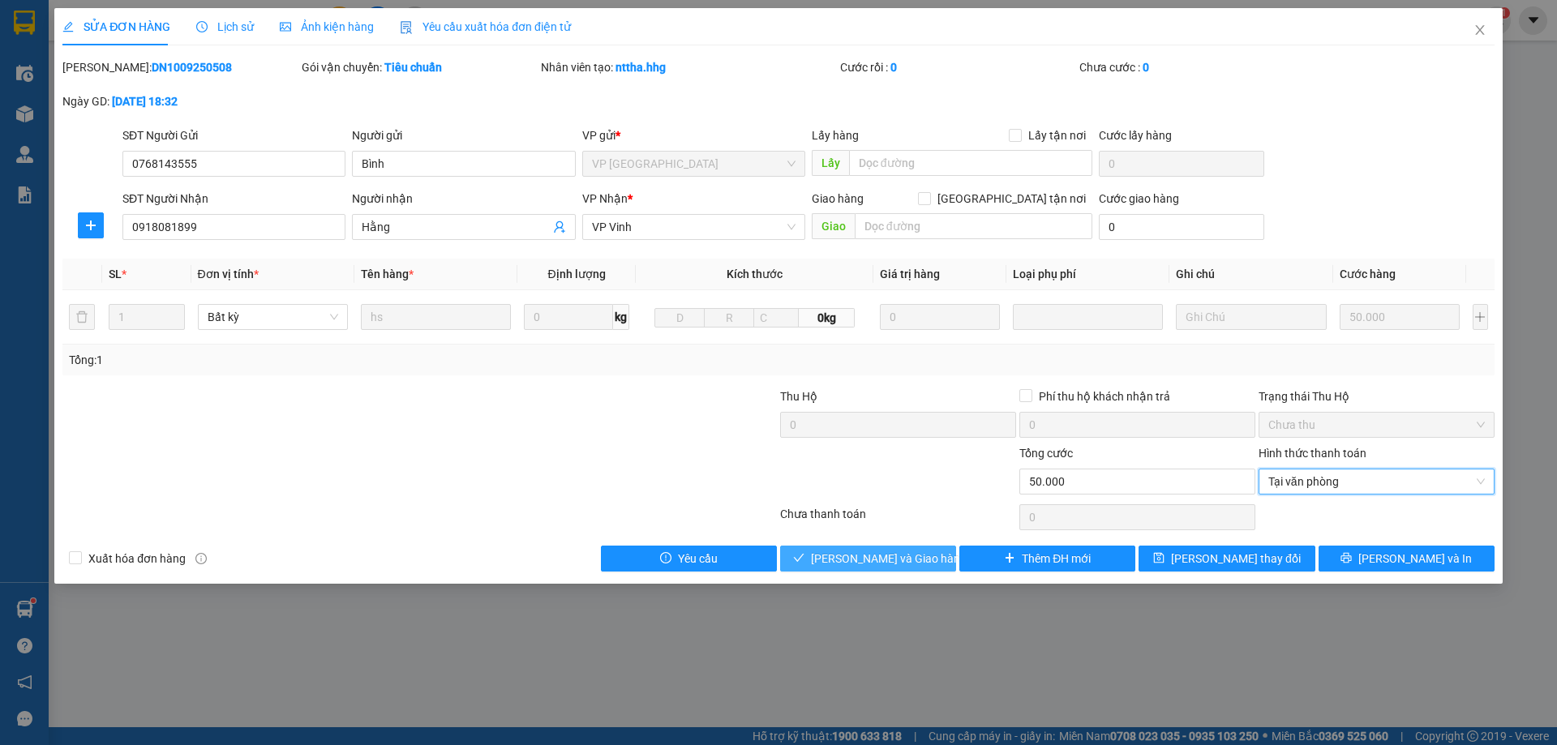
click at [889, 558] on span "[PERSON_NAME] và Giao hàng" at bounding box center [889, 559] width 156 height 18
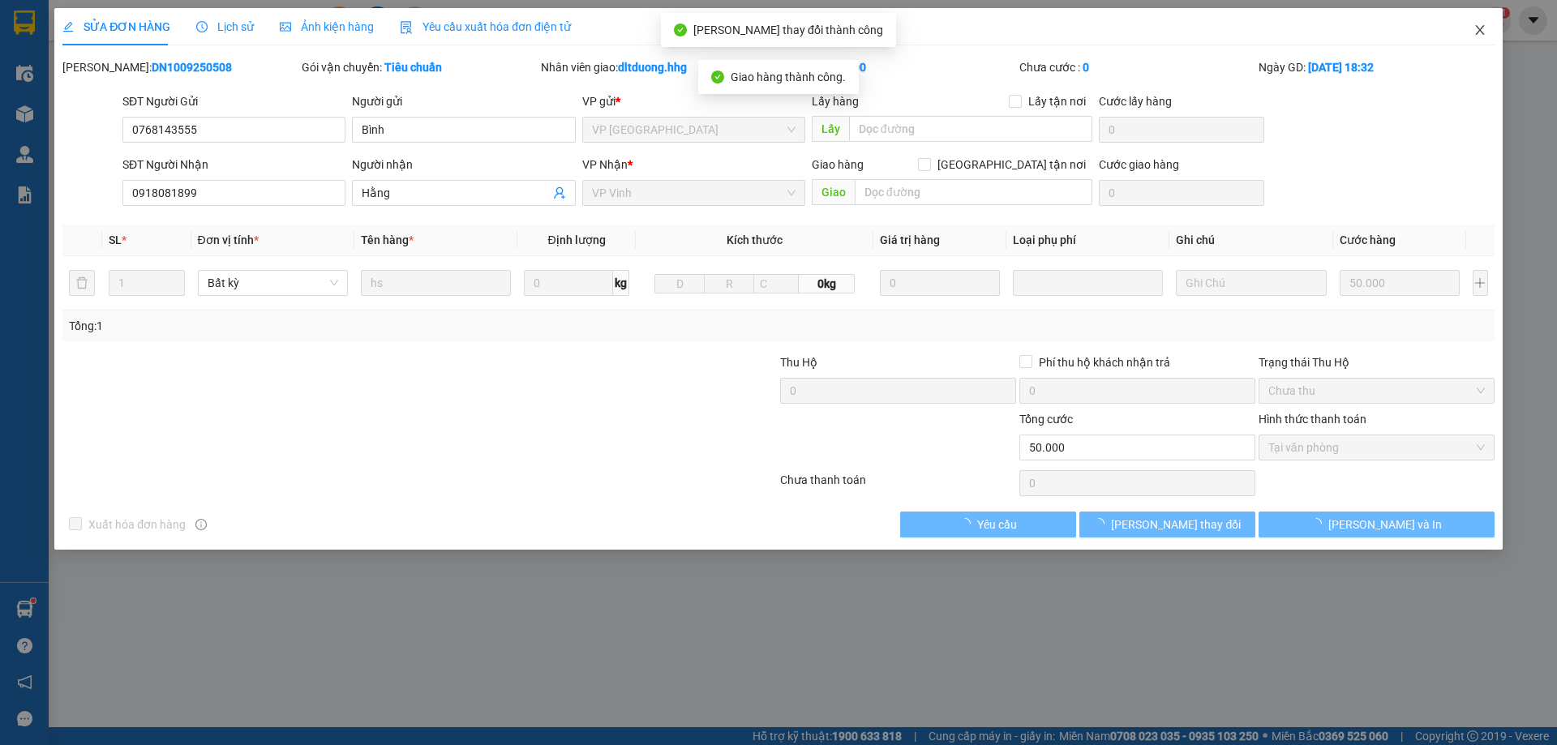
click at [1472, 30] on span "Close" at bounding box center [1479, 30] width 45 height 45
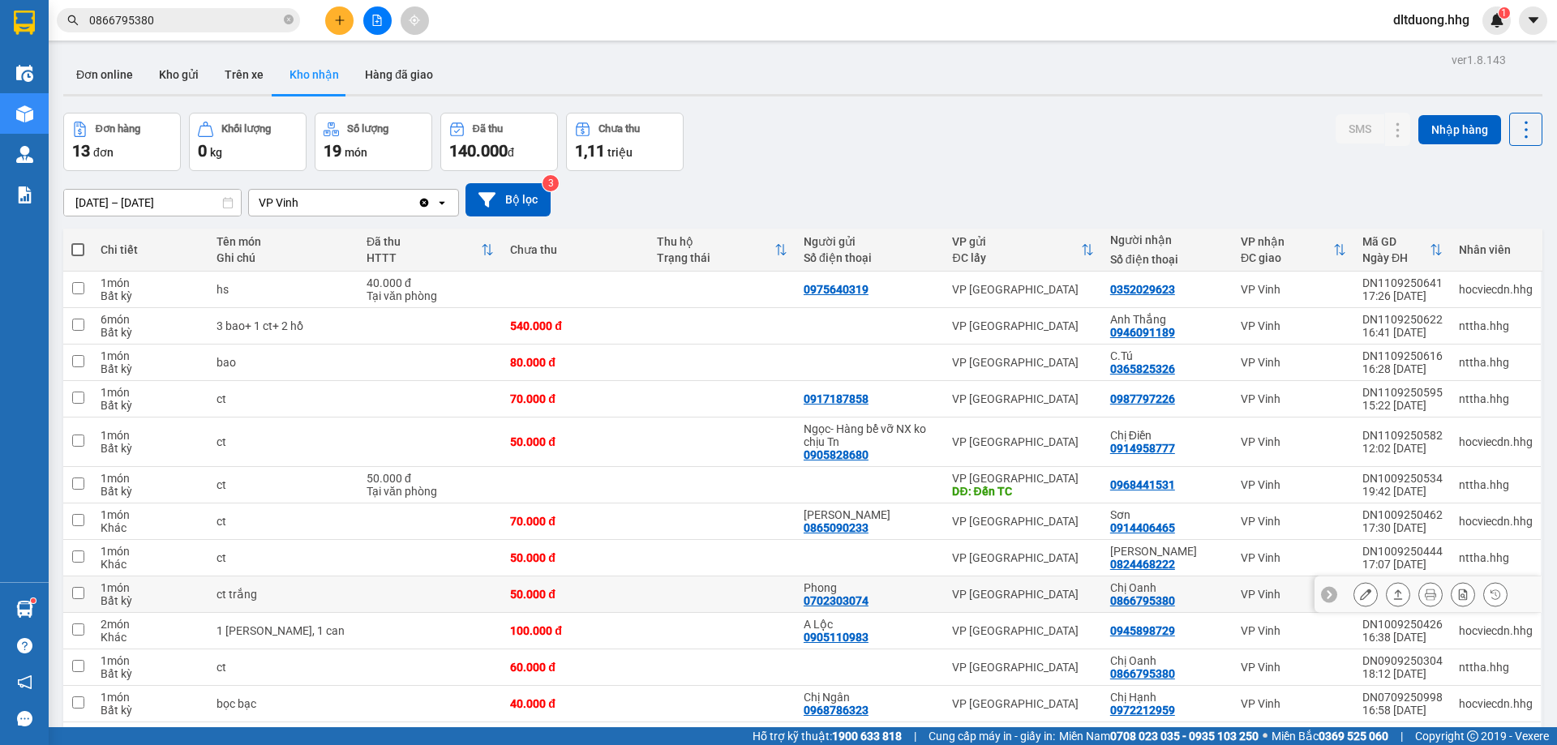
click at [1392, 598] on icon at bounding box center [1397, 594] width 11 height 11
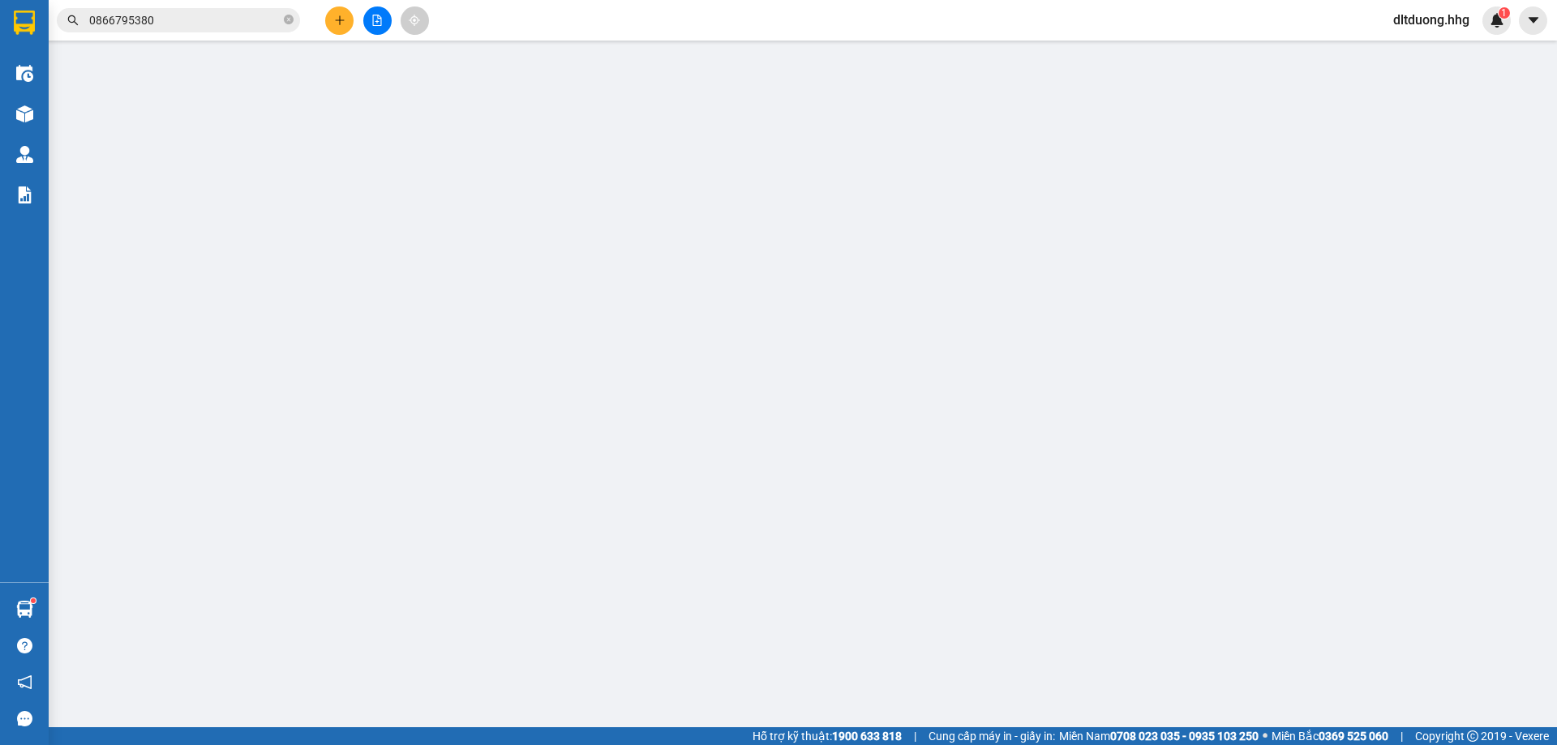
type input "0702303074"
type input "Phong"
type input "0866795380"
type input "Chị Oanh"
type input "50.000"
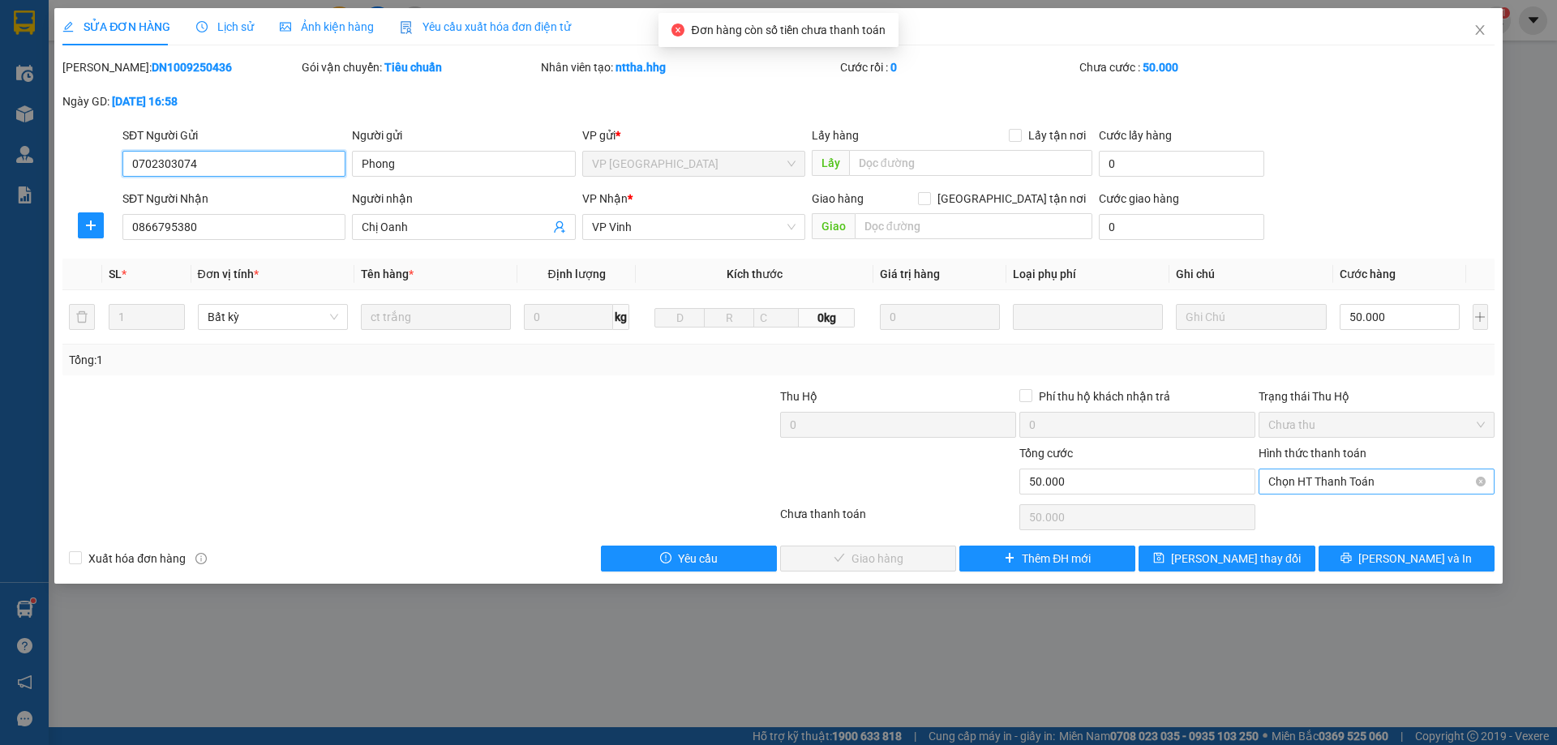
click at [1305, 489] on span "Chọn HT Thanh Toán" at bounding box center [1376, 481] width 216 height 24
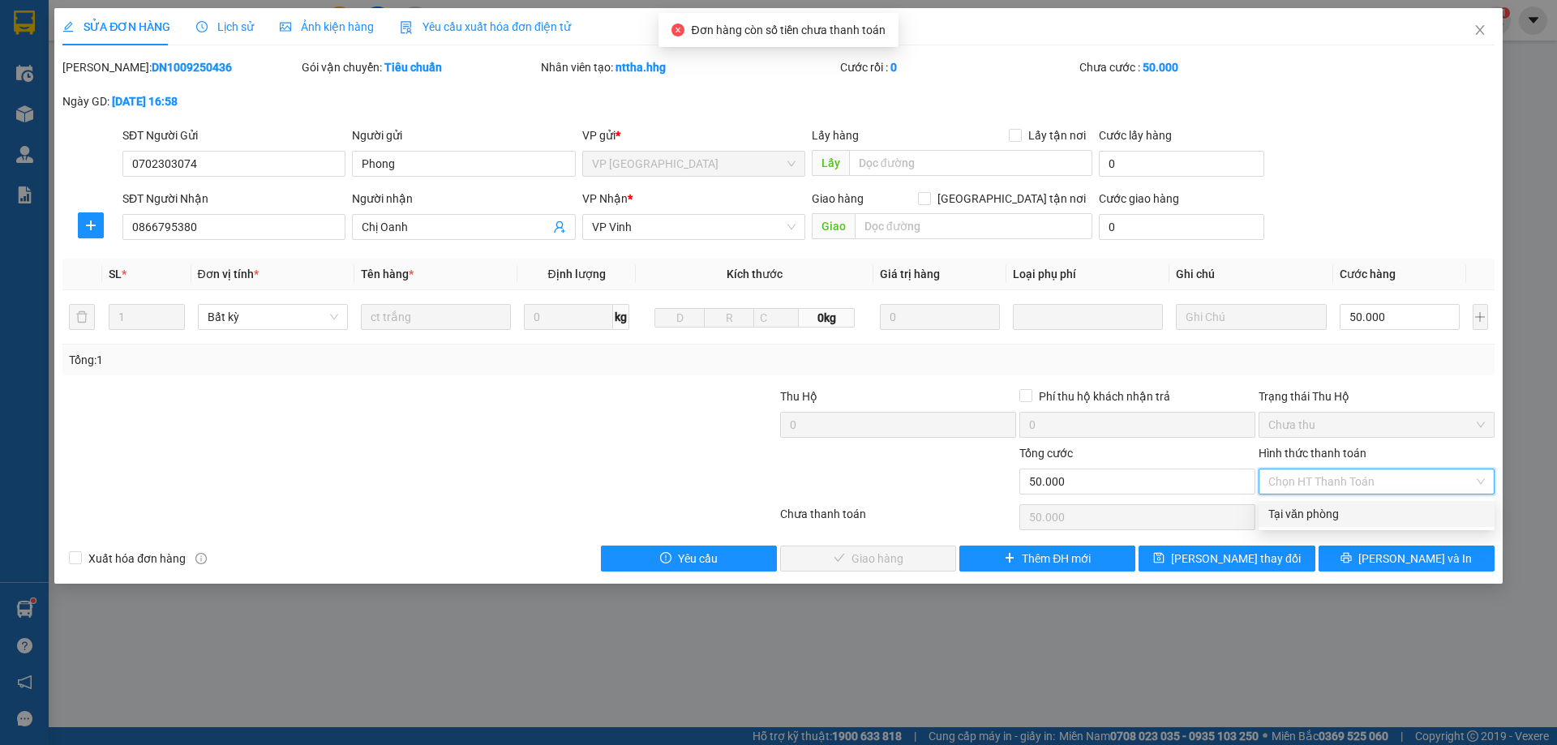
click at [1283, 520] on div "Tại văn phòng" at bounding box center [1376, 514] width 216 height 18
type input "0"
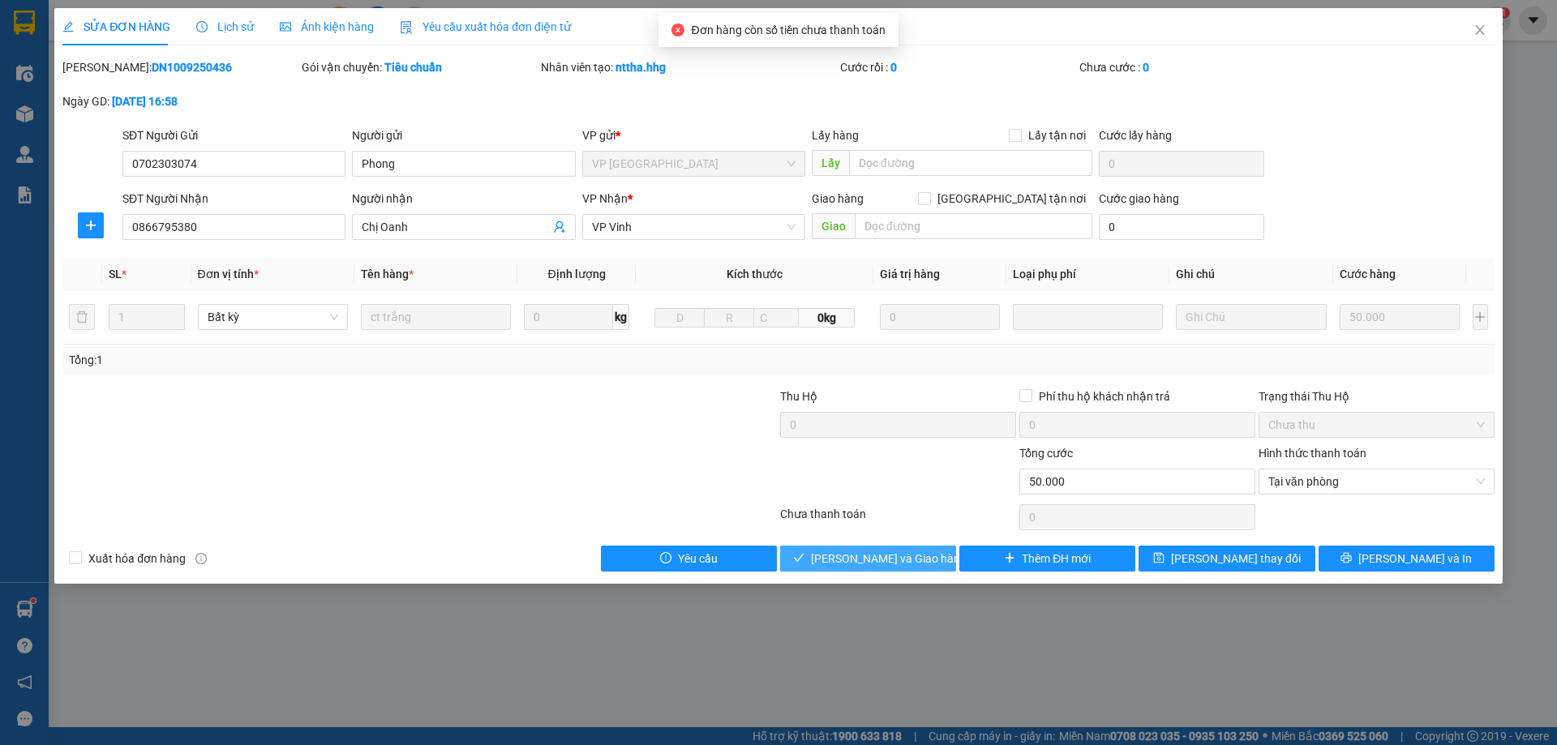
click at [918, 557] on span "[PERSON_NAME] và Giao hàng" at bounding box center [889, 559] width 156 height 18
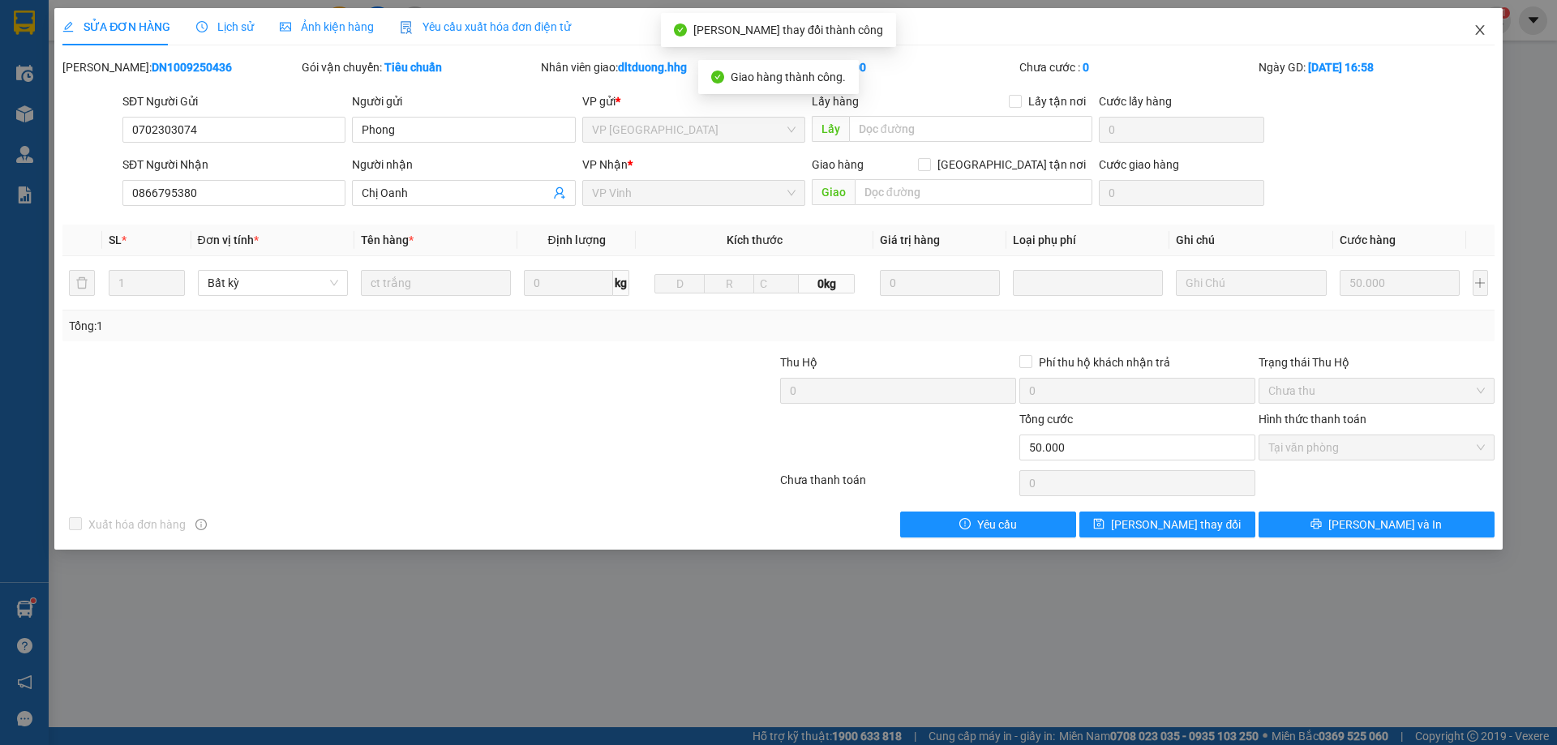
click at [1476, 29] on icon "close" at bounding box center [1479, 30] width 13 height 13
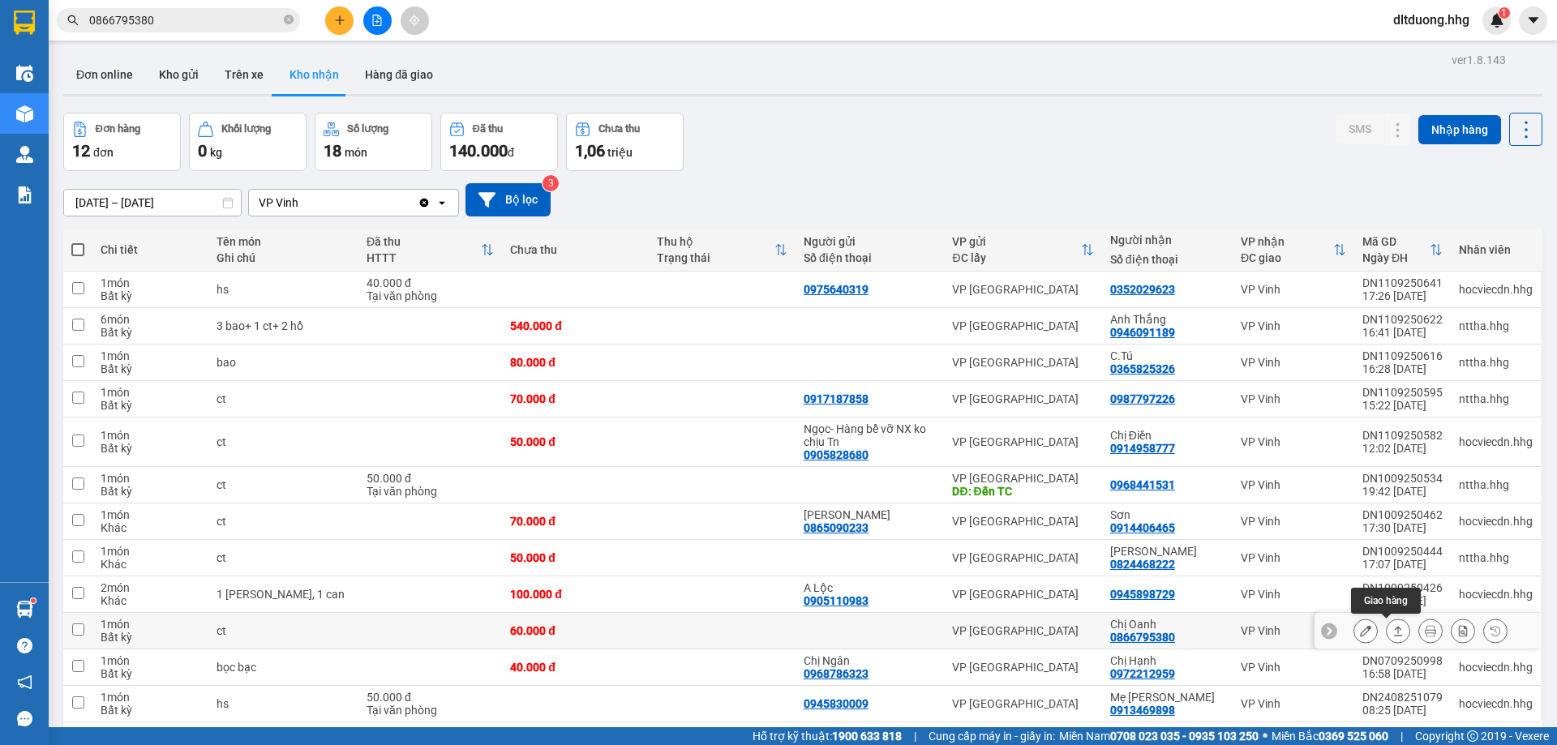
click at [1392, 632] on icon at bounding box center [1397, 630] width 11 height 11
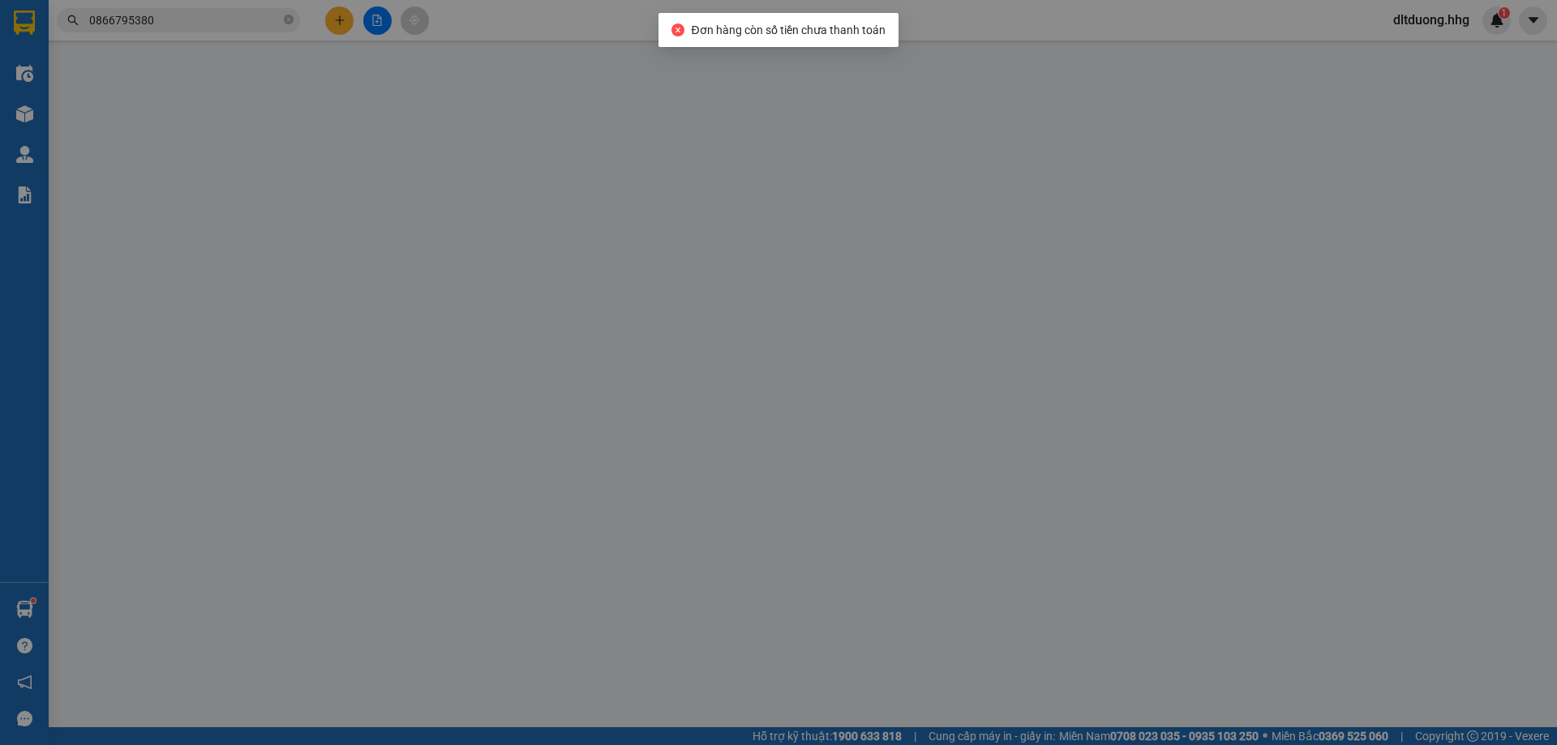
type input "0866795380"
type input "Chị Oanh"
type input "60.000"
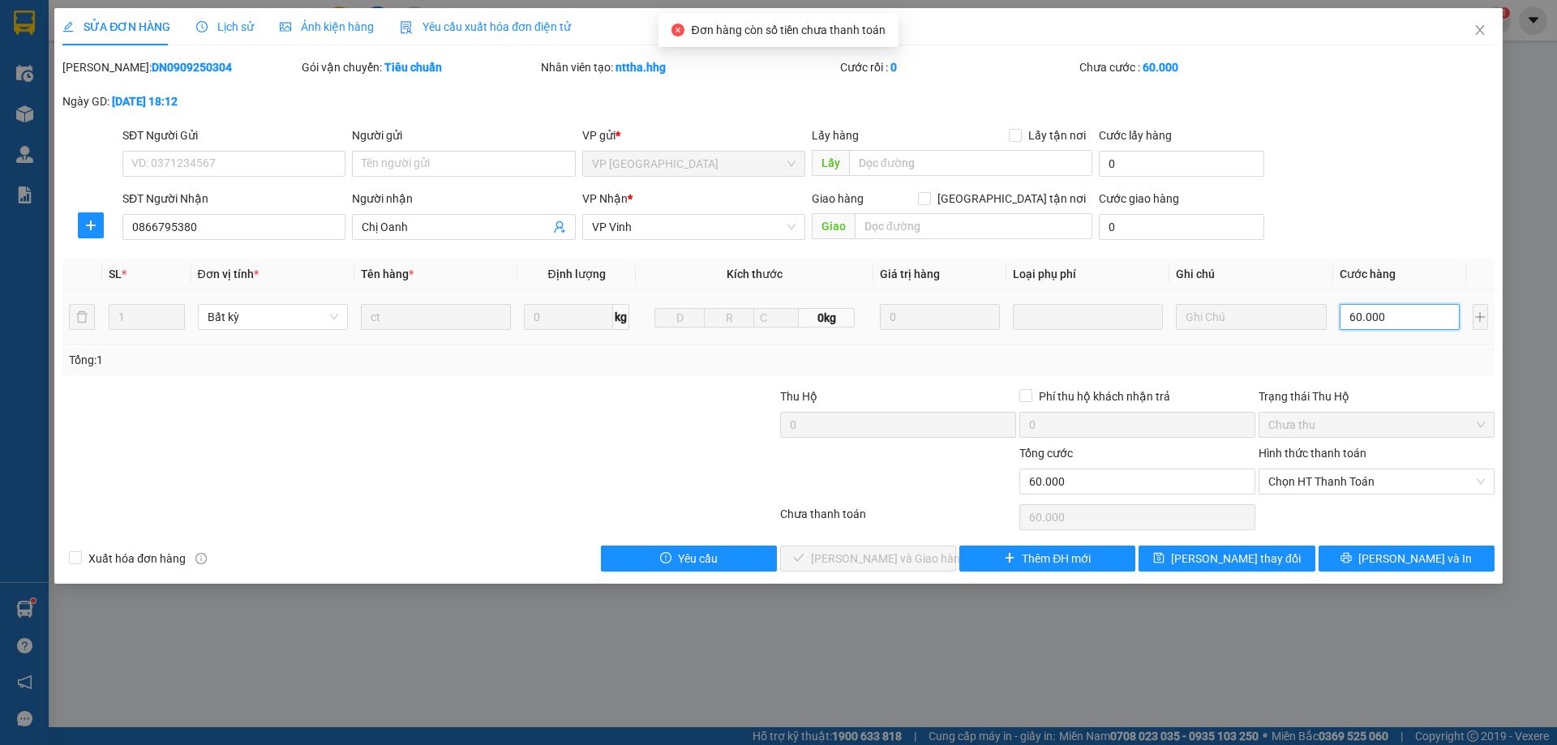
click at [1385, 314] on input "60.000" at bounding box center [1399, 317] width 121 height 26
type input "5"
type input "50"
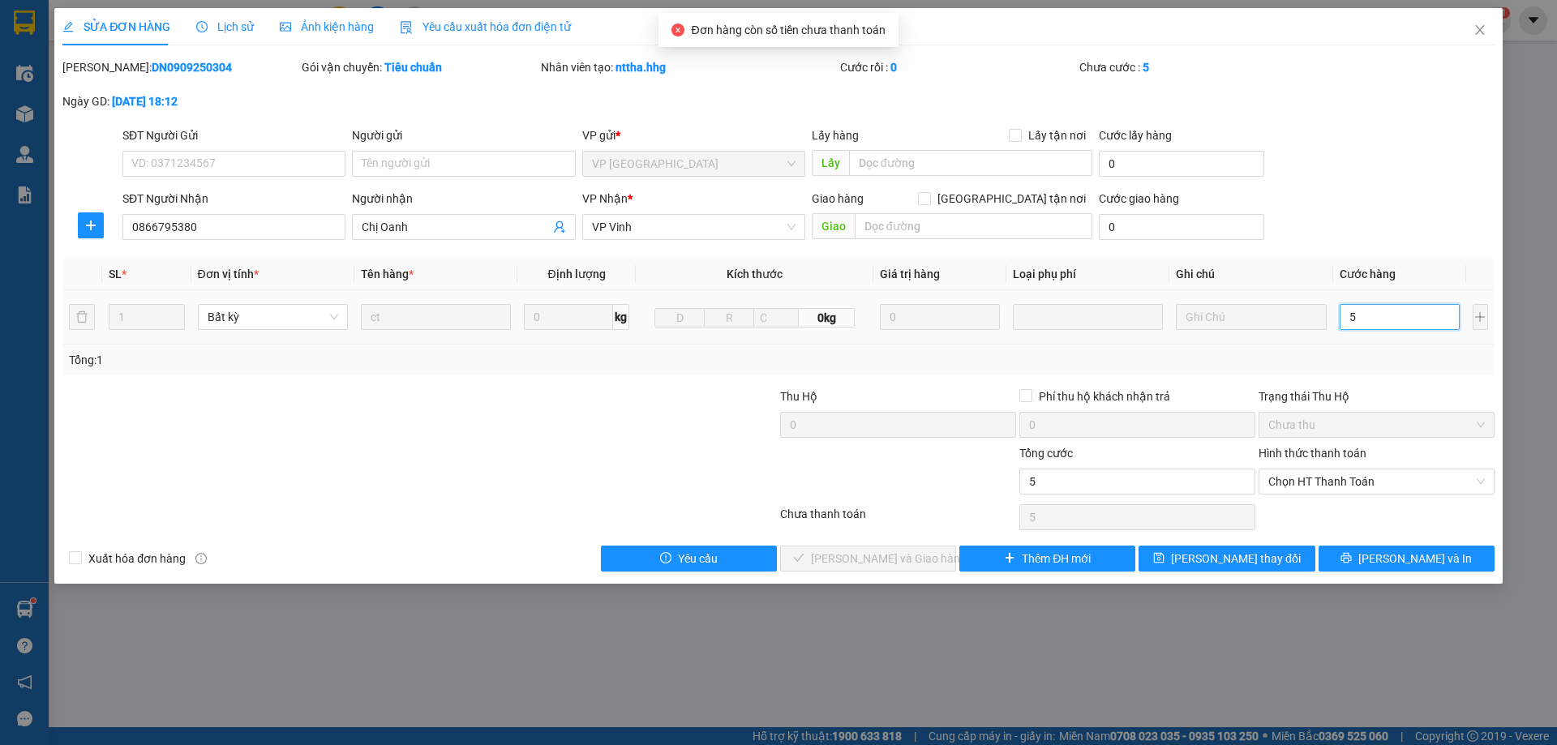
type input "50"
type input "500"
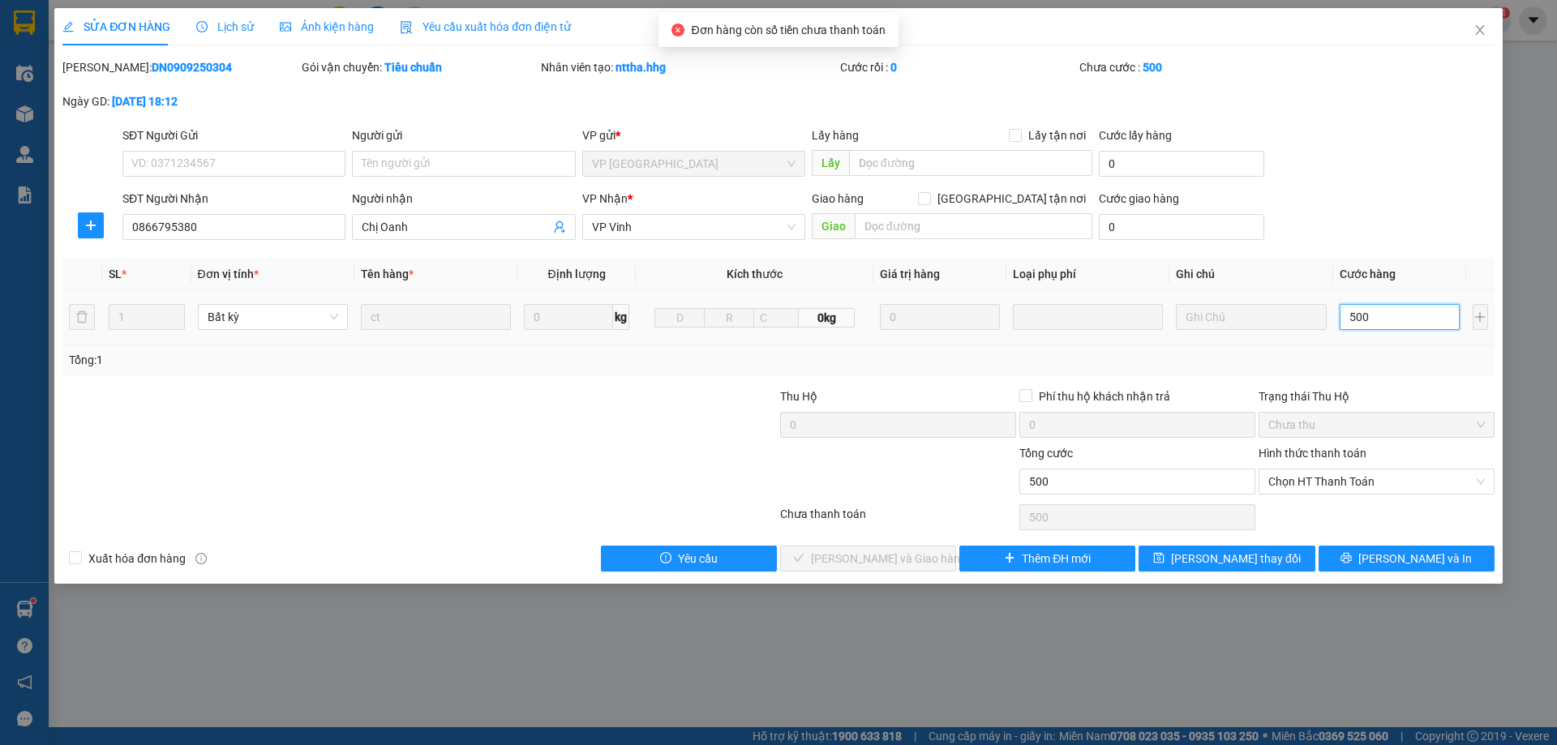
type input "5.000"
type input "50.000"
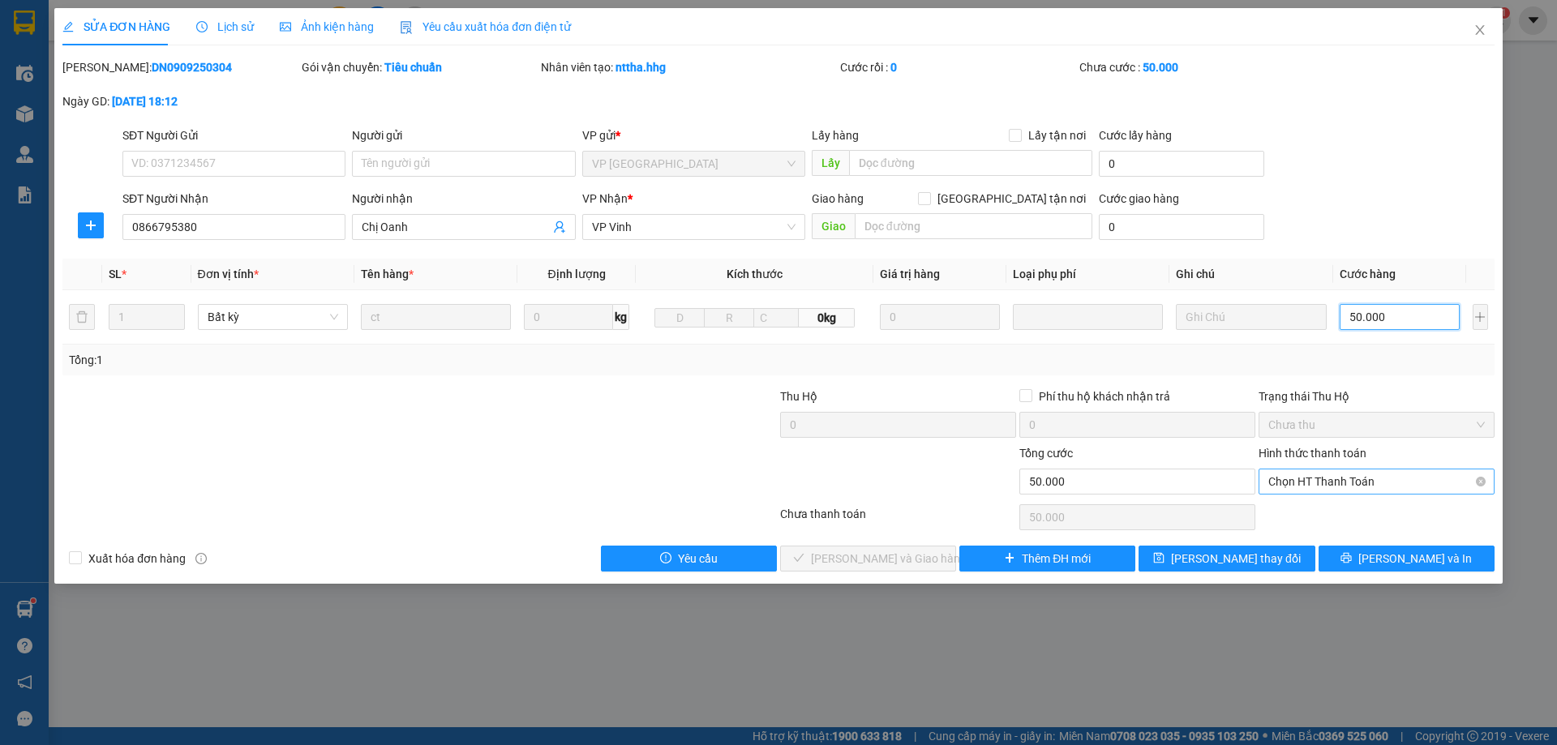
click at [1314, 485] on span "Chọn HT Thanh Toán" at bounding box center [1376, 481] width 216 height 24
type input "50.000"
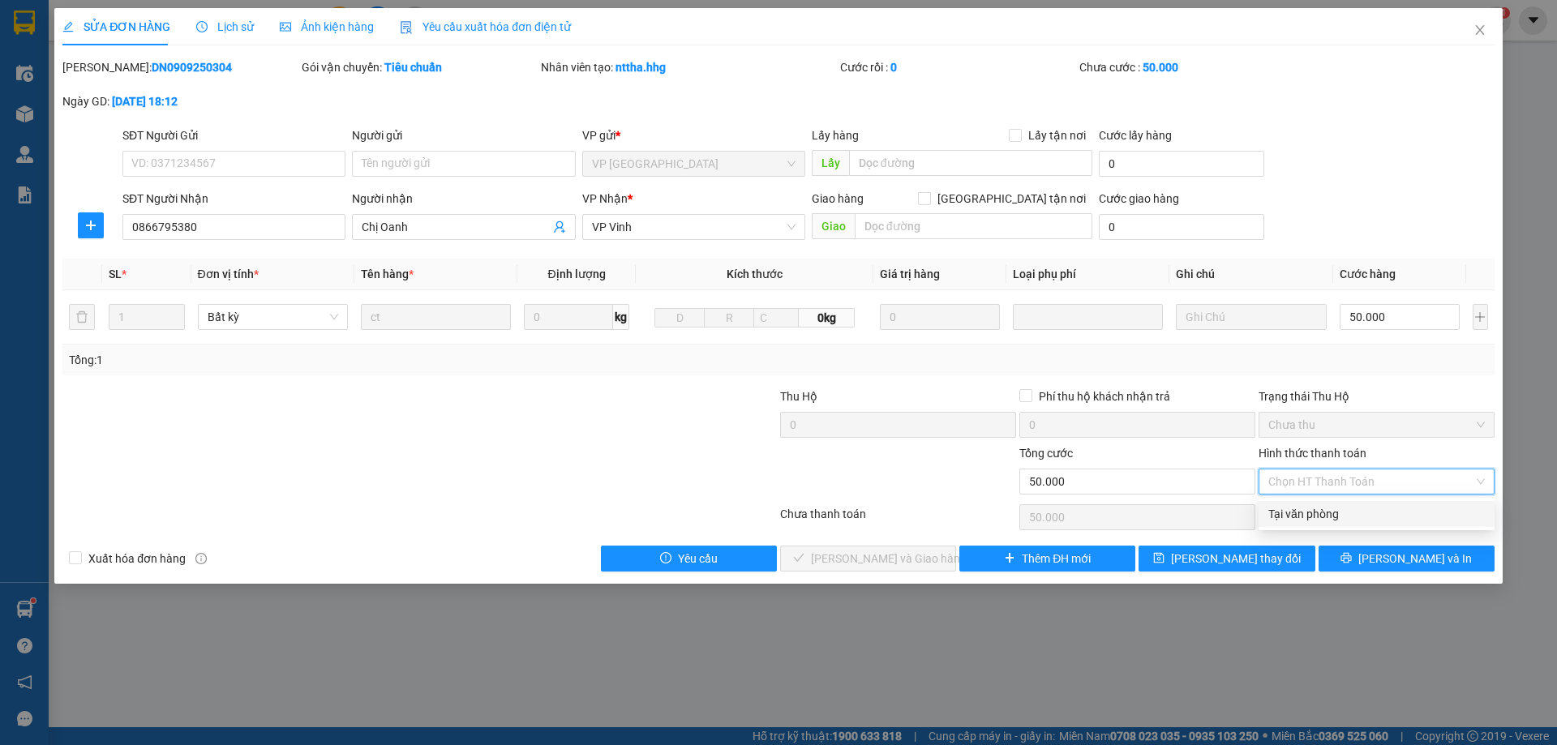
click at [1309, 513] on div "Tại văn phòng" at bounding box center [1376, 514] width 216 height 18
type input "0"
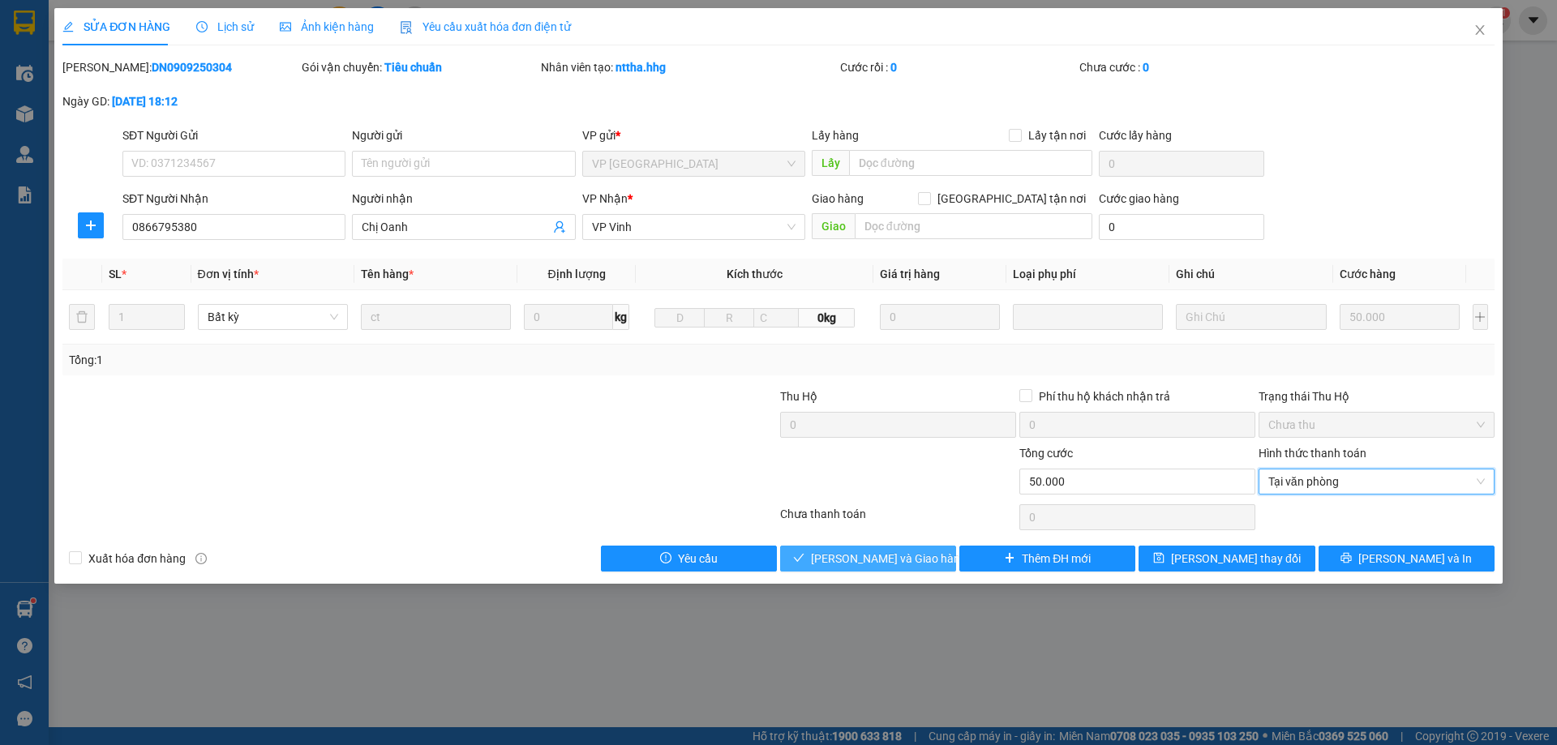
click at [886, 562] on span "[PERSON_NAME] và Giao hàng" at bounding box center [889, 559] width 156 height 18
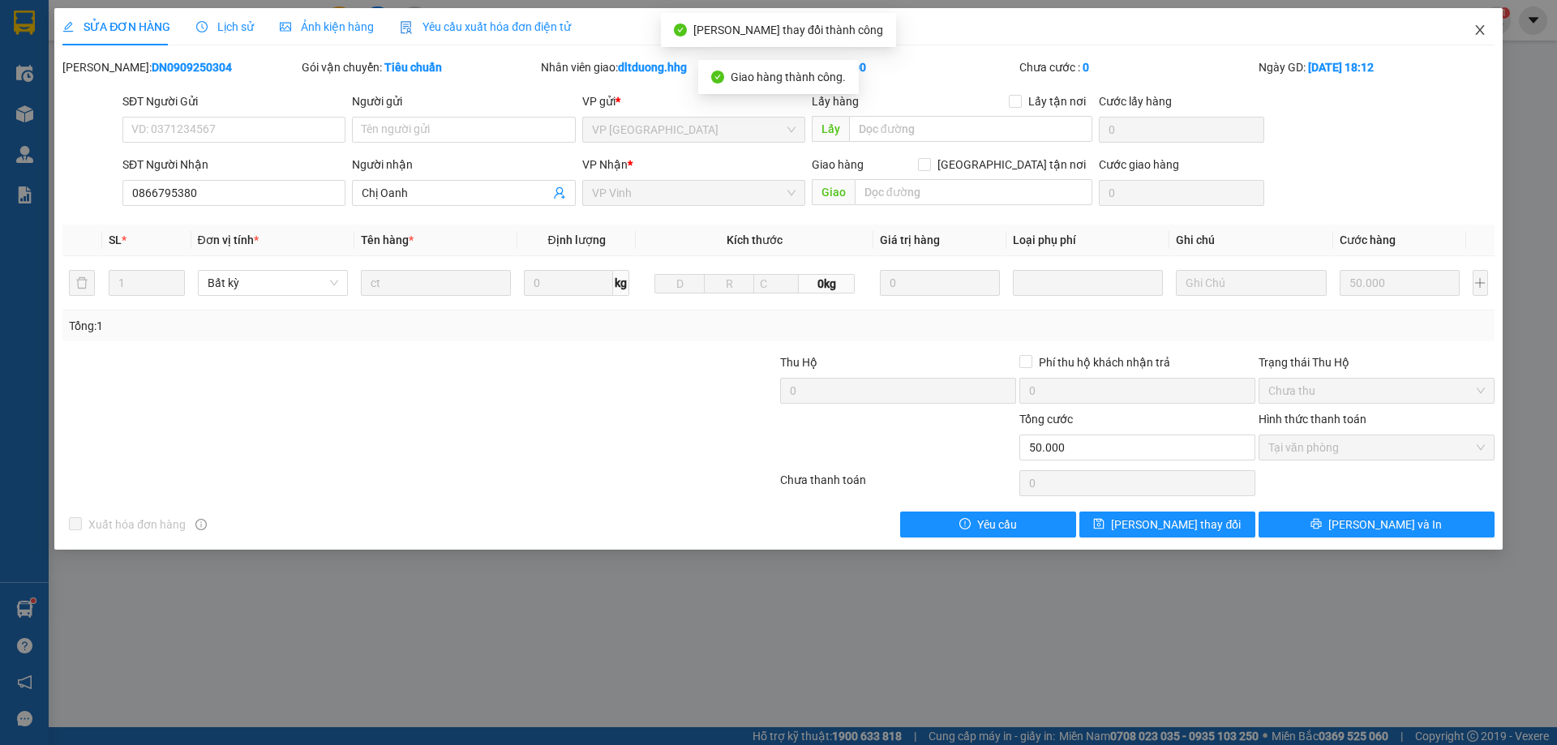
click at [1481, 28] on icon "close" at bounding box center [1479, 30] width 9 height 10
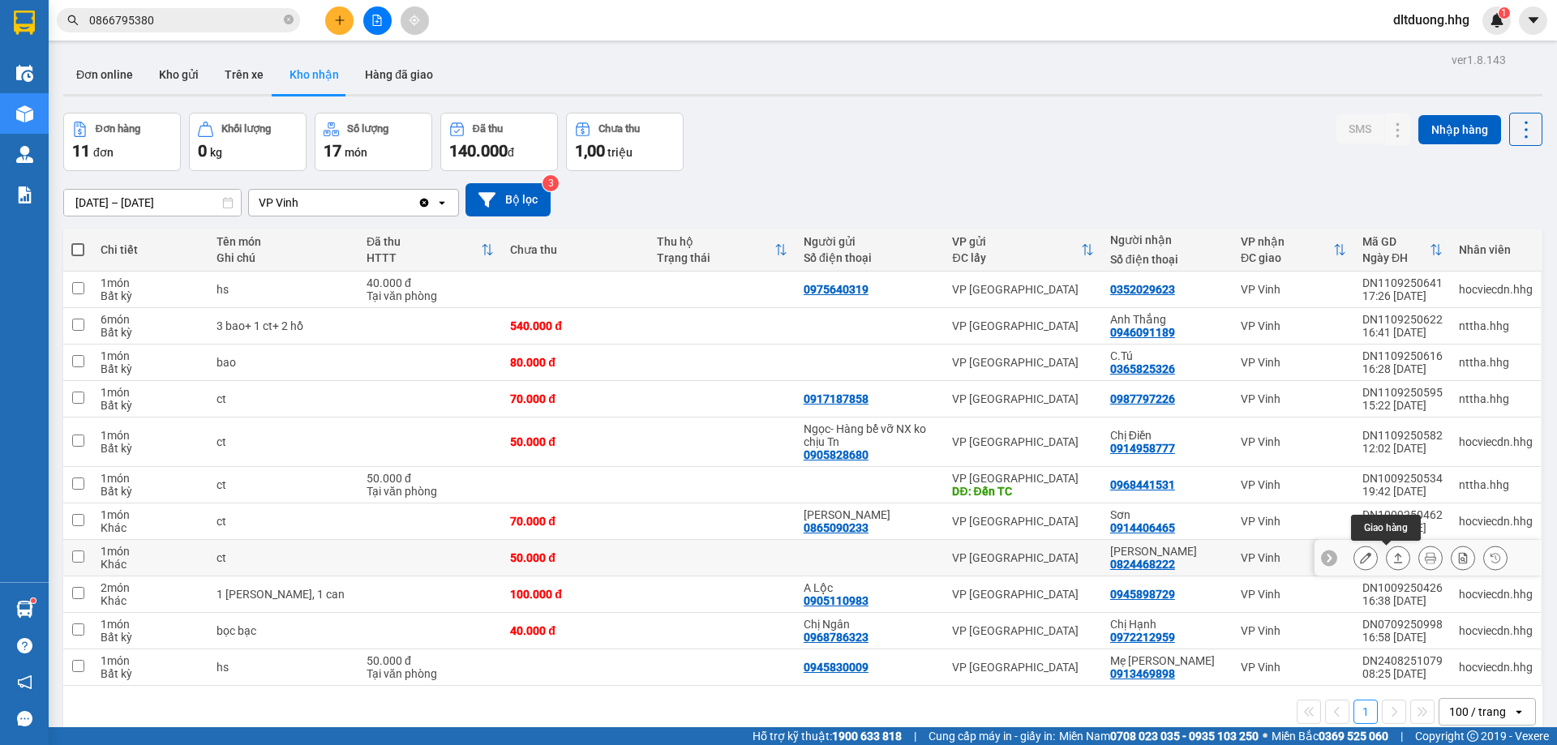
click at [1394, 555] on icon at bounding box center [1398, 558] width 9 height 10
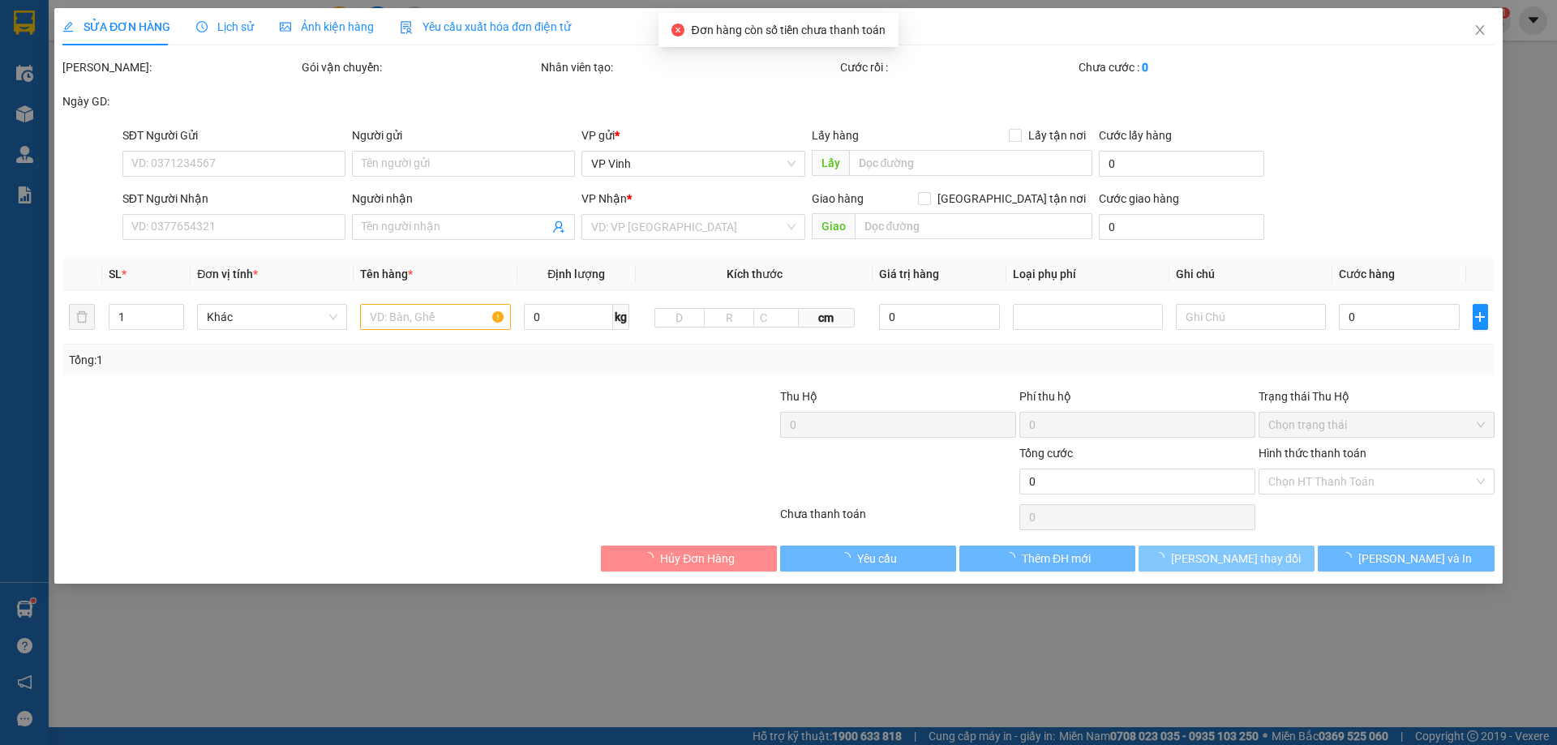
type input "0824468222"
type input "[PERSON_NAME]"
type input "50.000"
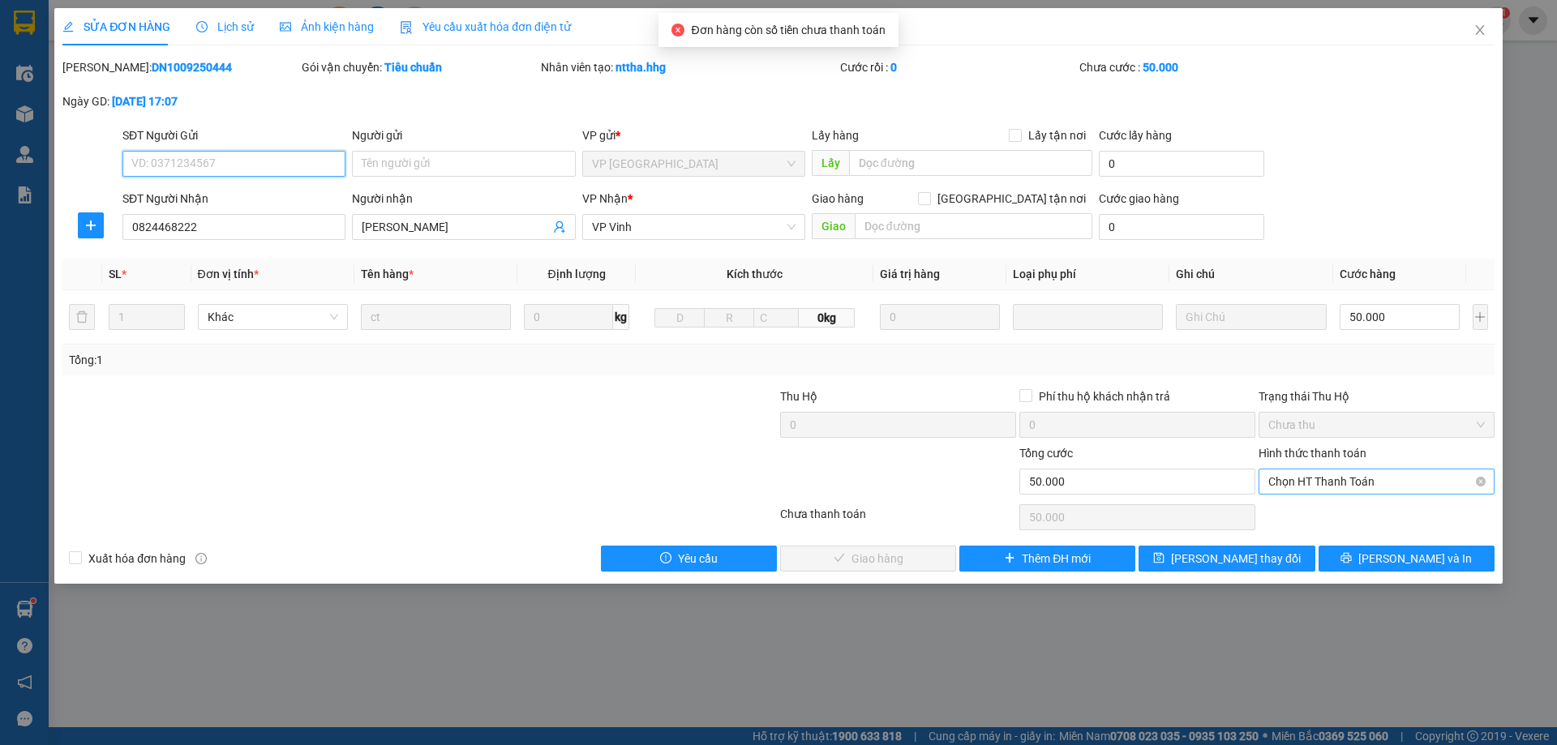
click at [1314, 478] on span "Chọn HT Thanh Toán" at bounding box center [1376, 481] width 216 height 24
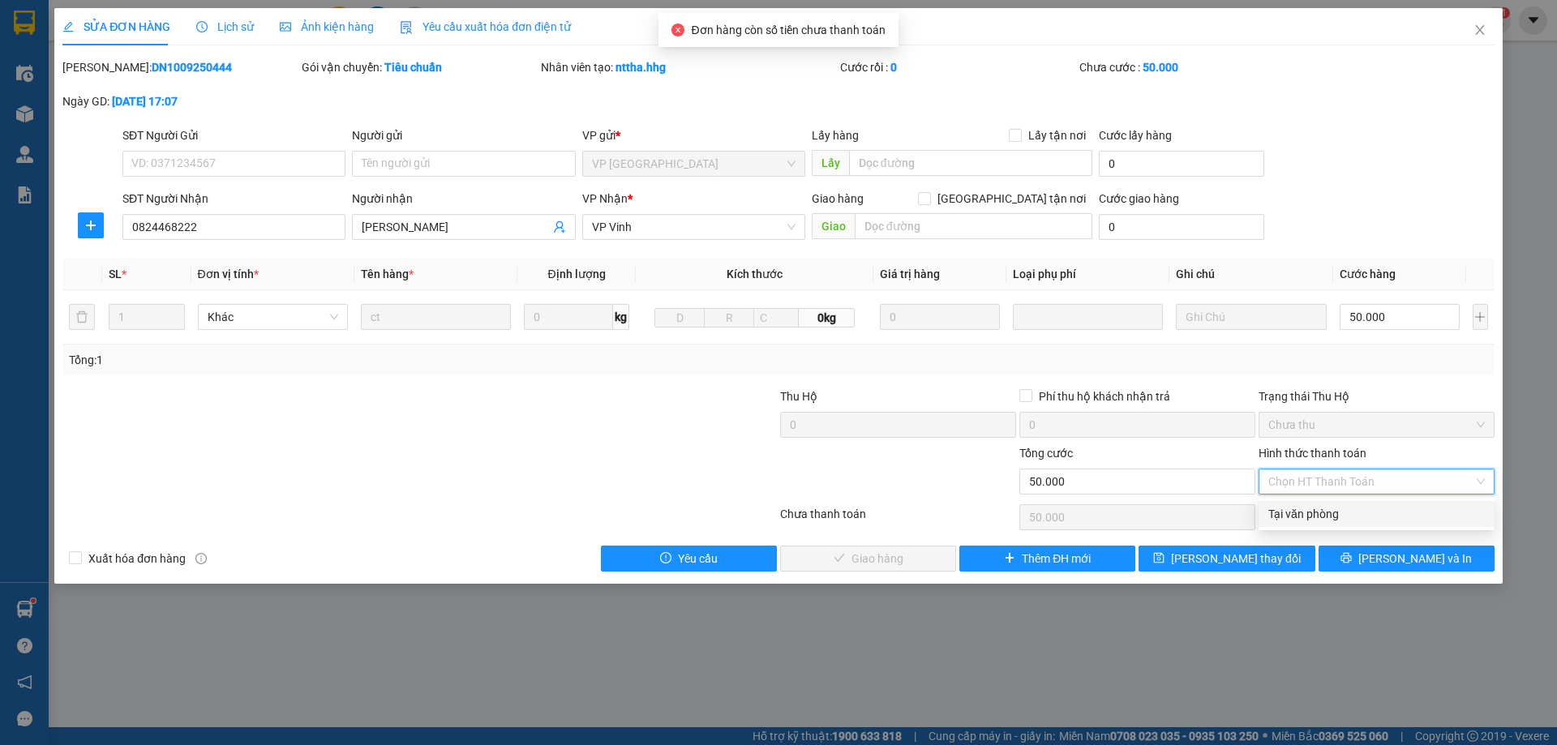
click at [1312, 514] on div "Tại văn phòng" at bounding box center [1376, 514] width 216 height 18
type input "0"
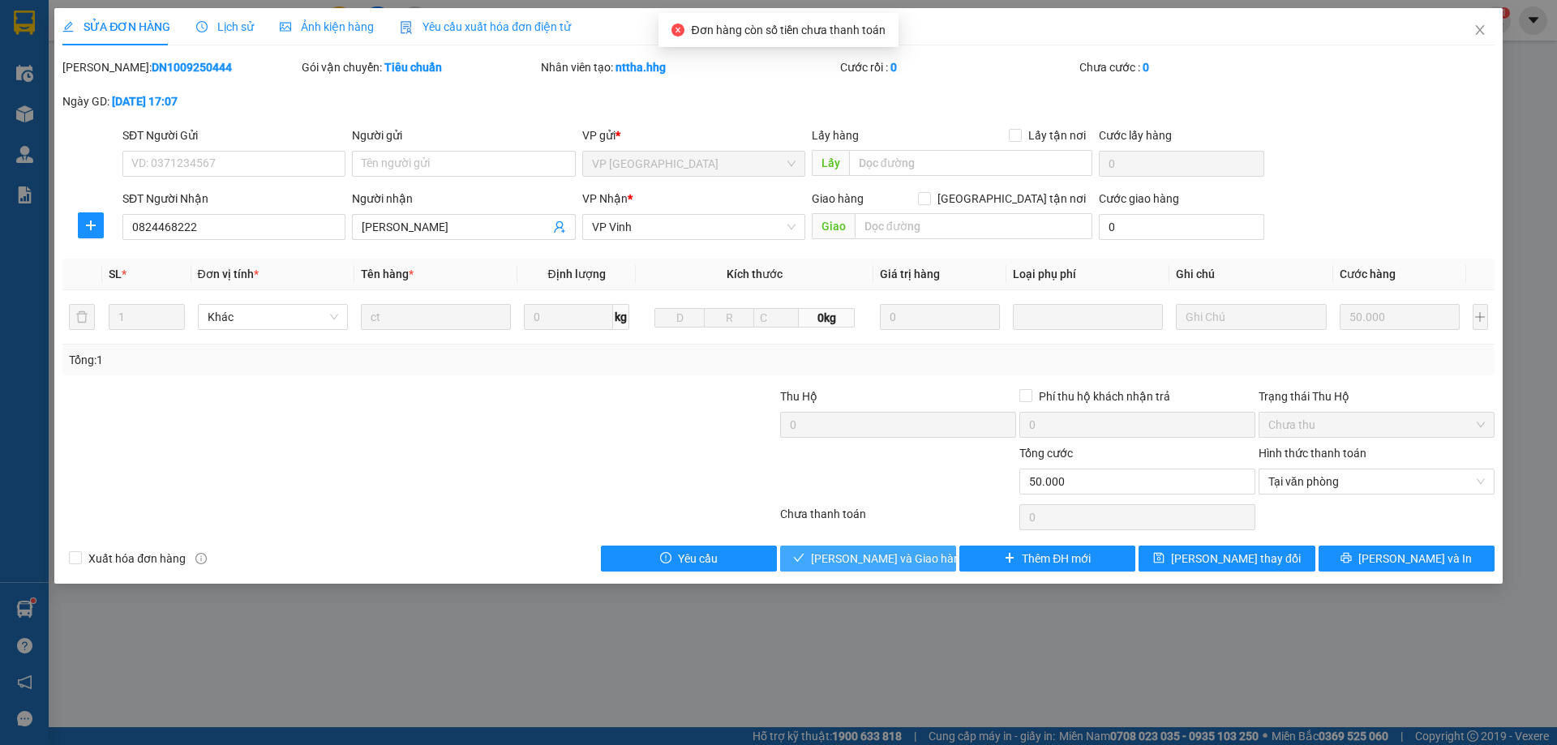
click at [812, 557] on button "[PERSON_NAME] và Giao hàng" at bounding box center [868, 559] width 176 height 26
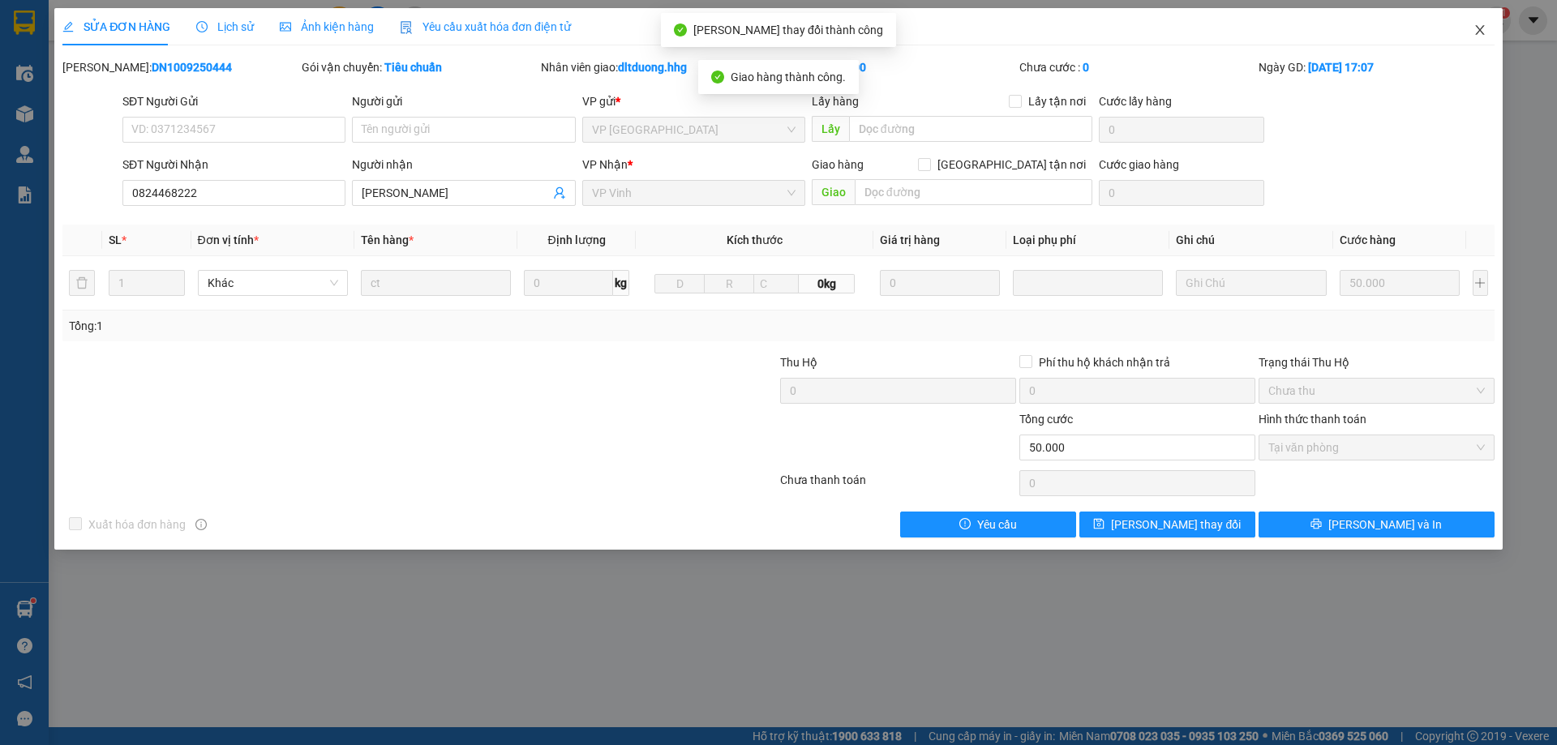
click at [1482, 29] on icon "close" at bounding box center [1479, 30] width 13 height 13
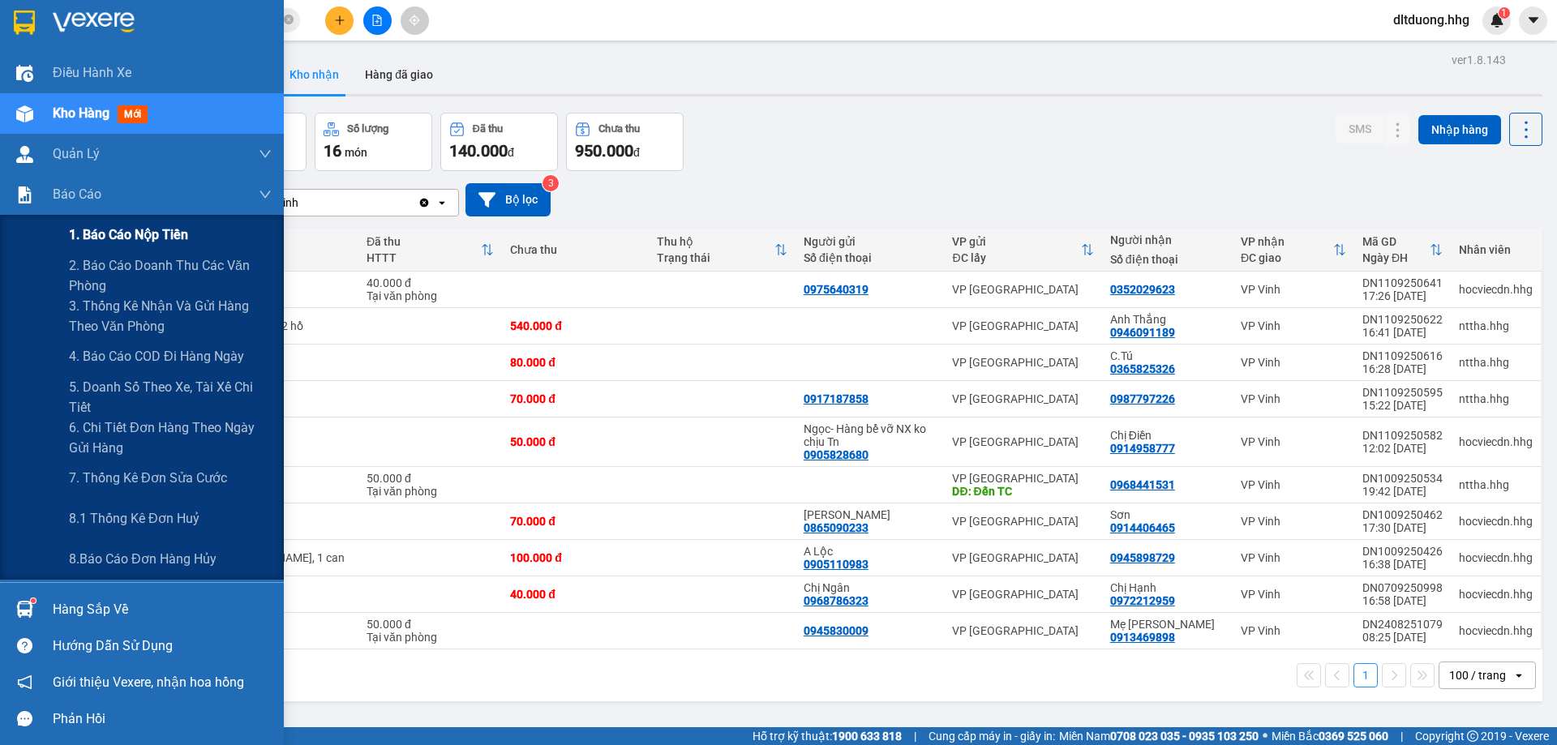
click at [132, 241] on span "1. Báo cáo nộp tiền" at bounding box center [128, 235] width 119 height 20
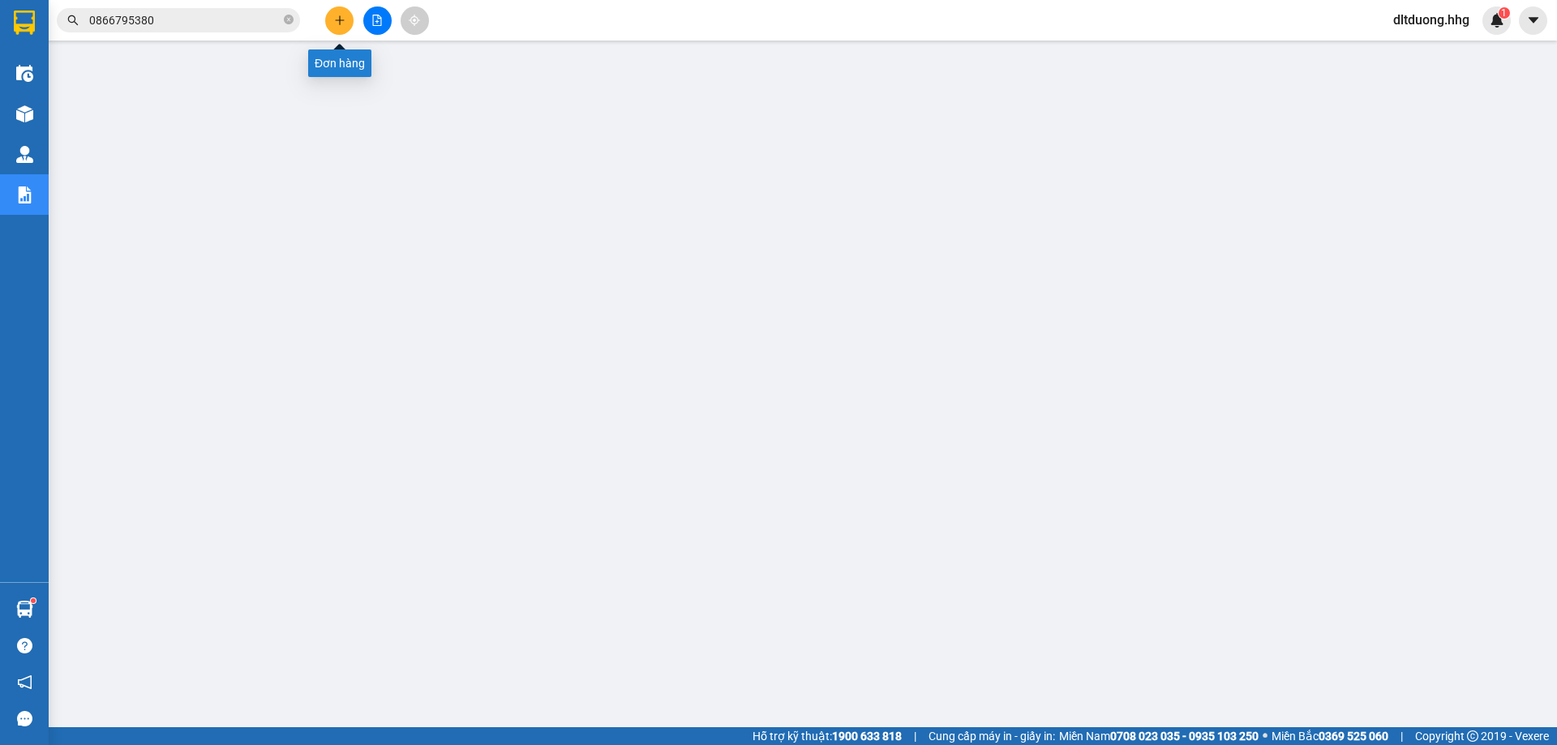
click at [344, 30] on button at bounding box center [339, 20] width 28 height 28
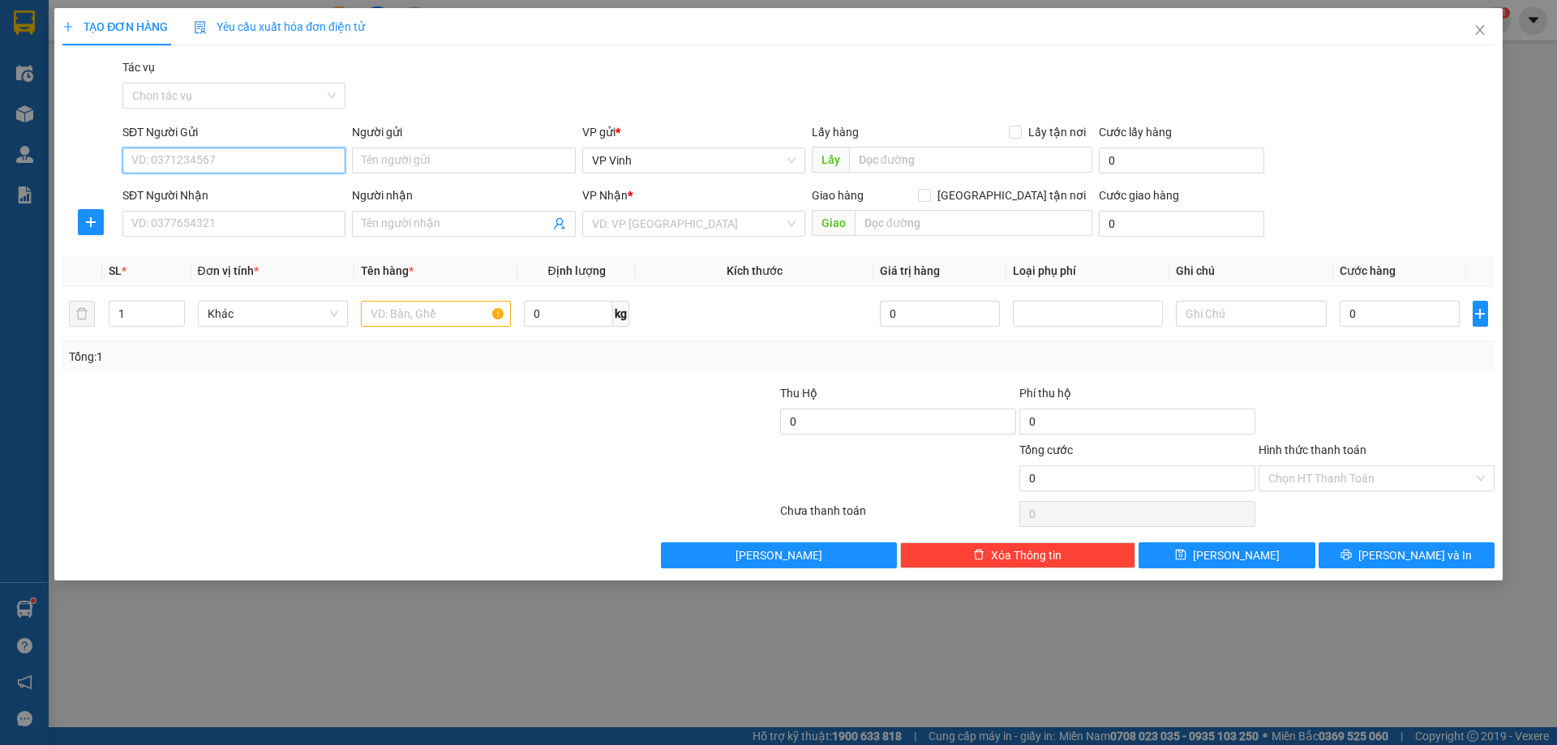
click at [310, 163] on input "SĐT Người Gửi" at bounding box center [233, 161] width 223 height 26
click at [145, 202] on div "0948213456" at bounding box center [233, 193] width 223 height 26
type input "0948213456"
click at [231, 229] on input "SĐT Người Nhận" at bounding box center [233, 224] width 223 height 26
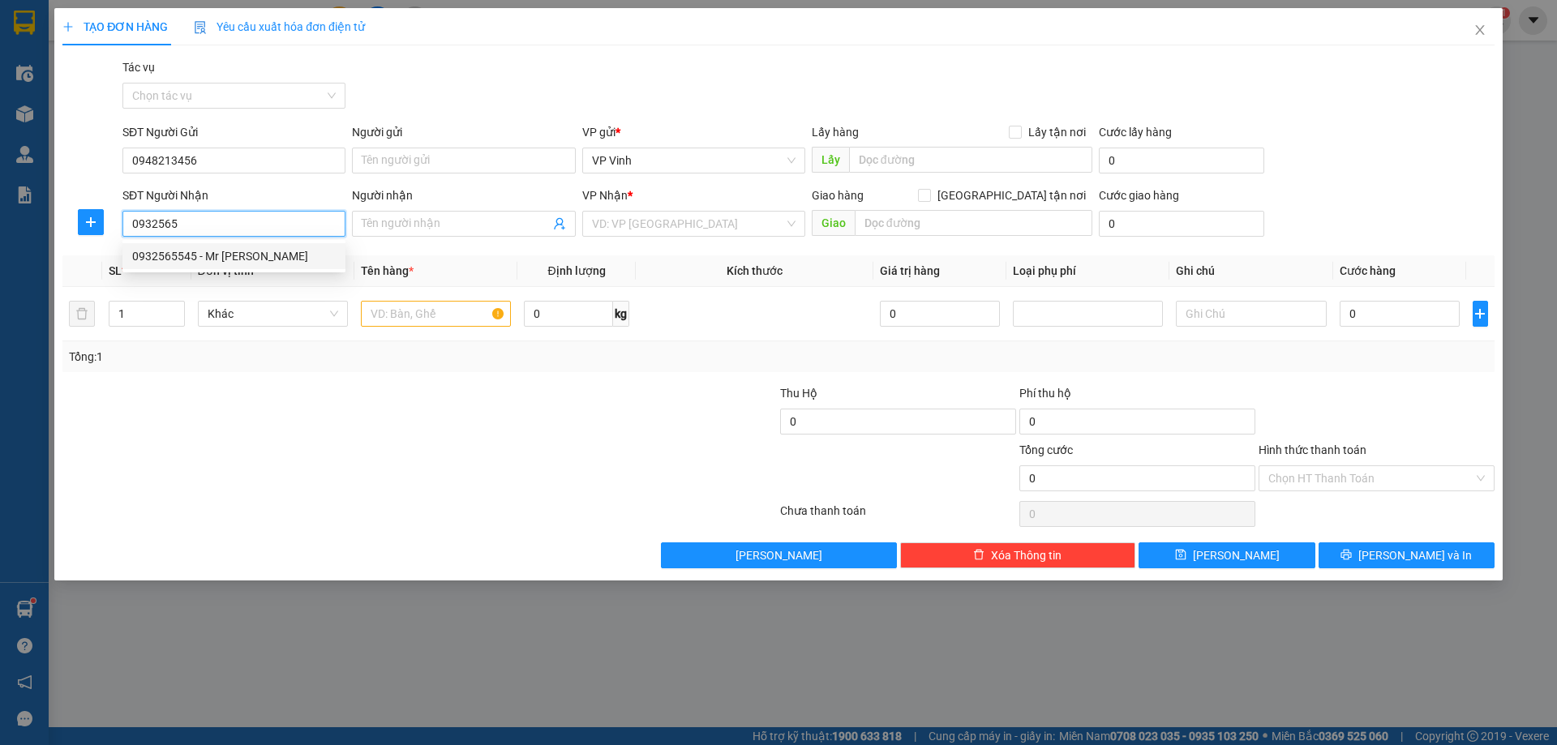
click at [216, 255] on div "0932565545 - Mr [PERSON_NAME]" at bounding box center [234, 256] width 204 height 18
type input "0932565545"
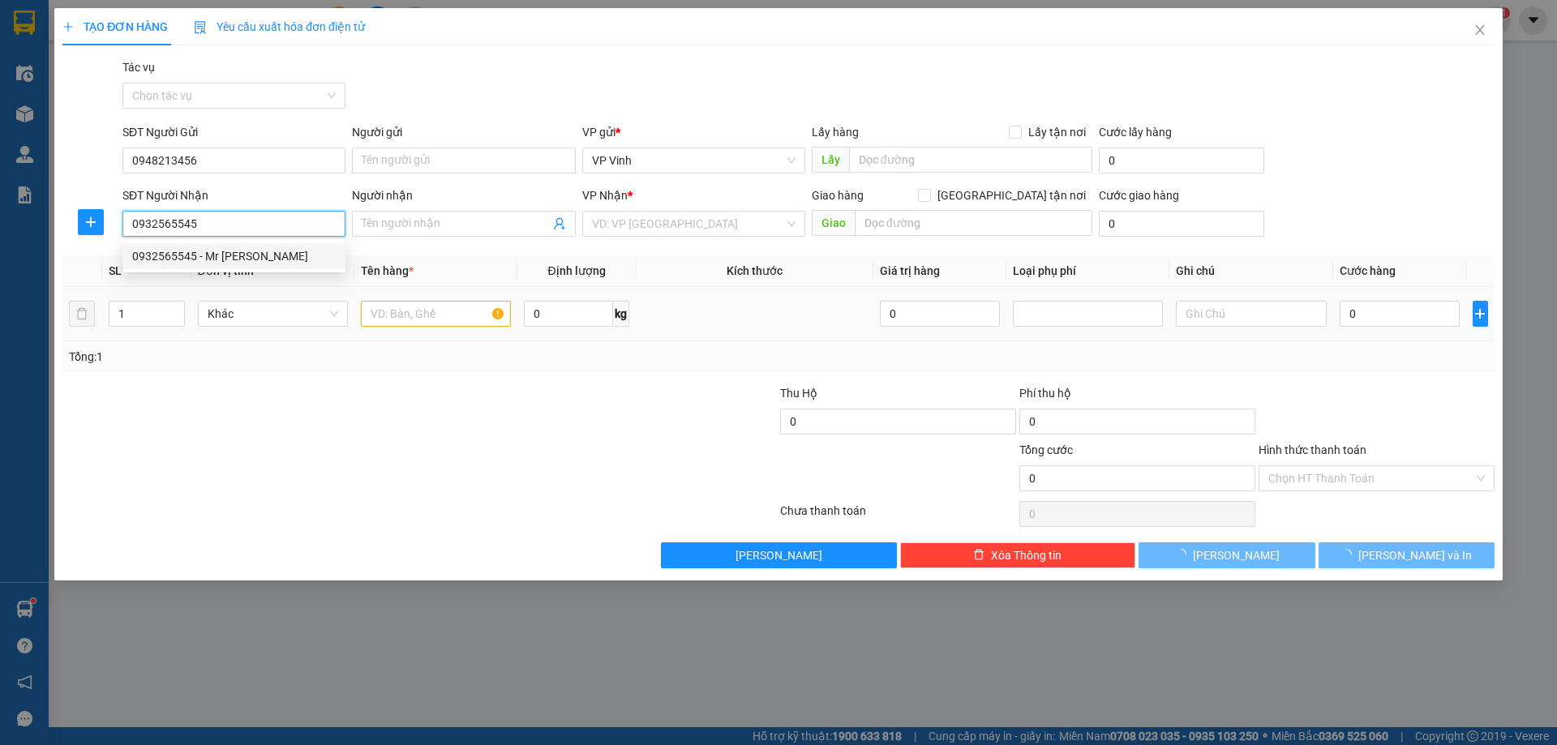
type input "Mr [PERSON_NAME]"
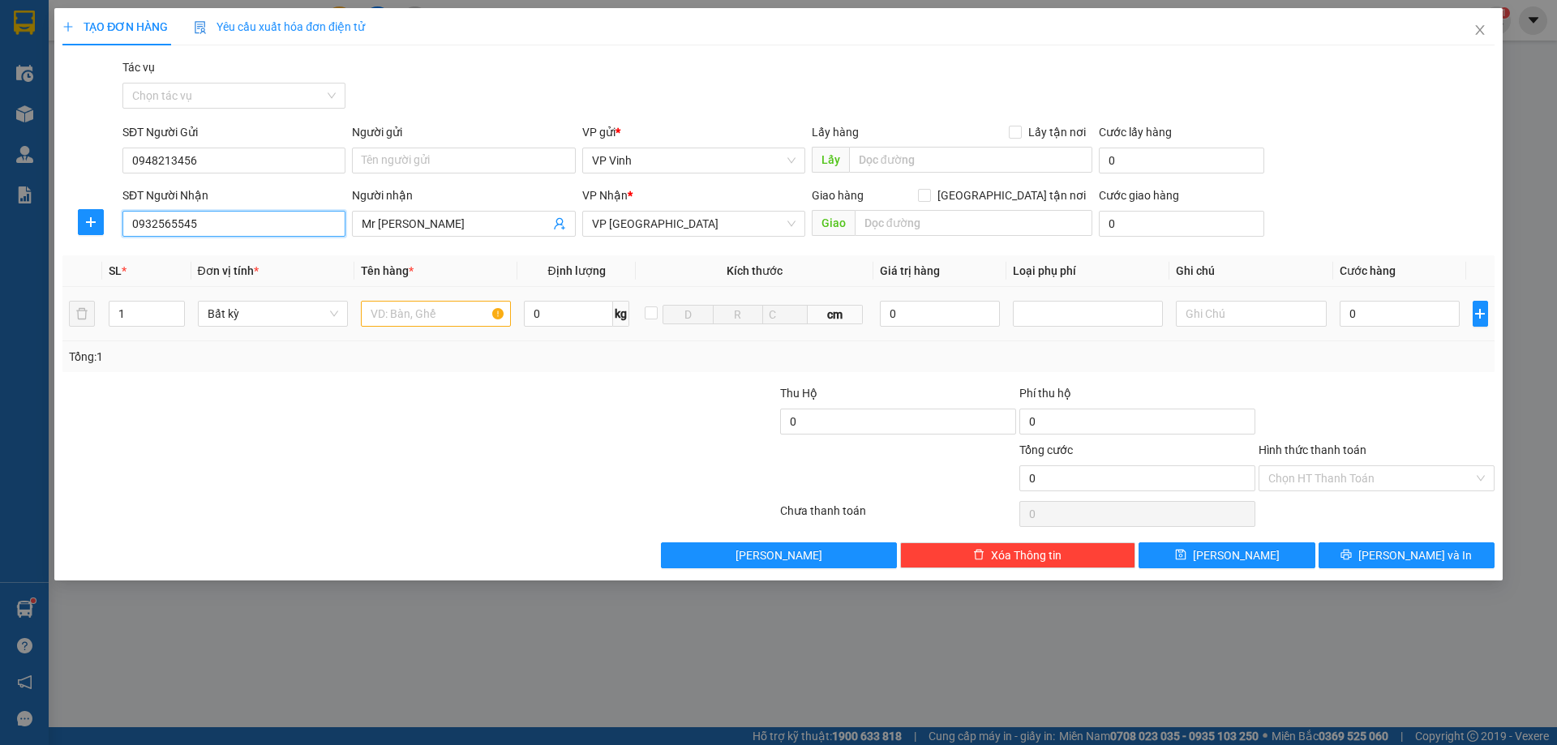
type input "0932565545"
click at [407, 319] on input "text" at bounding box center [436, 314] width 150 height 26
type input "ct nhỏ"
click at [1408, 322] on input "0" at bounding box center [1399, 314] width 121 height 26
type input "5"
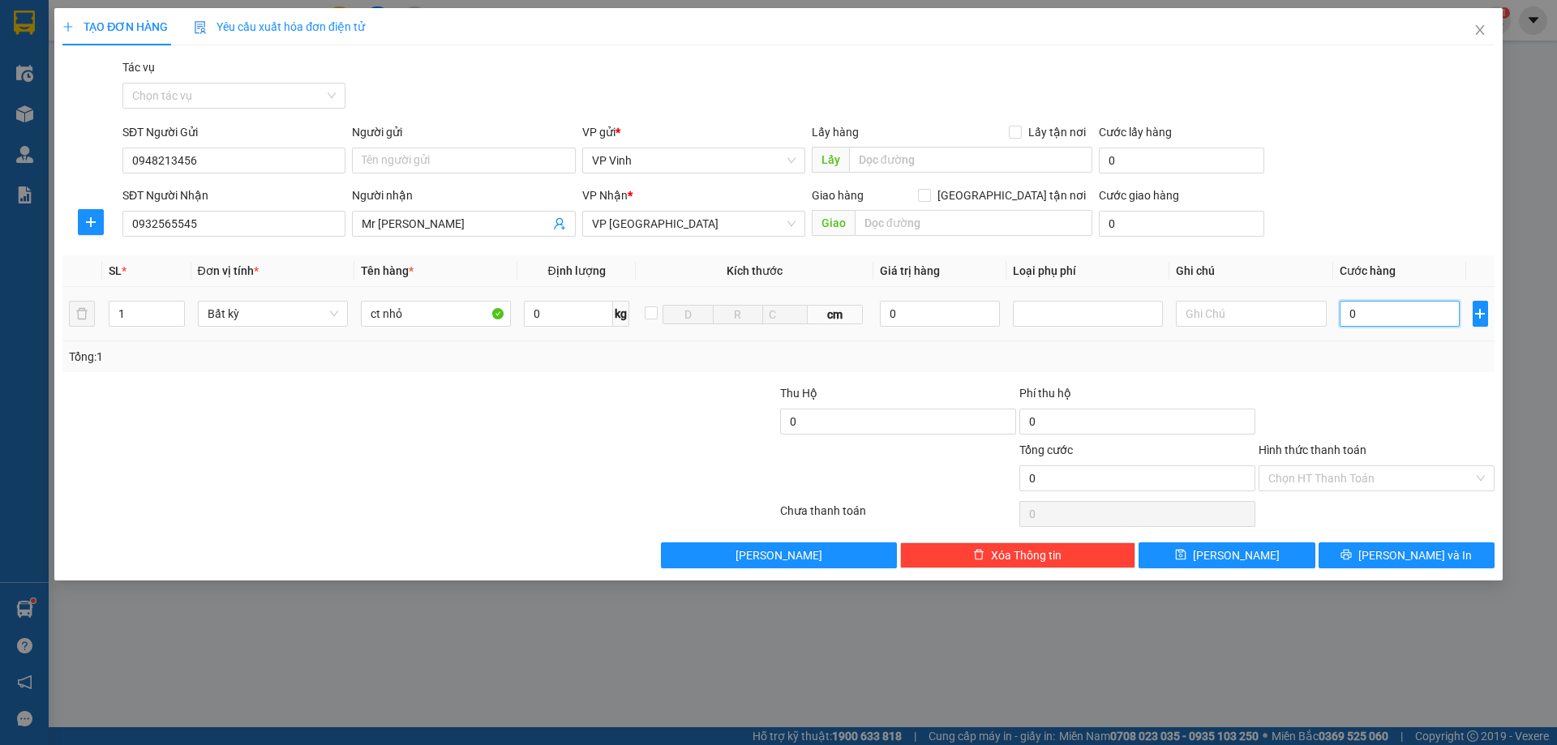
type input "5"
type input "50"
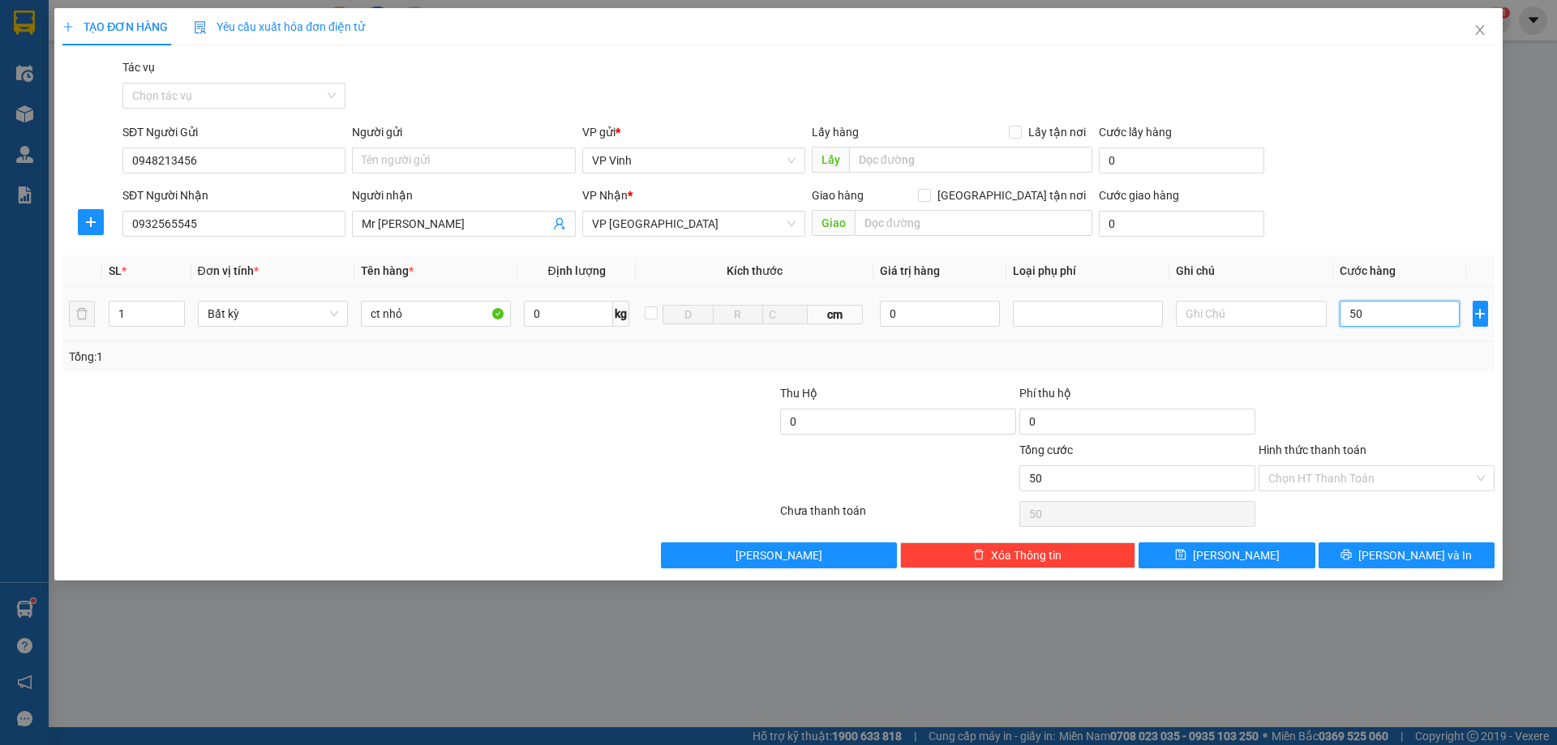
type input "500"
type input "5.000"
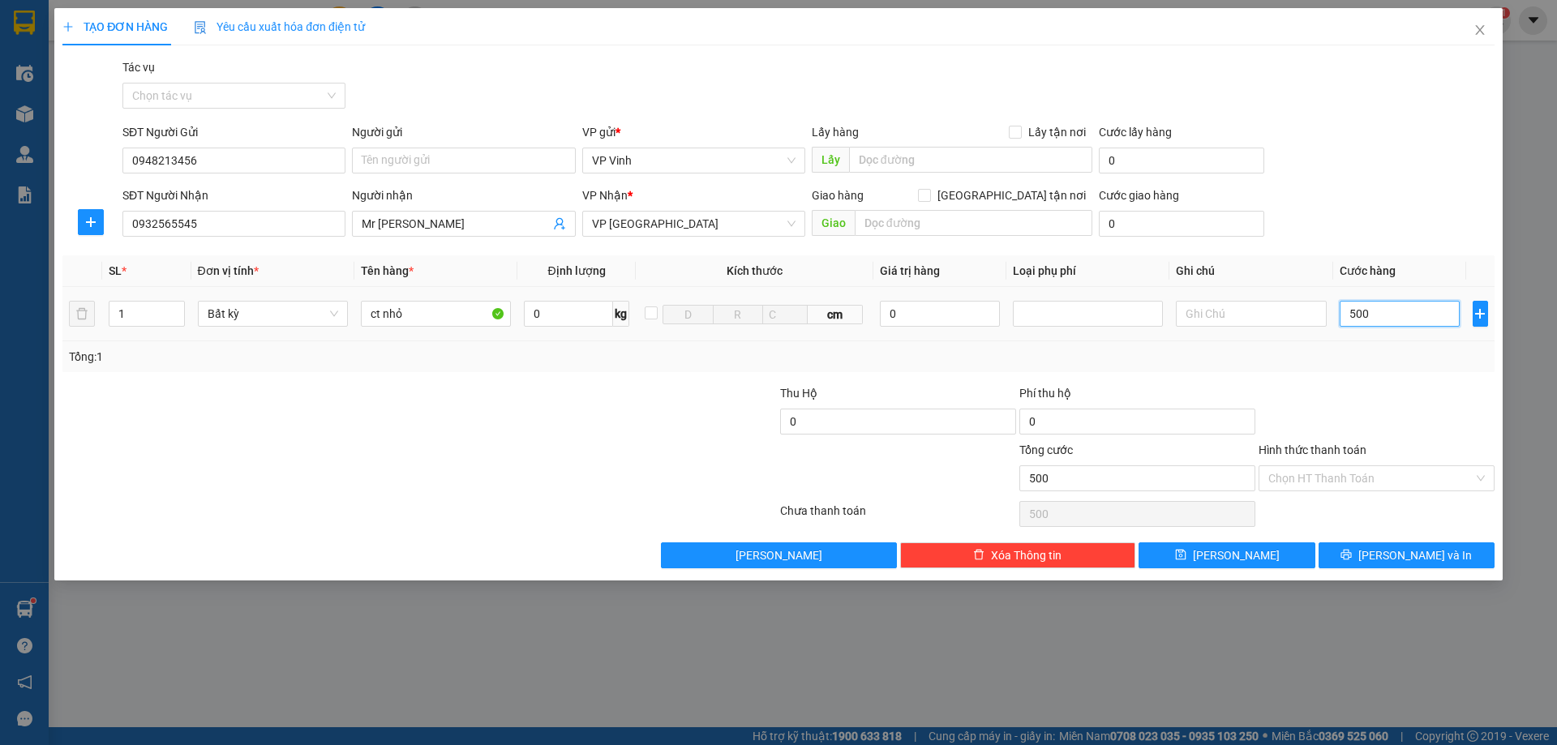
type input "5.000"
type input "50.000"
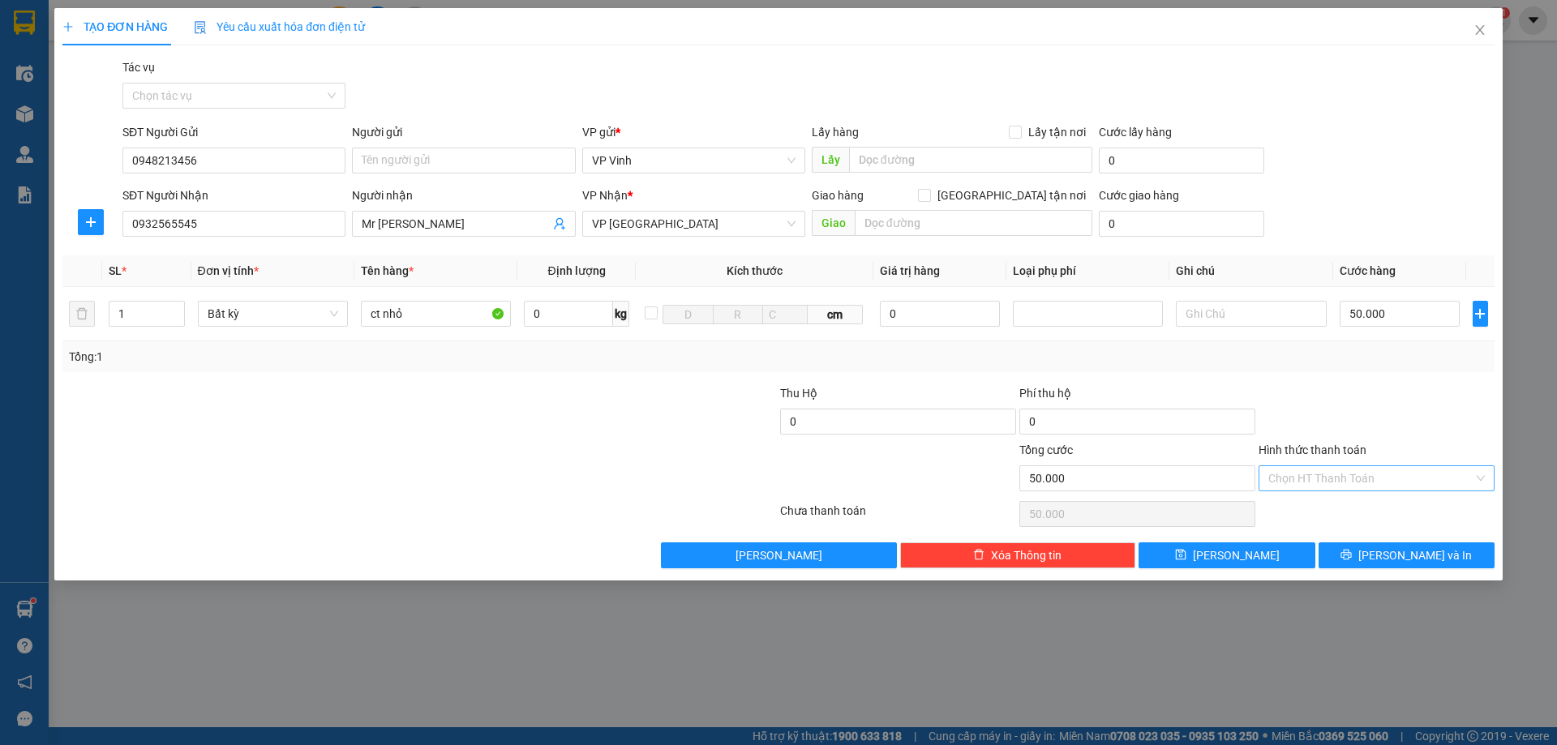
click at [1425, 474] on input "Hình thức thanh toán" at bounding box center [1370, 478] width 205 height 24
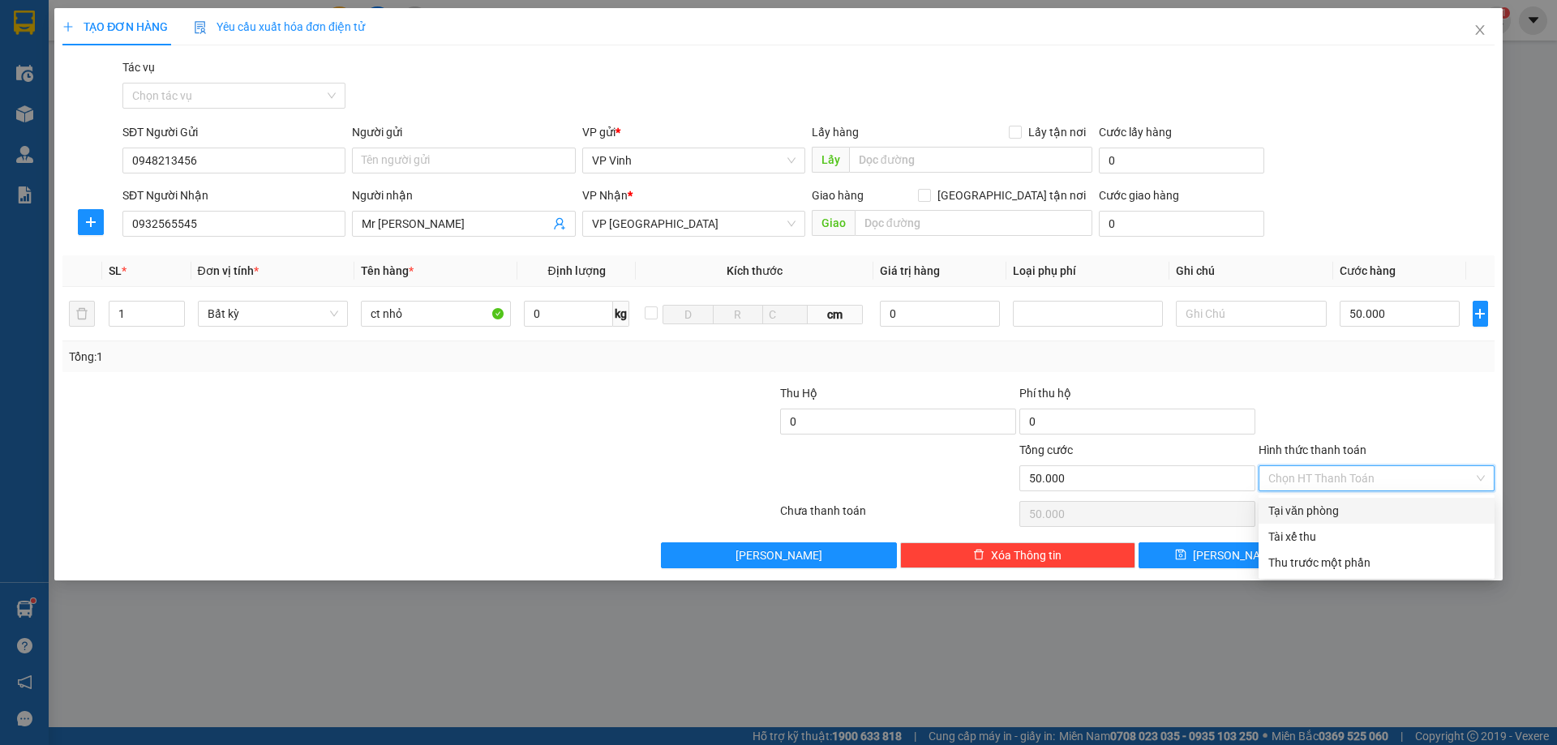
click at [1351, 512] on div "Tại văn phòng" at bounding box center [1376, 511] width 216 height 18
type input "0"
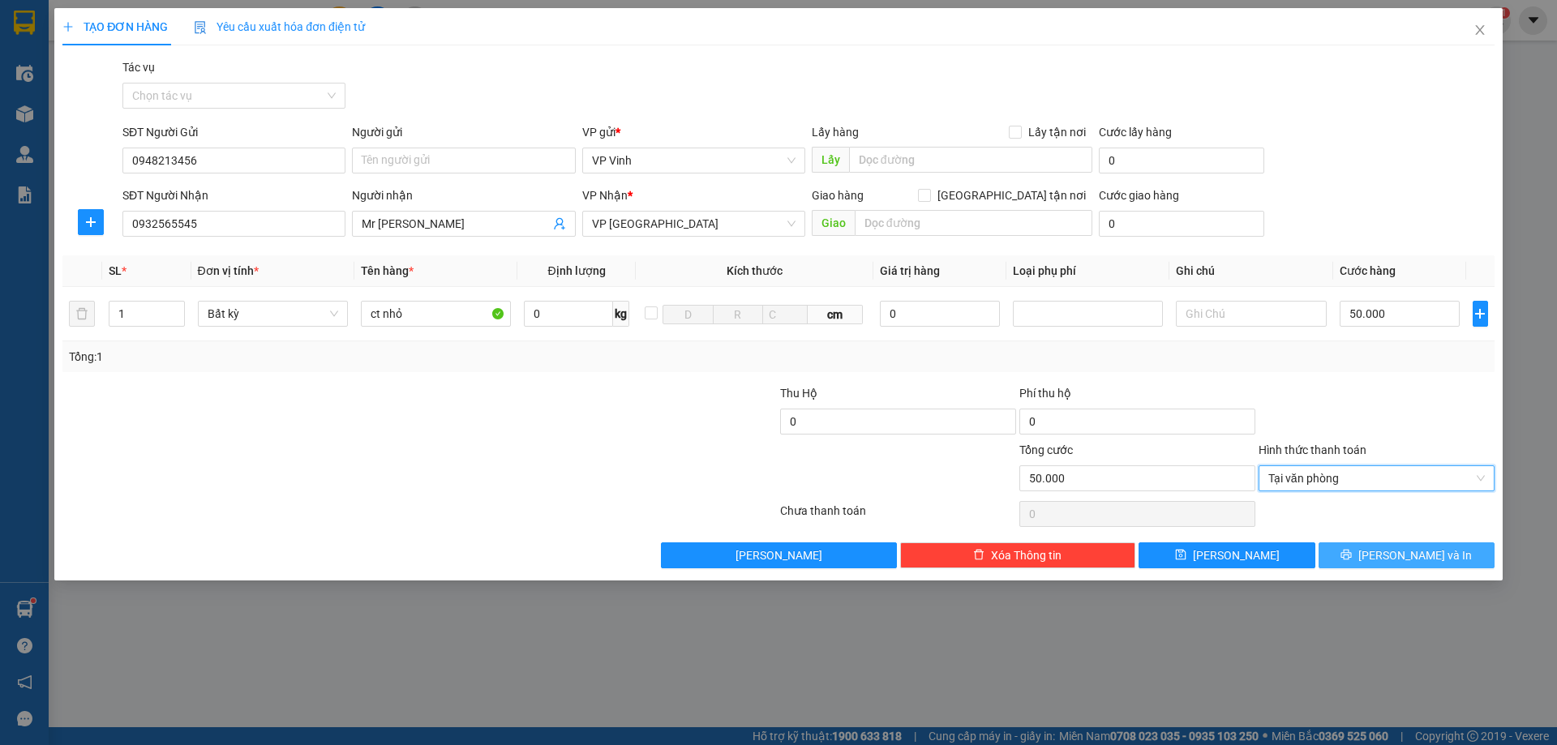
click at [1391, 556] on button "[PERSON_NAME] và In" at bounding box center [1406, 555] width 176 height 26
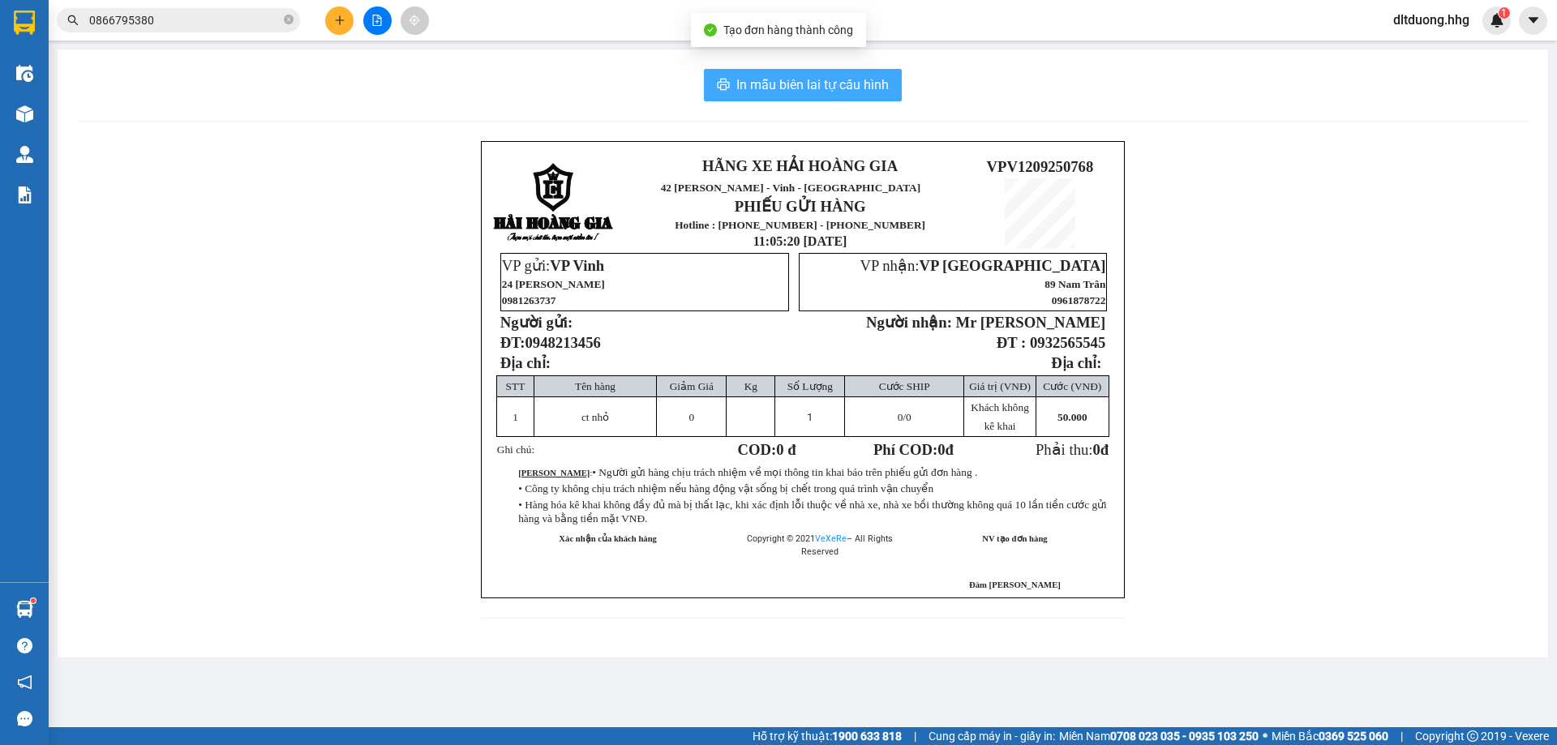
click at [842, 76] on span "In mẫu biên lai tự cấu hình" at bounding box center [812, 85] width 152 height 20
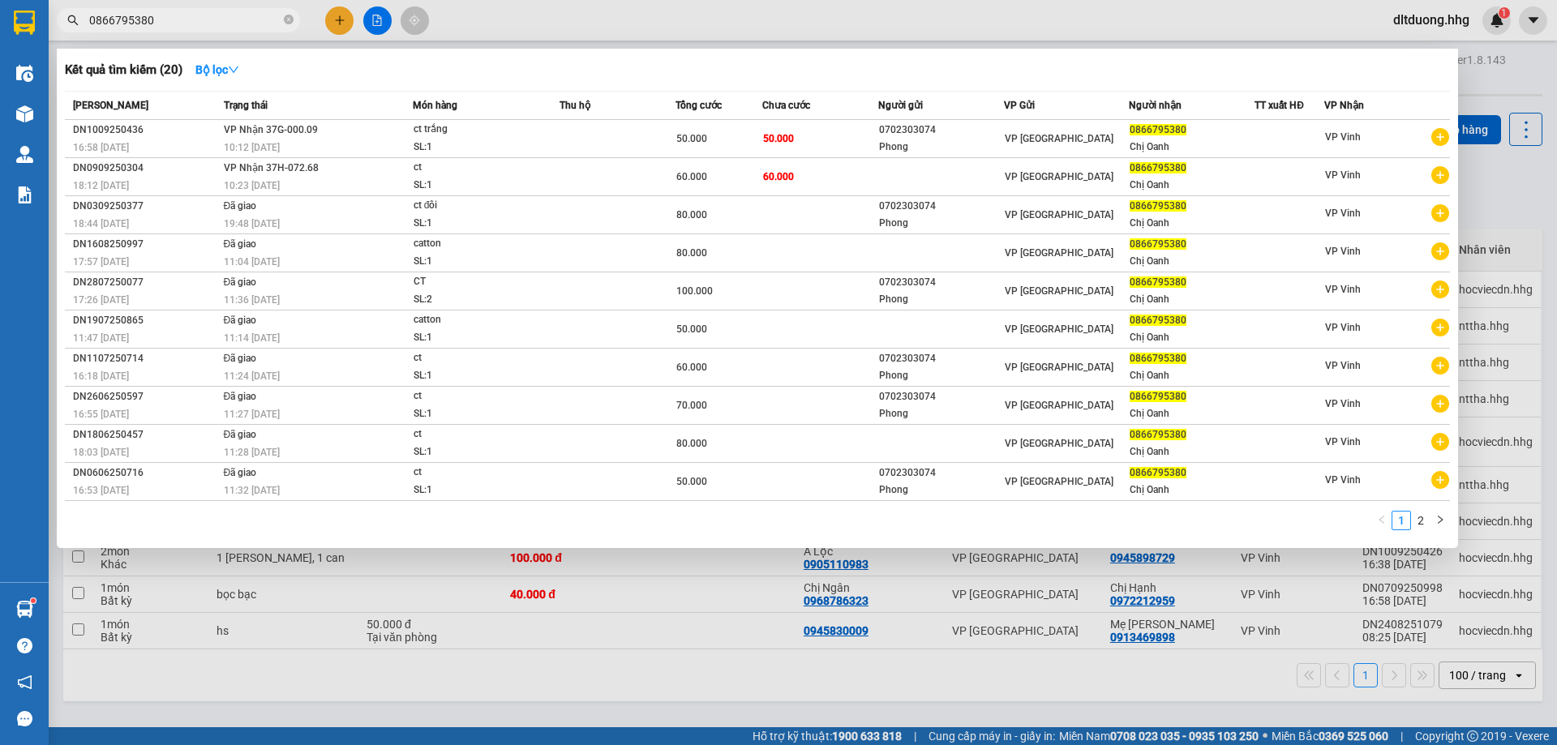
click at [251, 22] on input "0866795380" at bounding box center [184, 20] width 191 height 18
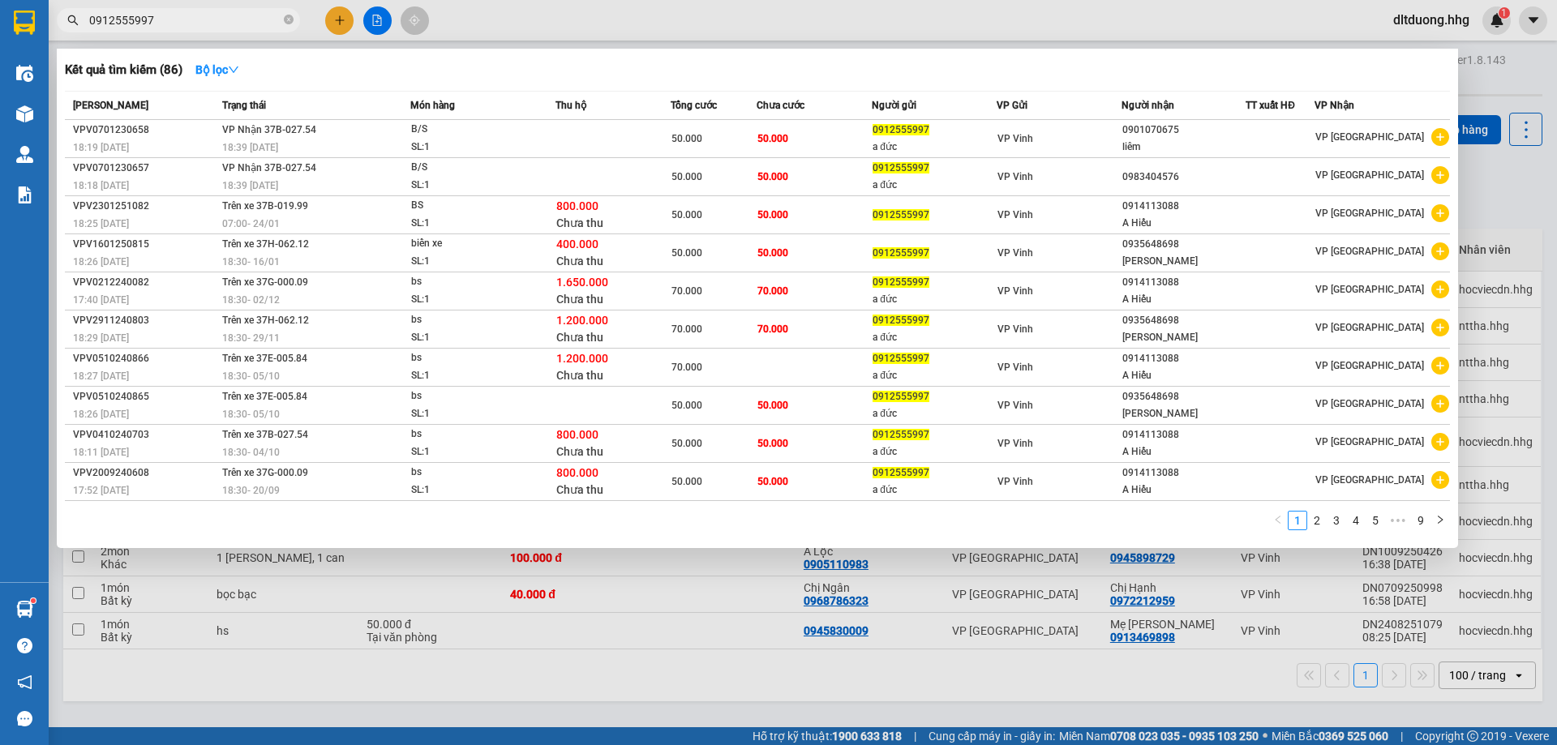
type input "0912555997"
click at [1252, 704] on div at bounding box center [778, 372] width 1557 height 745
click at [174, 22] on input "0912555997" at bounding box center [184, 20] width 191 height 18
click at [344, 28] on div at bounding box center [778, 372] width 1557 height 745
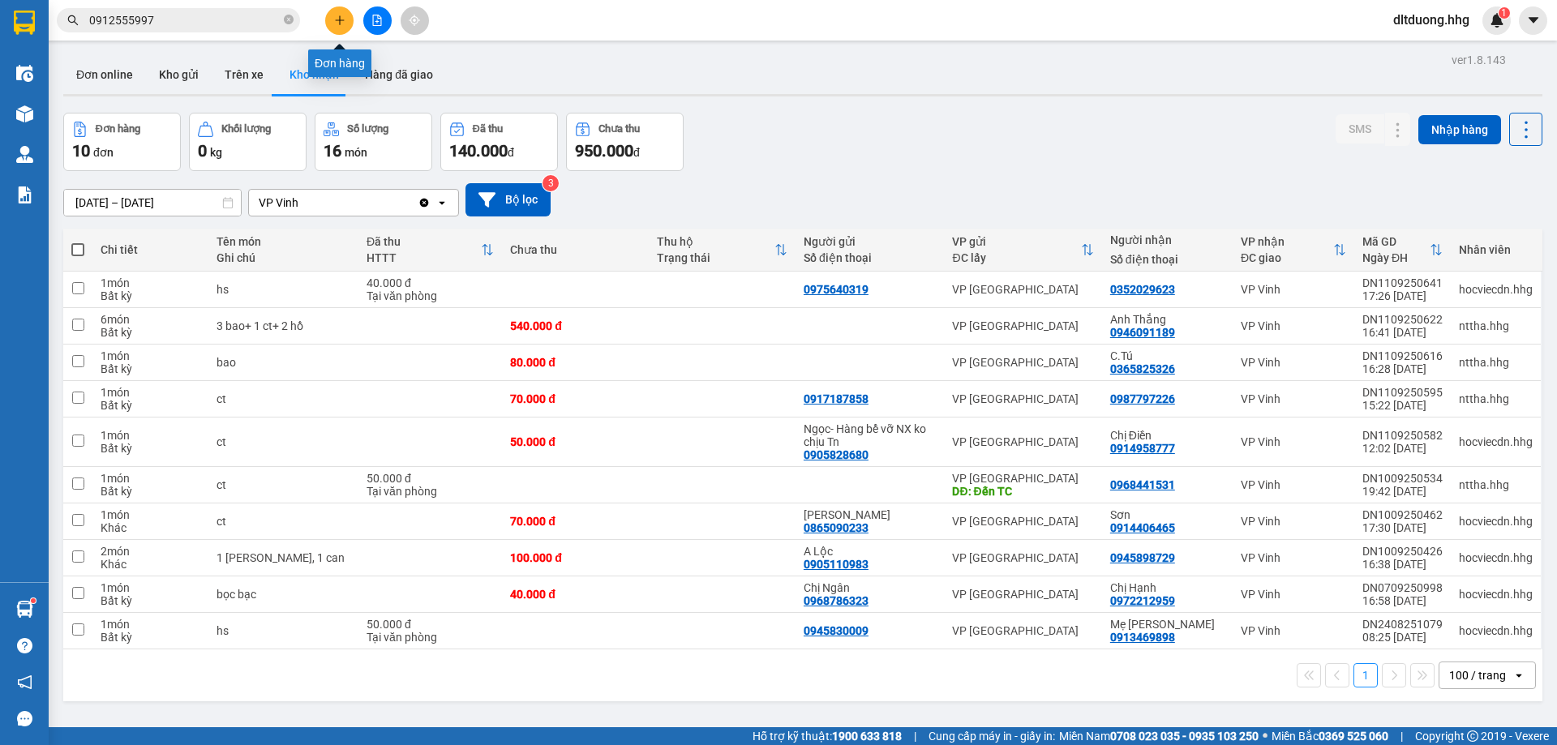
click at [344, 28] on button at bounding box center [339, 20] width 28 height 28
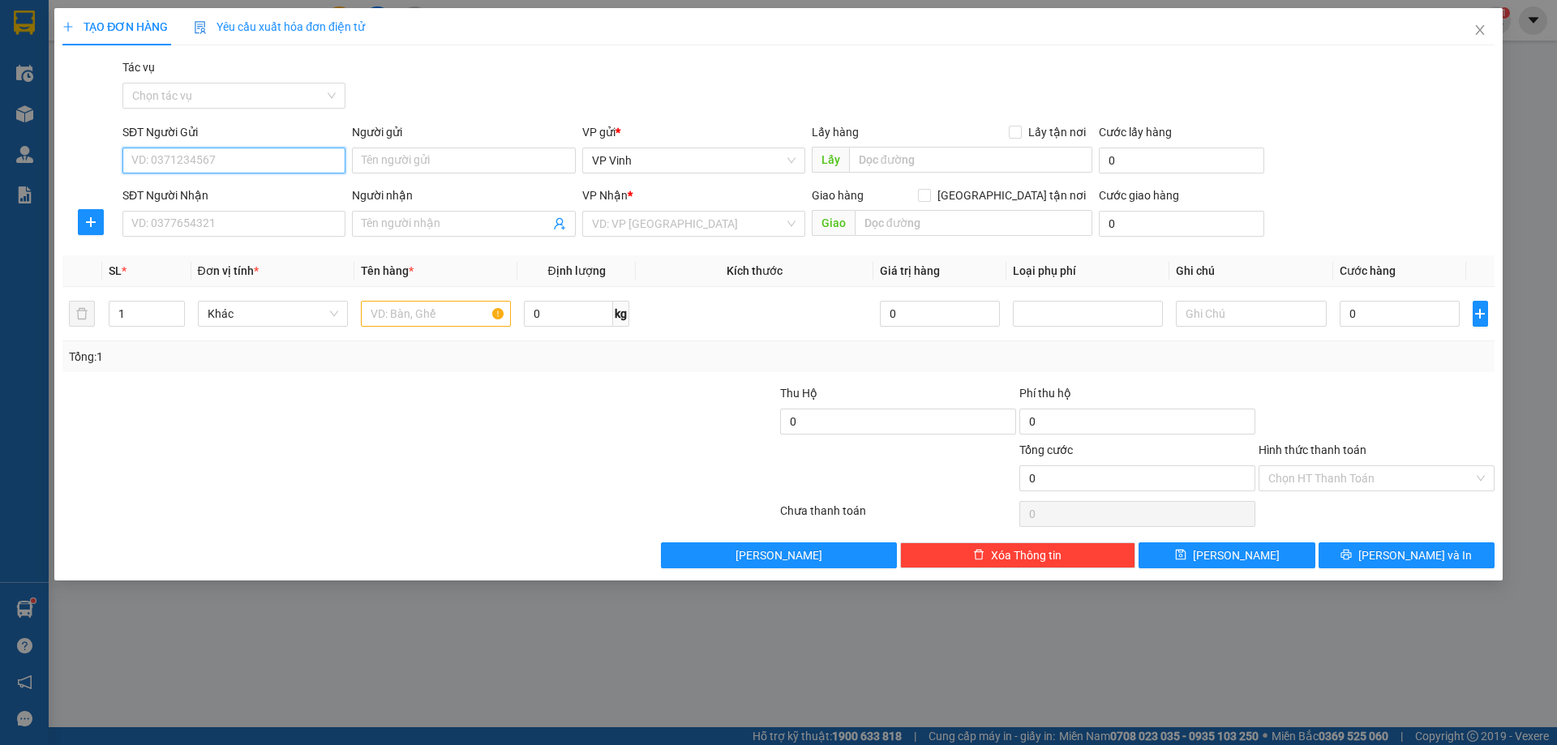
click at [202, 170] on input "SĐT Người Gửi" at bounding box center [233, 161] width 223 height 26
type input "0973452876"
click at [255, 225] on input "SĐT Người Nhận" at bounding box center [233, 224] width 223 height 26
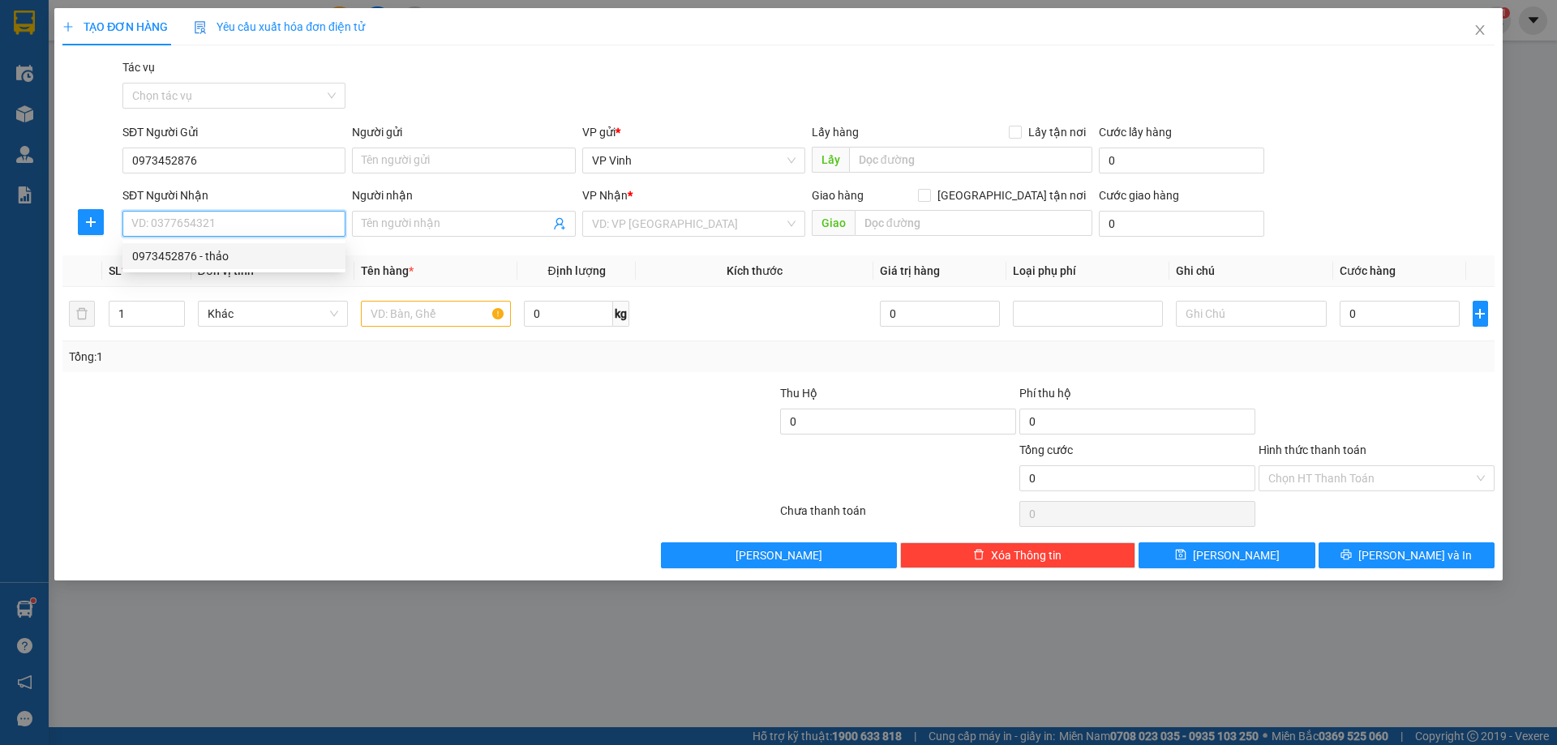
click at [254, 256] on div "0973452876 - thảo" at bounding box center [234, 256] width 204 height 18
type input "0973452876"
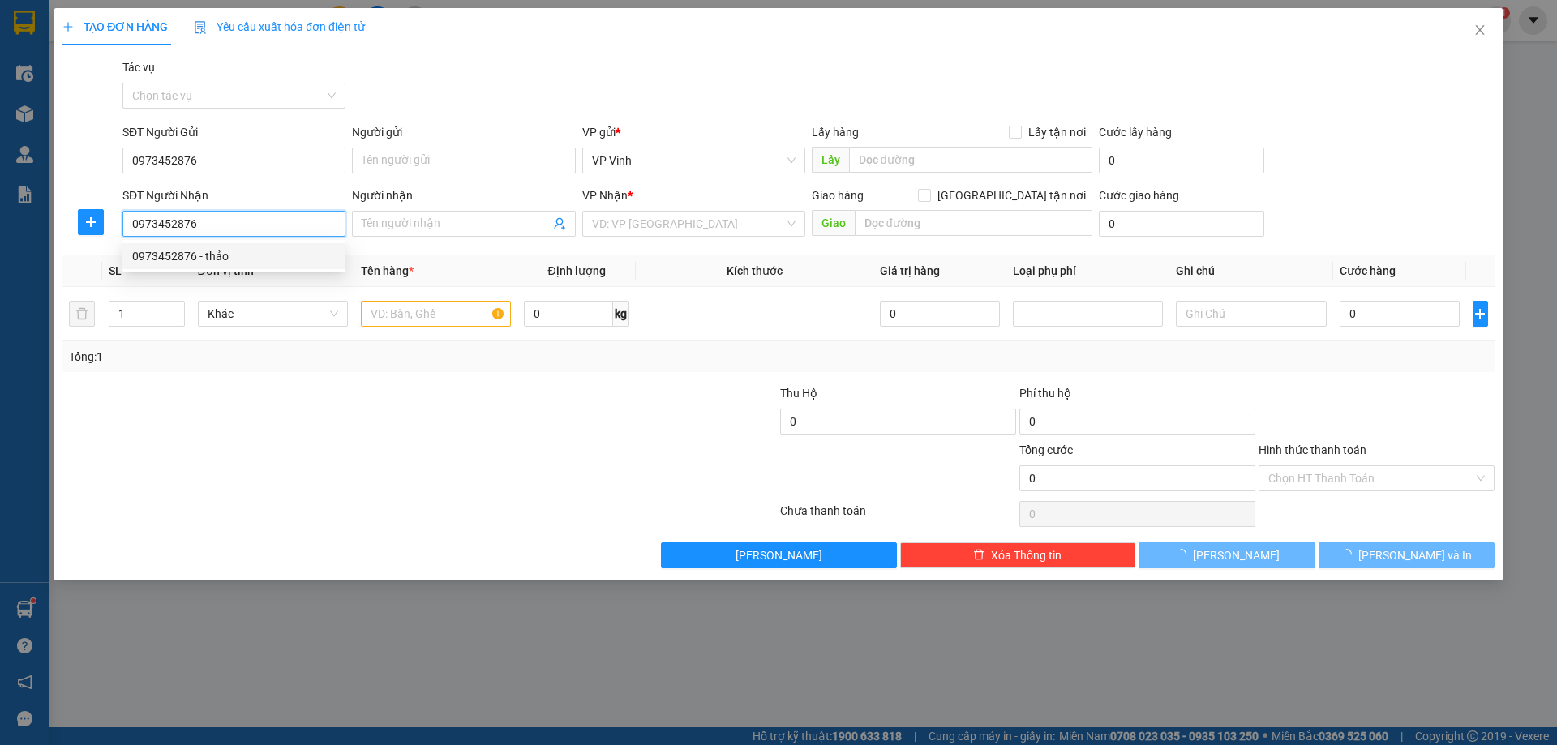
type input "thảo"
type input "Cầu bà dụ Q/ NAM"
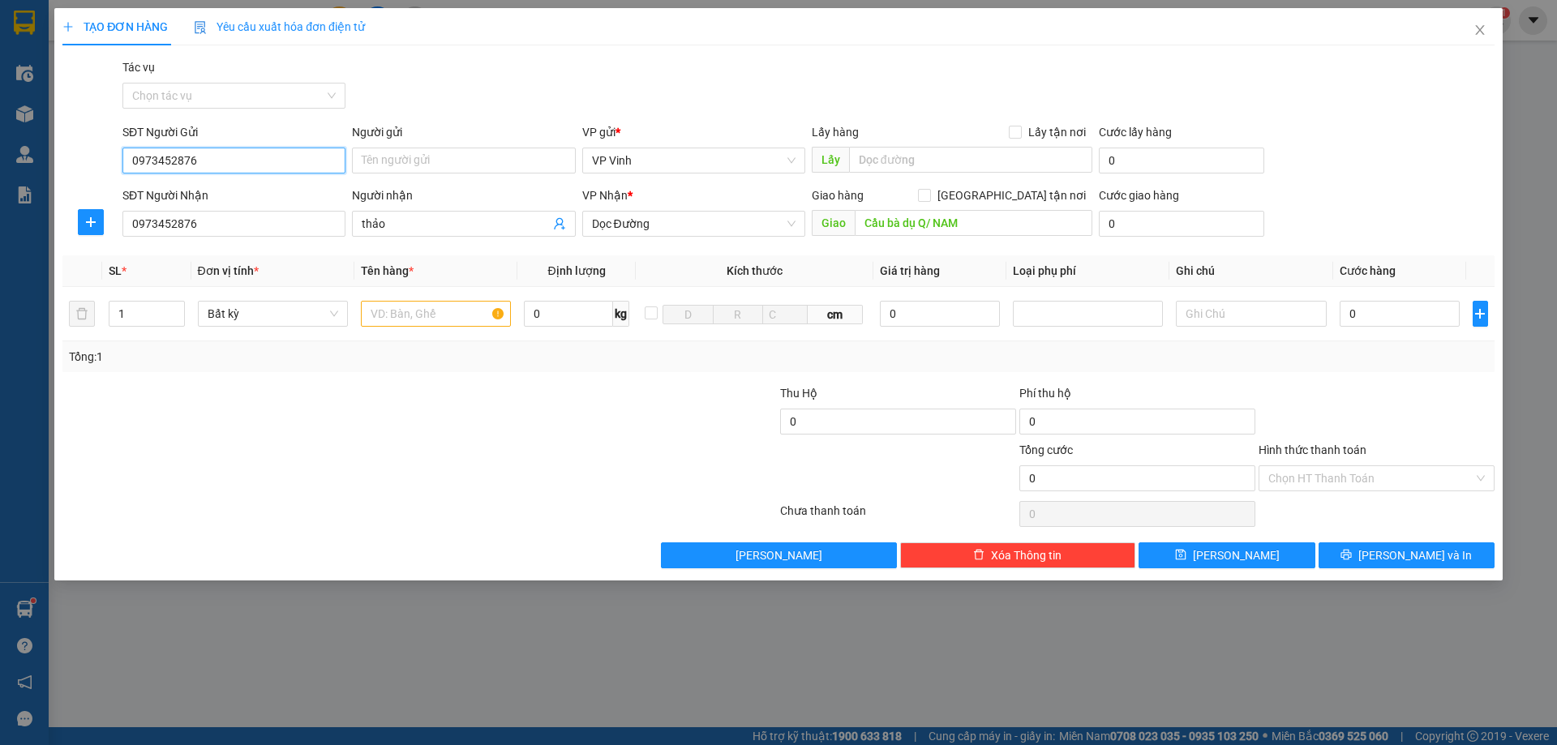
click at [271, 159] on input "0973452876" at bounding box center [233, 161] width 223 height 26
click at [215, 196] on div "0362878838" at bounding box center [234, 193] width 204 height 18
type input "0362878838"
click at [441, 319] on input "text" at bounding box center [436, 314] width 150 height 26
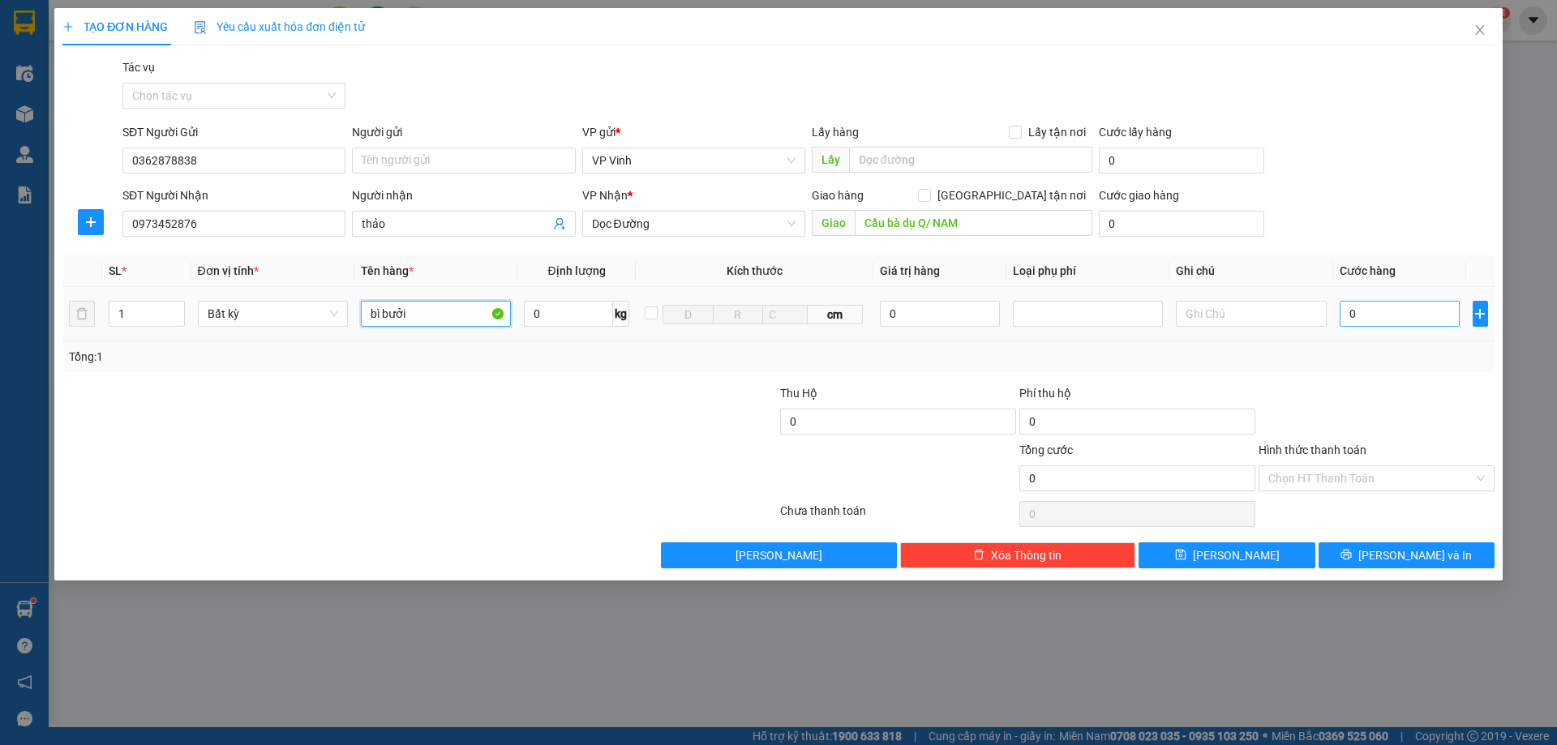
type input "bì bưởi"
click at [1380, 323] on input "0" at bounding box center [1399, 314] width 121 height 26
type input "9"
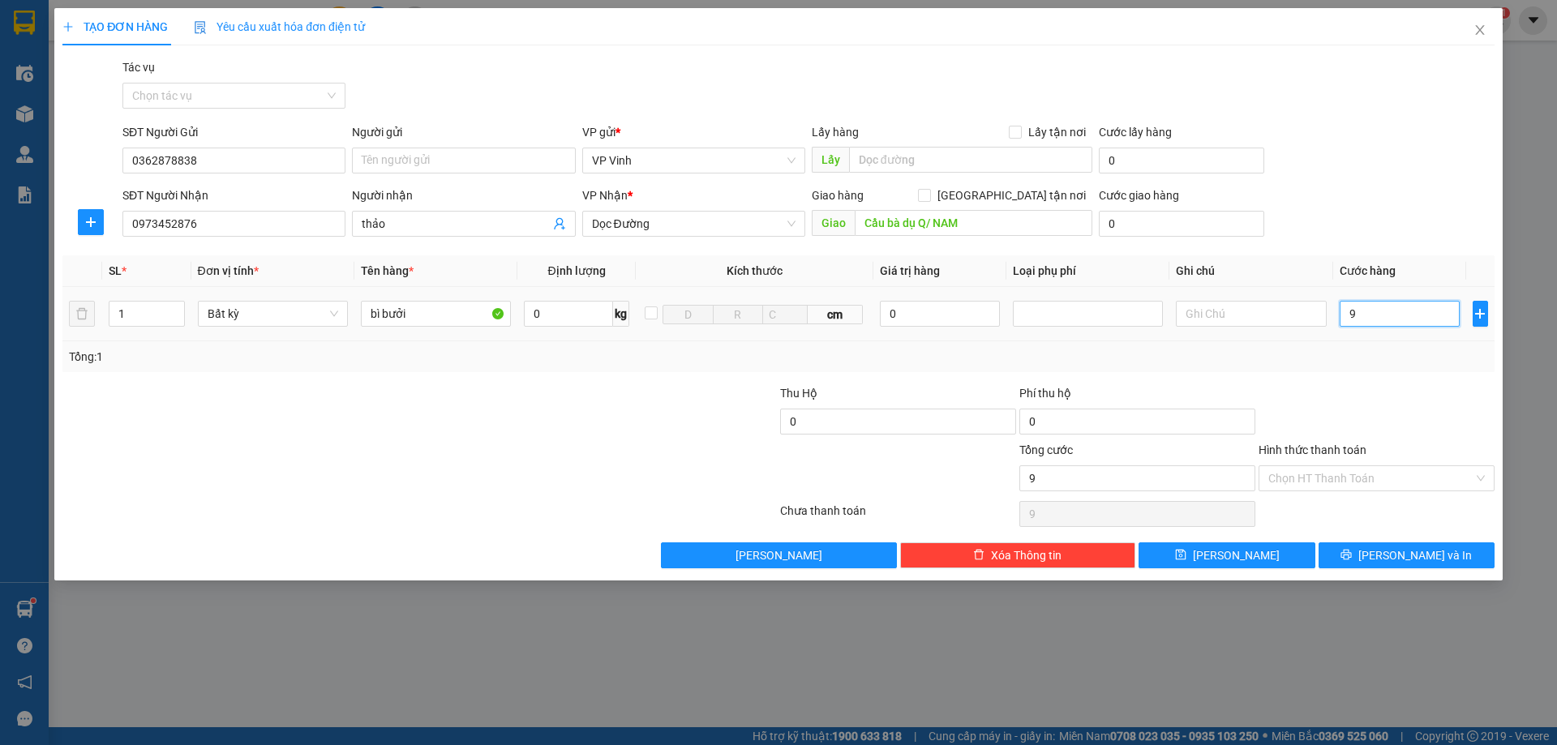
type input "90"
type input "900"
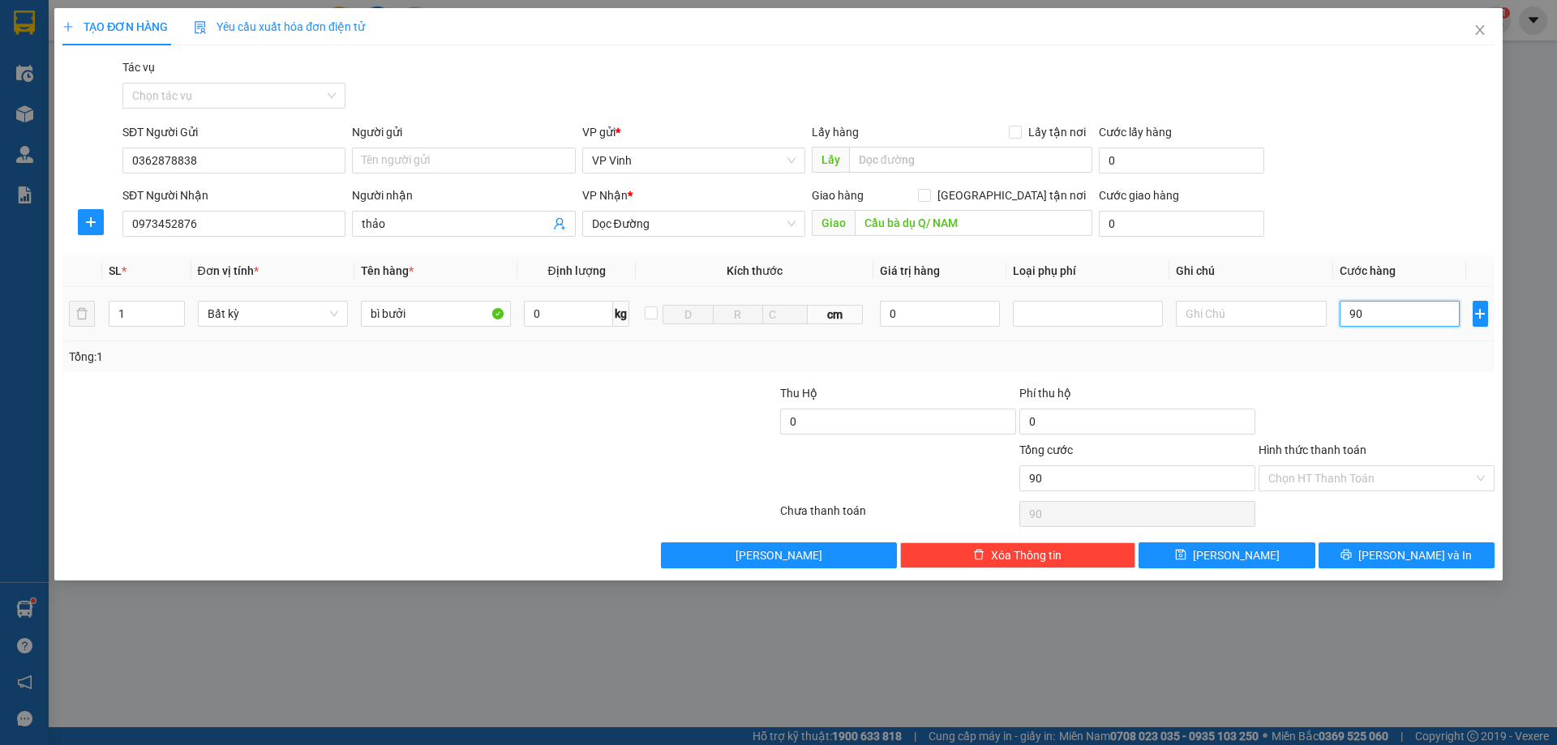
type input "900"
type input "9.000"
type input "90.000"
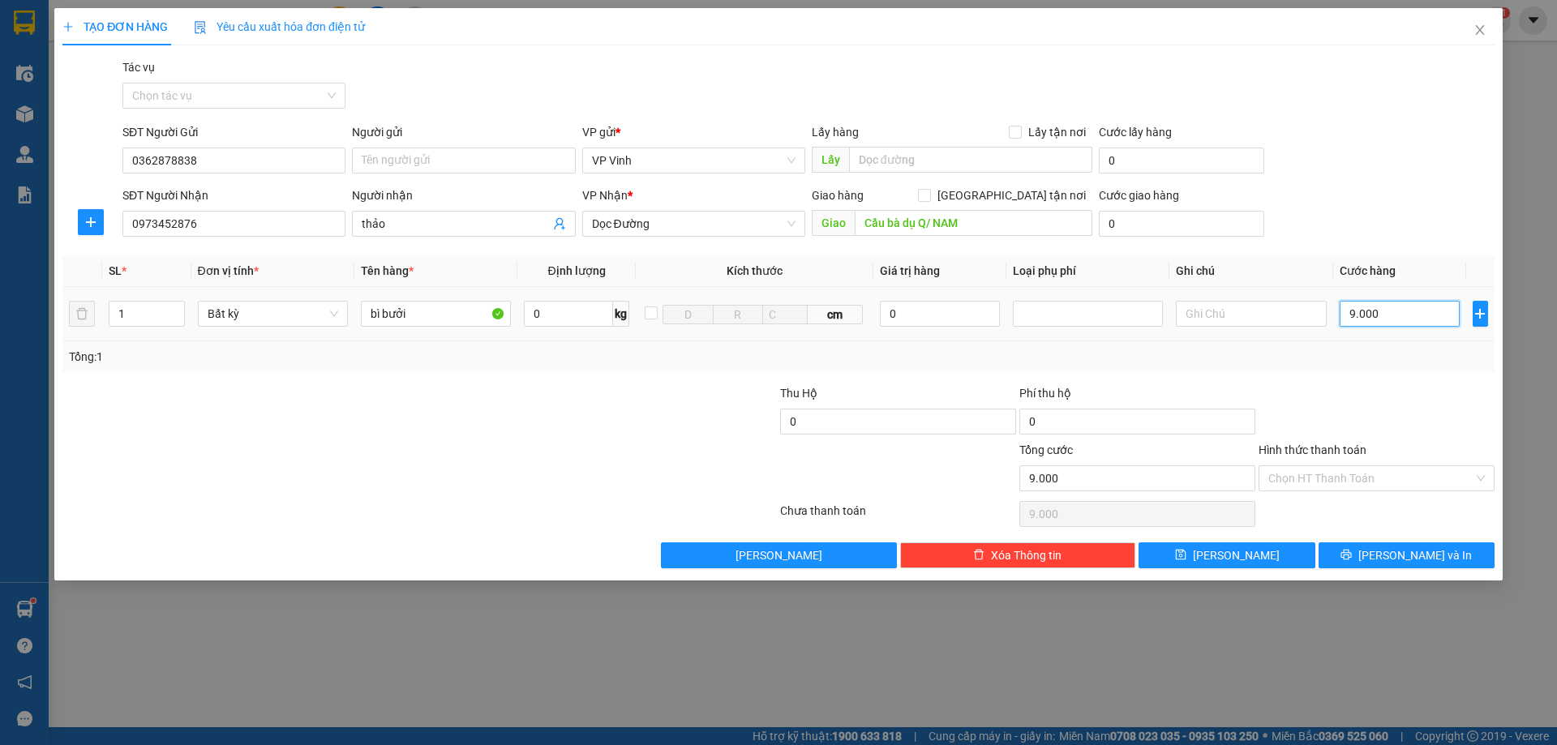
type input "90.000"
click at [1378, 475] on input "Hình thức thanh toán" at bounding box center [1370, 478] width 205 height 24
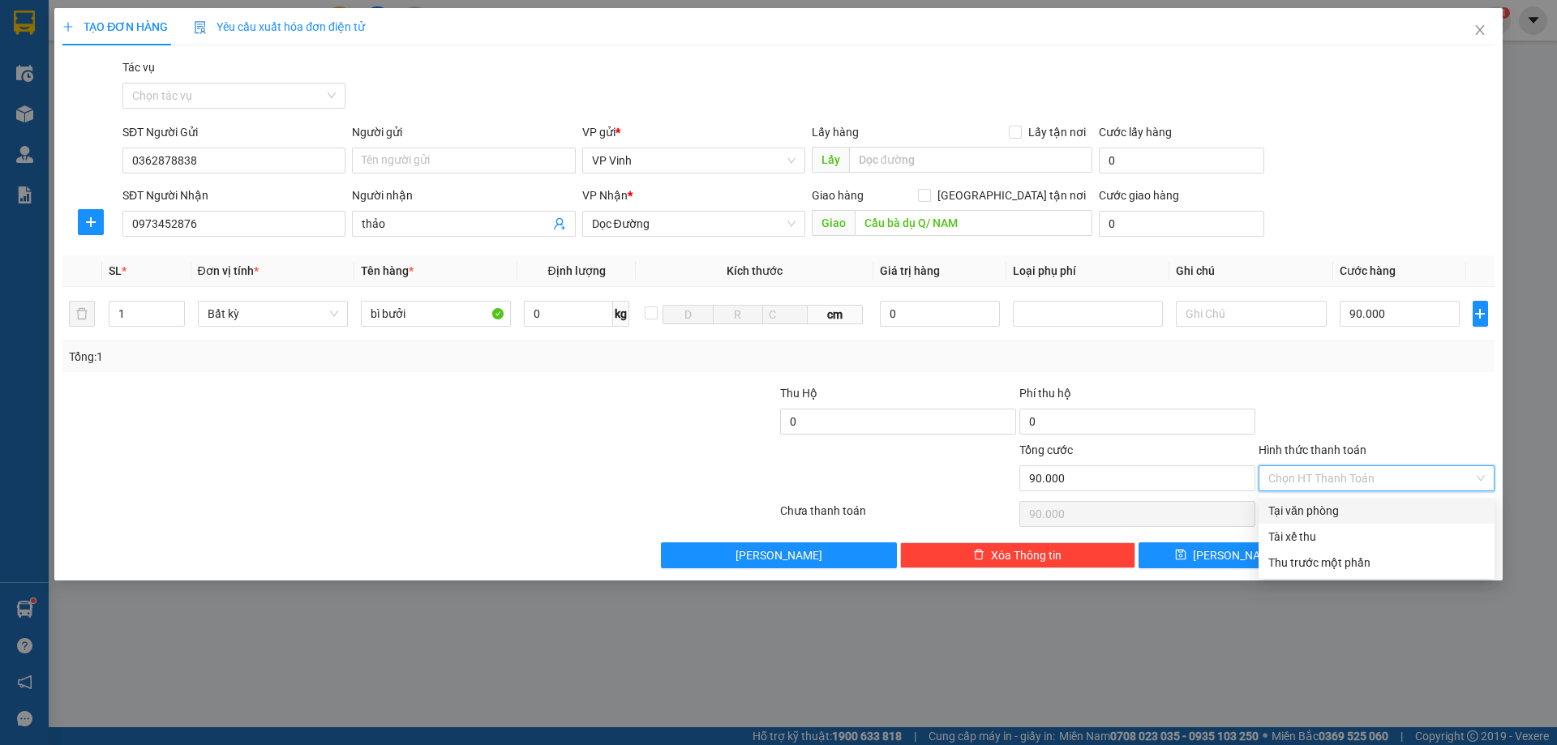
click at [1313, 519] on div "Tại văn phòng" at bounding box center [1376, 511] width 216 height 18
type input "0"
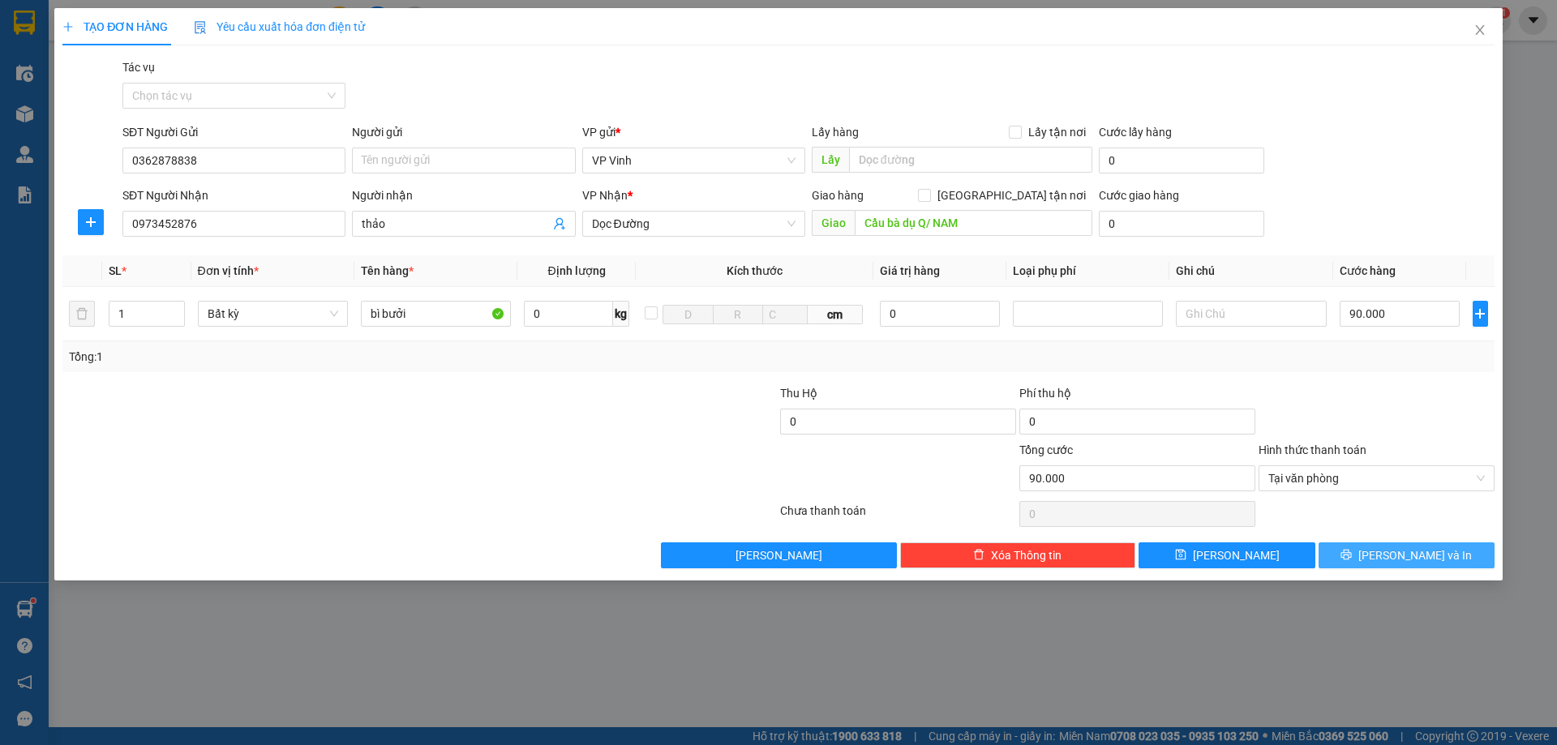
click at [1445, 556] on button "[PERSON_NAME] và In" at bounding box center [1406, 555] width 176 height 26
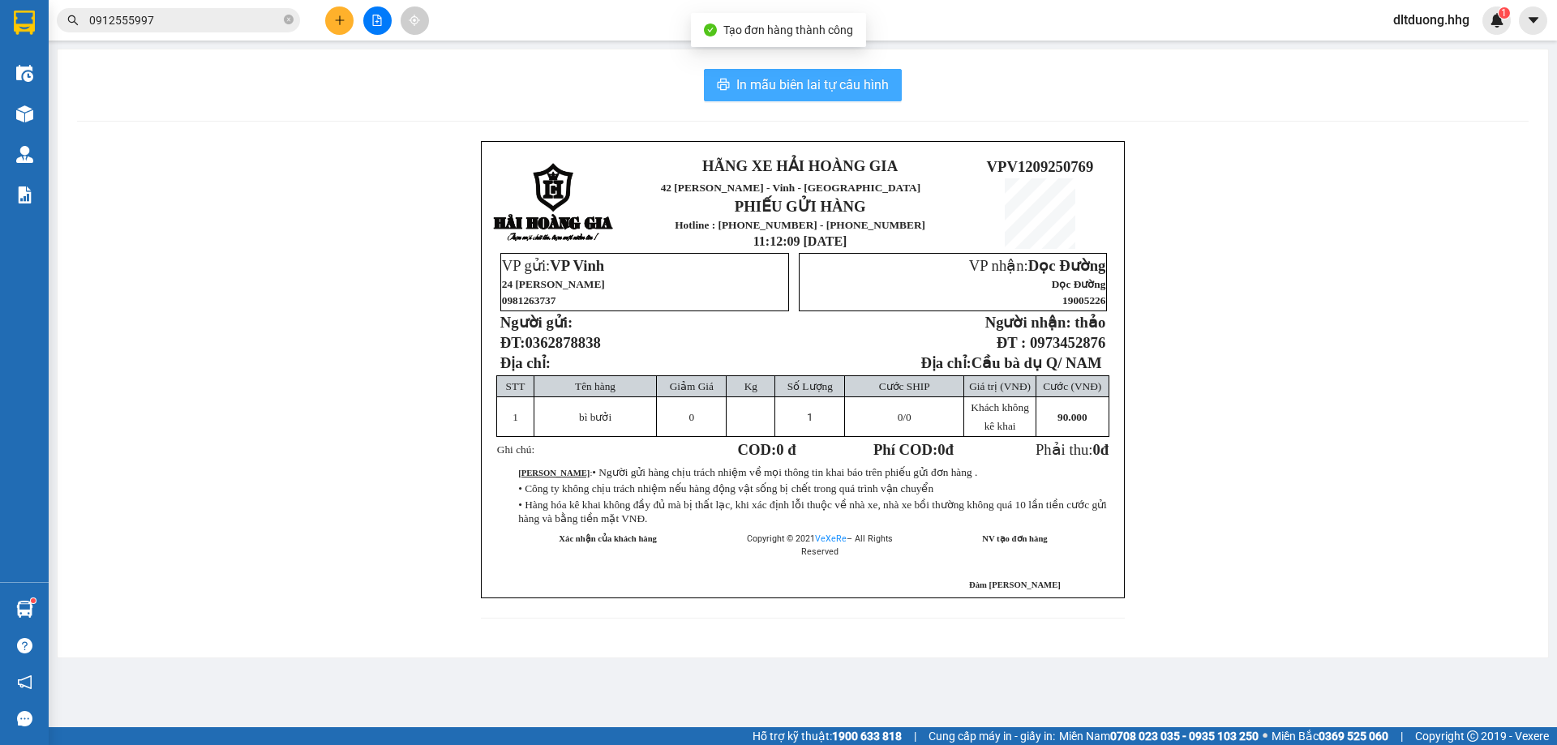
click at [732, 85] on button "In mẫu biên lai tự cấu hình" at bounding box center [803, 85] width 198 height 32
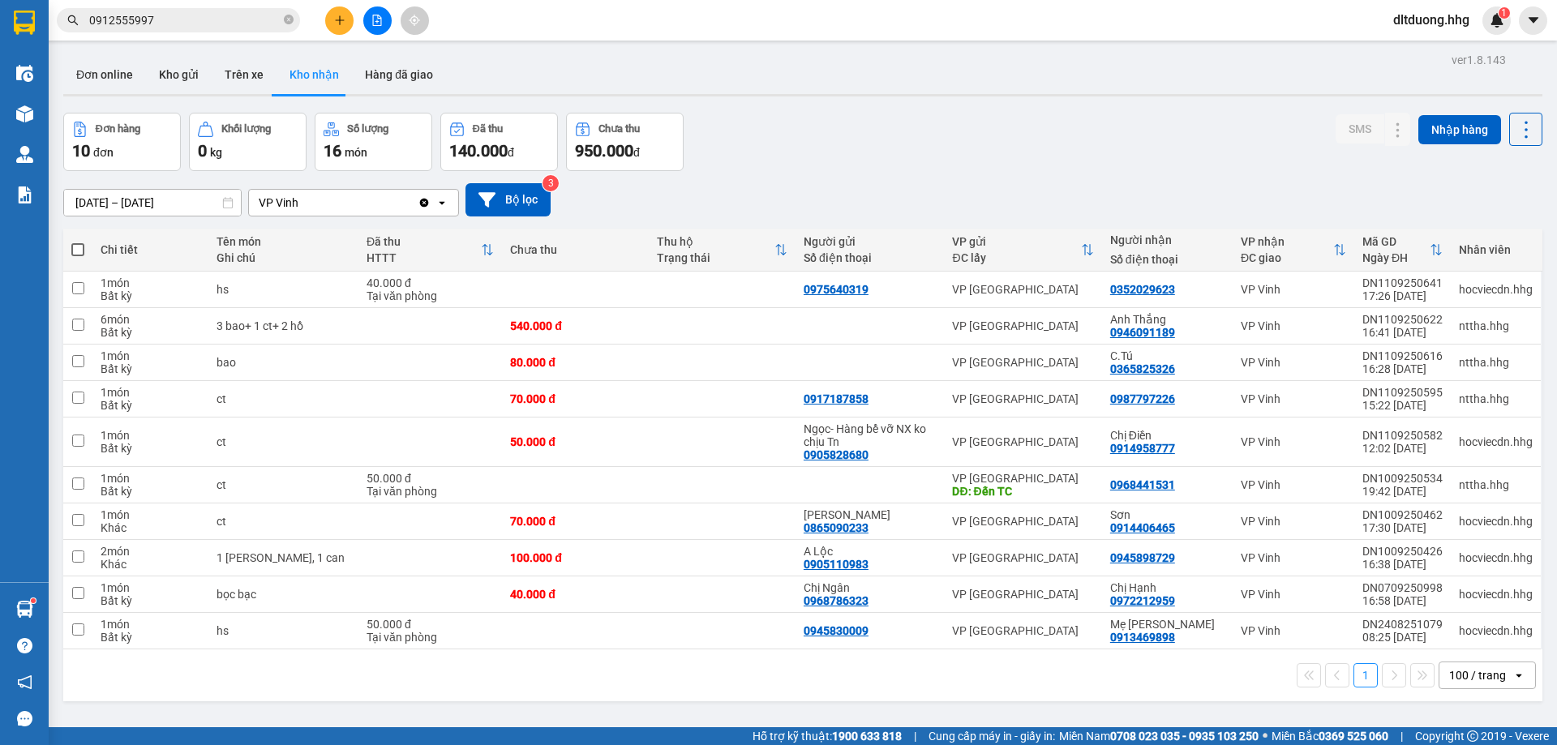
scroll to position [75, 0]
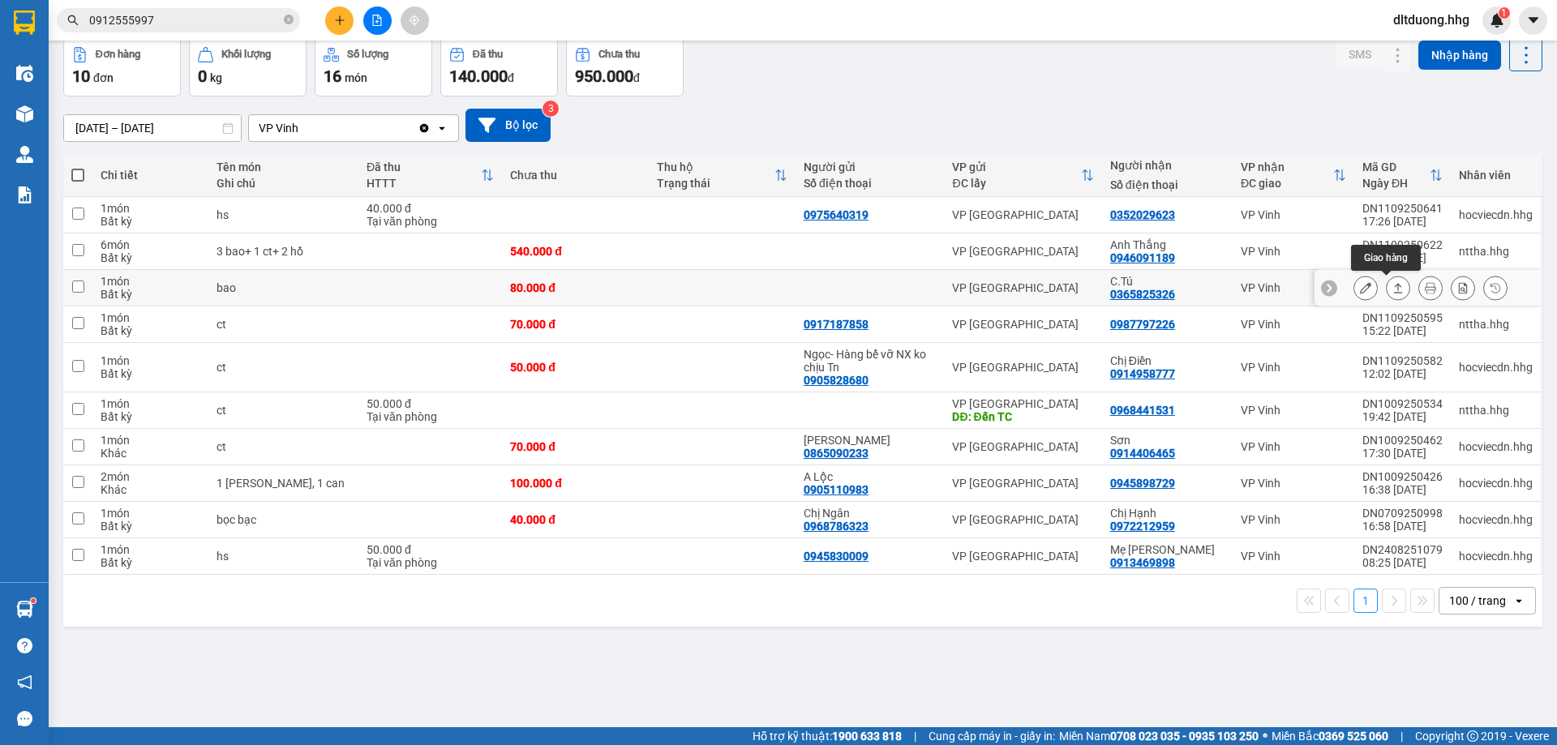
click at [1387, 295] on button at bounding box center [1398, 288] width 23 height 28
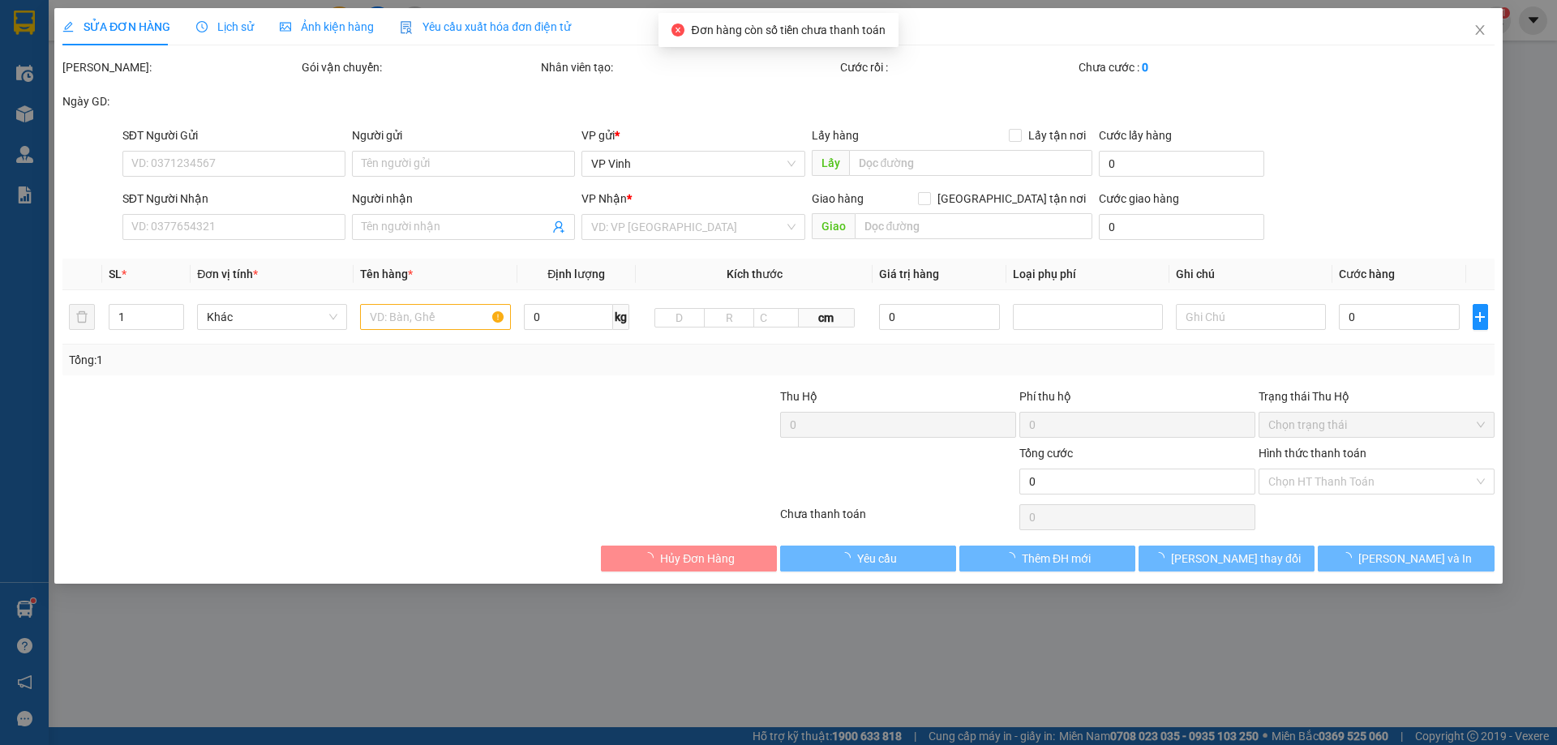
type input "0365825326"
type input "C.Tú"
type input "80.000"
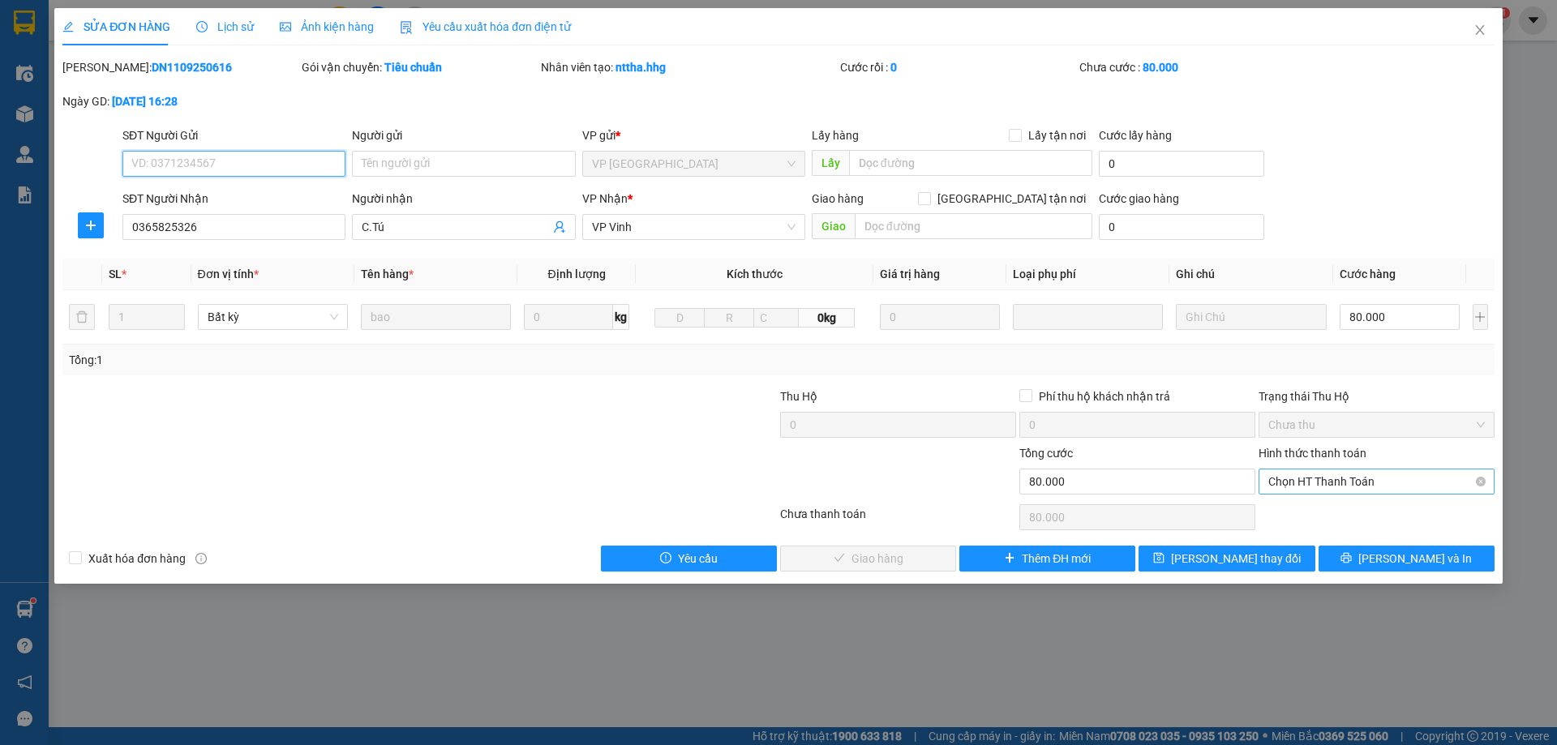
click at [1353, 486] on span "Chọn HT Thanh Toán" at bounding box center [1376, 481] width 216 height 24
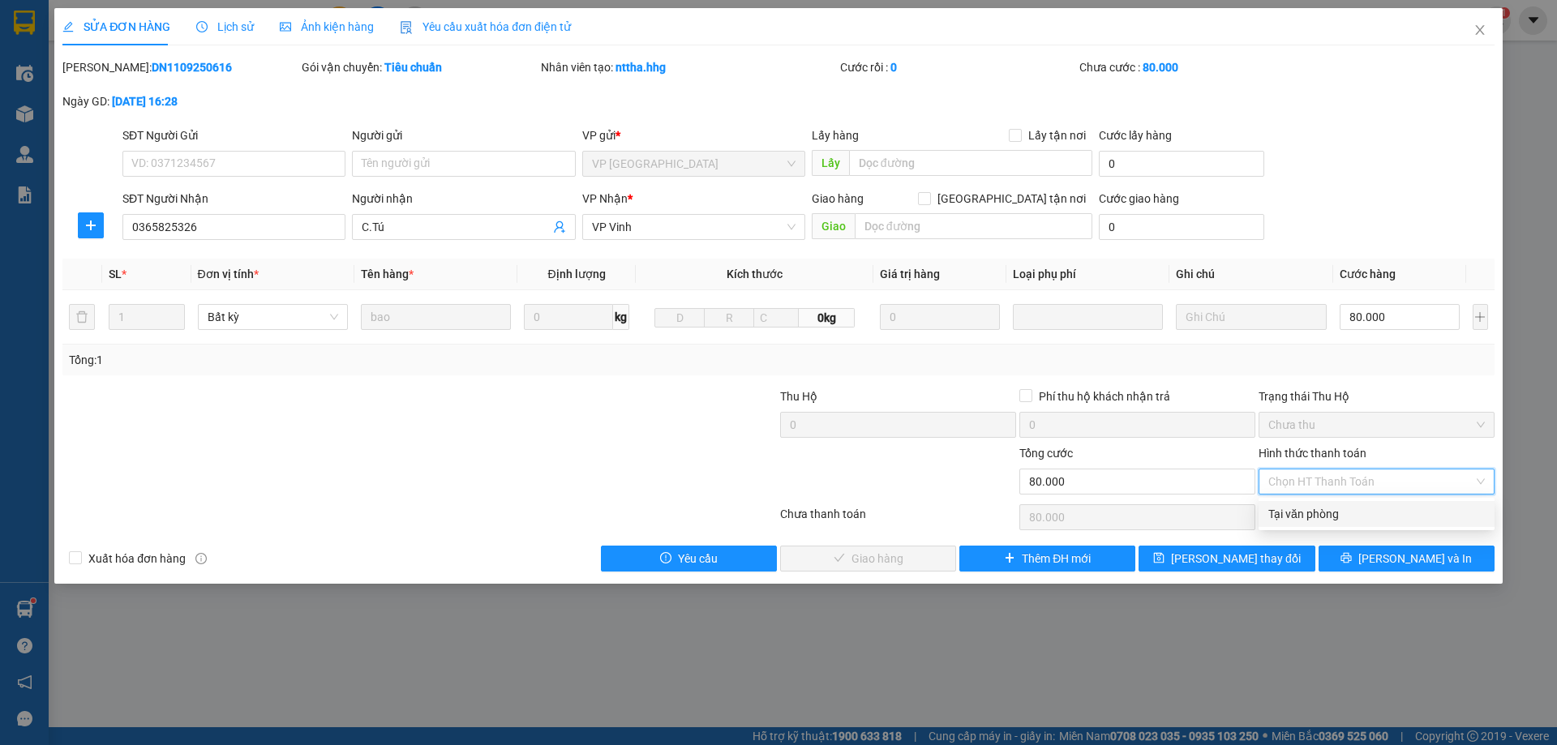
click at [1354, 508] on div "Tại văn phòng" at bounding box center [1376, 514] width 216 height 18
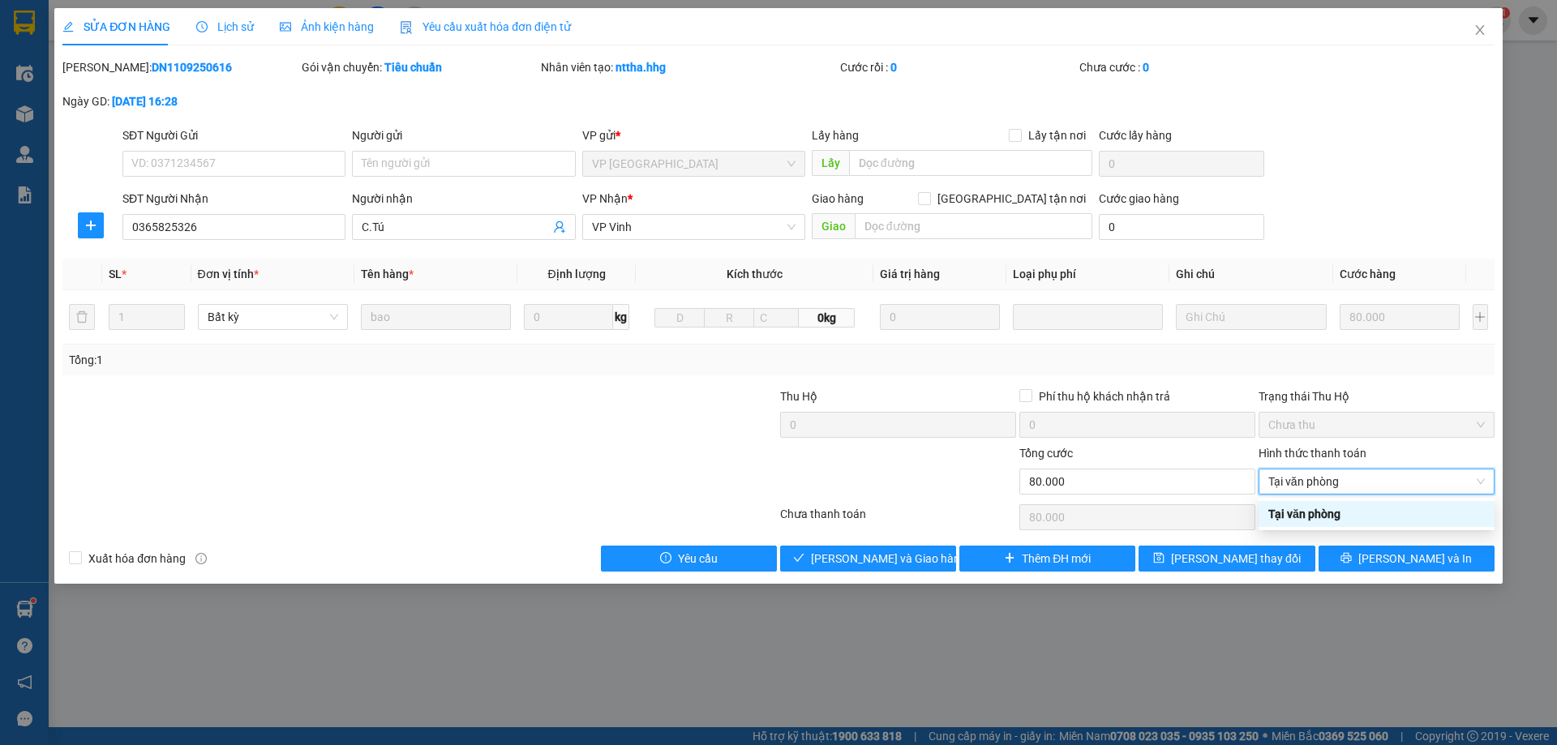
type input "0"
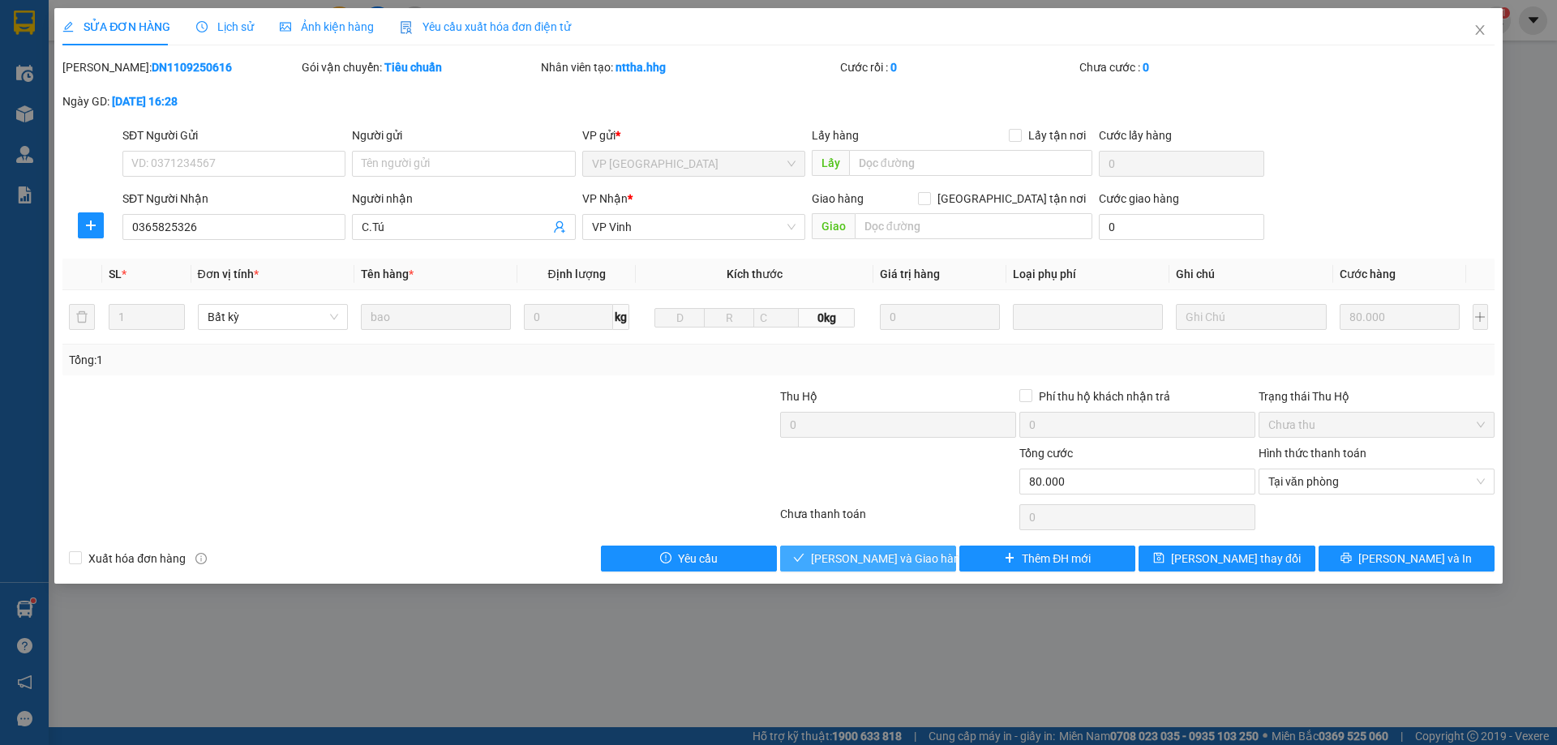
click at [834, 560] on span "[PERSON_NAME] và Giao hàng" at bounding box center [889, 559] width 156 height 18
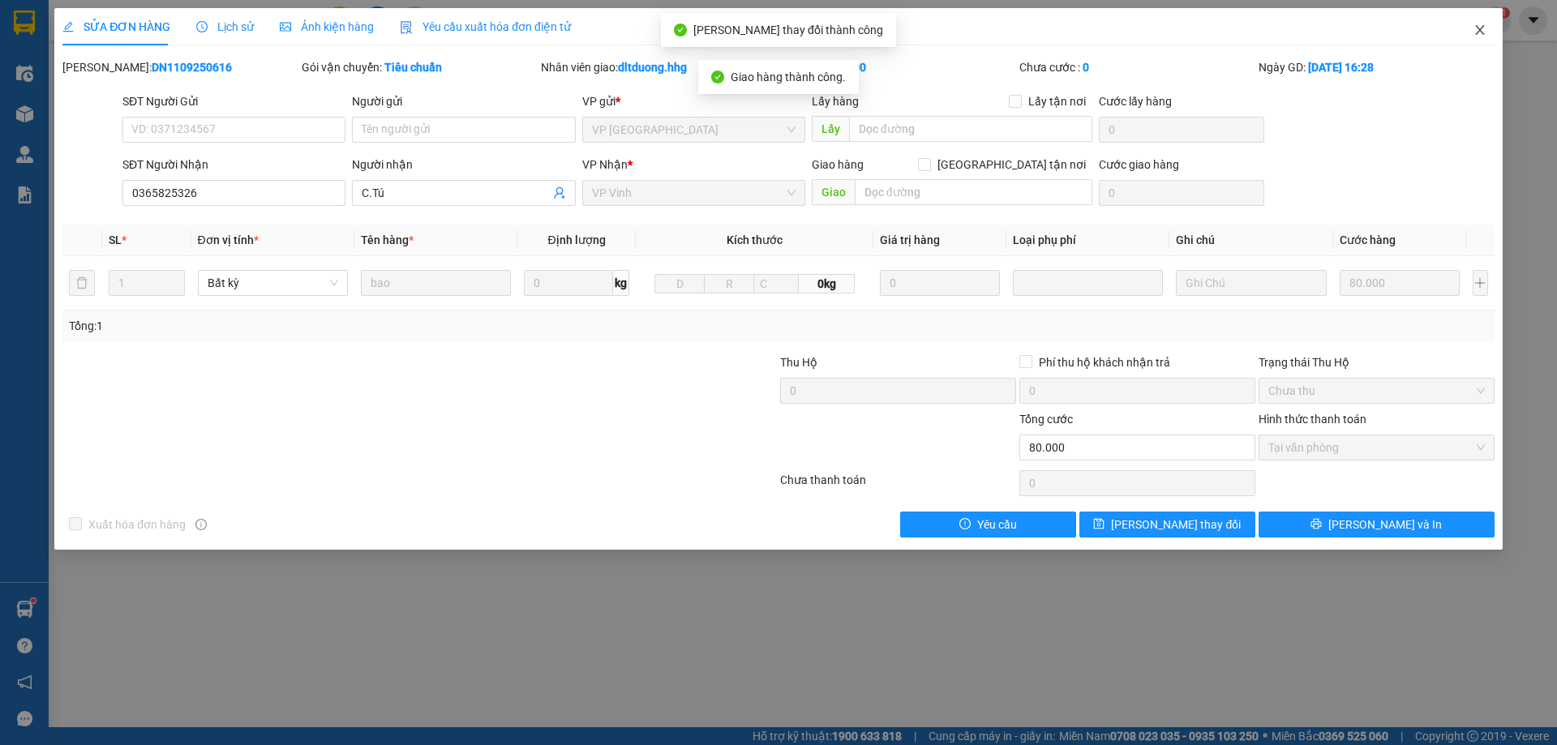
click at [1475, 33] on icon "close" at bounding box center [1479, 30] width 13 height 13
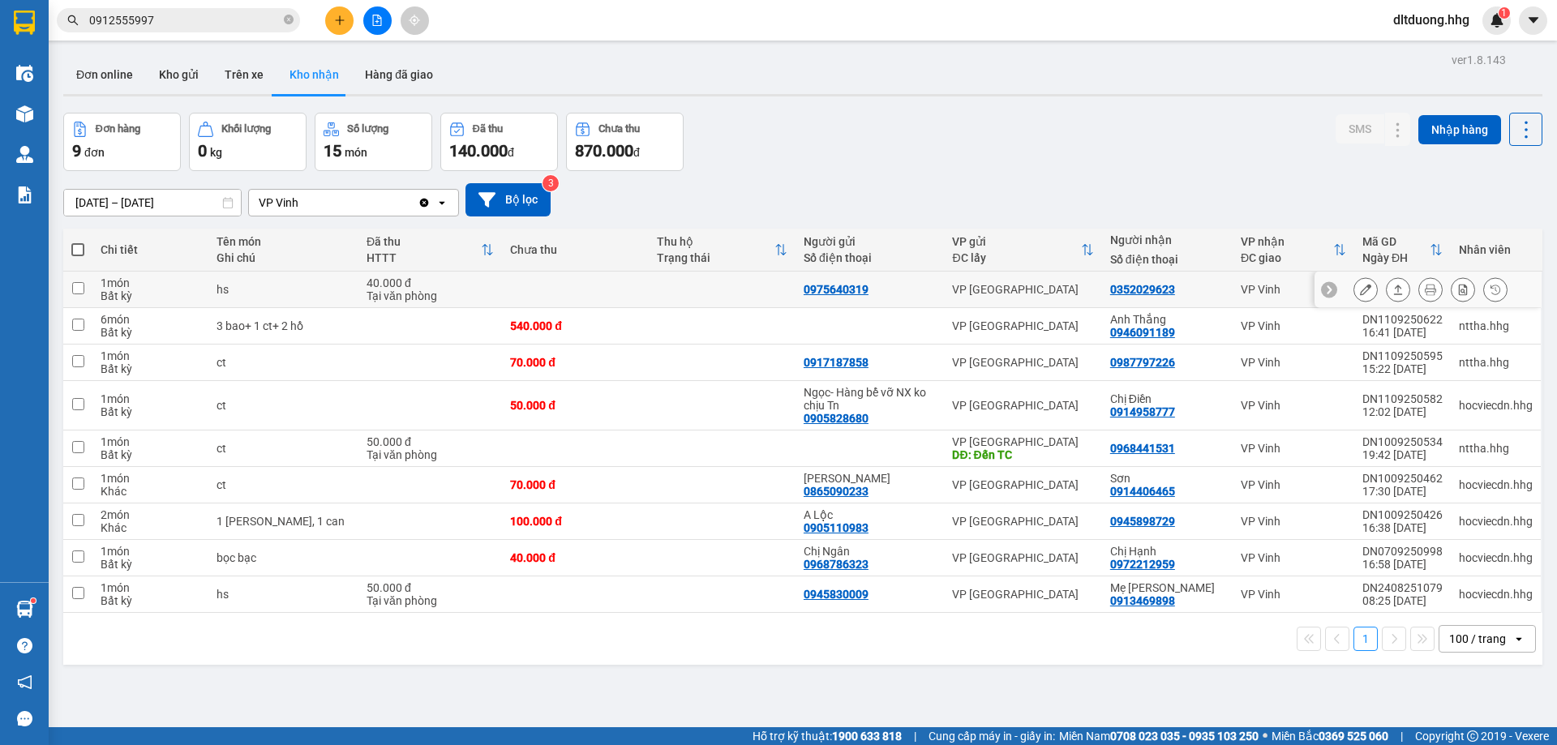
click at [1392, 289] on icon at bounding box center [1397, 289] width 11 height 11
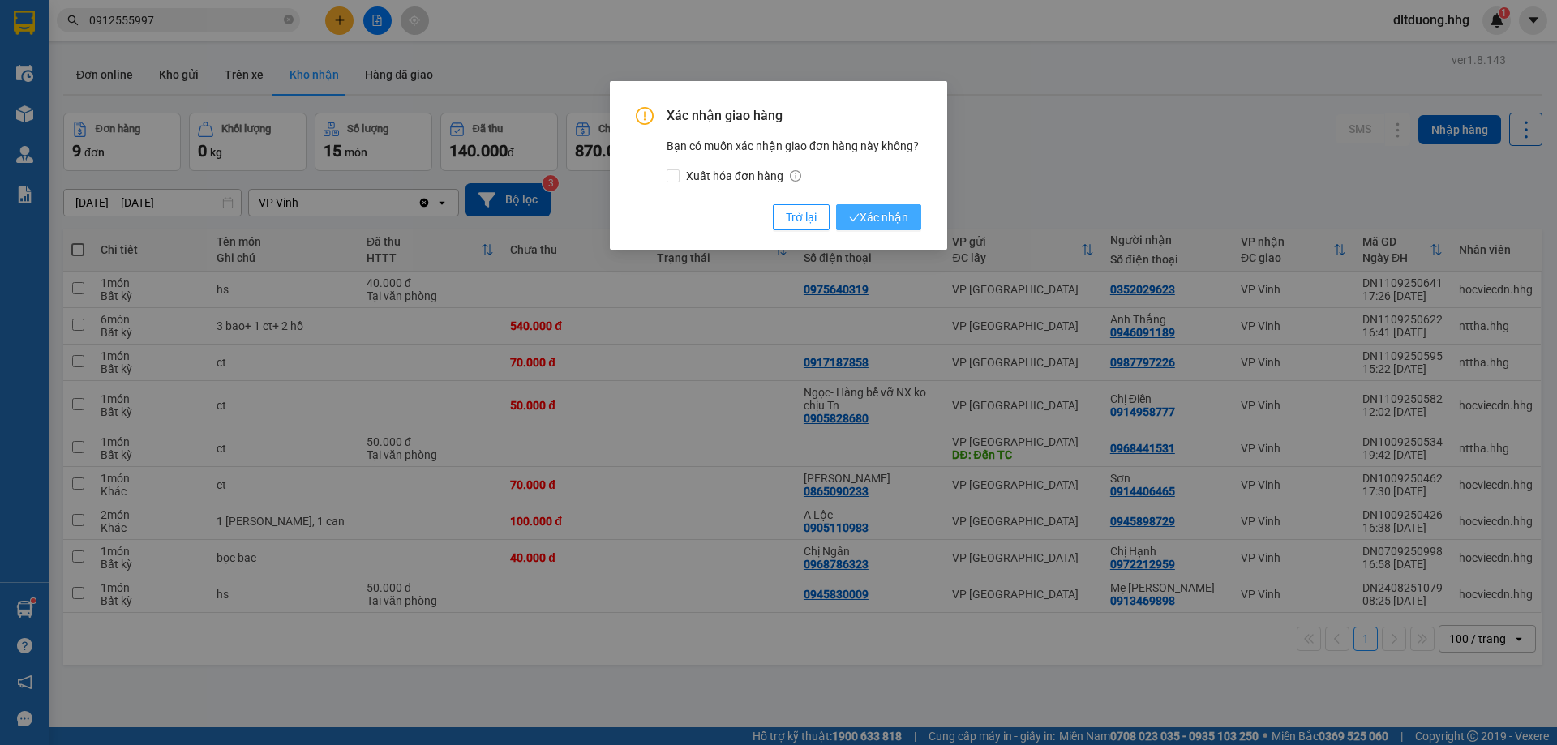
click at [869, 219] on span "Xác nhận" at bounding box center [878, 217] width 59 height 18
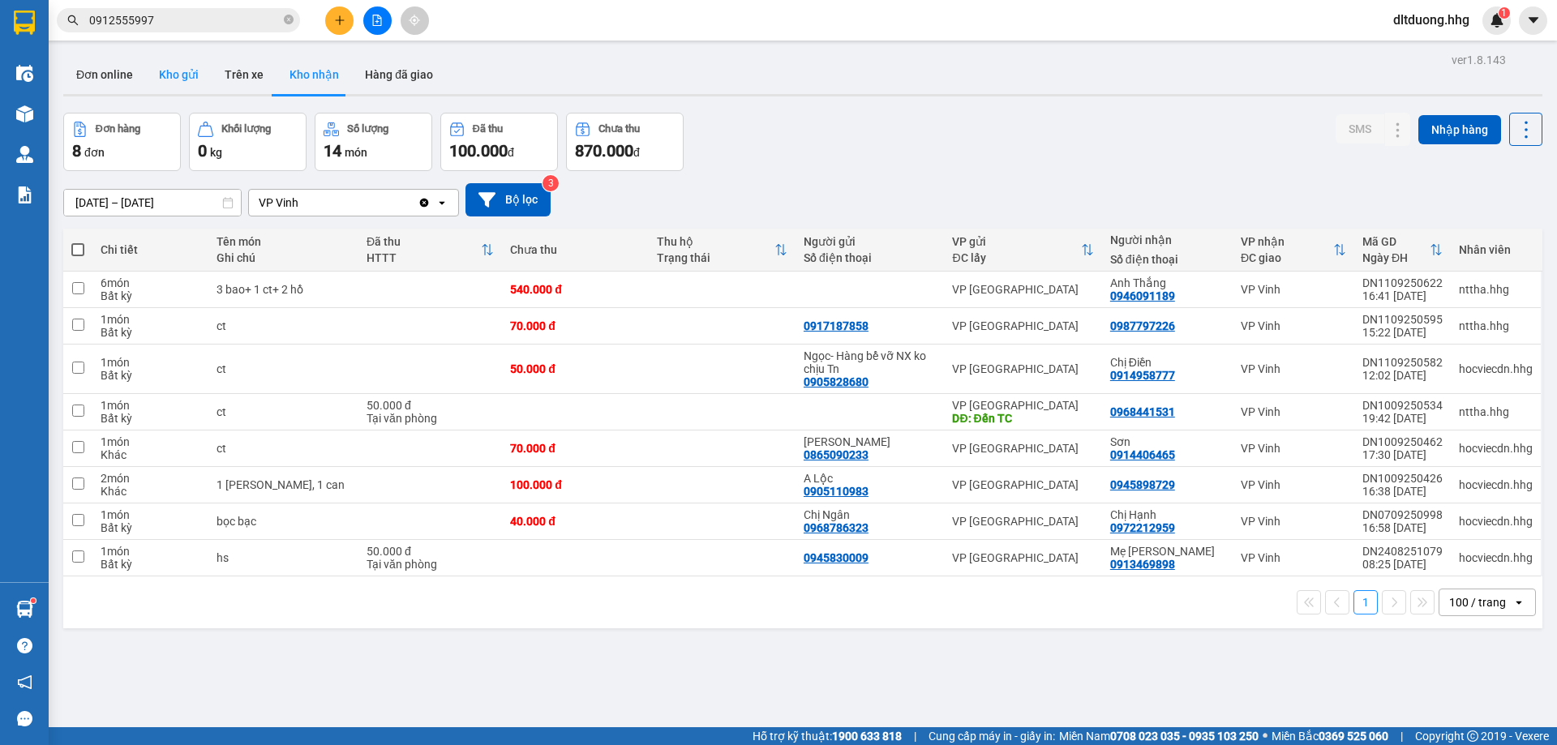
click at [185, 76] on button "Kho gửi" at bounding box center [179, 74] width 66 height 39
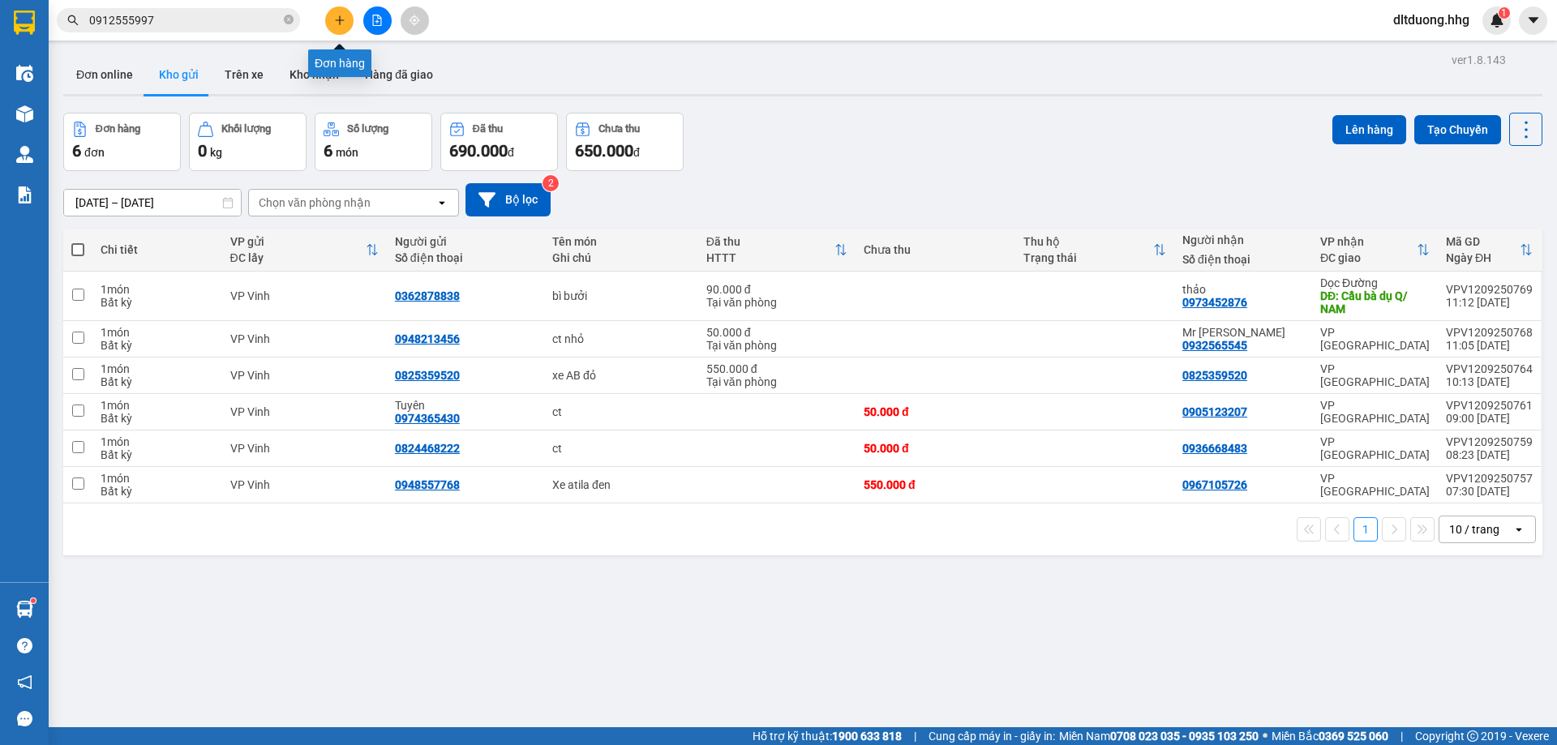
click at [347, 28] on button at bounding box center [339, 20] width 28 height 28
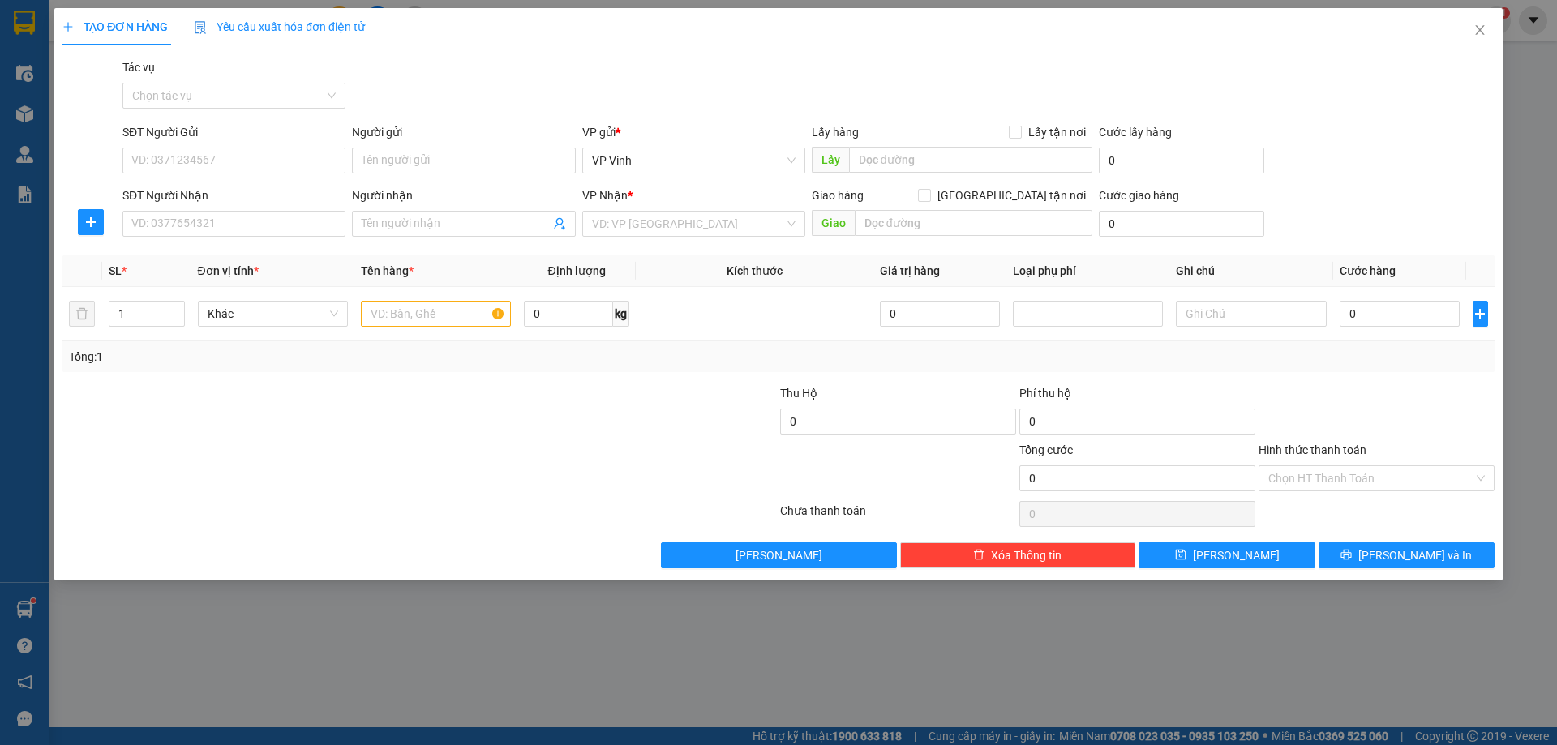
click at [255, 238] on div "SĐT Người Nhận VD: 0377654321" at bounding box center [233, 214] width 223 height 57
click at [255, 232] on input "SĐT Người Nhận" at bounding box center [233, 224] width 223 height 26
paste input "0971495375"
type input "0971495375"
click at [415, 315] on input "text" at bounding box center [436, 314] width 150 height 26
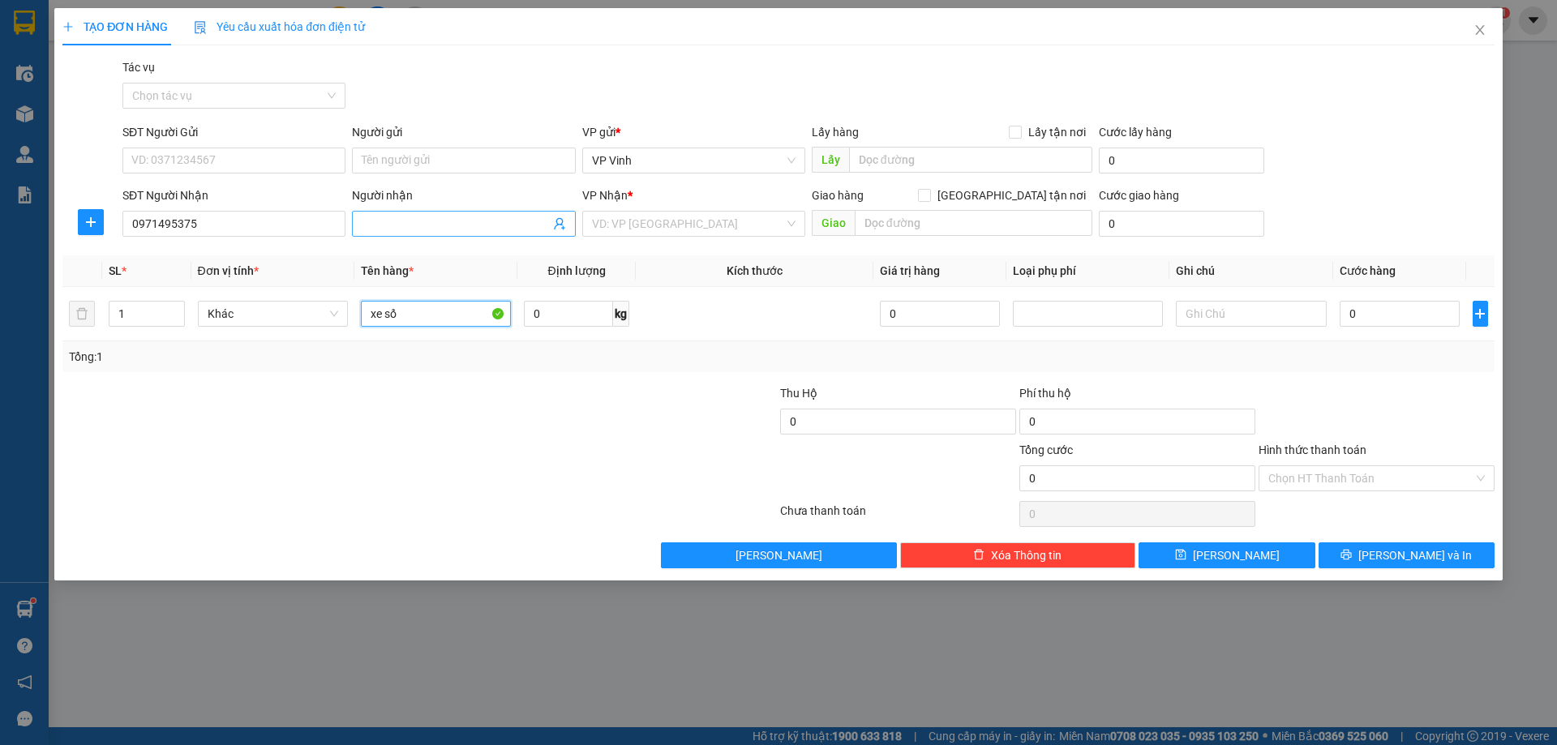
type input "xe số"
click at [517, 215] on input "Người nhận" at bounding box center [455, 224] width 187 height 18
type input "xe theo khách 88"
click at [653, 228] on input "search" at bounding box center [688, 224] width 192 height 24
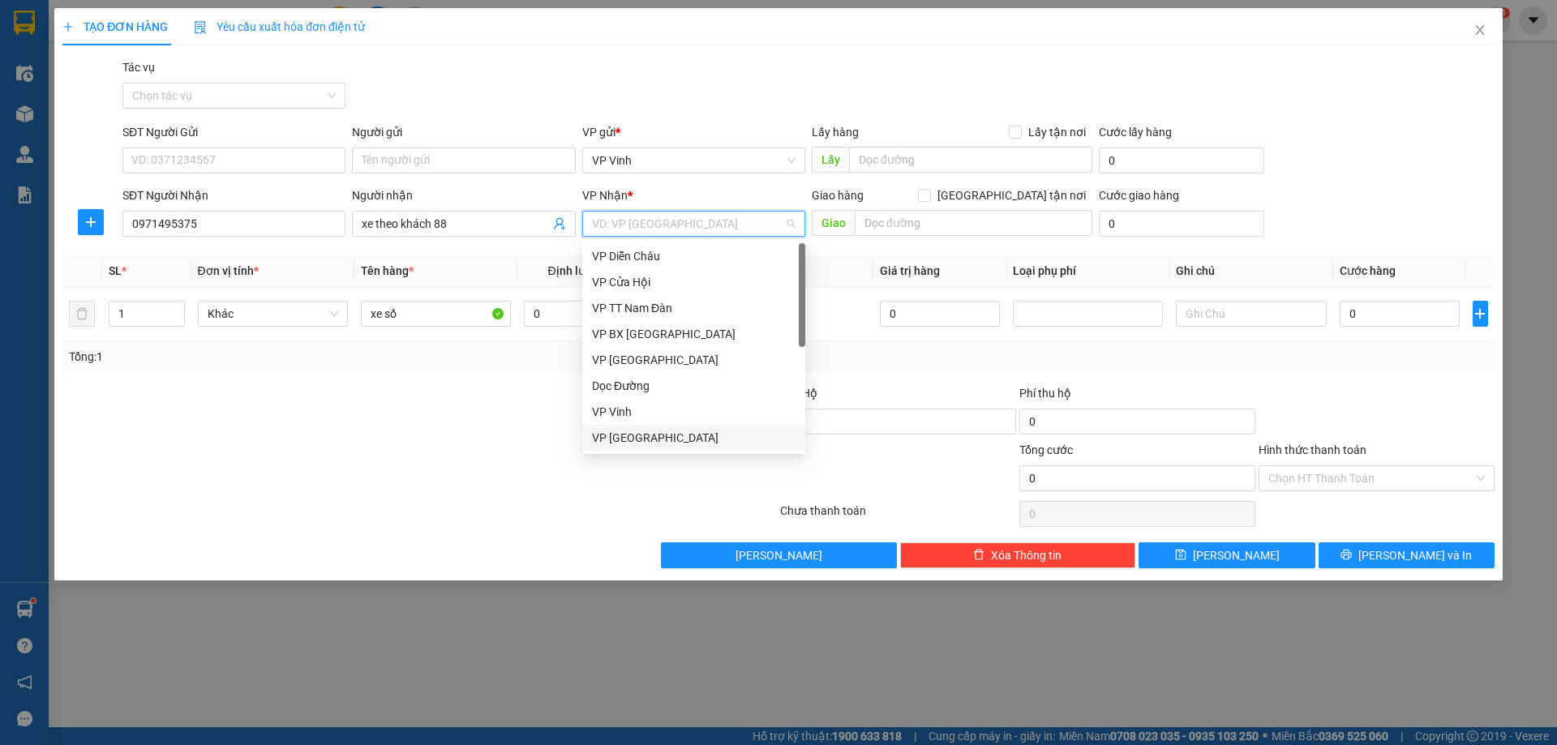
click at [648, 436] on div "VP [GEOGRAPHIC_DATA]" at bounding box center [694, 438] width 204 height 18
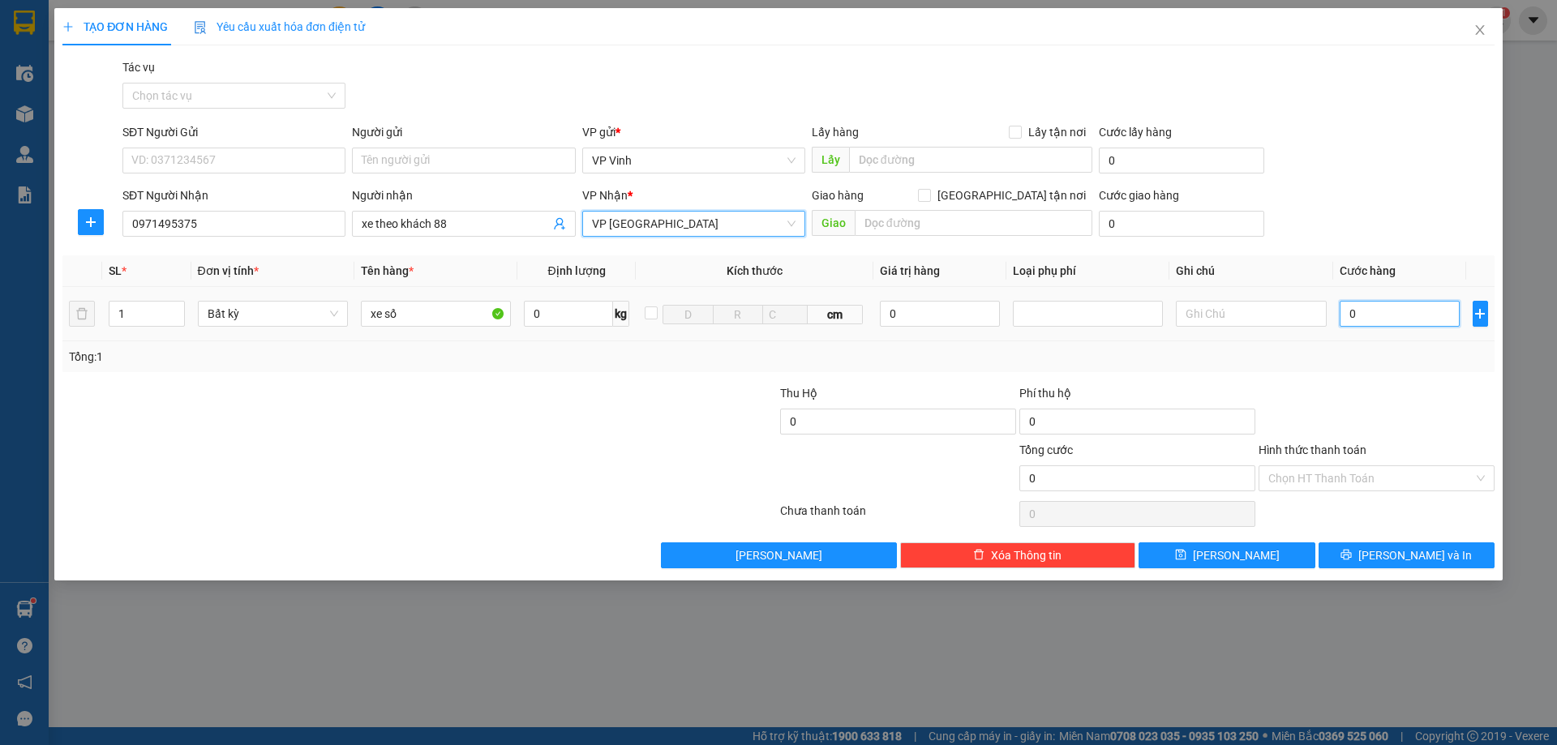
click at [1354, 316] on input "0" at bounding box center [1399, 314] width 121 height 26
type input "2"
type input "20"
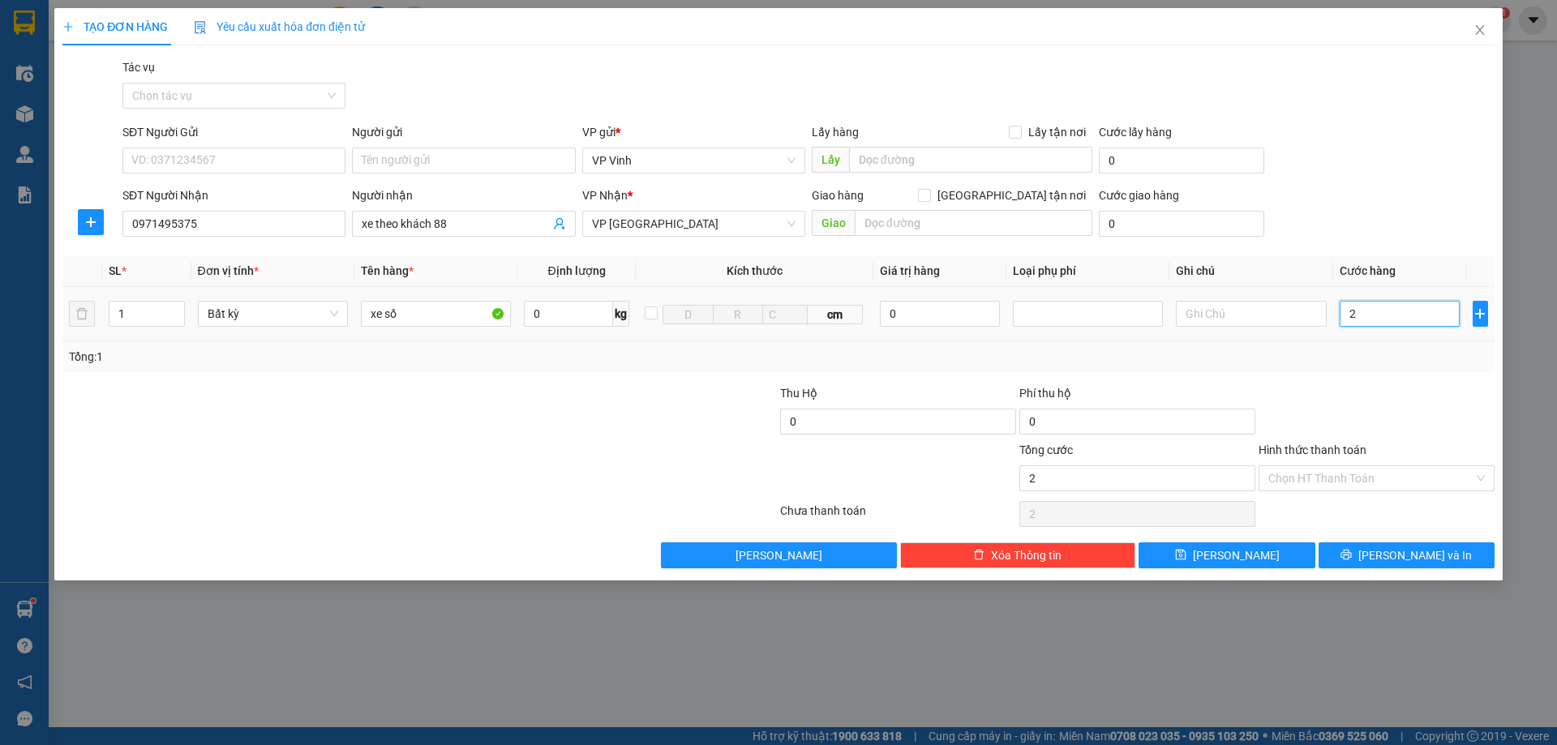
type input "20"
type input "200"
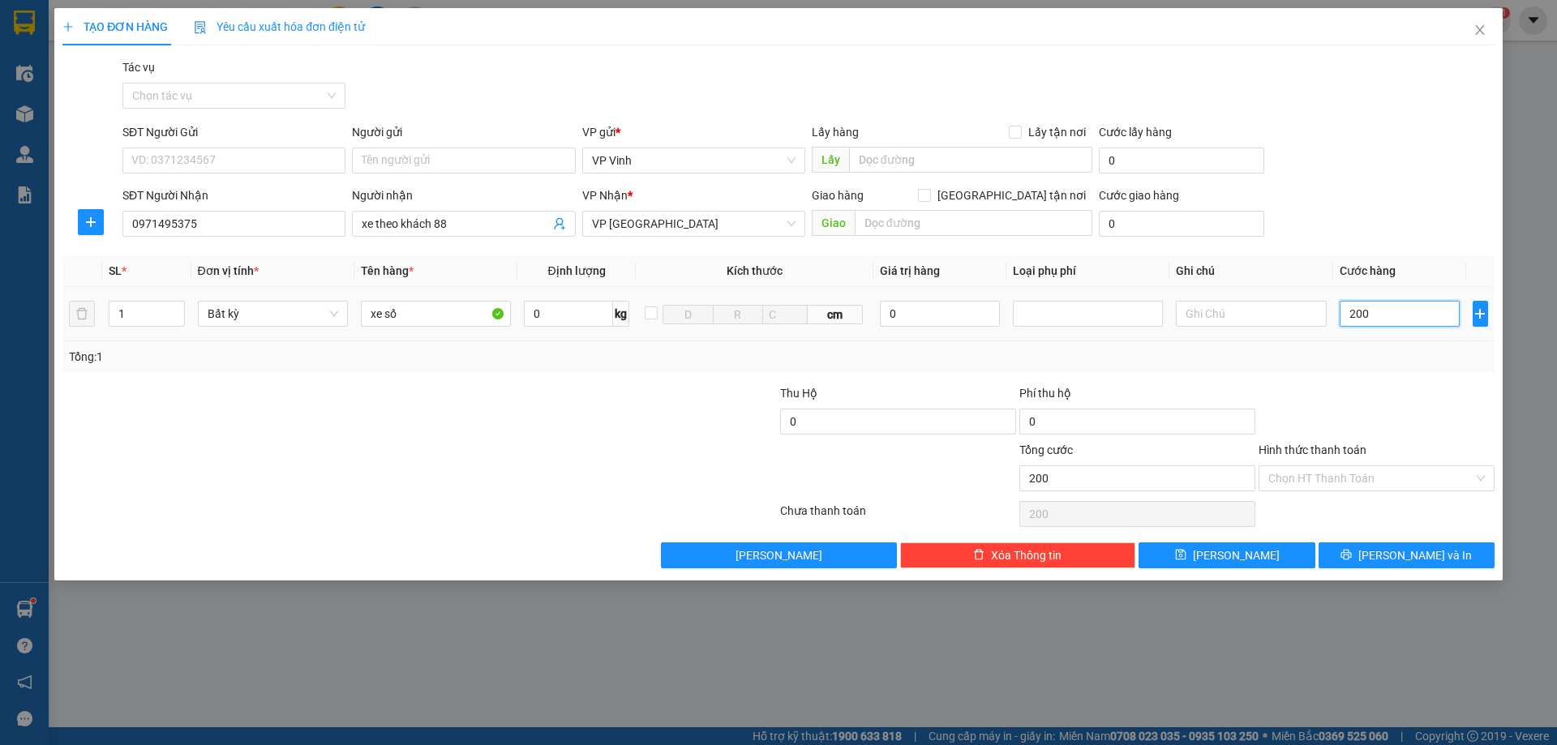
type input "2.000"
type input "20.000"
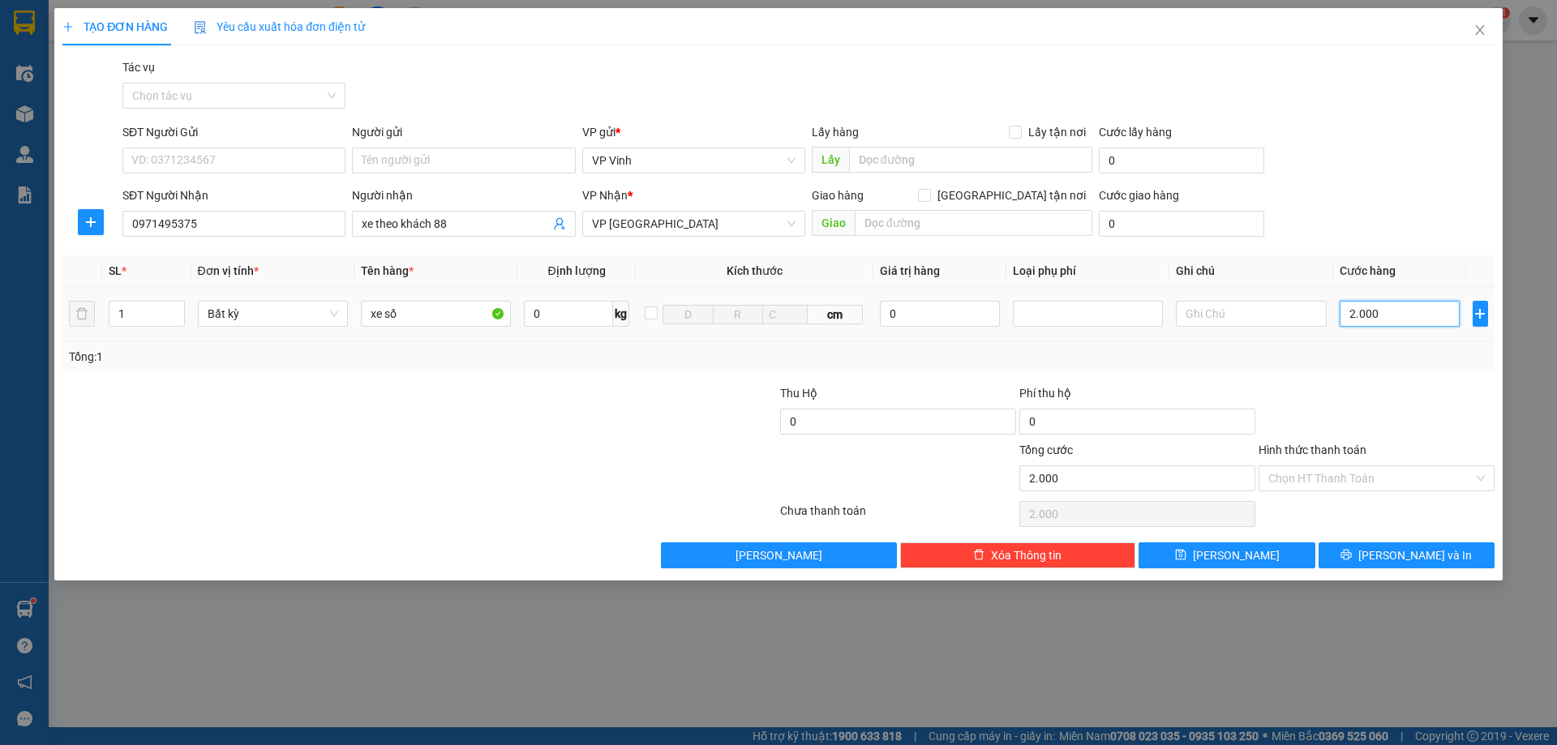
type input "20.000"
click at [495, 167] on input "Người gửi" at bounding box center [463, 161] width 223 height 26
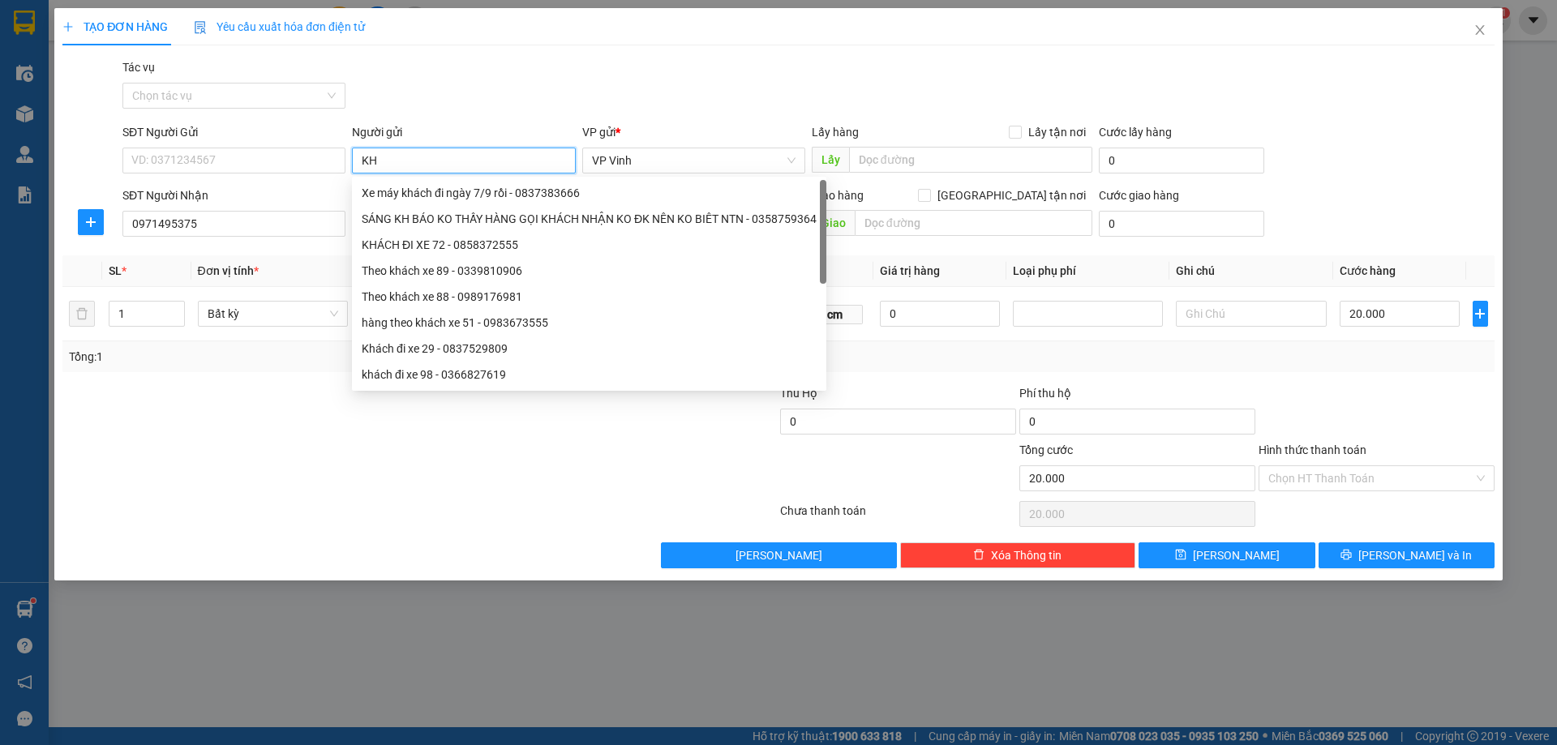
type input "K"
click at [1252, 308] on input "text" at bounding box center [1251, 314] width 150 height 26
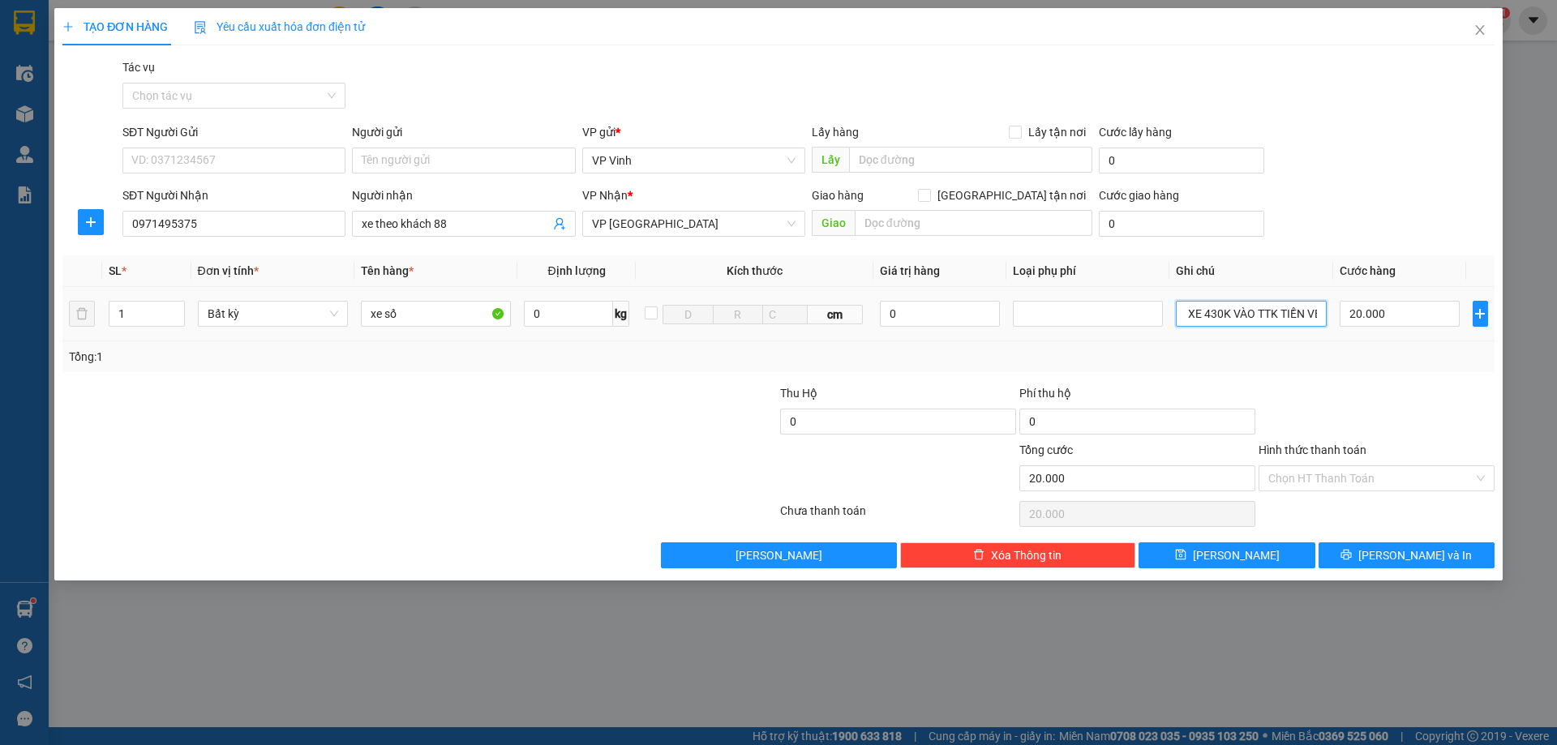
scroll to position [0, 100]
type input "KHÁCH ĐÃ CK TIỀN XE 430K VÀO TTK TIỀN VÉ"
click at [1314, 485] on input "Hình thức thanh toán" at bounding box center [1370, 478] width 205 height 24
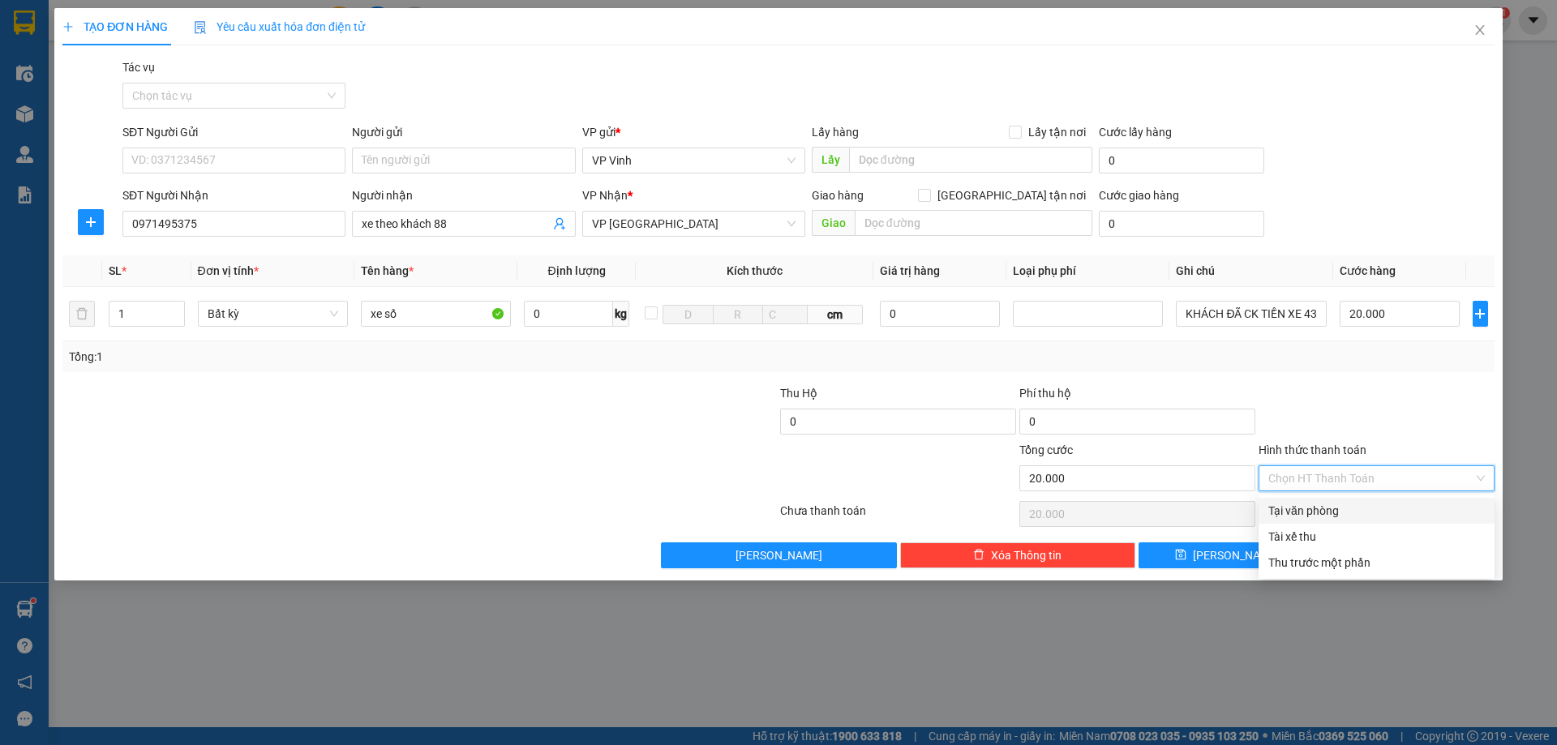
click at [1311, 512] on div "Tại văn phòng" at bounding box center [1376, 511] width 216 height 18
type input "0"
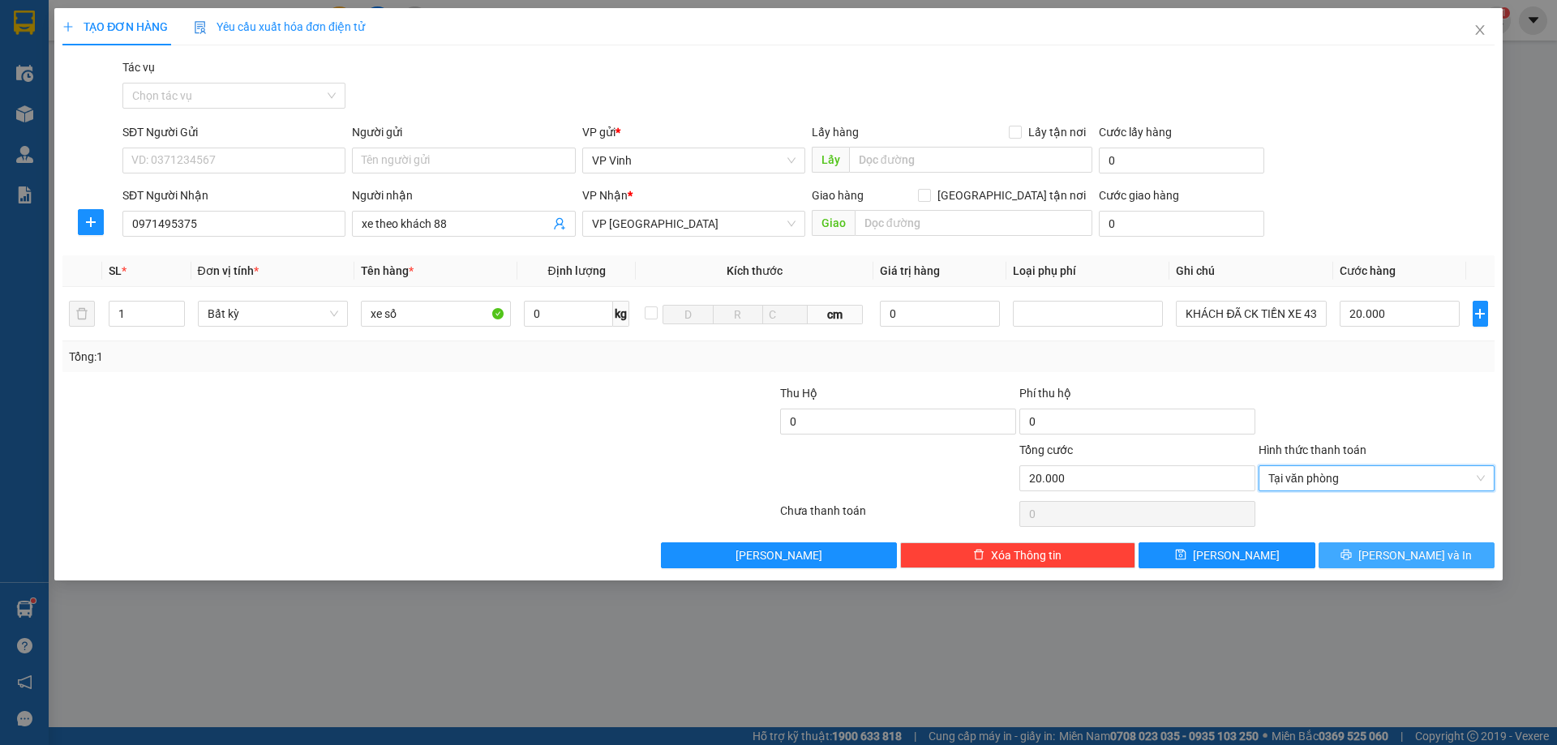
click at [1397, 555] on span "[PERSON_NAME] và In" at bounding box center [1415, 555] width 114 height 18
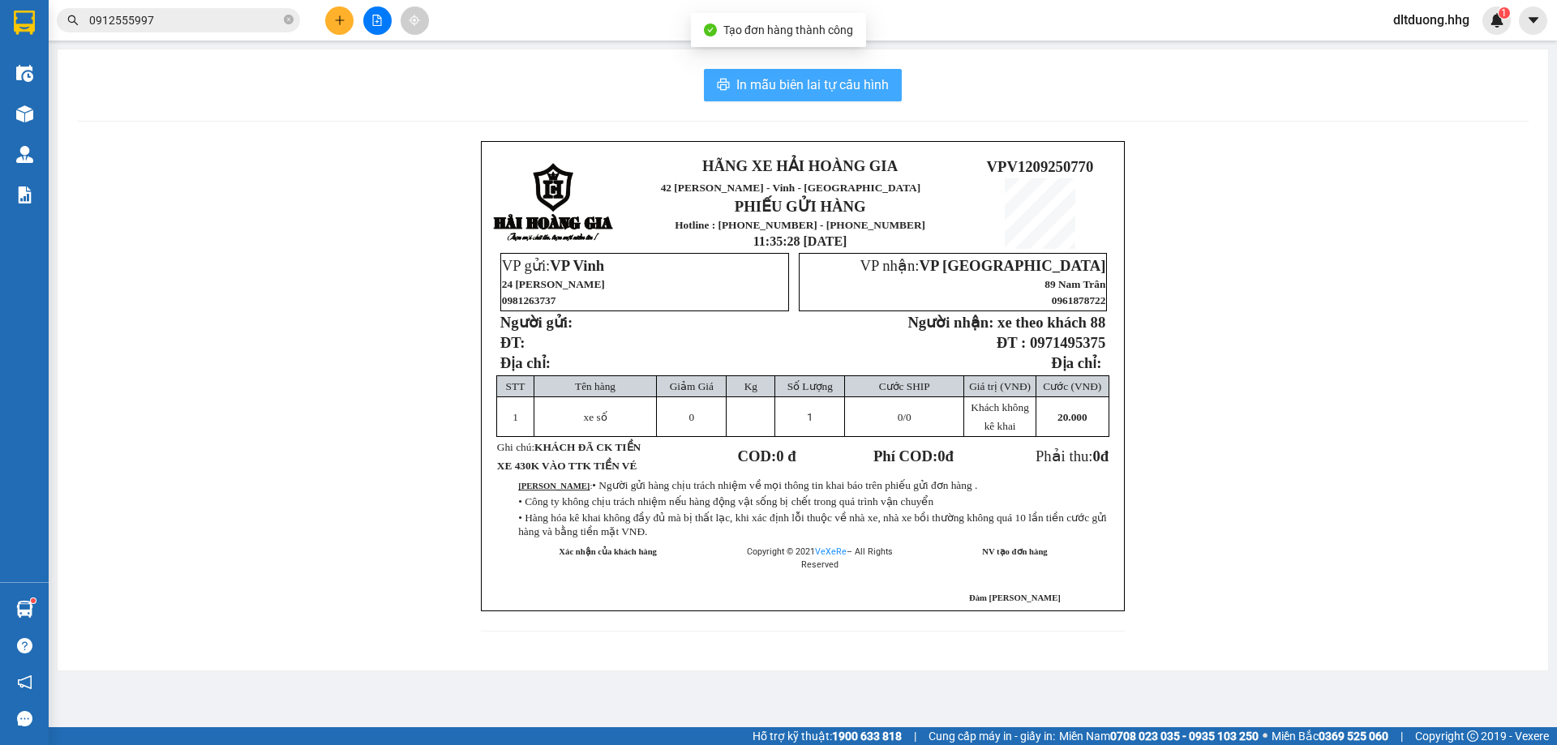
click at [882, 86] on span "In mẫu biên lai tự cấu hình" at bounding box center [812, 85] width 152 height 20
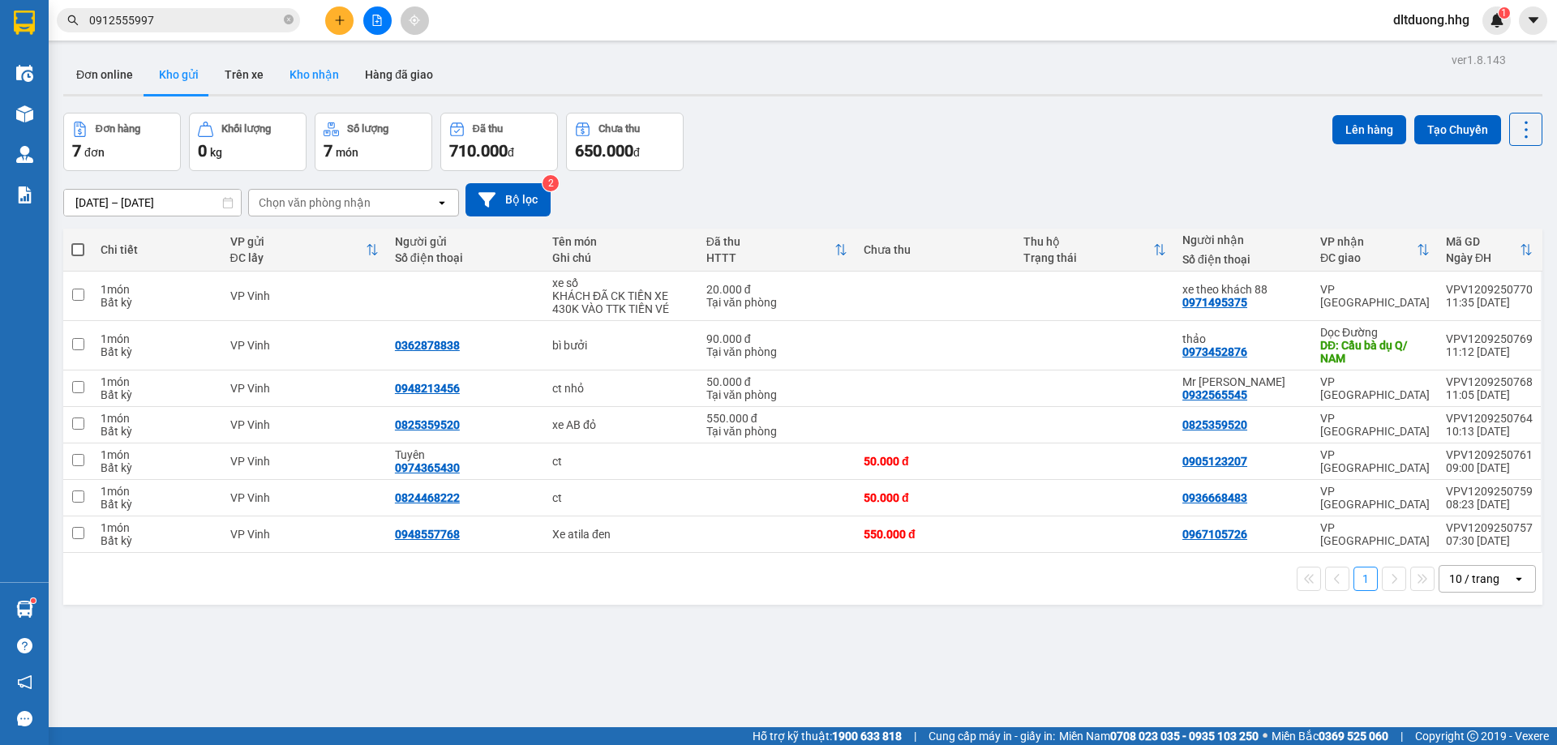
click at [317, 71] on button "Kho nhận" at bounding box center [313, 74] width 75 height 39
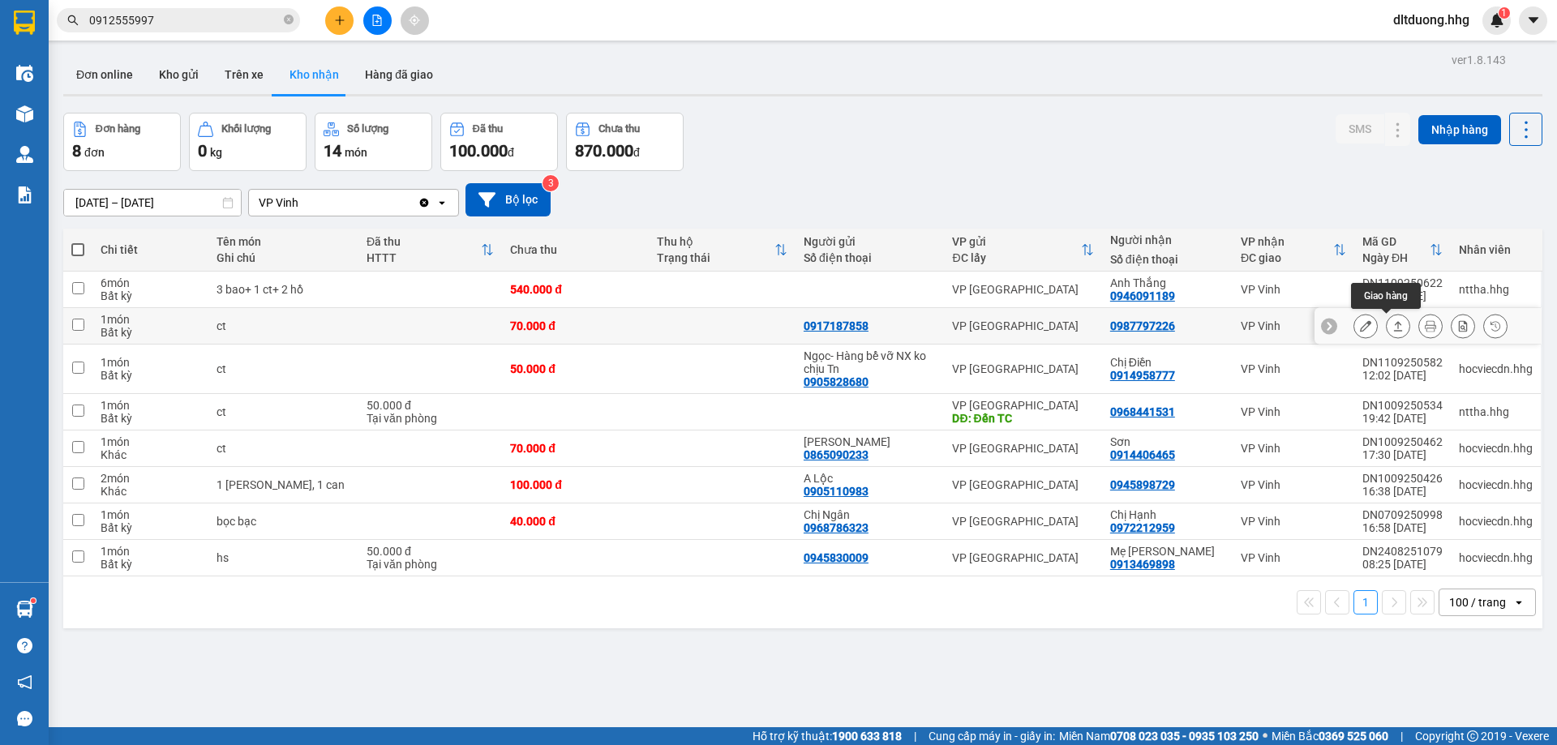
click at [1392, 328] on icon at bounding box center [1397, 325] width 11 height 11
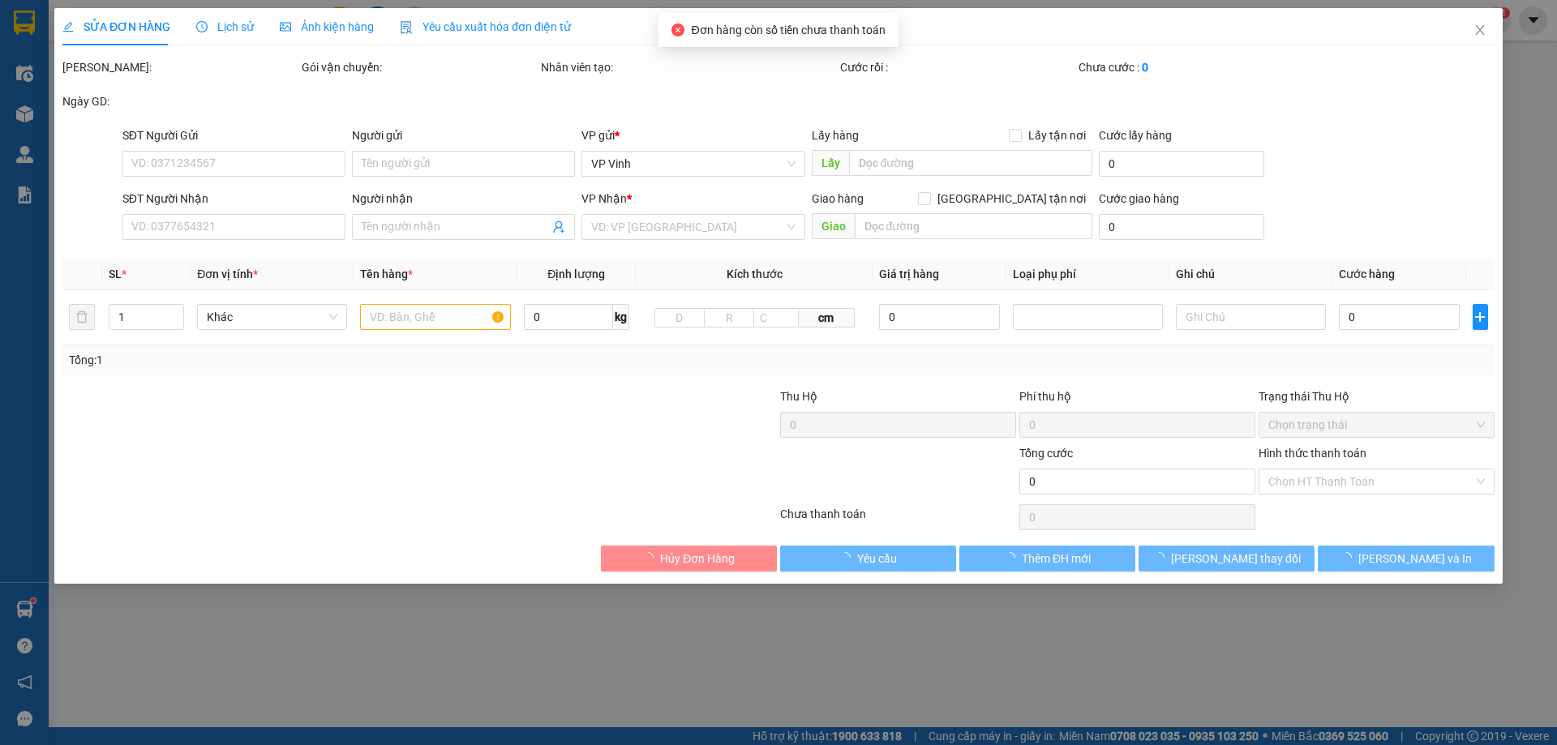
type input "0917187858"
type input "0987797226"
type input "70.000"
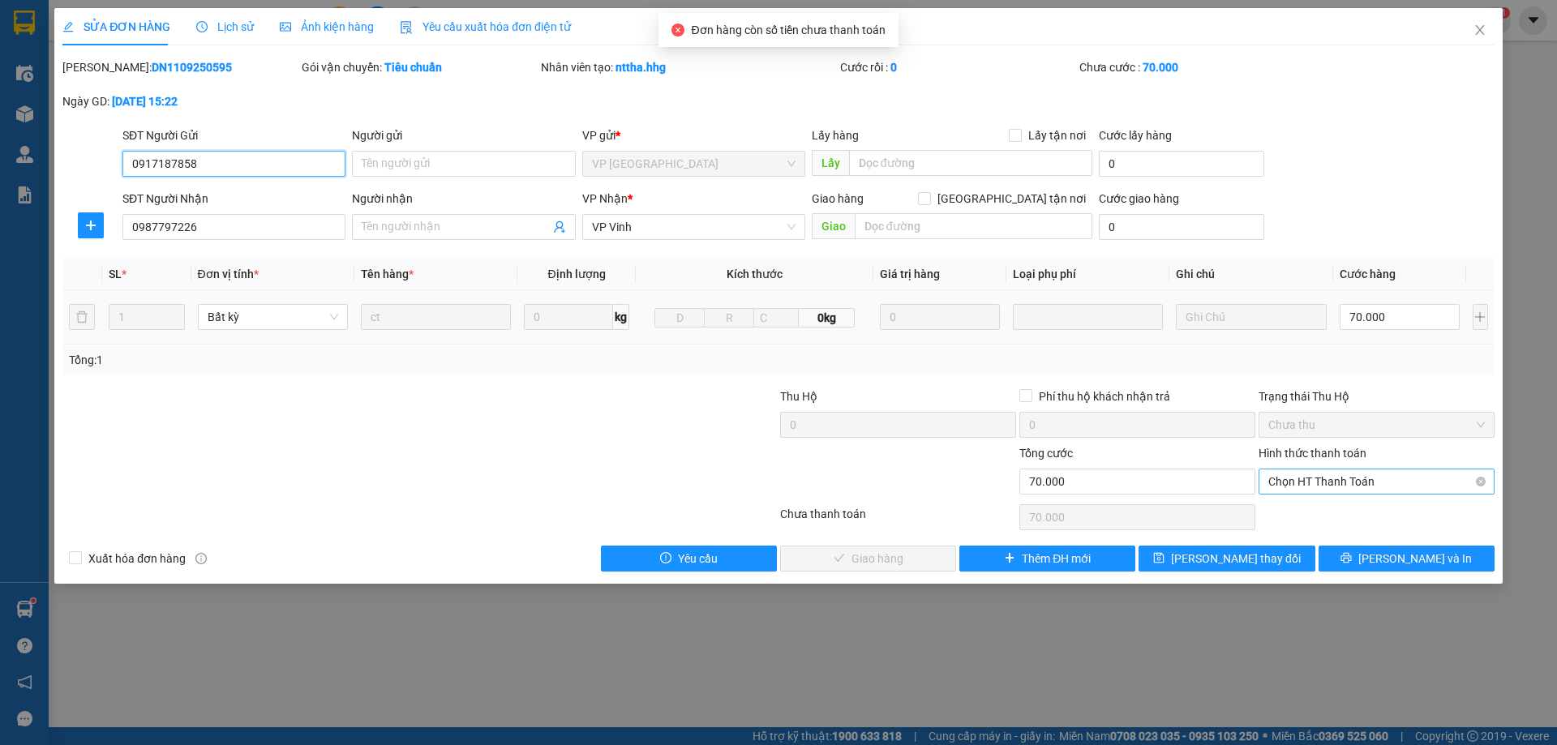
click at [1357, 478] on span "Chọn HT Thanh Toán" at bounding box center [1376, 481] width 216 height 24
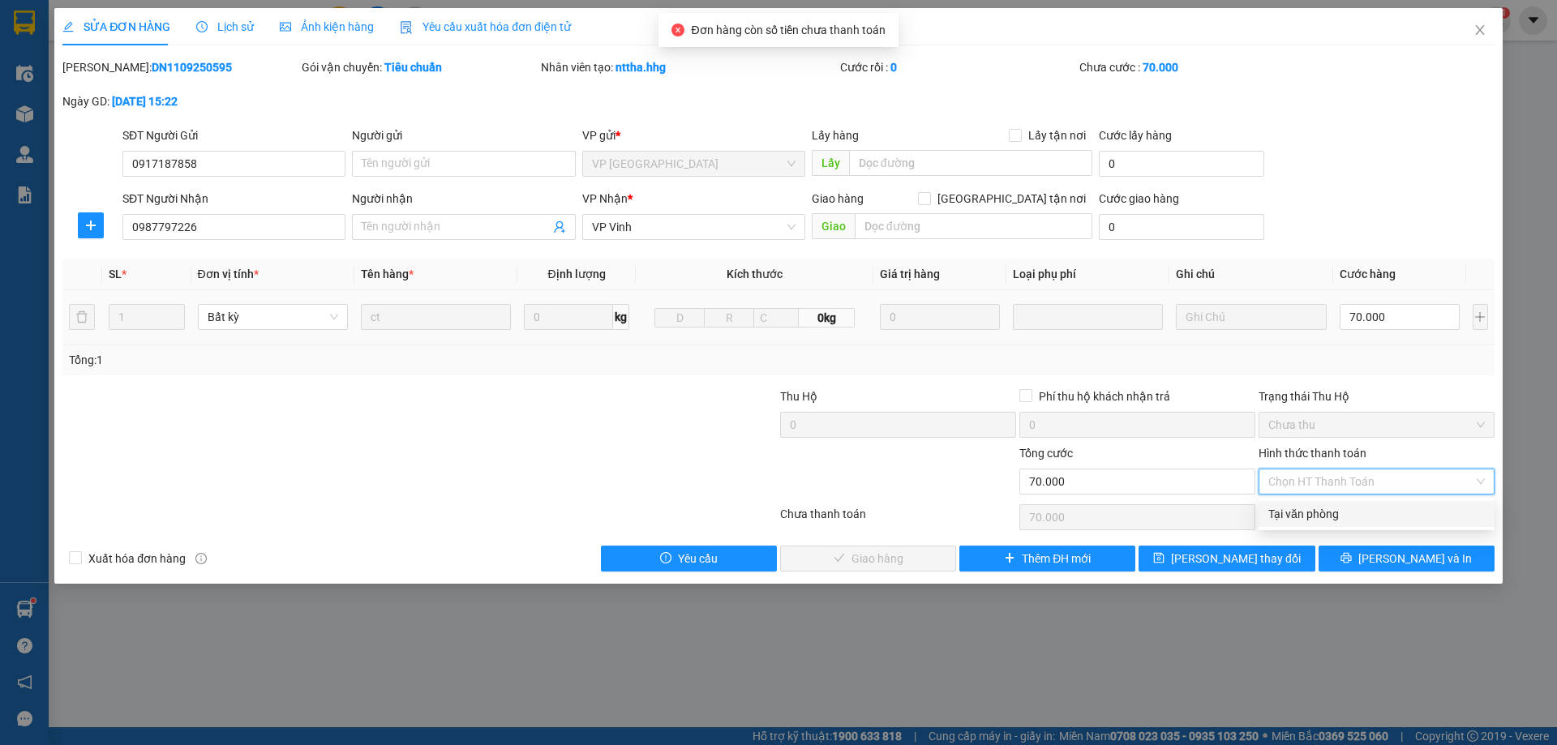
click at [1360, 505] on div "Tại văn phòng" at bounding box center [1376, 514] width 216 height 18
type input "0"
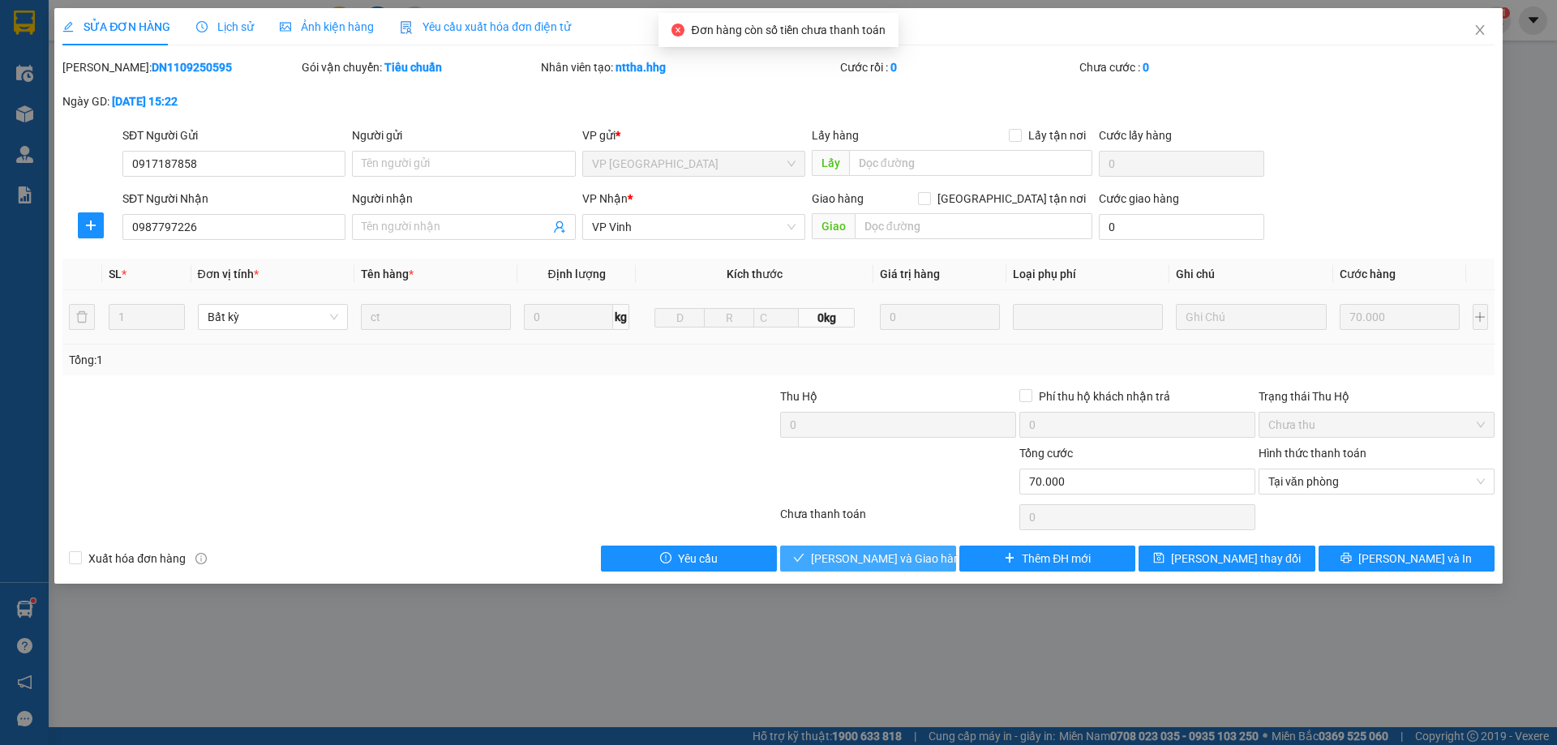
click at [945, 561] on button "[PERSON_NAME] và Giao hàng" at bounding box center [868, 559] width 176 height 26
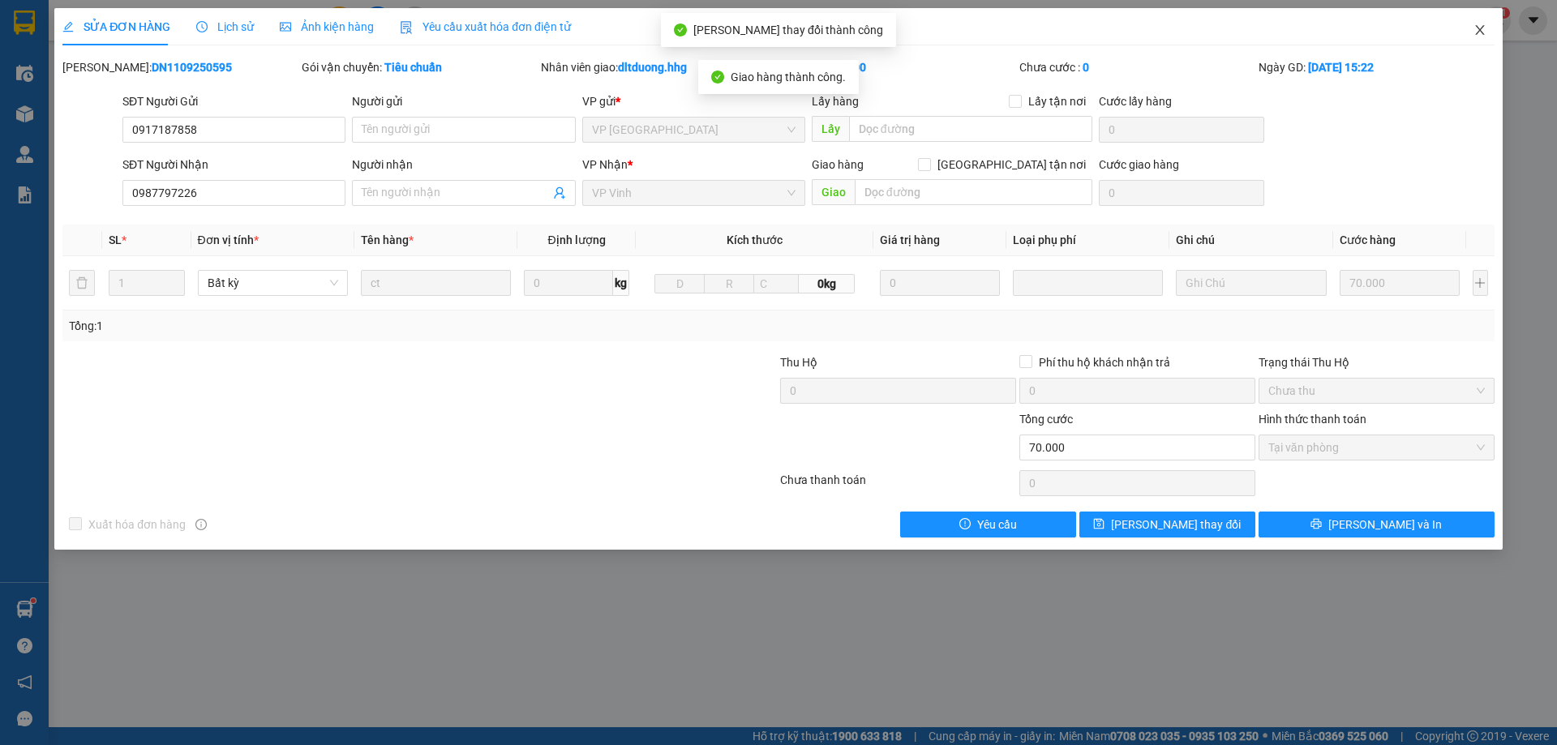
click at [1485, 28] on icon "close" at bounding box center [1479, 30] width 13 height 13
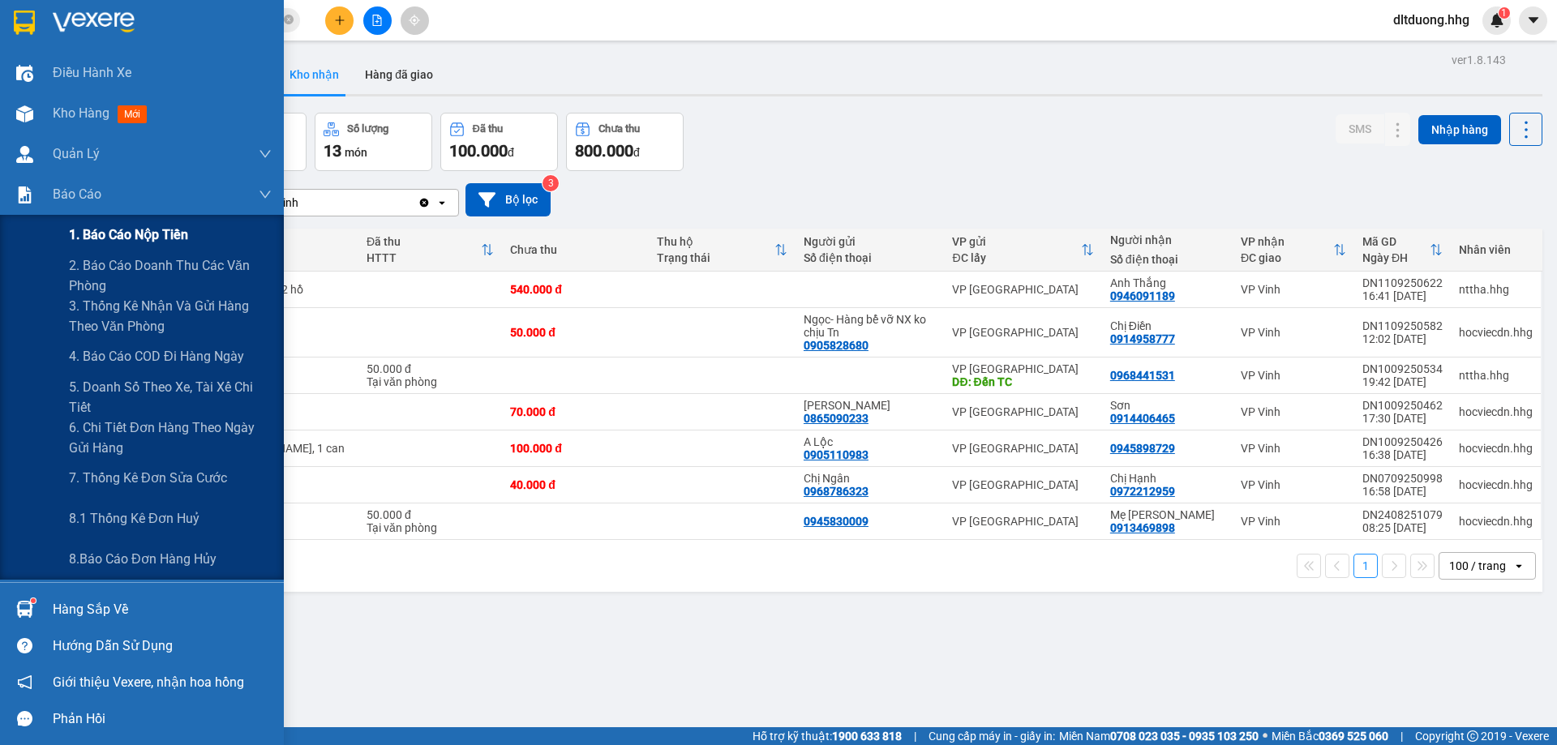
click at [139, 237] on span "1. Báo cáo nộp tiền" at bounding box center [128, 235] width 119 height 20
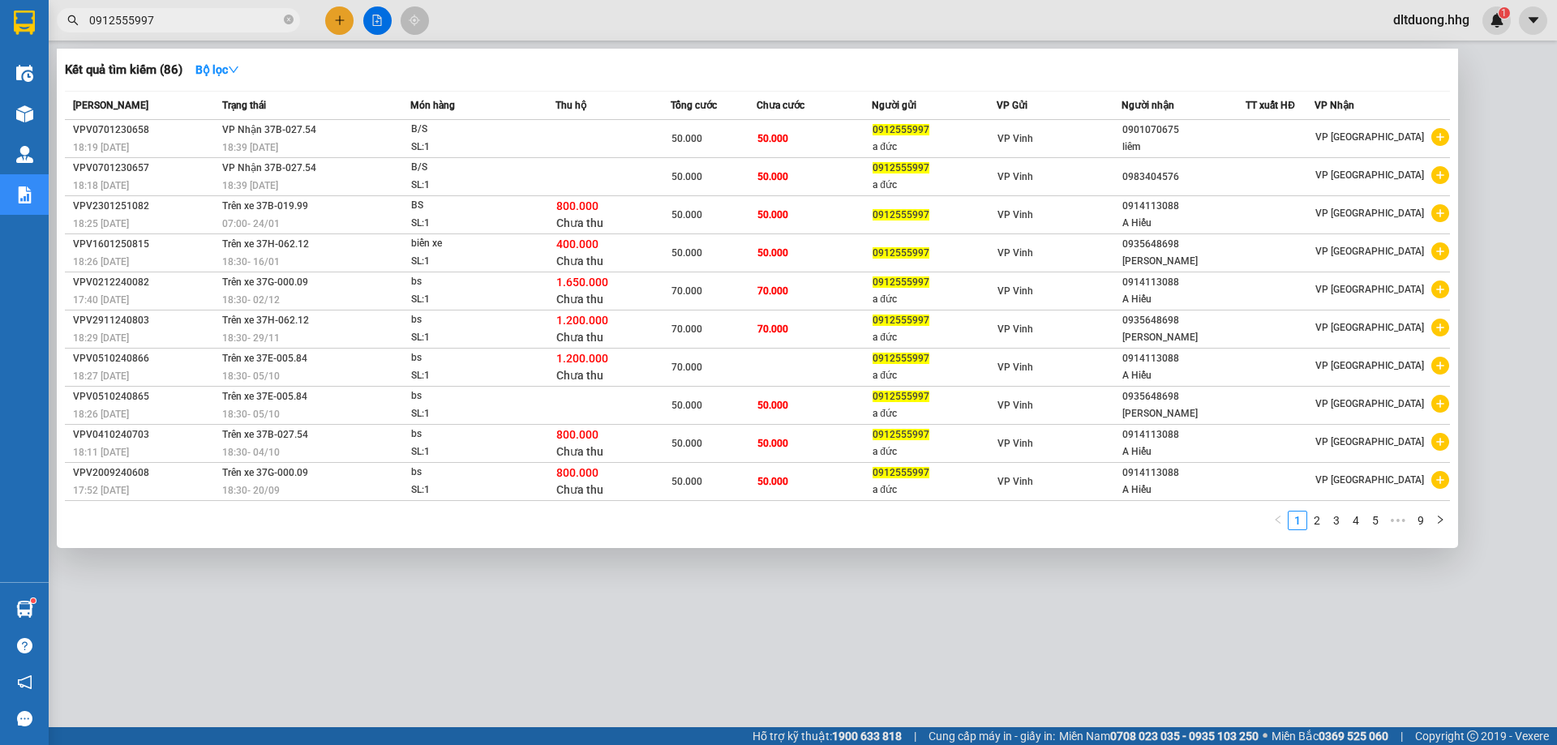
click at [216, 16] on input "0912555997" at bounding box center [184, 20] width 191 height 18
paste input "825359520"
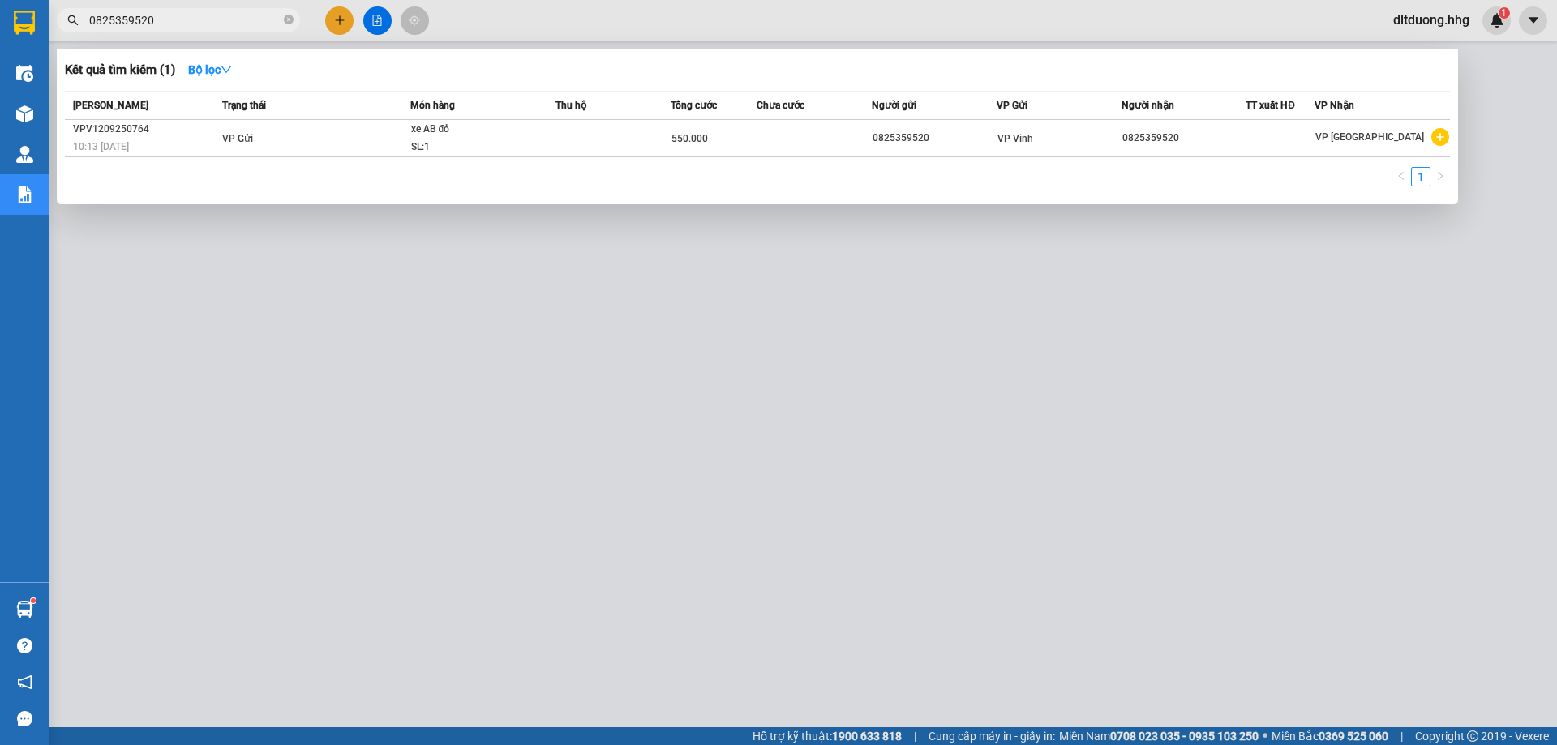
click at [196, 23] on input "0825359520" at bounding box center [184, 20] width 191 height 18
paste input "43775678"
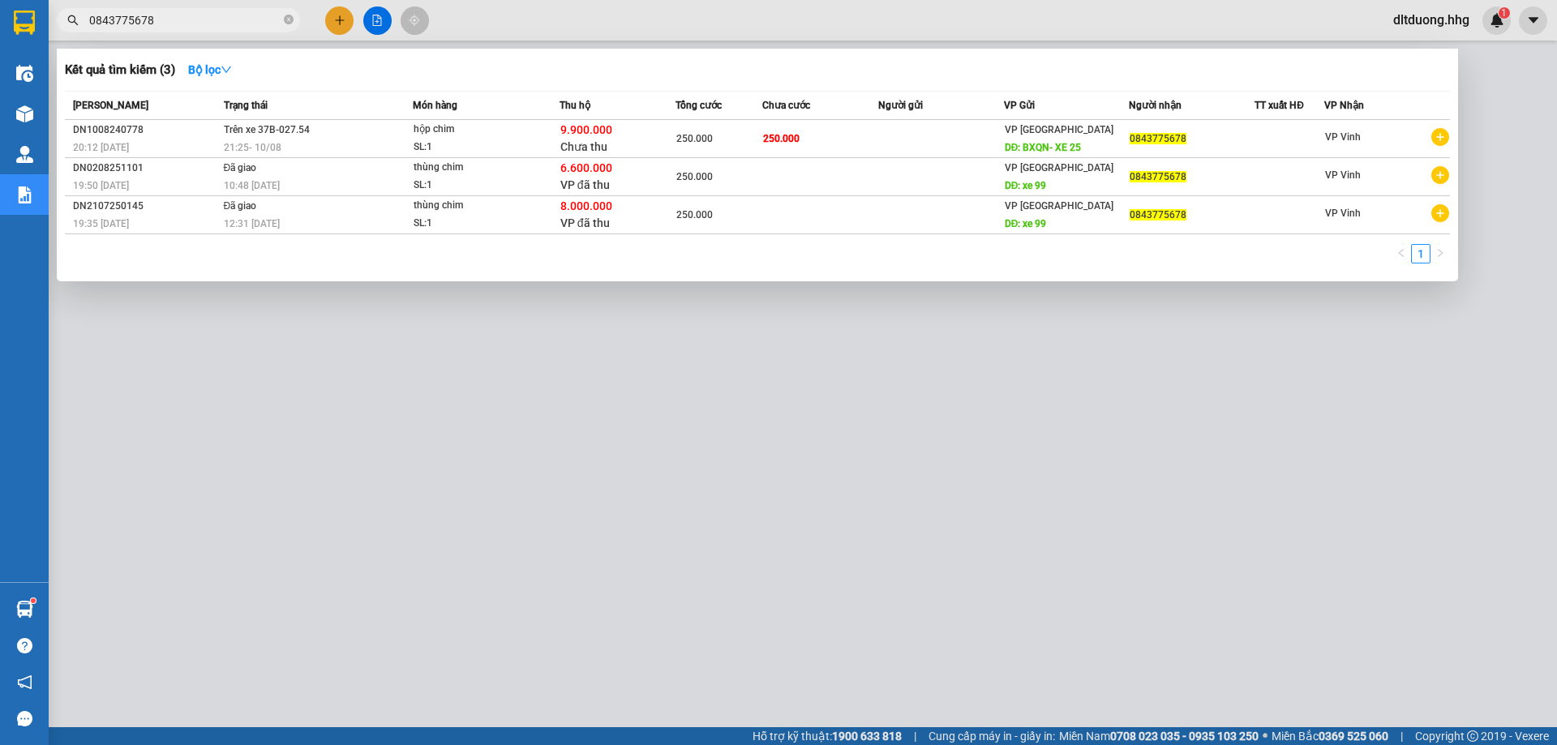
type input "0843775678"
click at [338, 26] on div at bounding box center [778, 372] width 1557 height 745
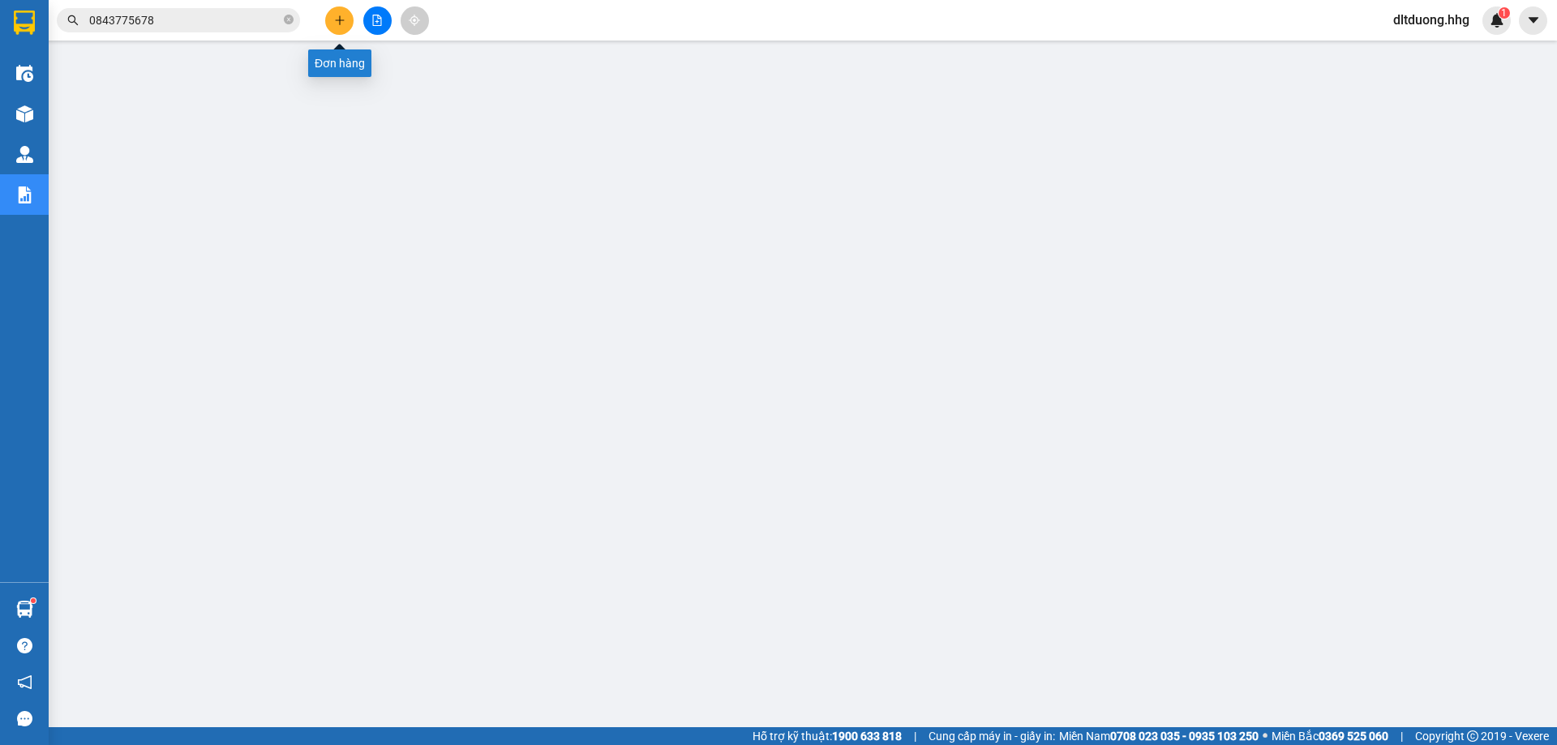
click at [341, 26] on button at bounding box center [339, 20] width 28 height 28
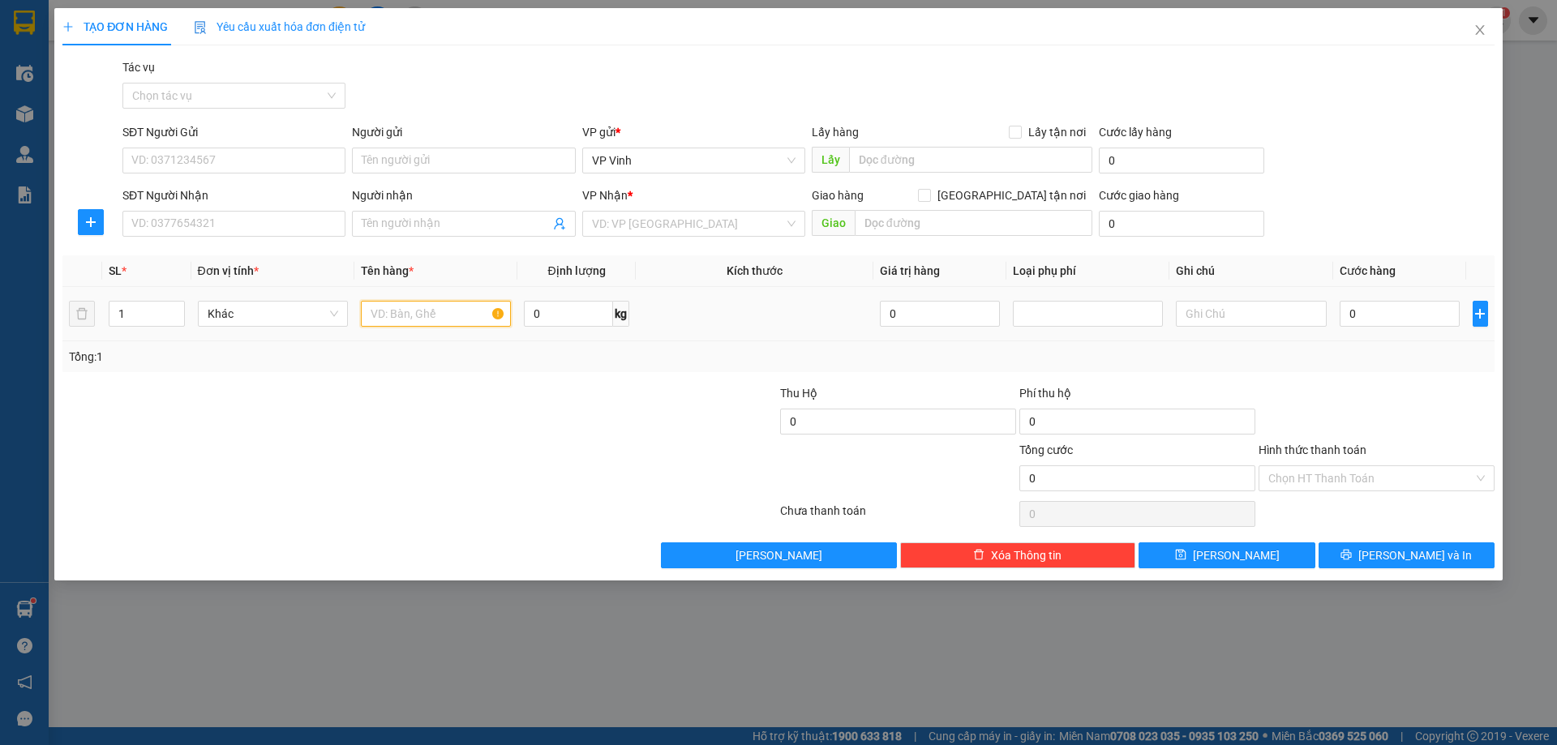
click at [439, 303] on input "text" at bounding box center [436, 314] width 150 height 26
type input "M"
type input "B"
type input "khung màn"
click at [1357, 311] on input "0" at bounding box center [1399, 314] width 121 height 26
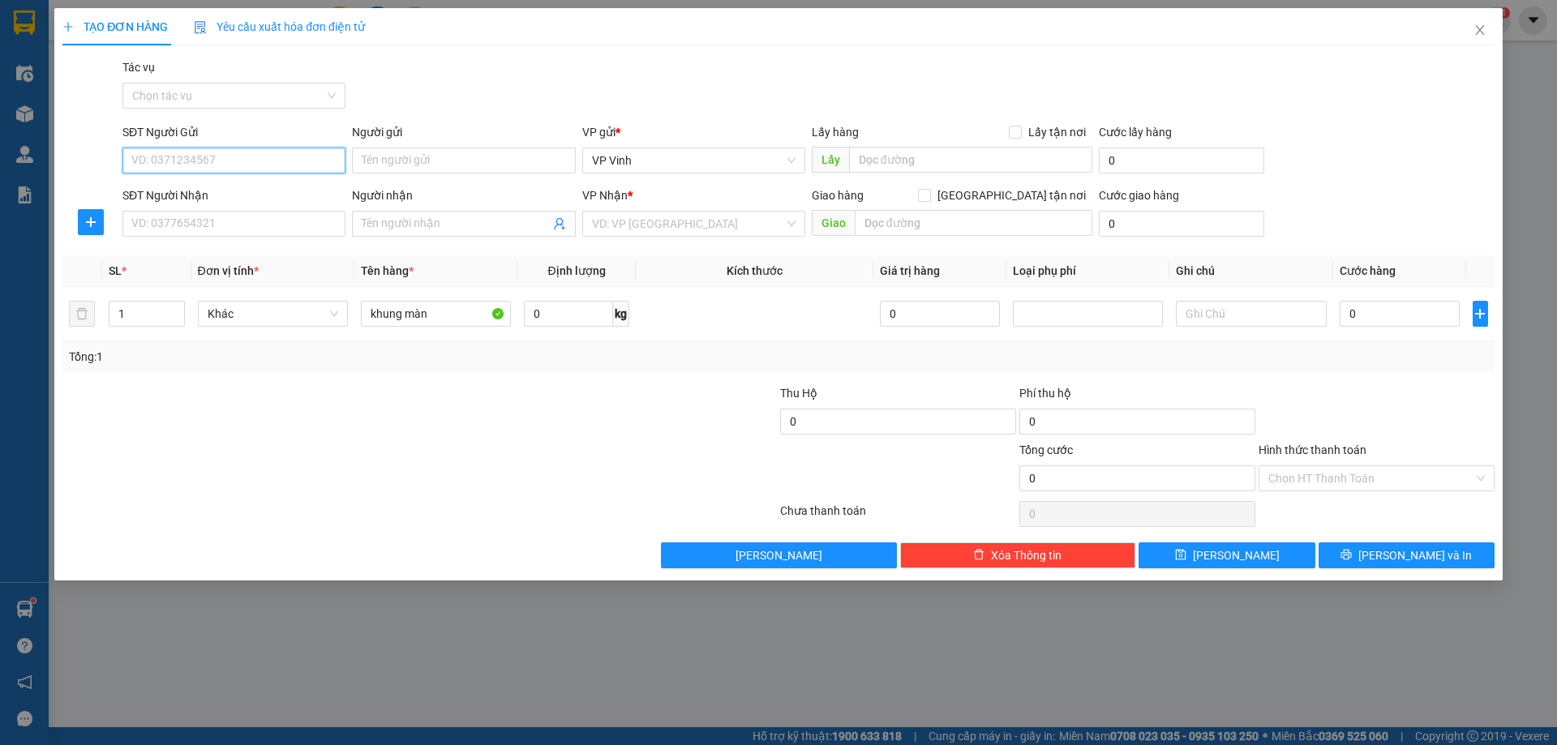
click at [191, 172] on input "SĐT Người Gửi" at bounding box center [233, 161] width 223 height 26
type input "0968665929"
click at [234, 201] on div "0968665929 - Thương" at bounding box center [234, 193] width 204 height 18
type input "Thương"
type input "0968665929"
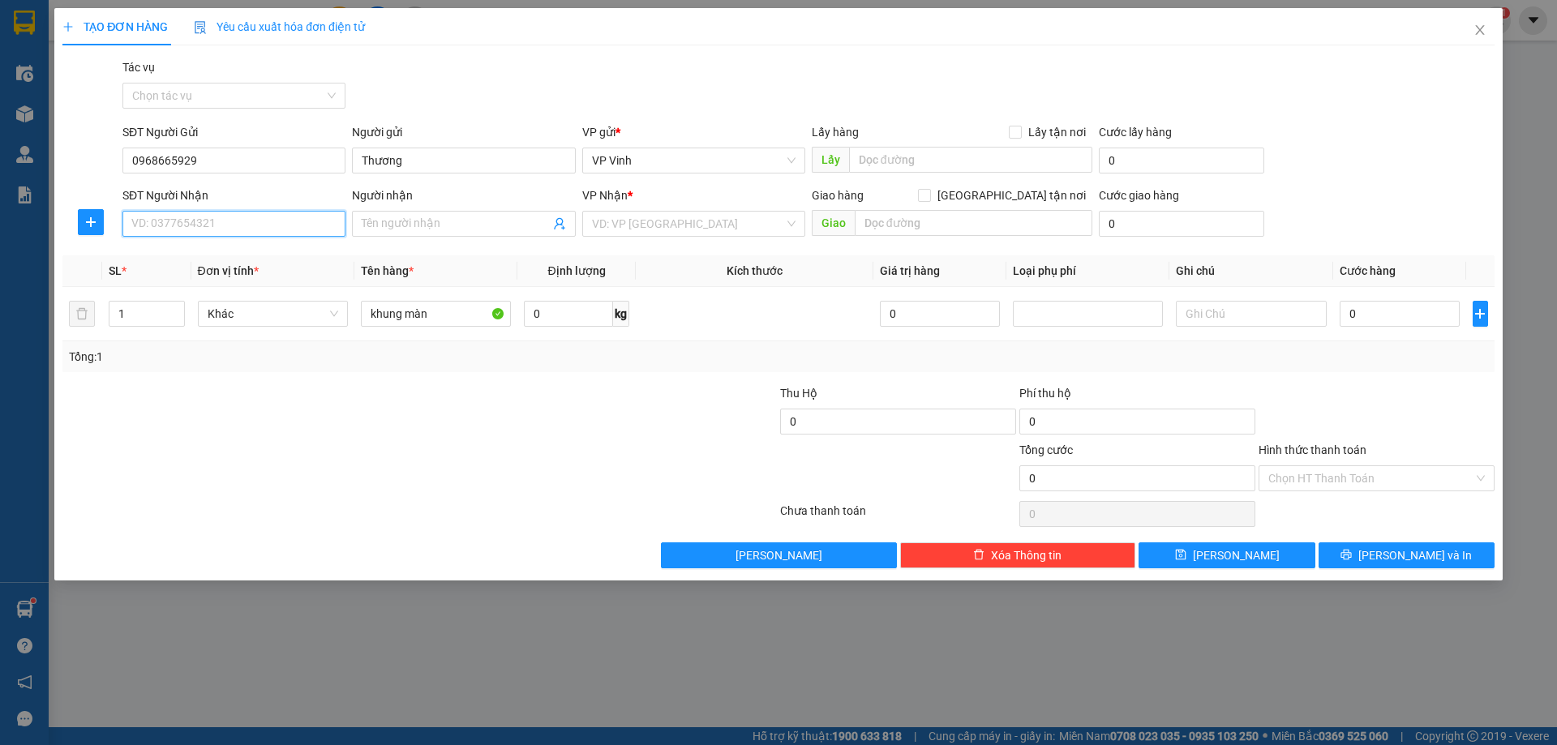
click at [233, 229] on input "SĐT Người Nhận" at bounding box center [233, 224] width 223 height 26
click at [225, 261] on div "0968665929 - Thương" at bounding box center [234, 256] width 204 height 18
type input "0968665929"
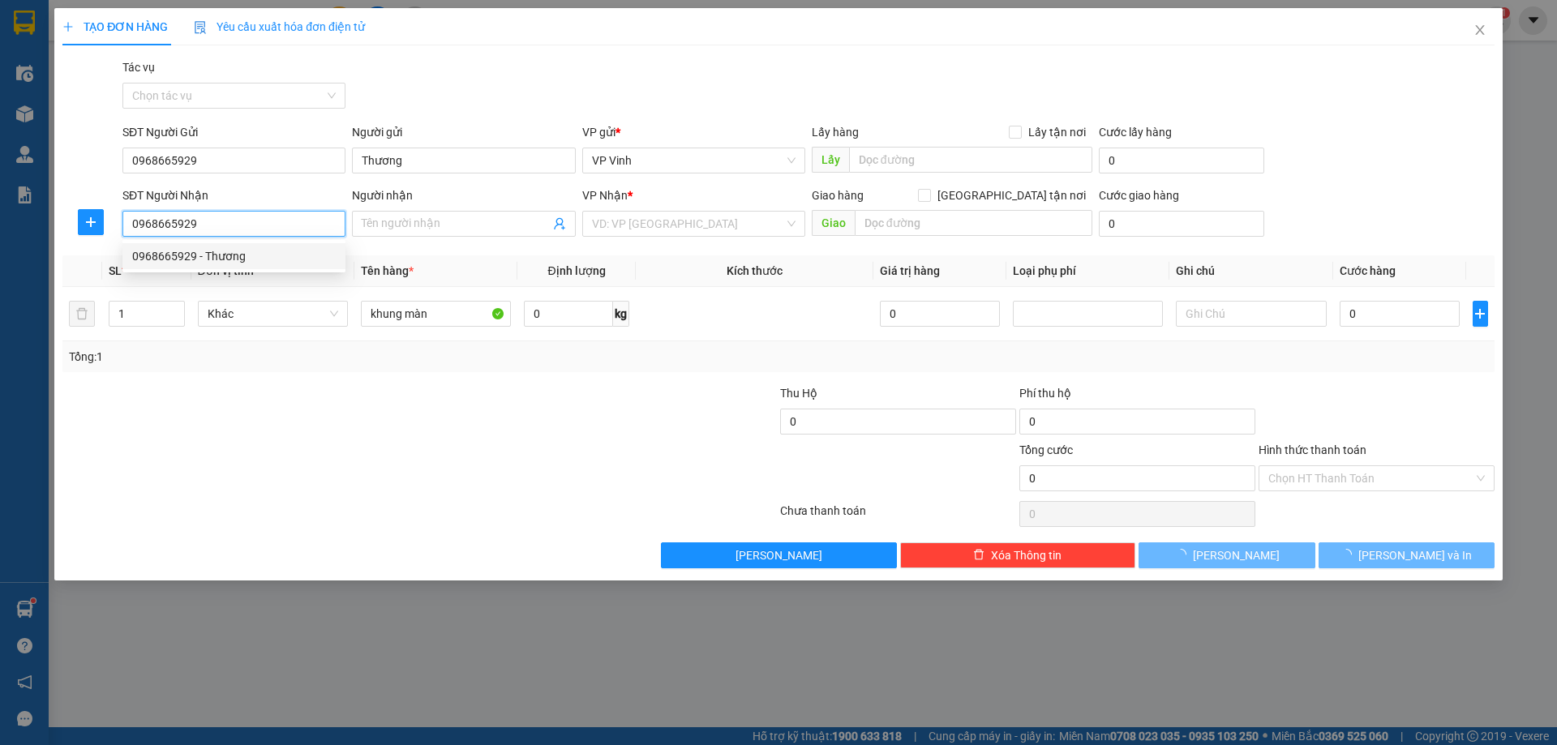
type input "Thương"
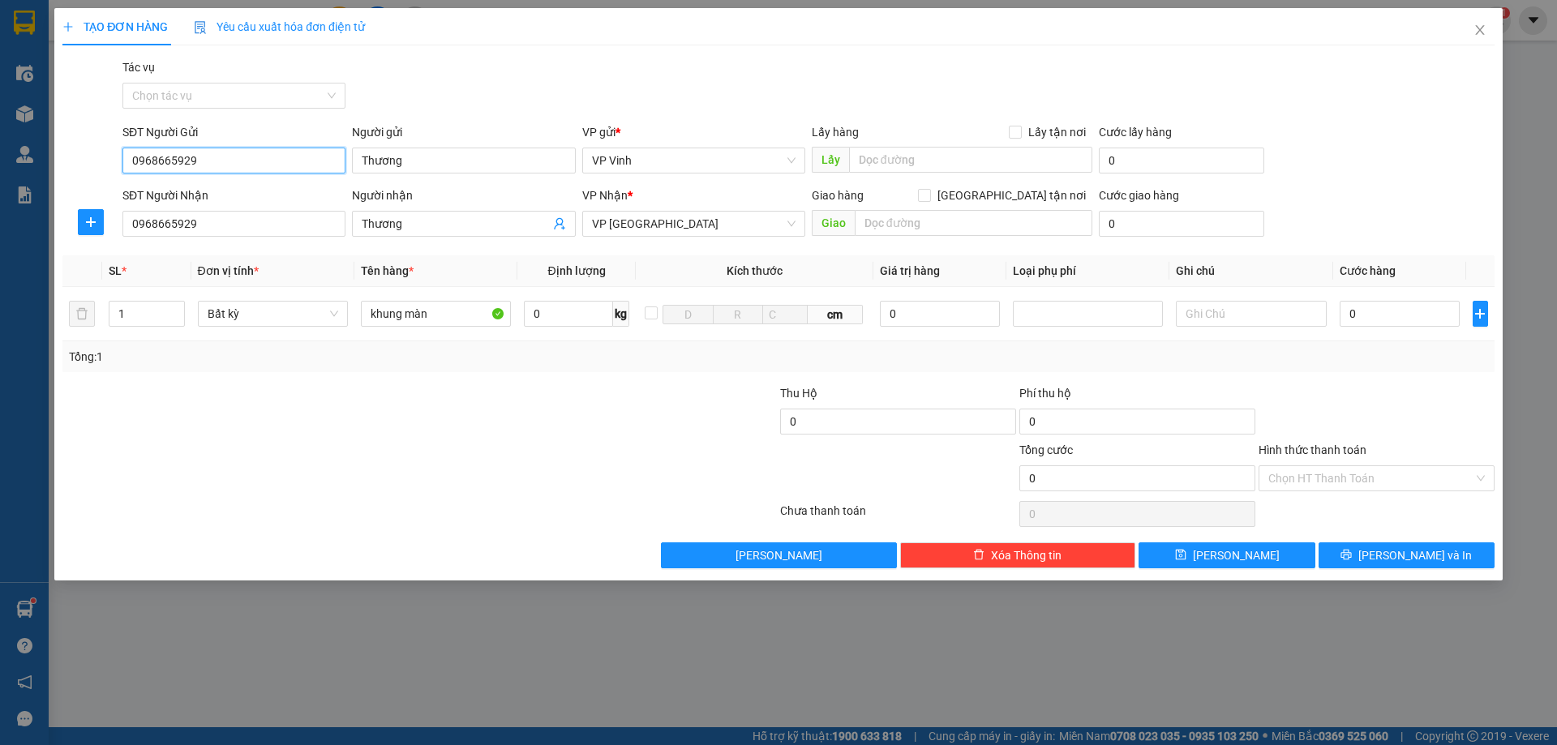
click at [250, 158] on input "0968665929" at bounding box center [233, 161] width 223 height 26
drag, startPoint x: 255, startPoint y: 156, endPoint x: 81, endPoint y: 128, distance: 176.6
click at [81, 128] on div "SĐT Người Gửi 0968665929 Người gửi Thương VP gửi * VP Vinh Lấy hàng Lấy tận nơi…" at bounding box center [778, 151] width 1435 height 57
type input "0981538156"
click at [449, 156] on input "Thương" at bounding box center [463, 161] width 223 height 26
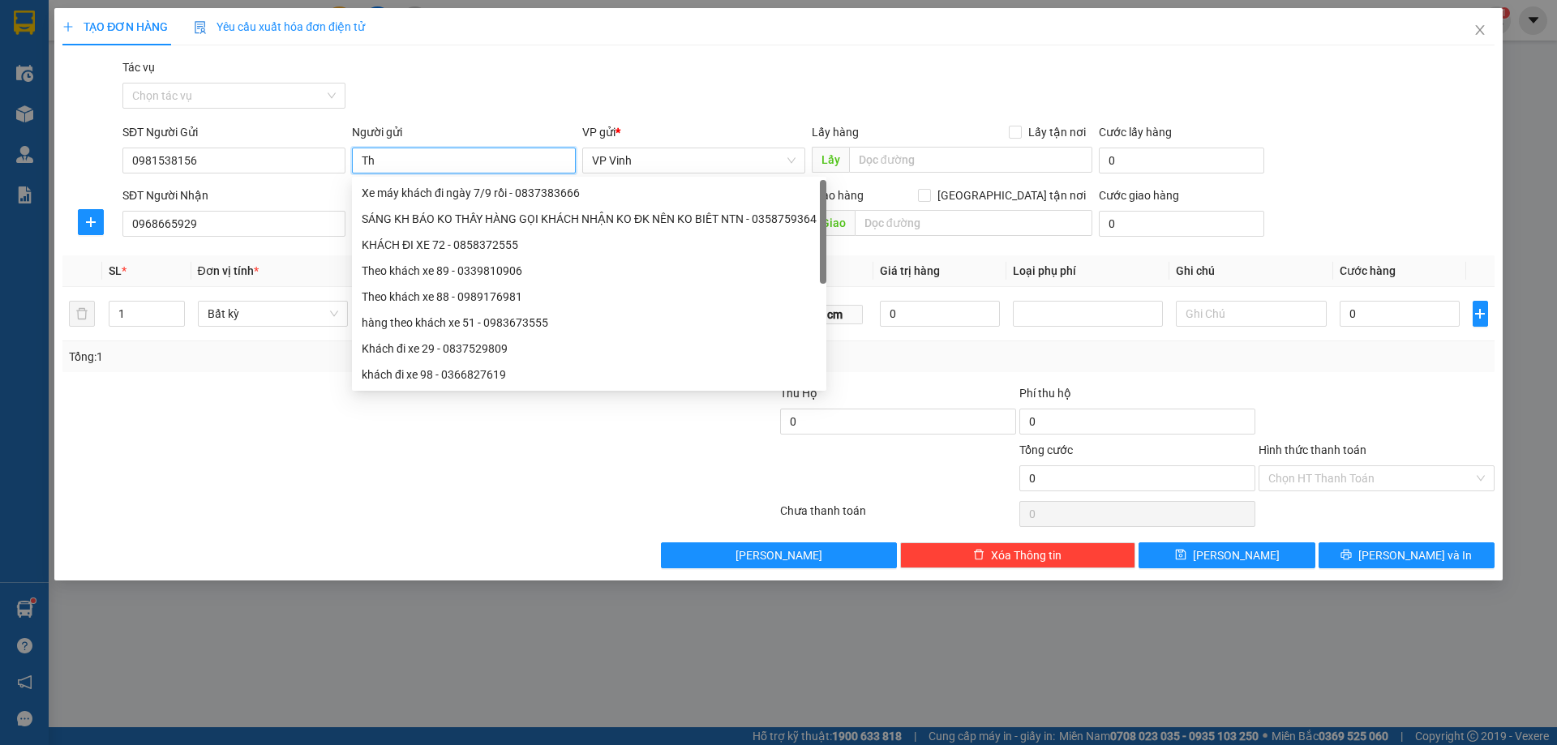
type input "T"
click at [191, 435] on div at bounding box center [300, 412] width 478 height 57
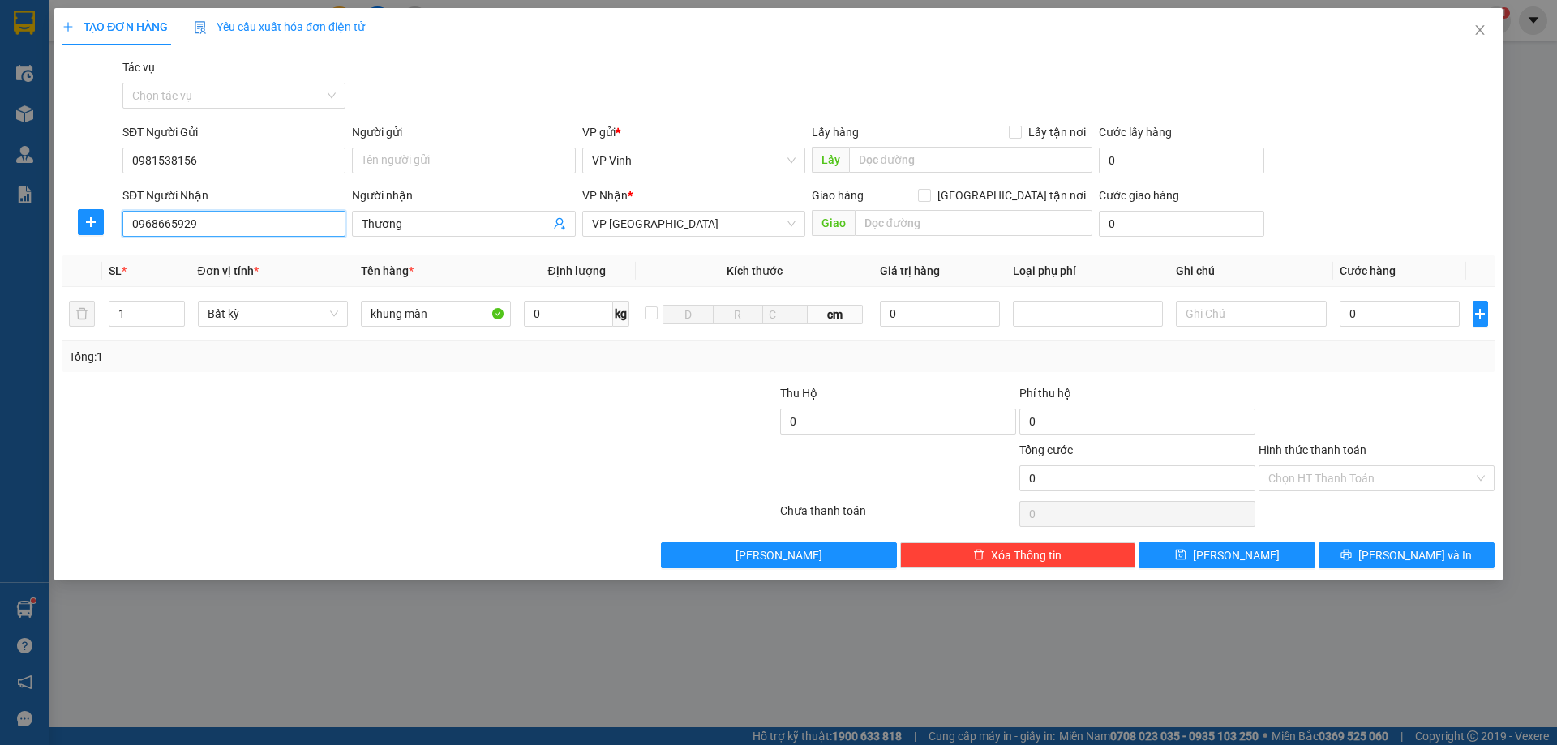
click at [207, 221] on input "0968665929" at bounding box center [233, 224] width 223 height 26
click at [1419, 325] on input "0" at bounding box center [1399, 314] width 121 height 26
type input "1"
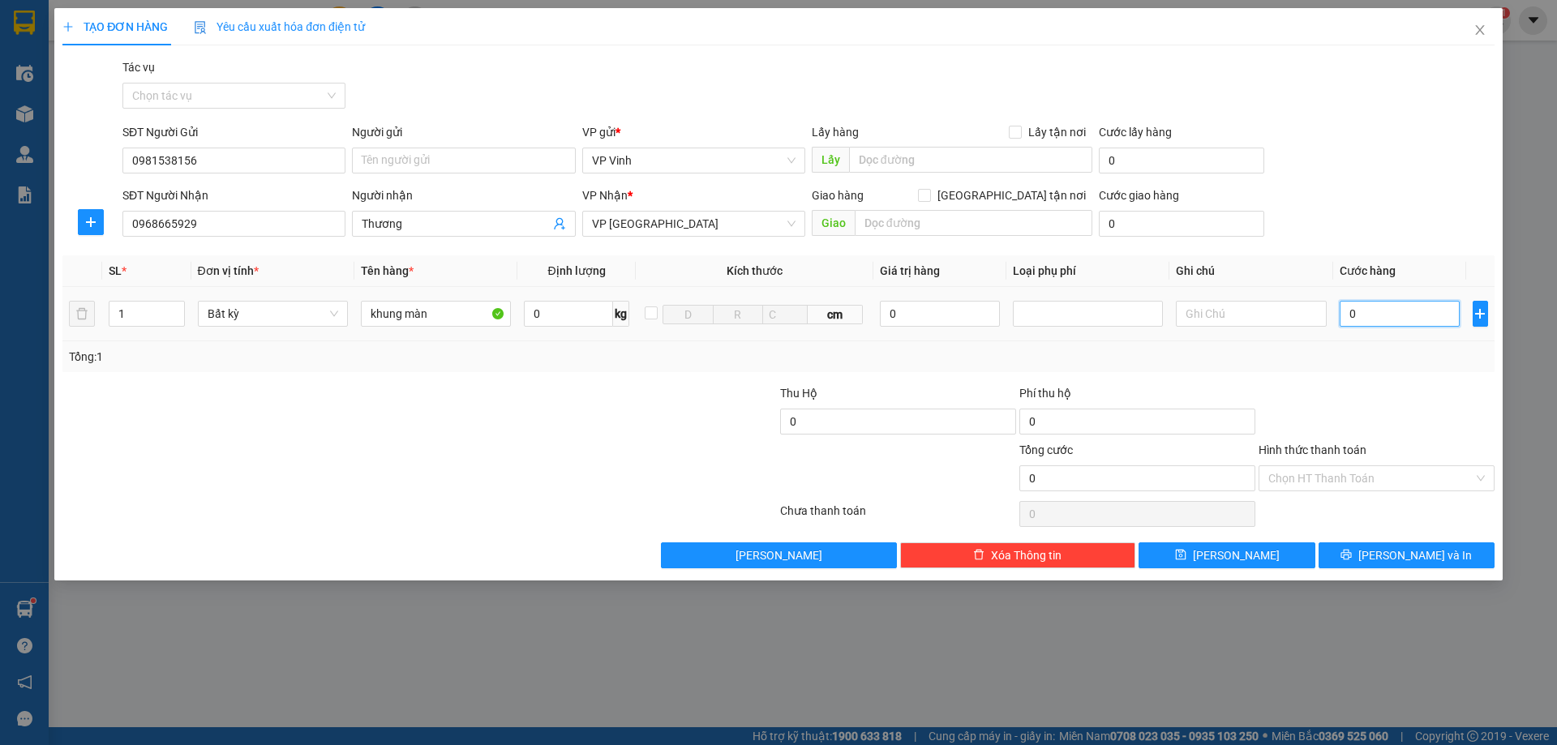
type input "1"
type input "12"
type input "120"
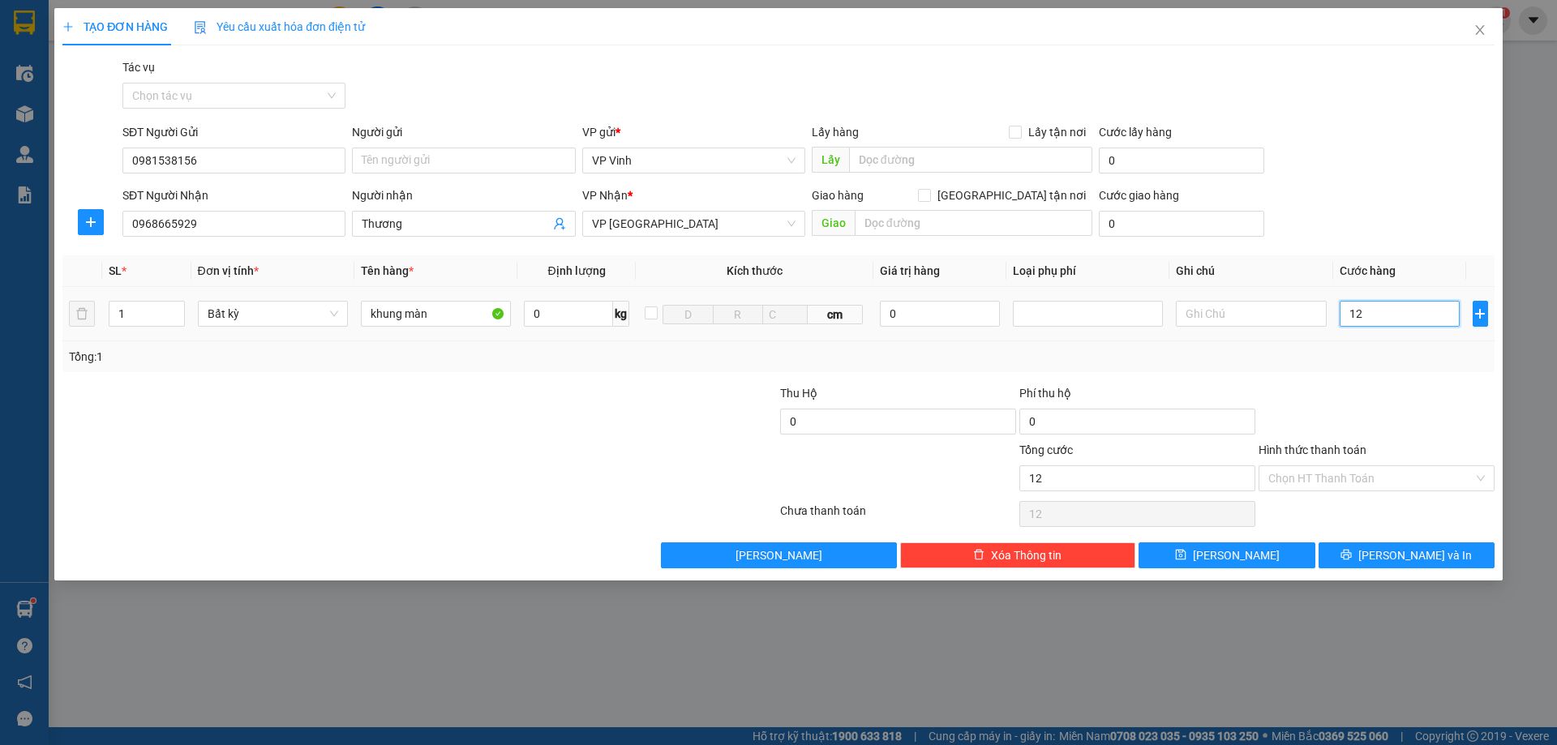
type input "120"
type input "1.200"
click at [1407, 551] on span "[PERSON_NAME] và In" at bounding box center [1415, 555] width 114 height 18
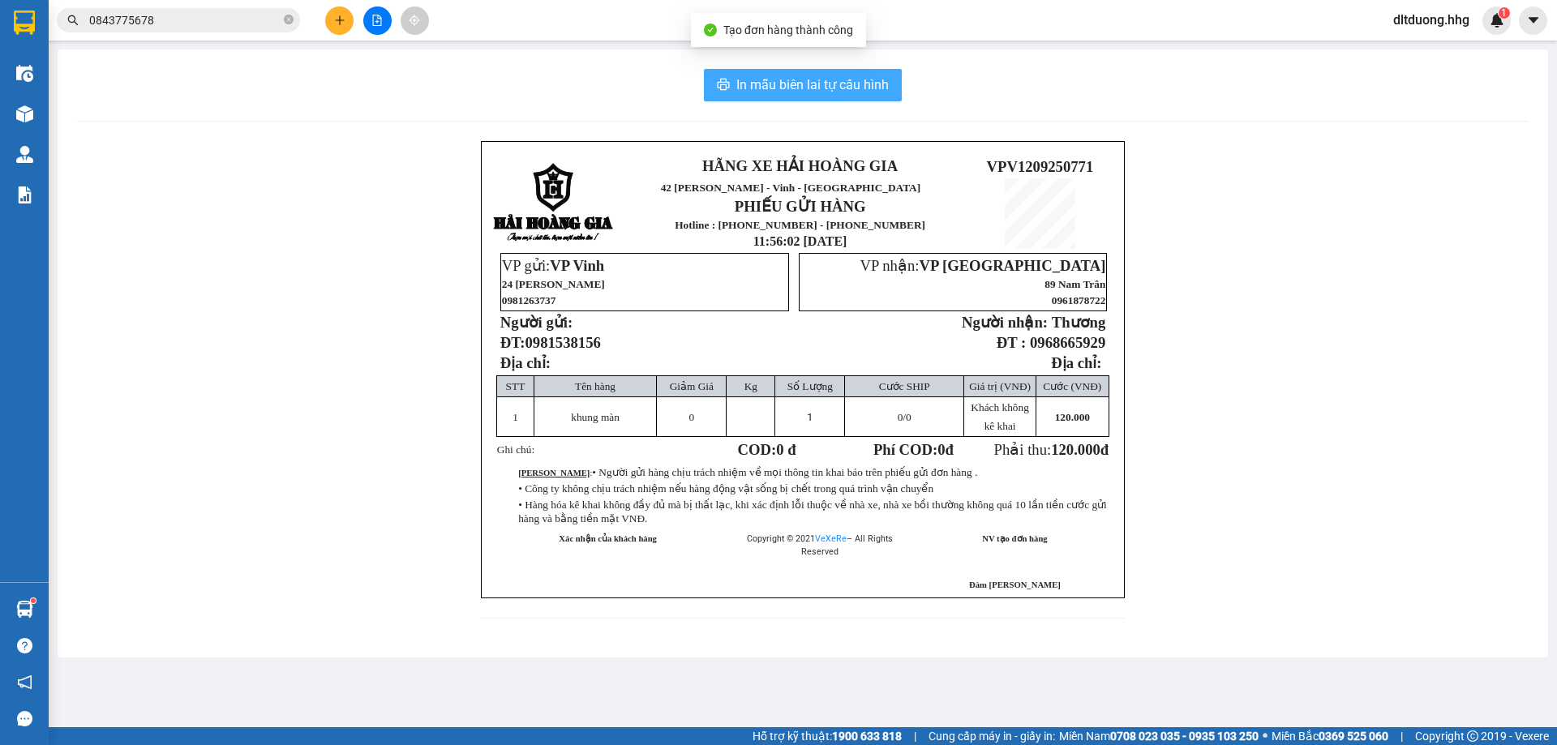
click at [848, 91] on span "In mẫu biên lai tự cấu hình" at bounding box center [812, 85] width 152 height 20
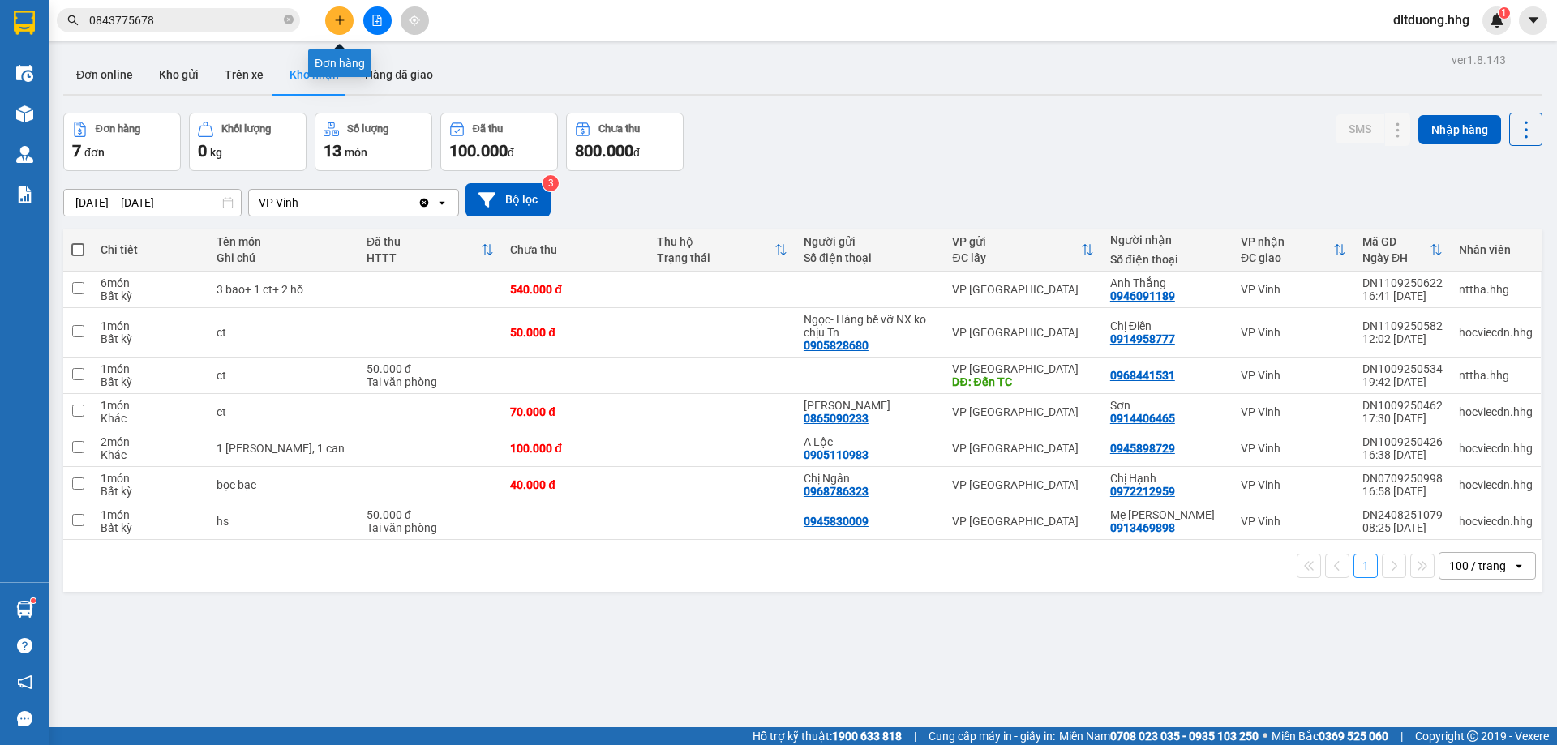
click at [348, 20] on button at bounding box center [339, 20] width 28 height 28
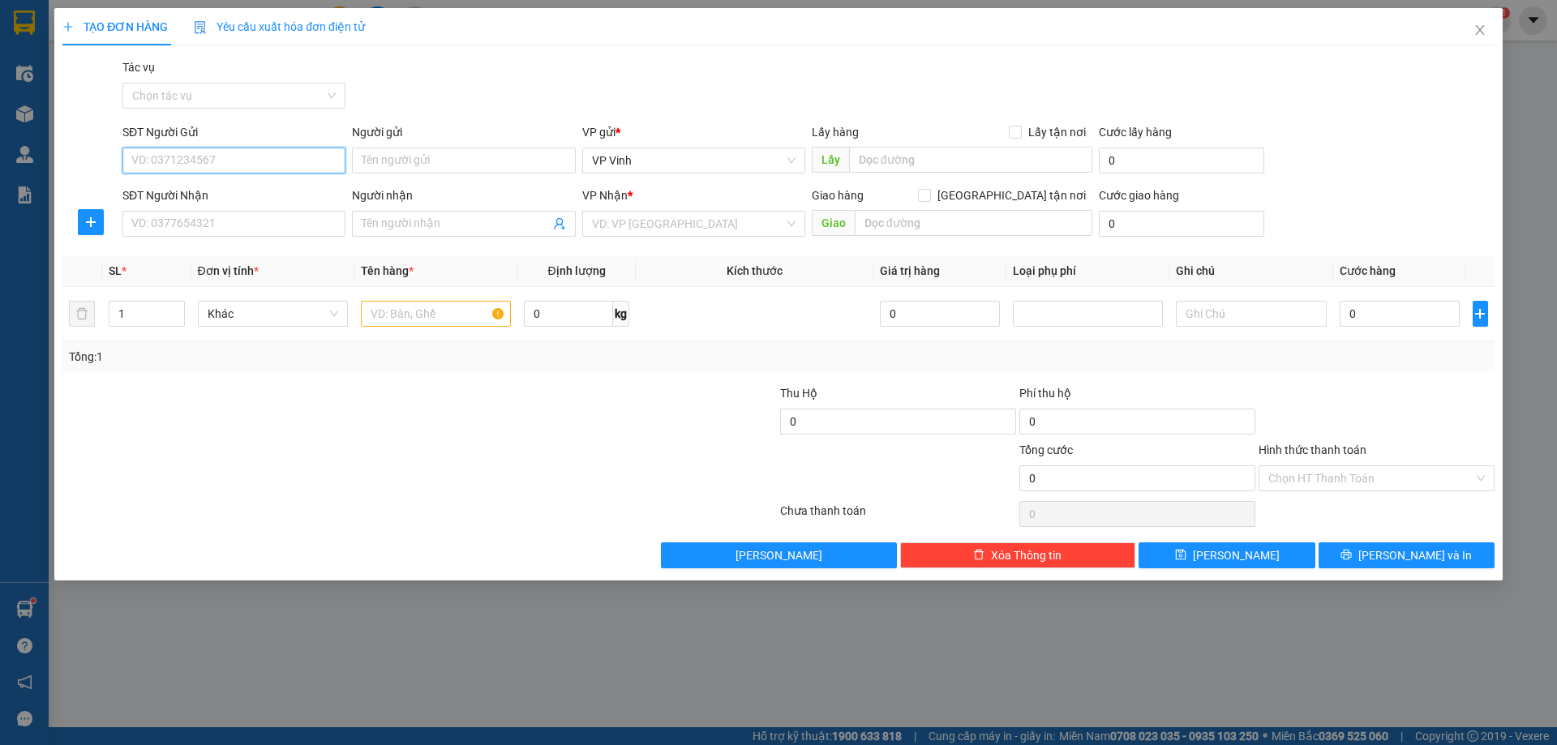
click at [255, 159] on input "SĐT Người Gửi" at bounding box center [233, 161] width 223 height 26
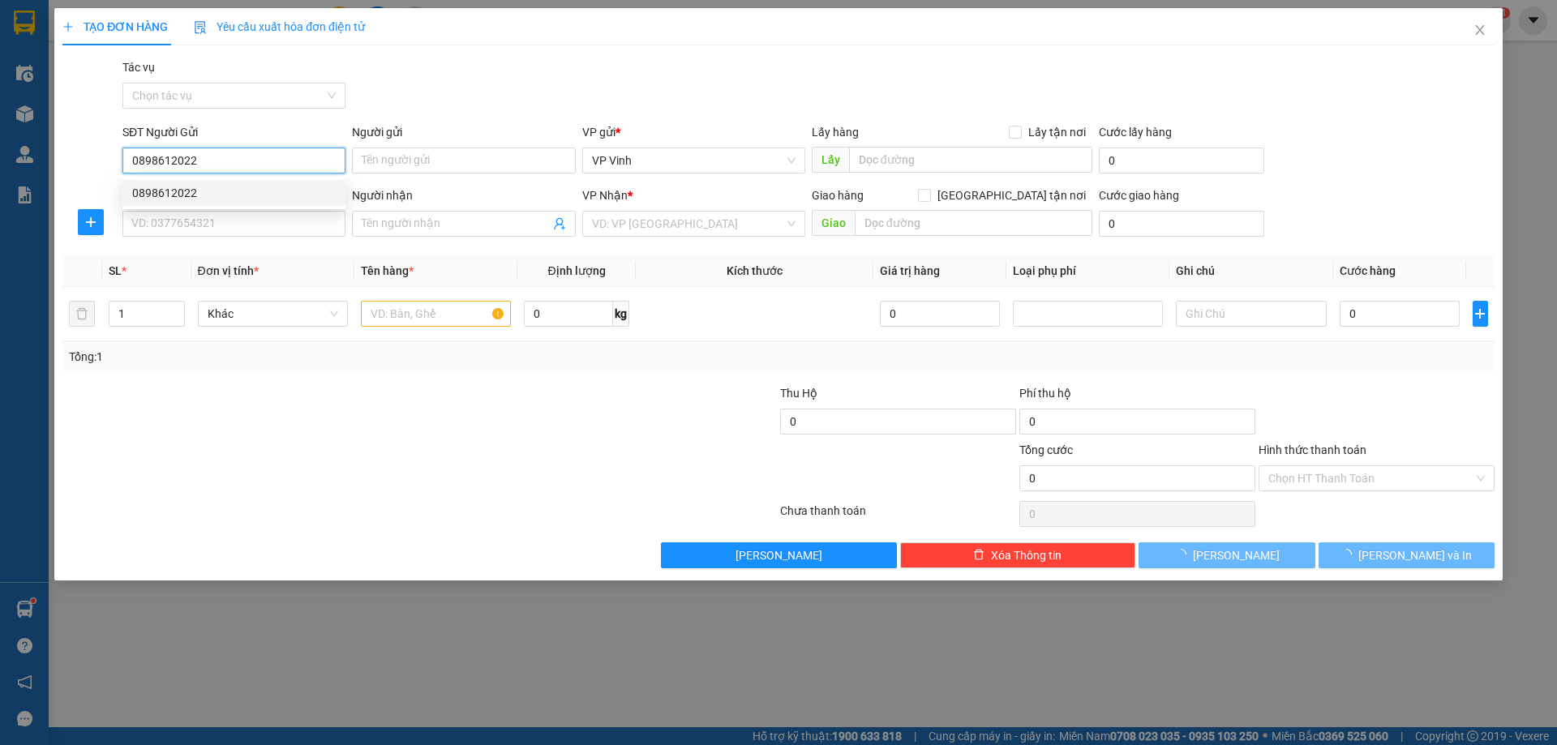
click at [295, 191] on div "0898612022" at bounding box center [234, 193] width 204 height 18
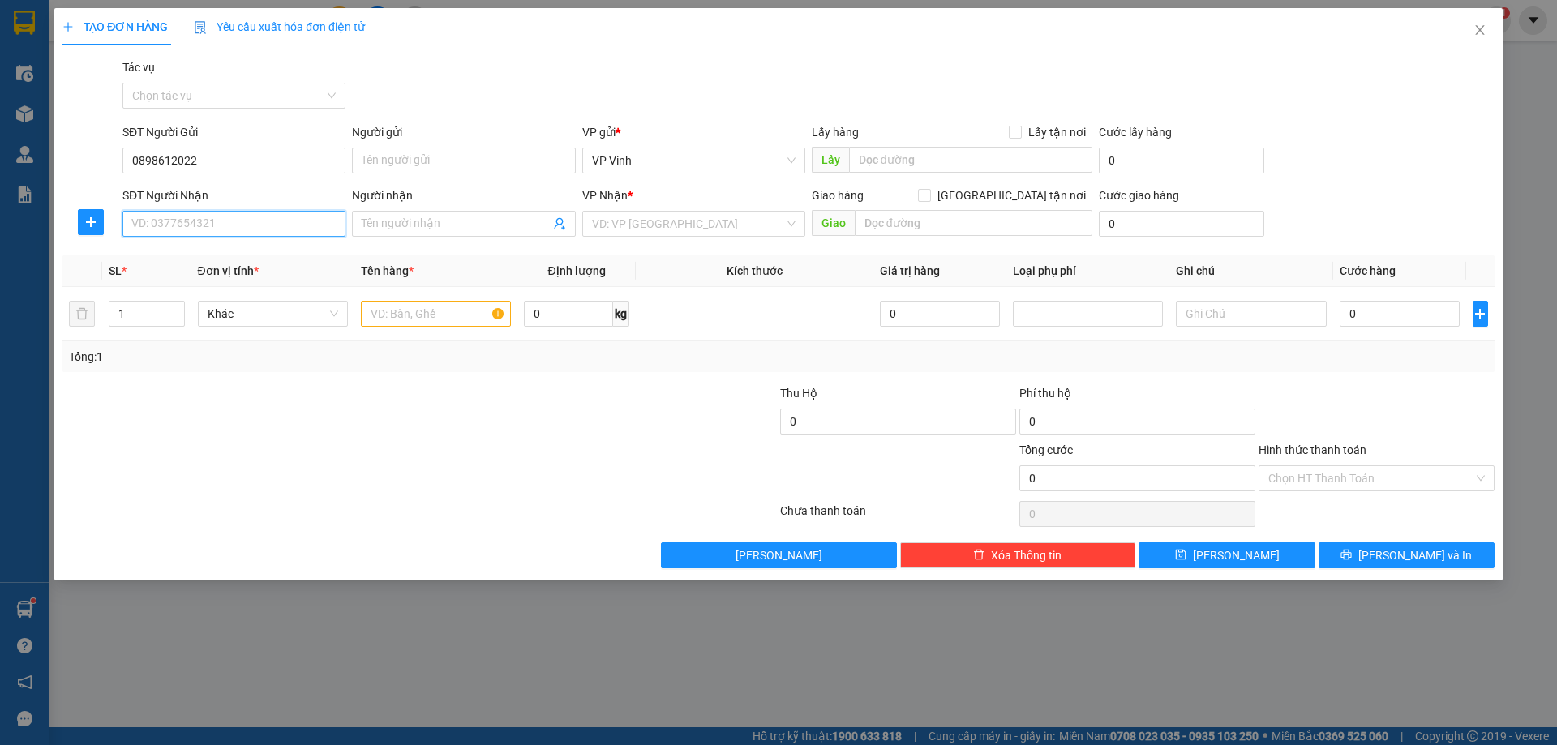
click at [298, 225] on input "SĐT Người Nhận" at bounding box center [233, 224] width 223 height 26
click at [211, 255] on div "0982796917" at bounding box center [234, 256] width 204 height 18
click at [479, 320] on input "text" at bounding box center [436, 314] width 150 height 26
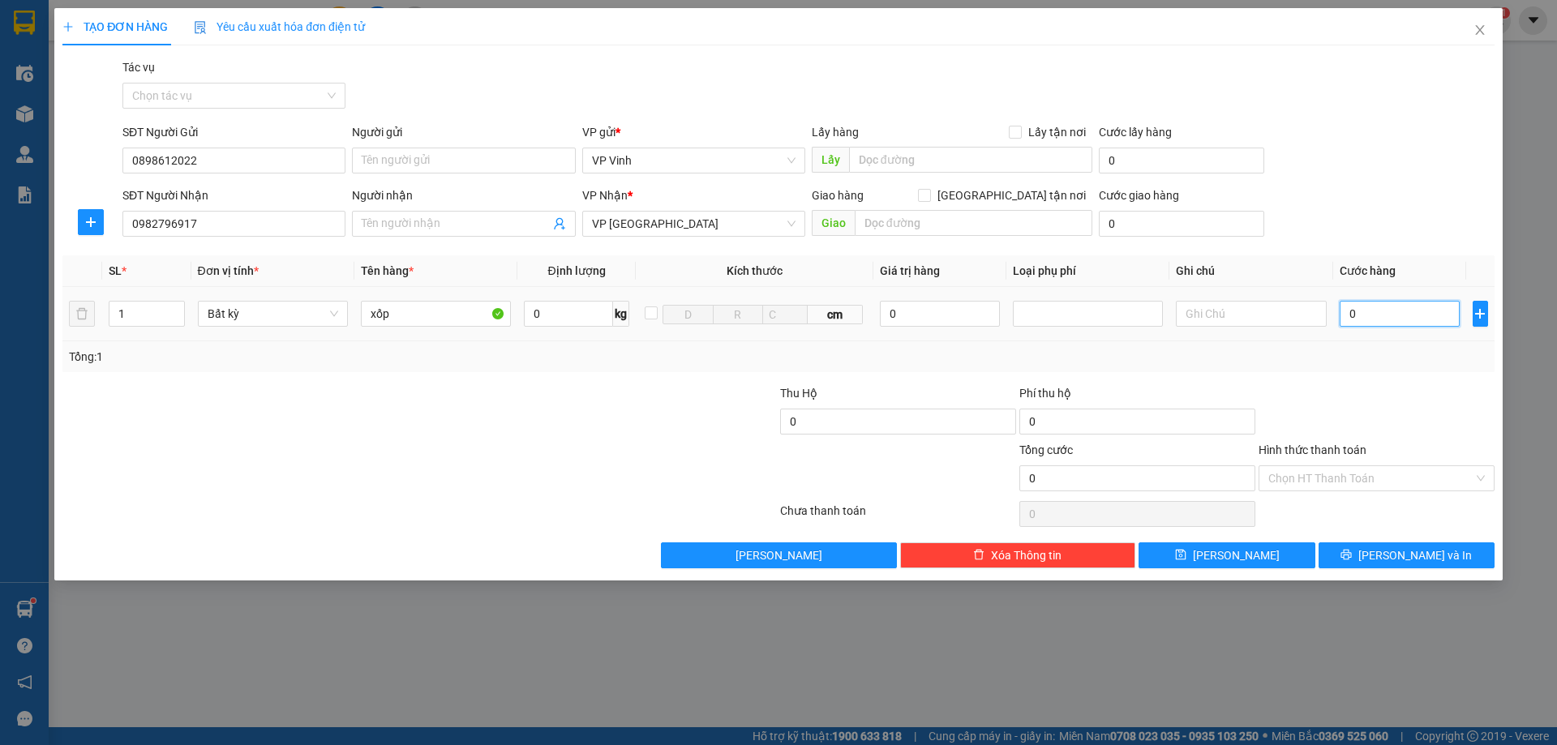
click at [1387, 316] on input "0" at bounding box center [1399, 314] width 121 height 26
click at [1395, 555] on span "[PERSON_NAME] và In" at bounding box center [1415, 555] width 114 height 18
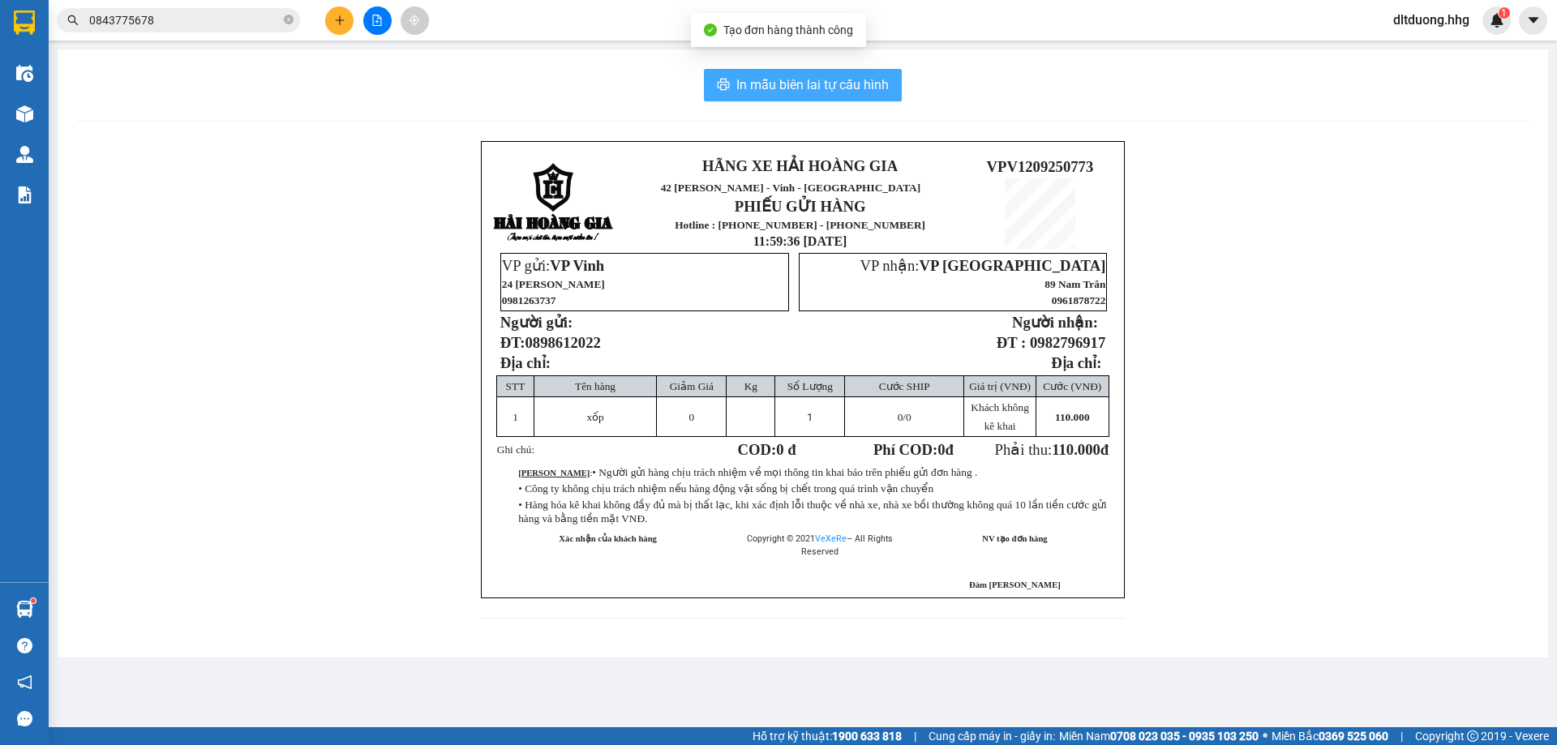
click at [853, 76] on span "In mẫu biên lai tự cấu hình" at bounding box center [812, 85] width 152 height 20
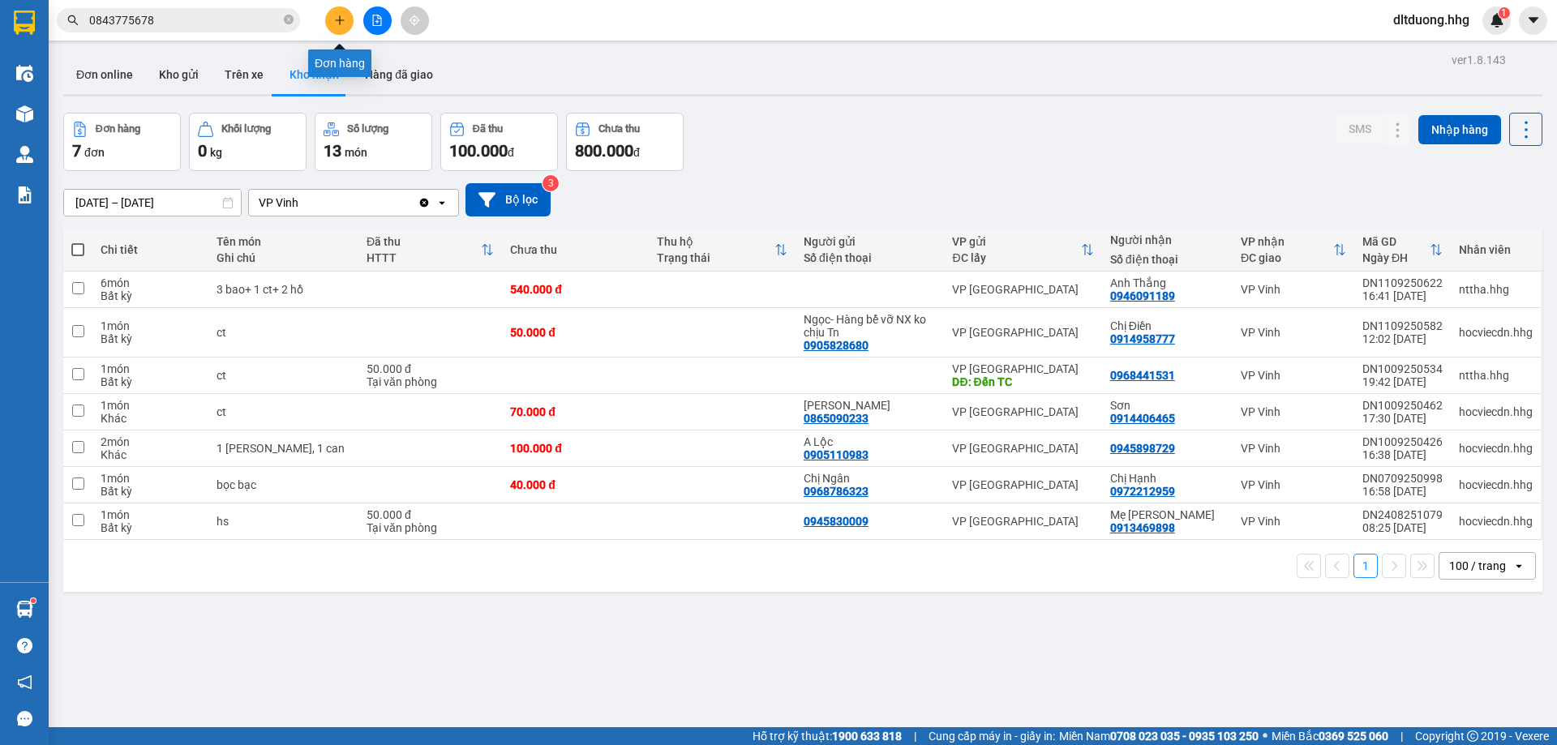
click at [339, 21] on icon "plus" at bounding box center [339, 20] width 11 height 11
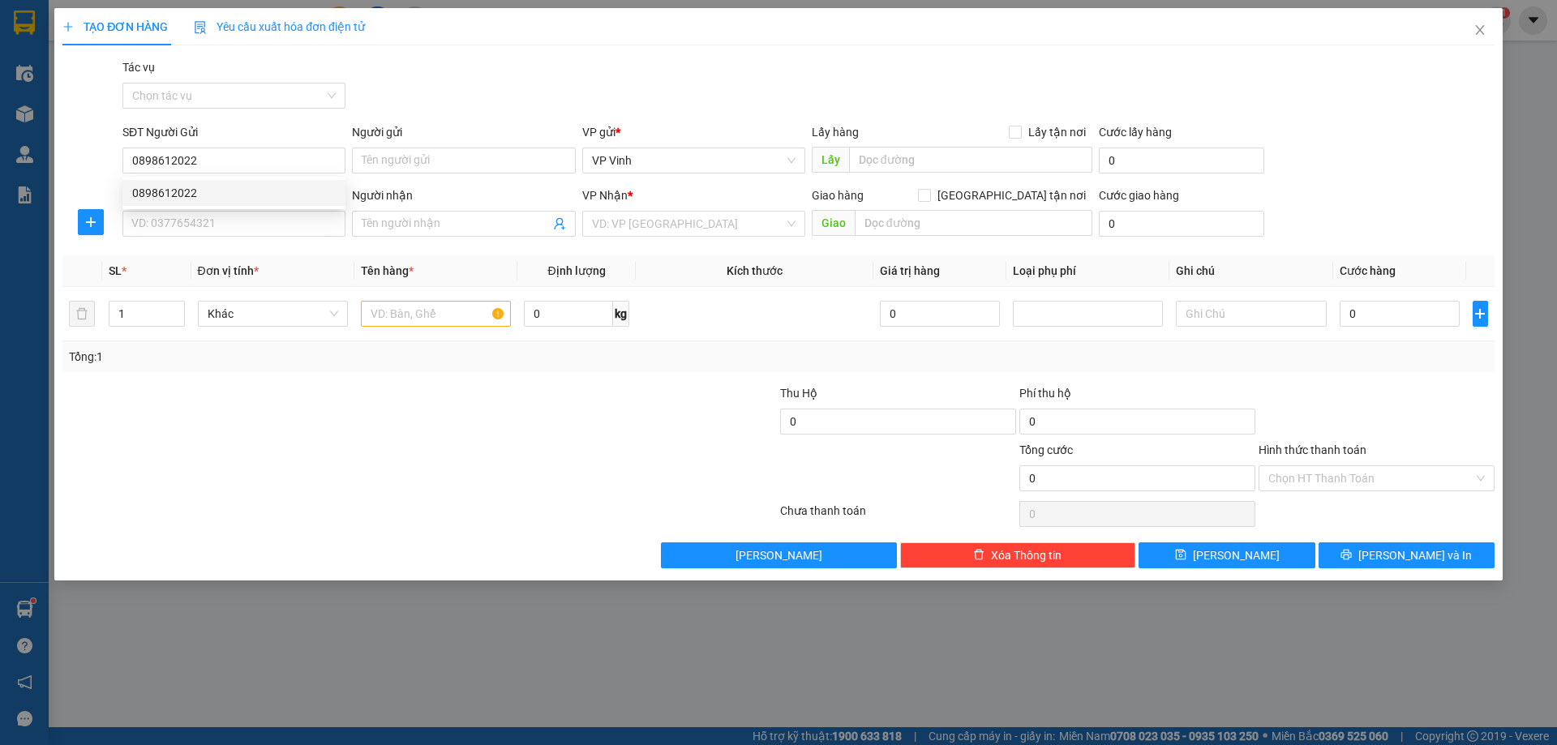
click at [228, 206] on div "0898612022 0898612022" at bounding box center [233, 193] width 223 height 32
click at [259, 226] on input "SĐT Người Nhận" at bounding box center [233, 224] width 223 height 26
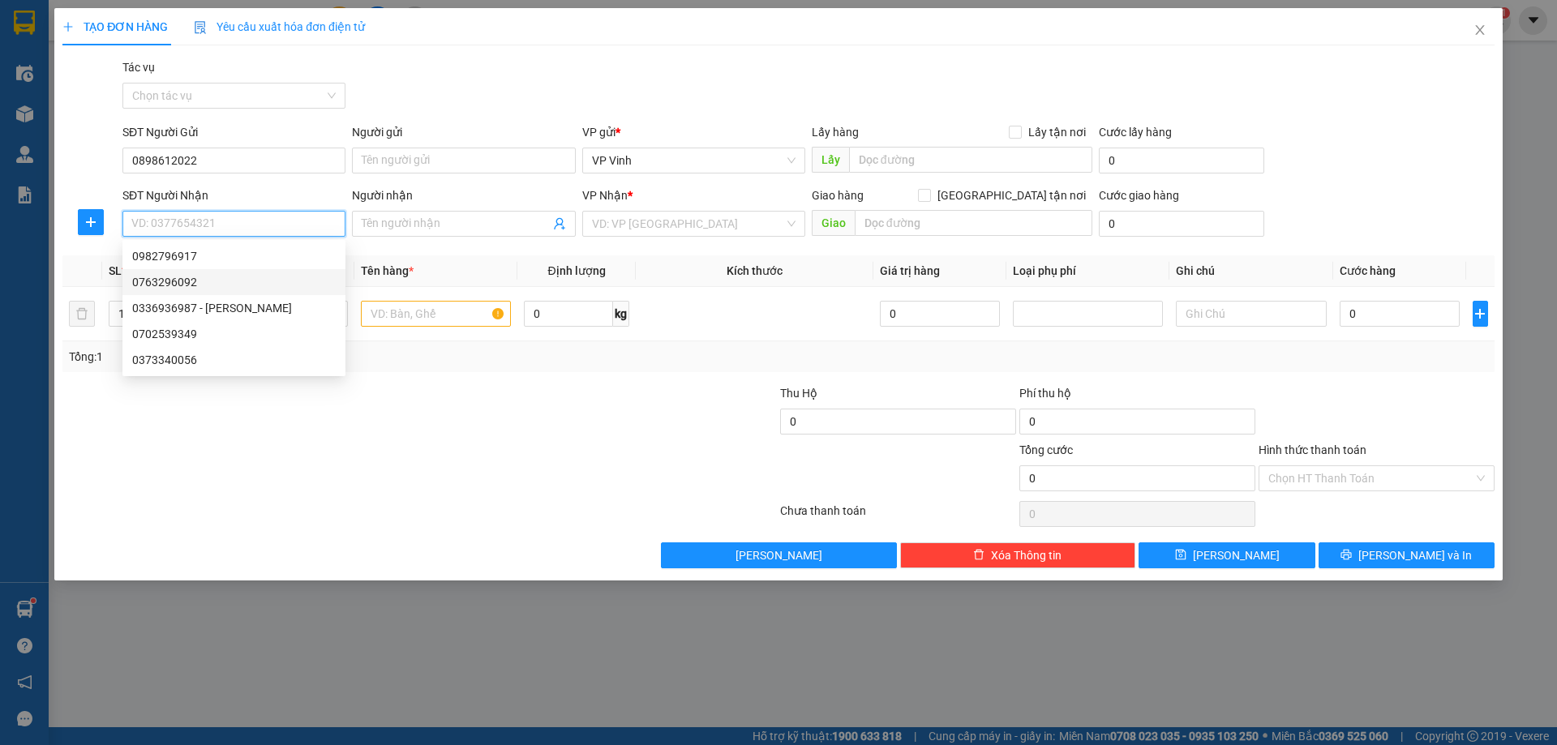
click at [208, 281] on div "0763296092" at bounding box center [234, 282] width 204 height 18
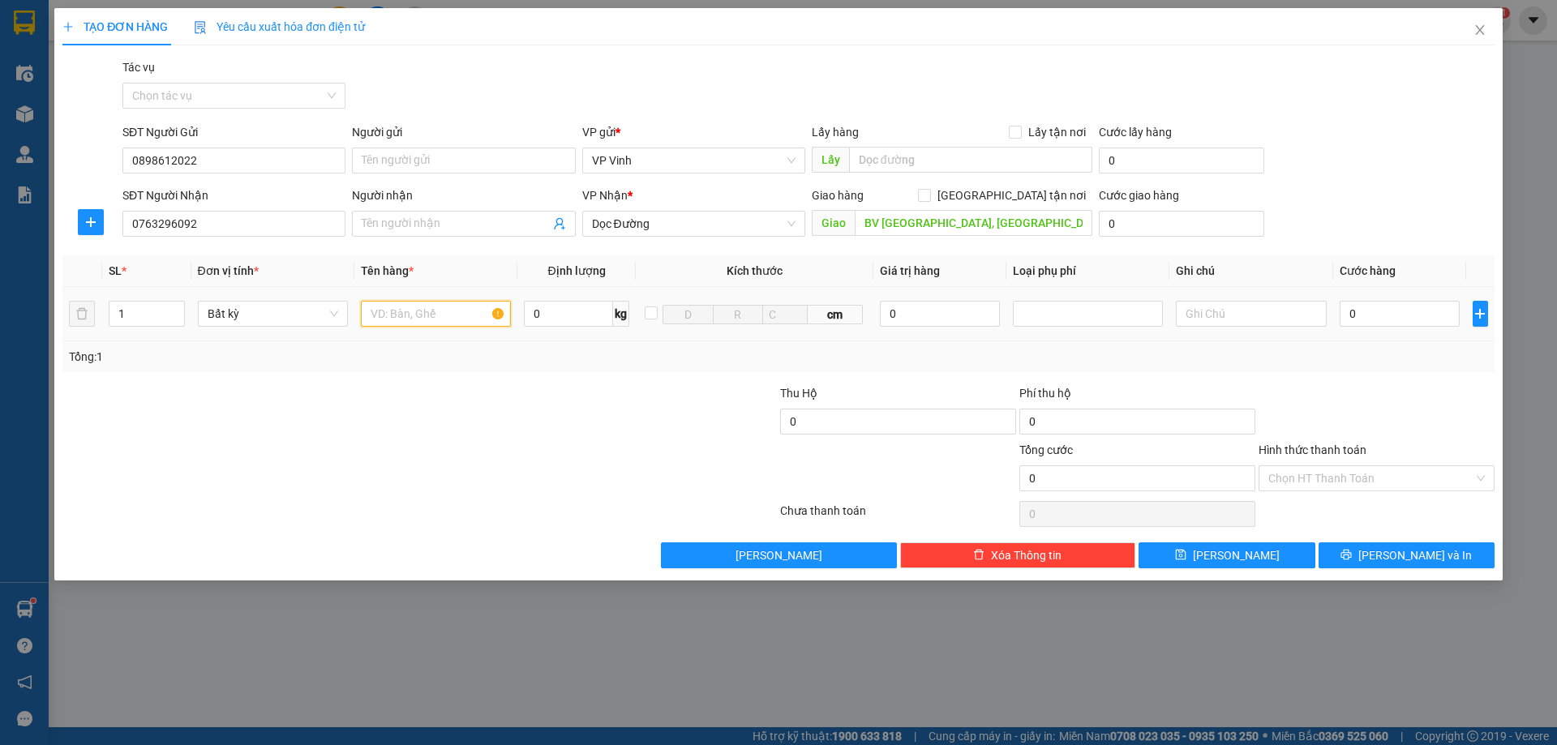
click at [462, 318] on input "text" at bounding box center [436, 314] width 150 height 26
click at [1350, 319] on input "0" at bounding box center [1399, 314] width 121 height 26
click at [967, 430] on input "0" at bounding box center [898, 422] width 236 height 26
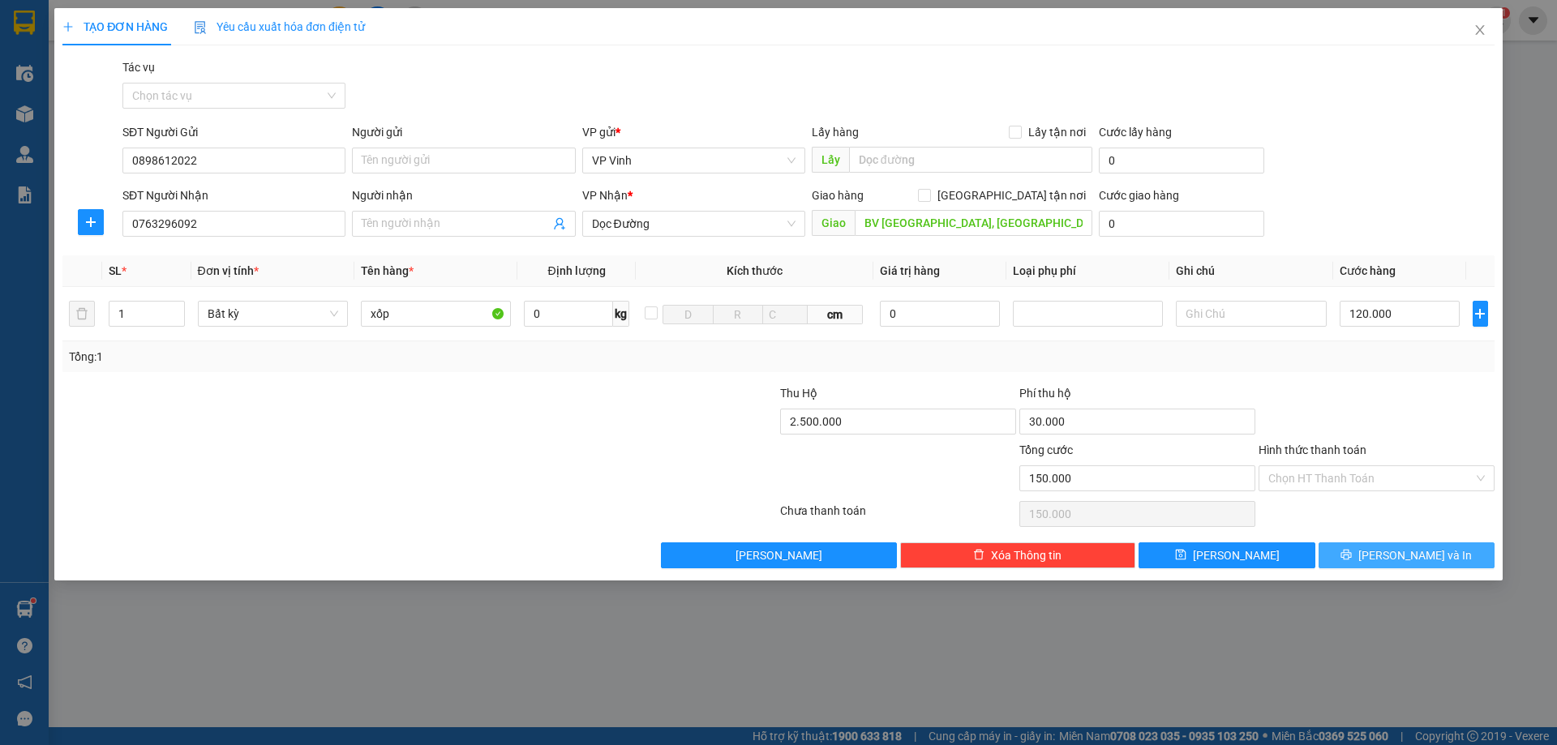
click at [1429, 563] on span "[PERSON_NAME] và In" at bounding box center [1415, 555] width 114 height 18
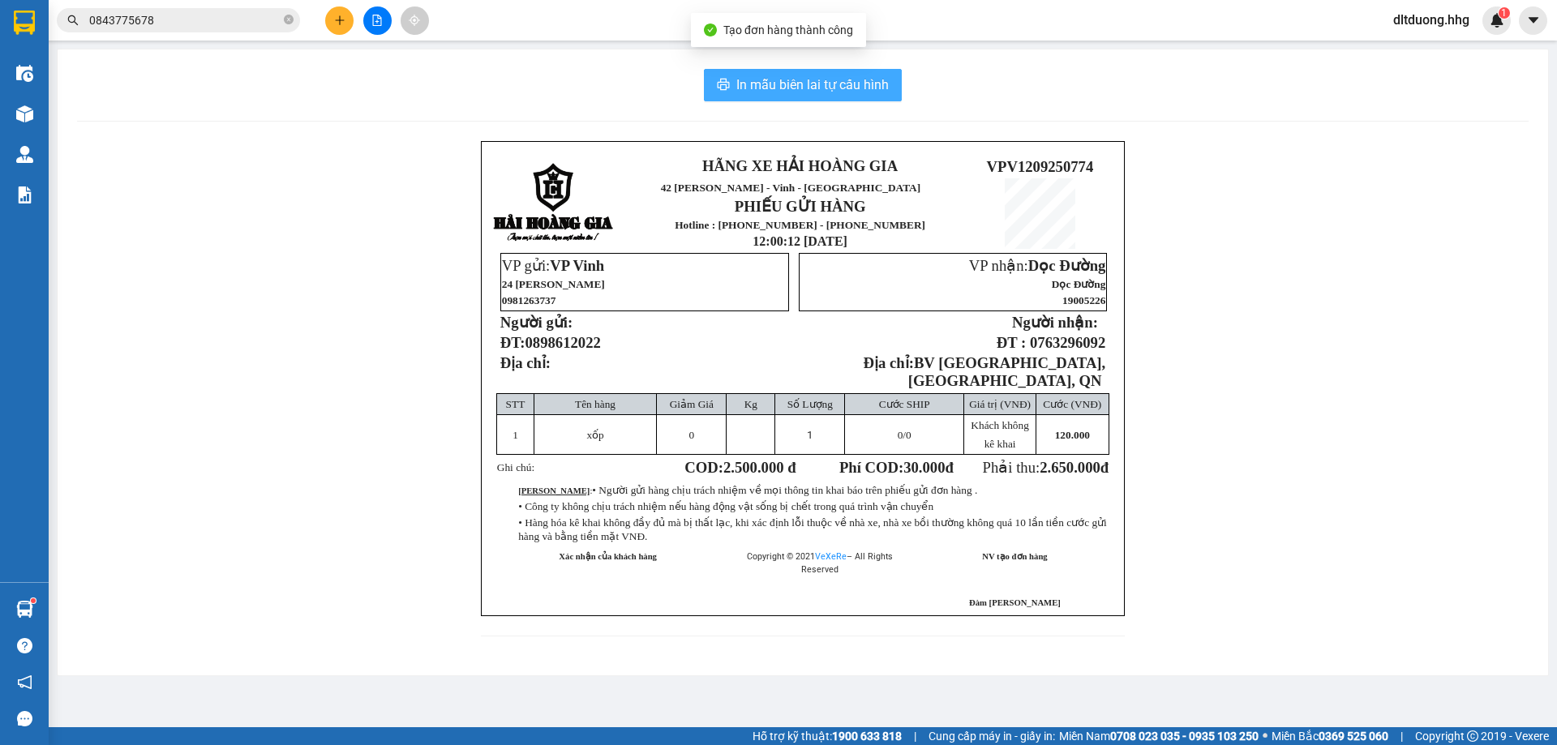
click at [817, 88] on span "In mẫu biên lai tự cấu hình" at bounding box center [812, 85] width 152 height 20
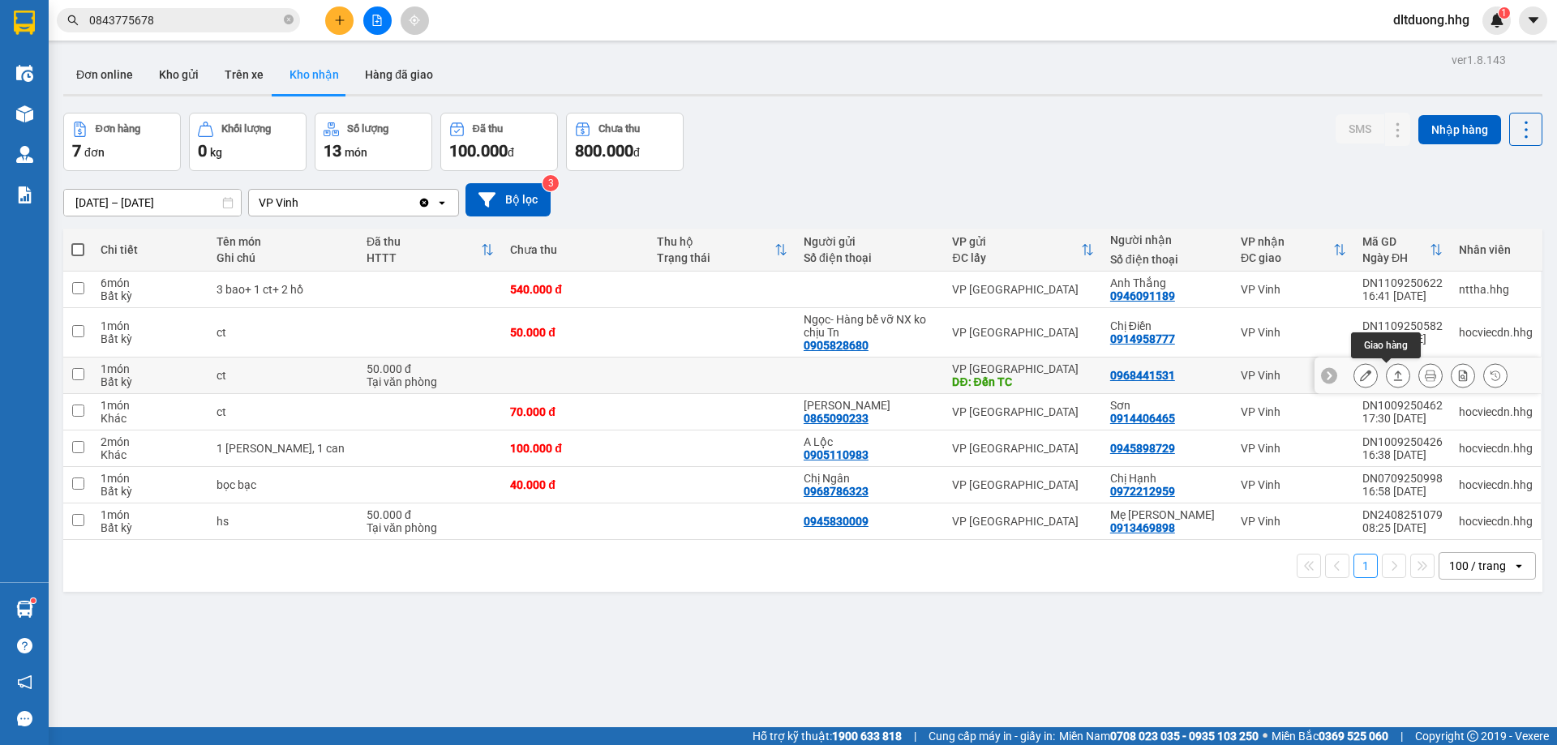
click at [1394, 380] on icon at bounding box center [1398, 376] width 9 height 10
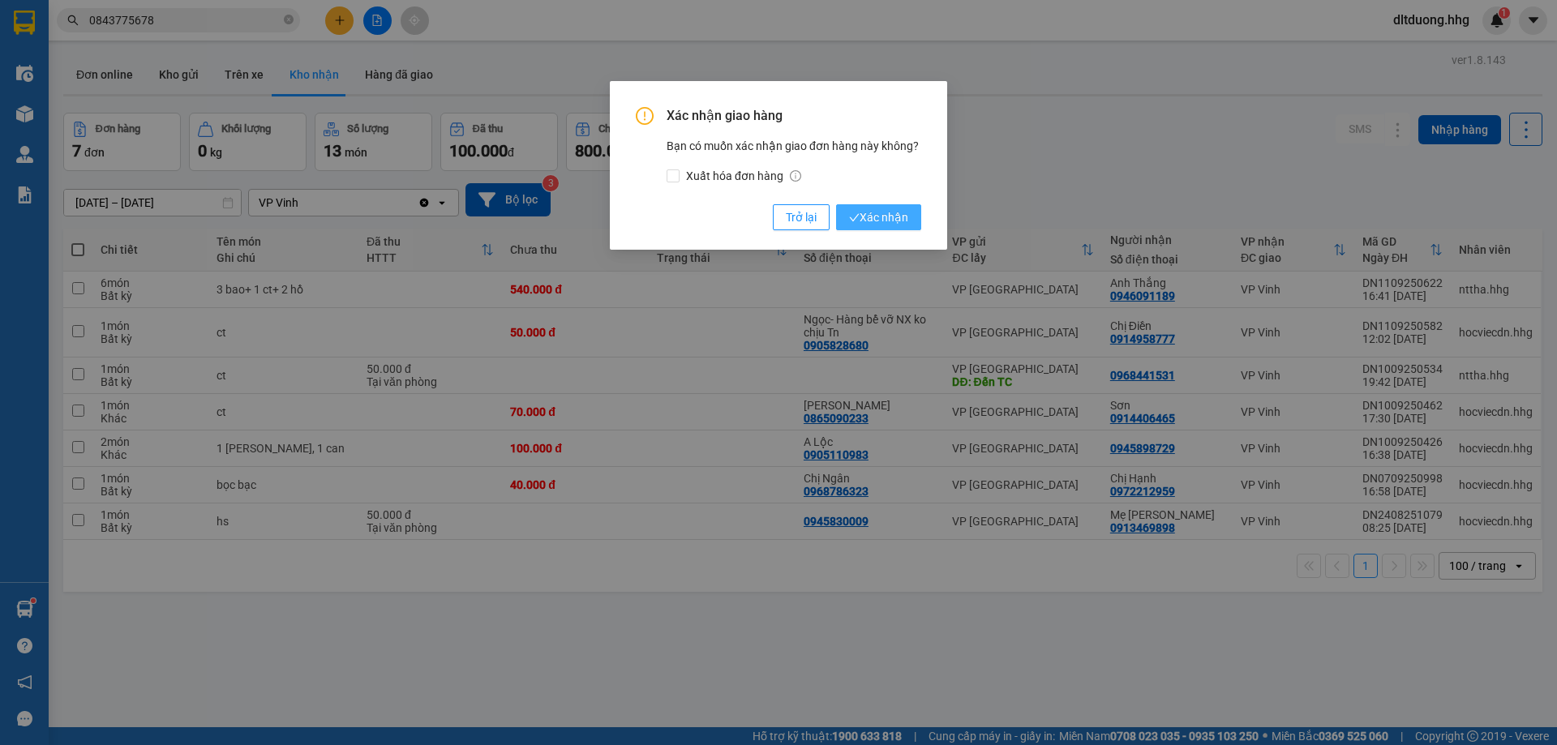
click at [886, 214] on span "Xác nhận" at bounding box center [878, 217] width 59 height 18
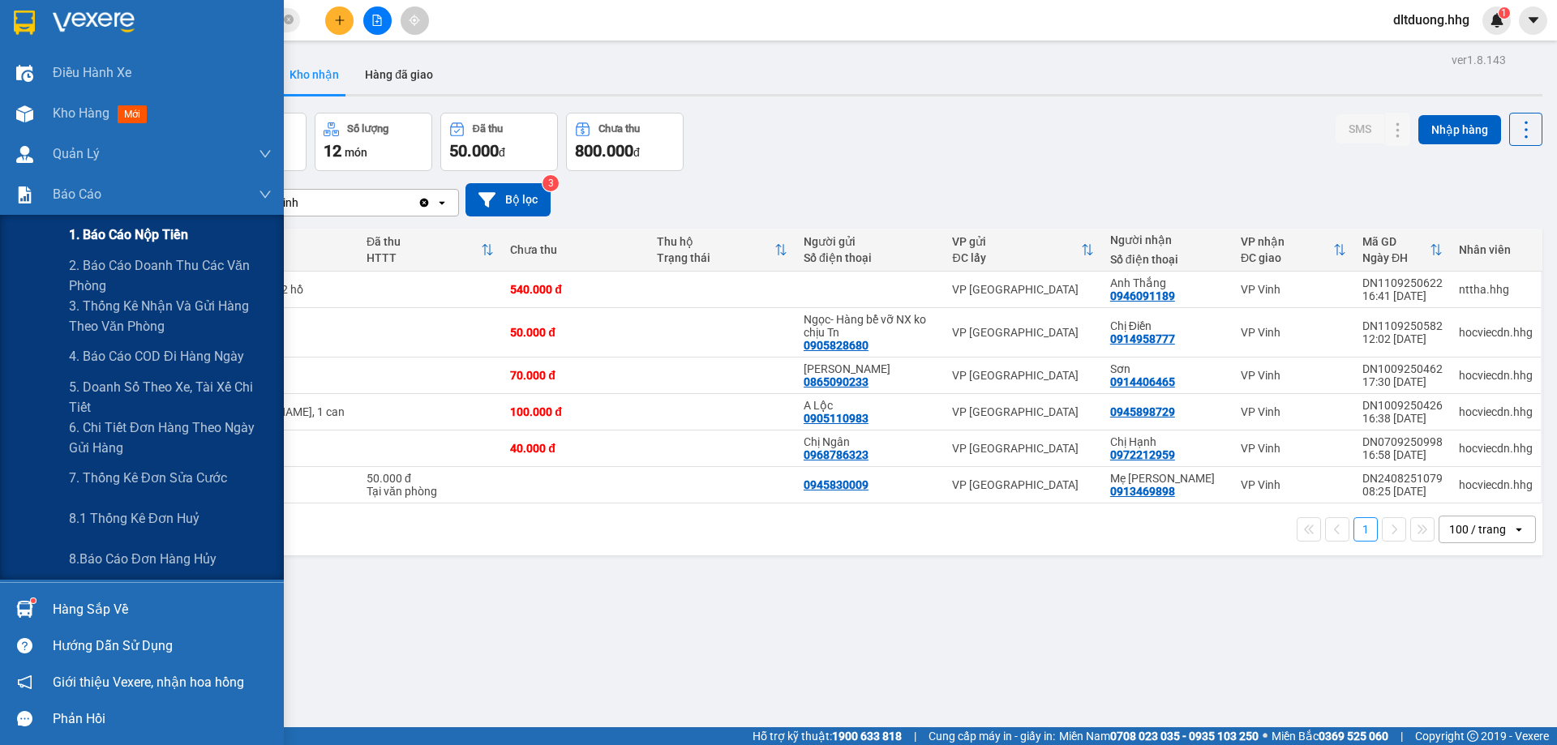
click at [136, 232] on span "1. Báo cáo nộp tiền" at bounding box center [128, 235] width 119 height 20
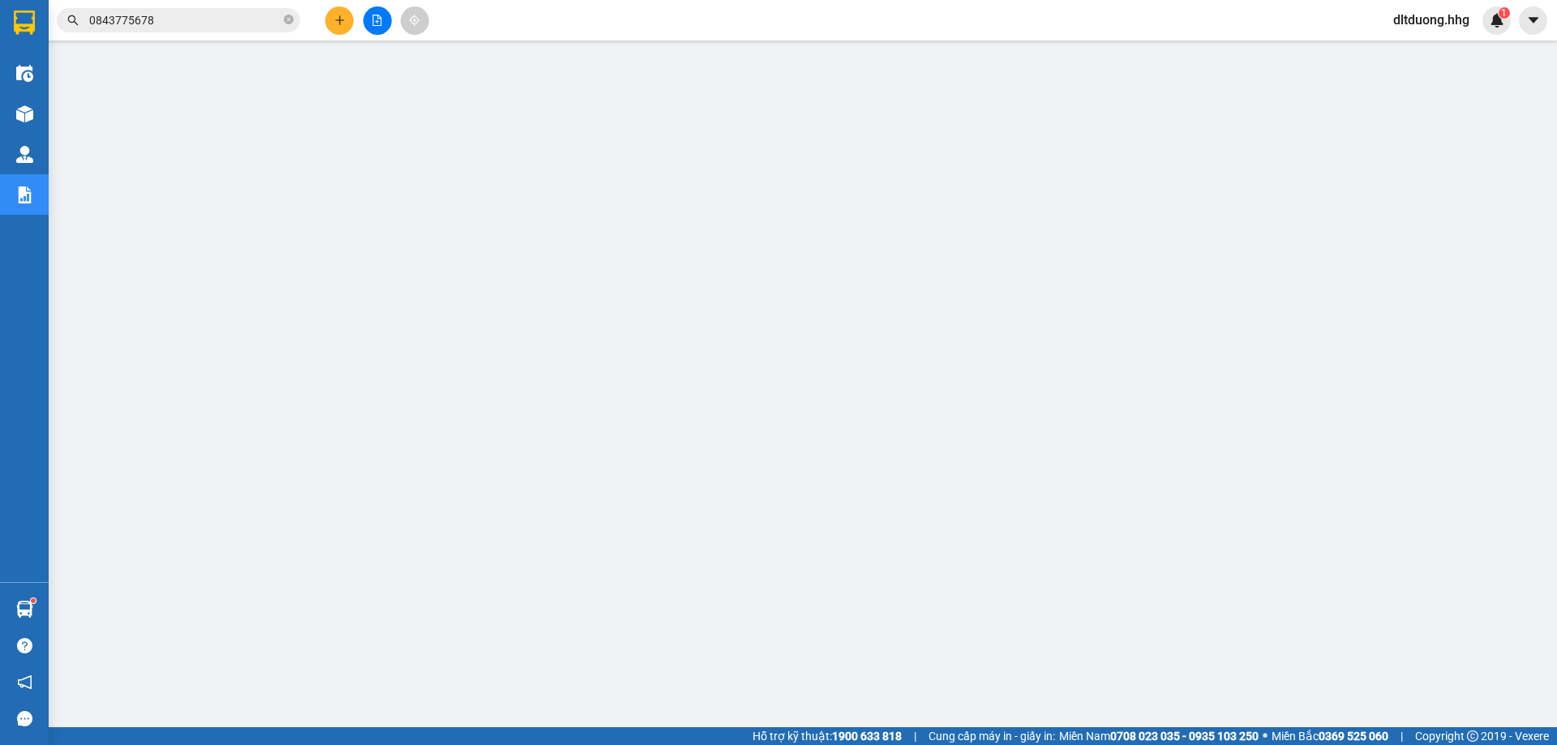
click at [195, 23] on input "0843775678" at bounding box center [184, 20] width 191 height 18
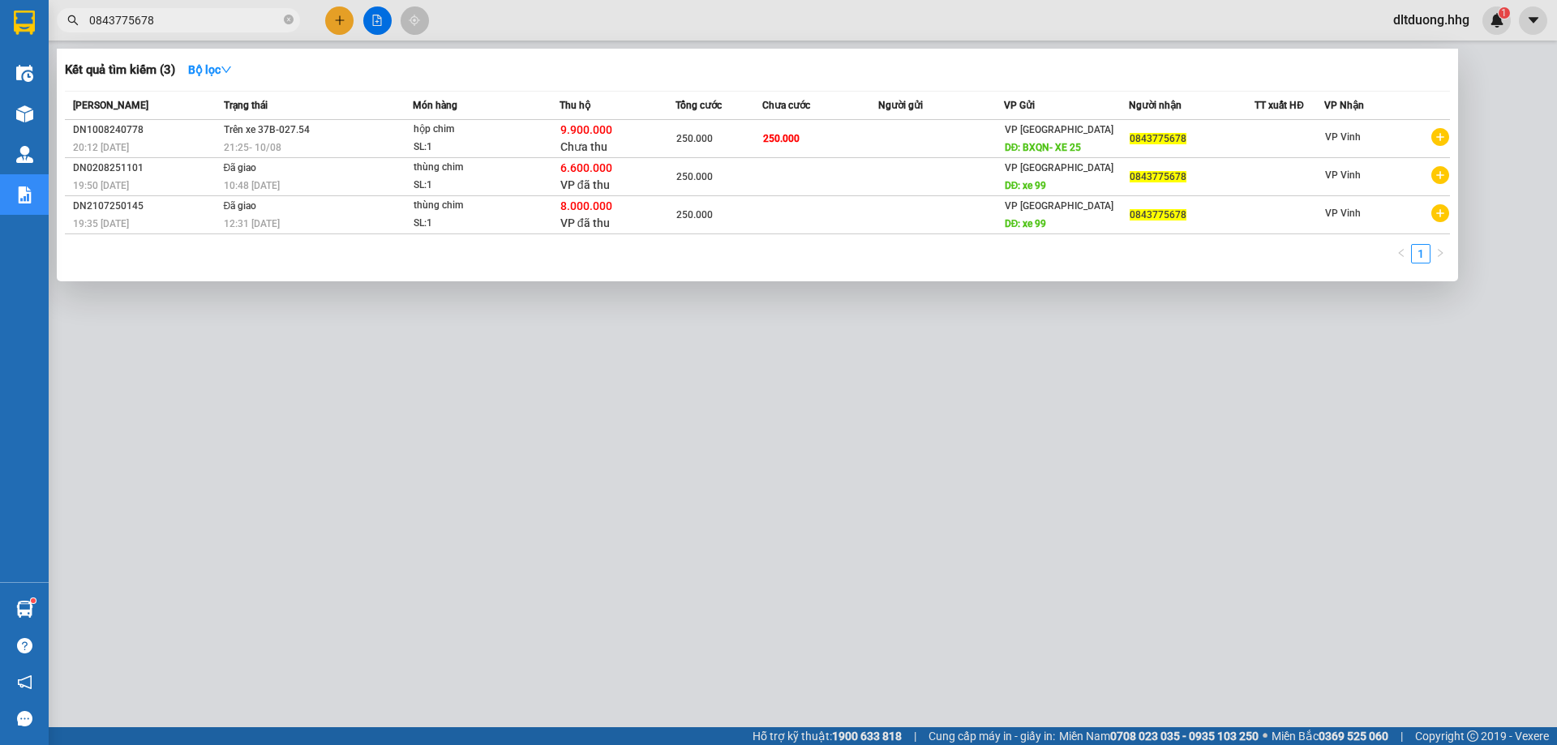
click at [195, 21] on input "0843775678" at bounding box center [184, 20] width 191 height 18
click at [195, 18] on input "0843775678" at bounding box center [184, 20] width 191 height 18
paste input "779466156"
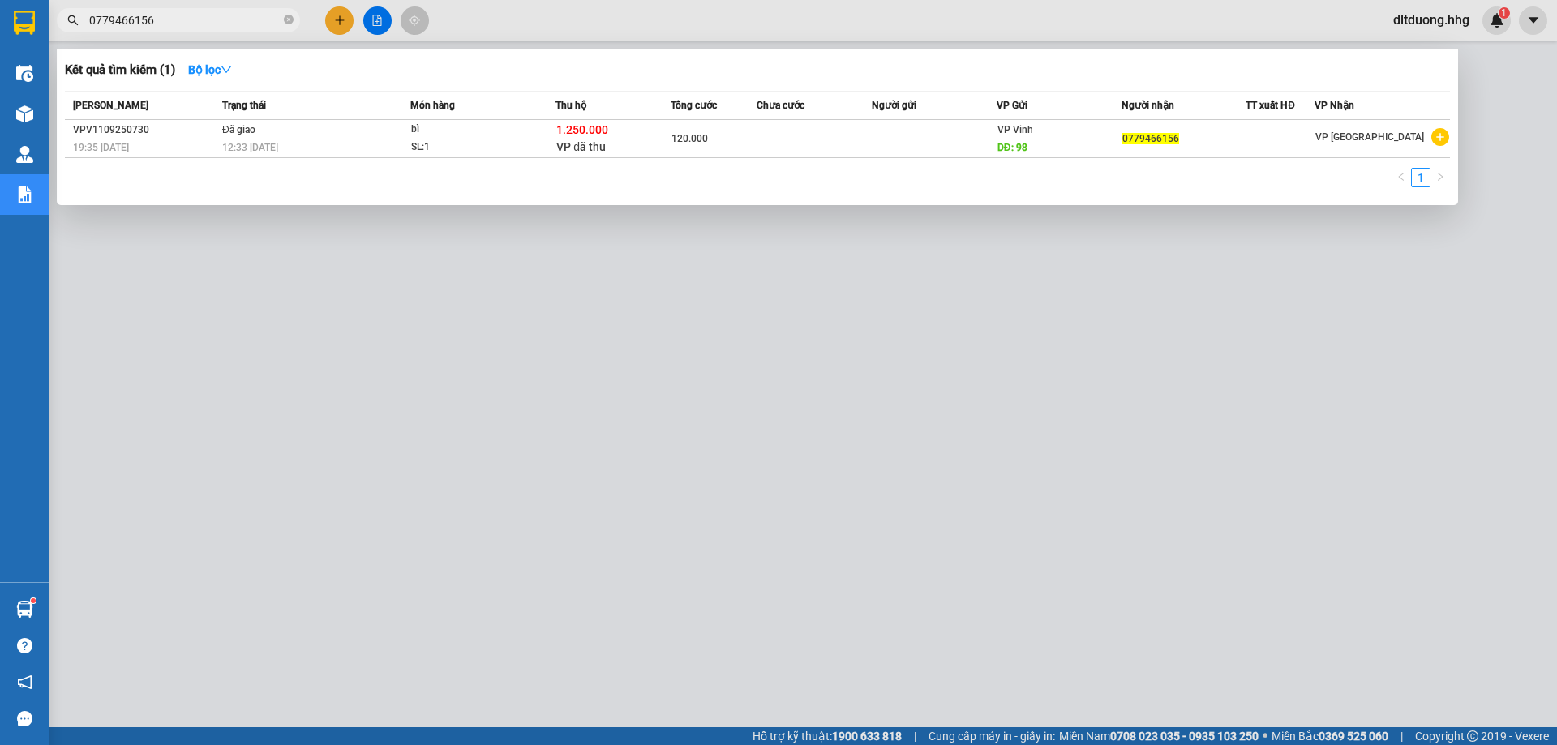
click at [617, 483] on div at bounding box center [778, 372] width 1557 height 745
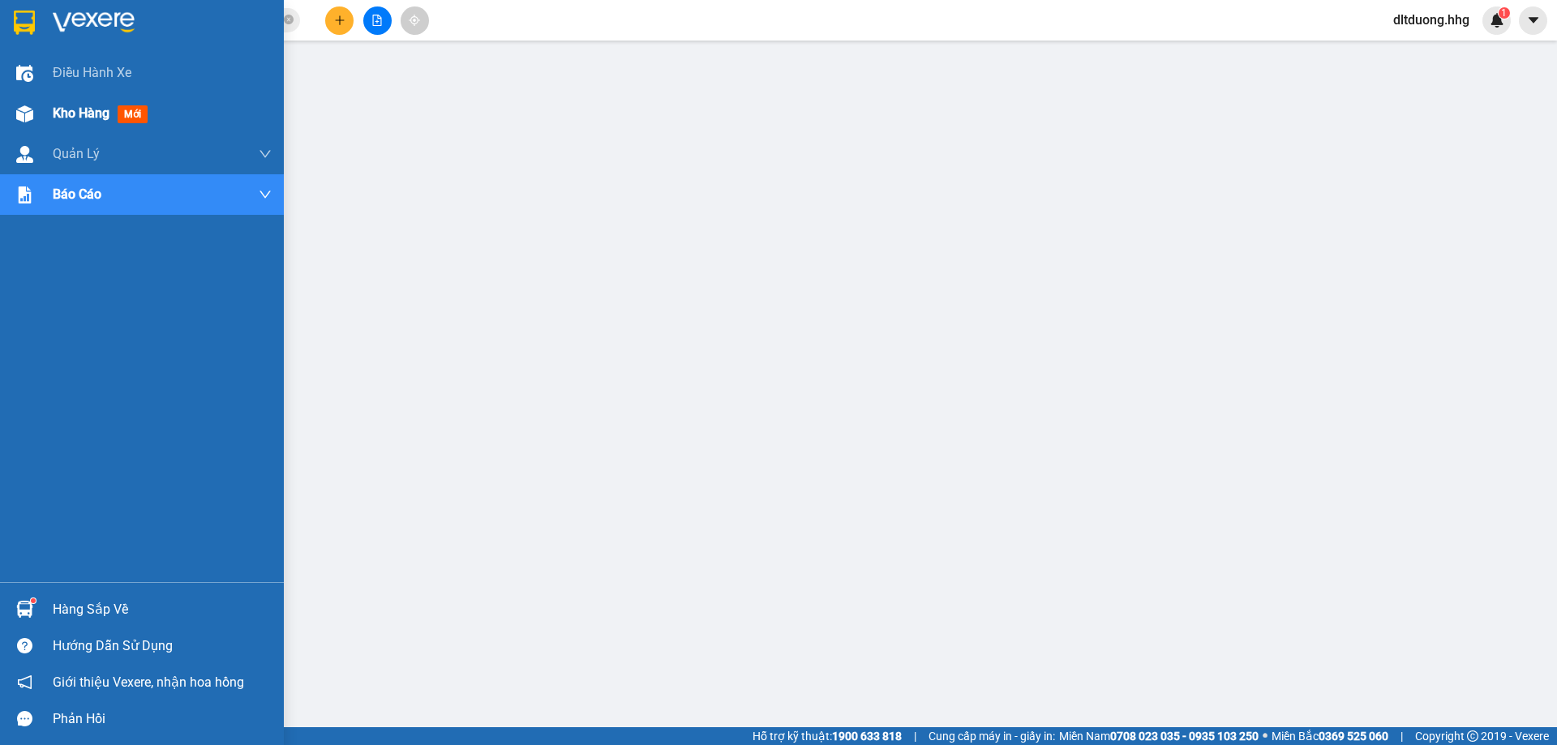
click at [66, 111] on span "Kho hàng" at bounding box center [81, 112] width 57 height 15
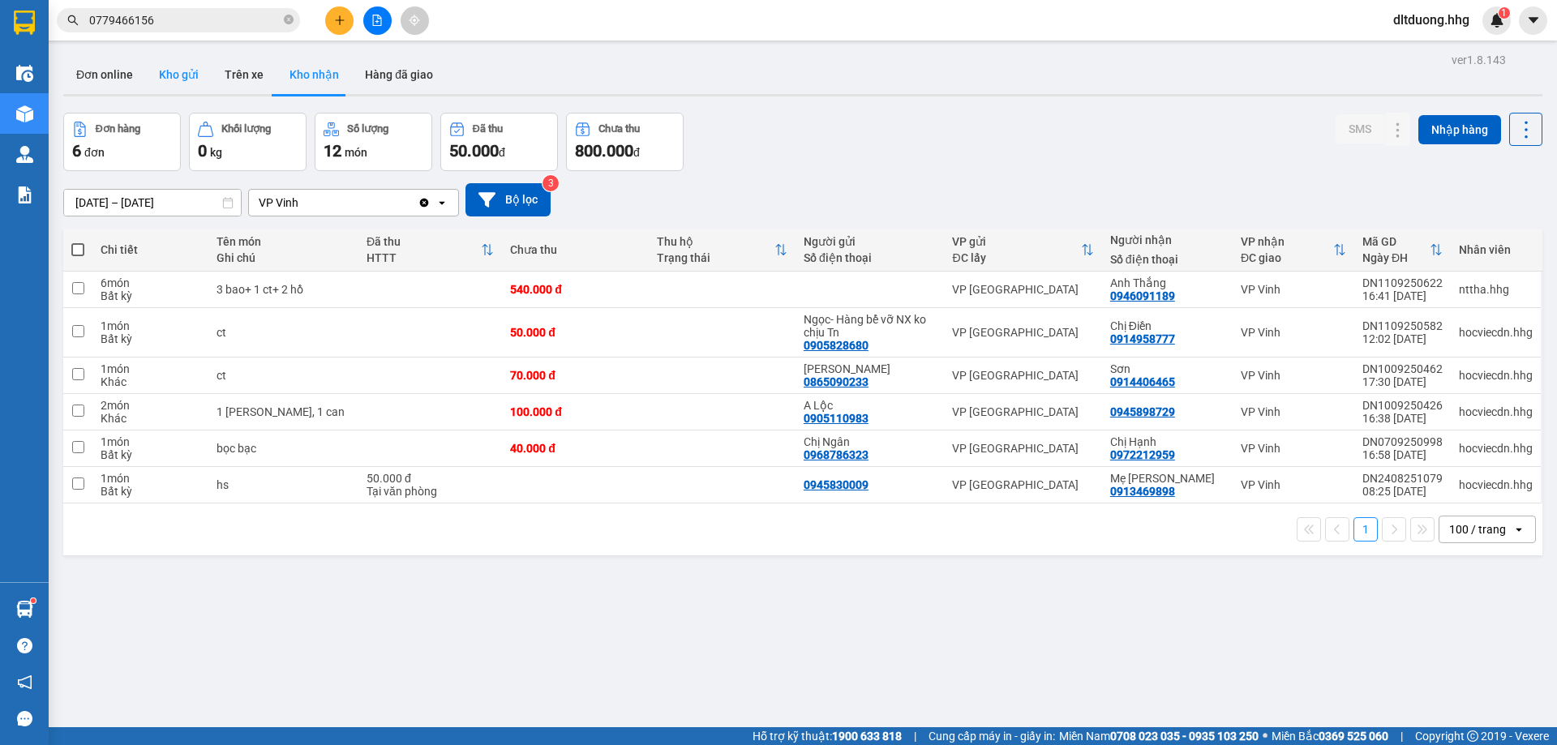
click at [170, 72] on button "Kho gửi" at bounding box center [179, 74] width 66 height 39
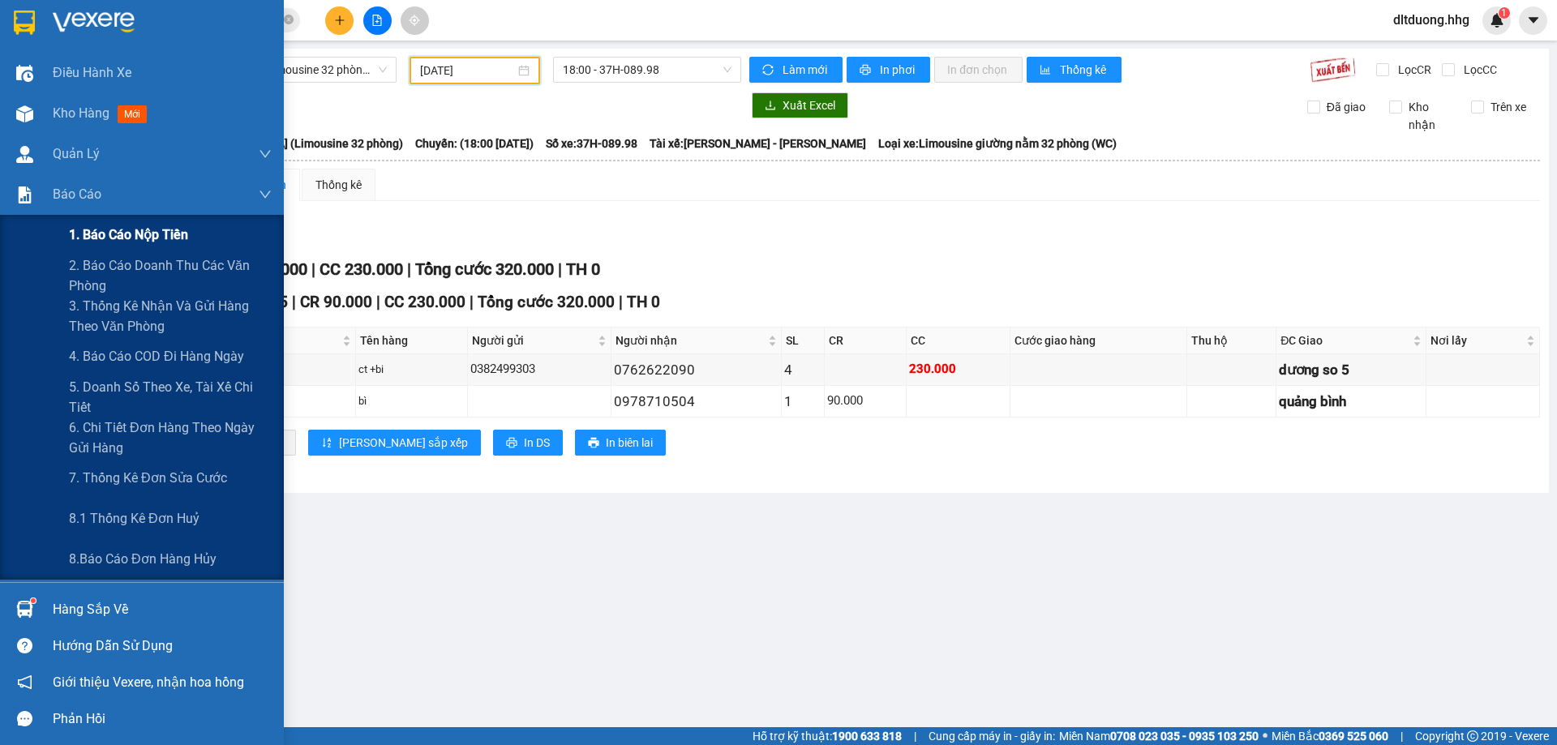
click at [131, 239] on span "1. Báo cáo nộp tiền" at bounding box center [128, 235] width 119 height 20
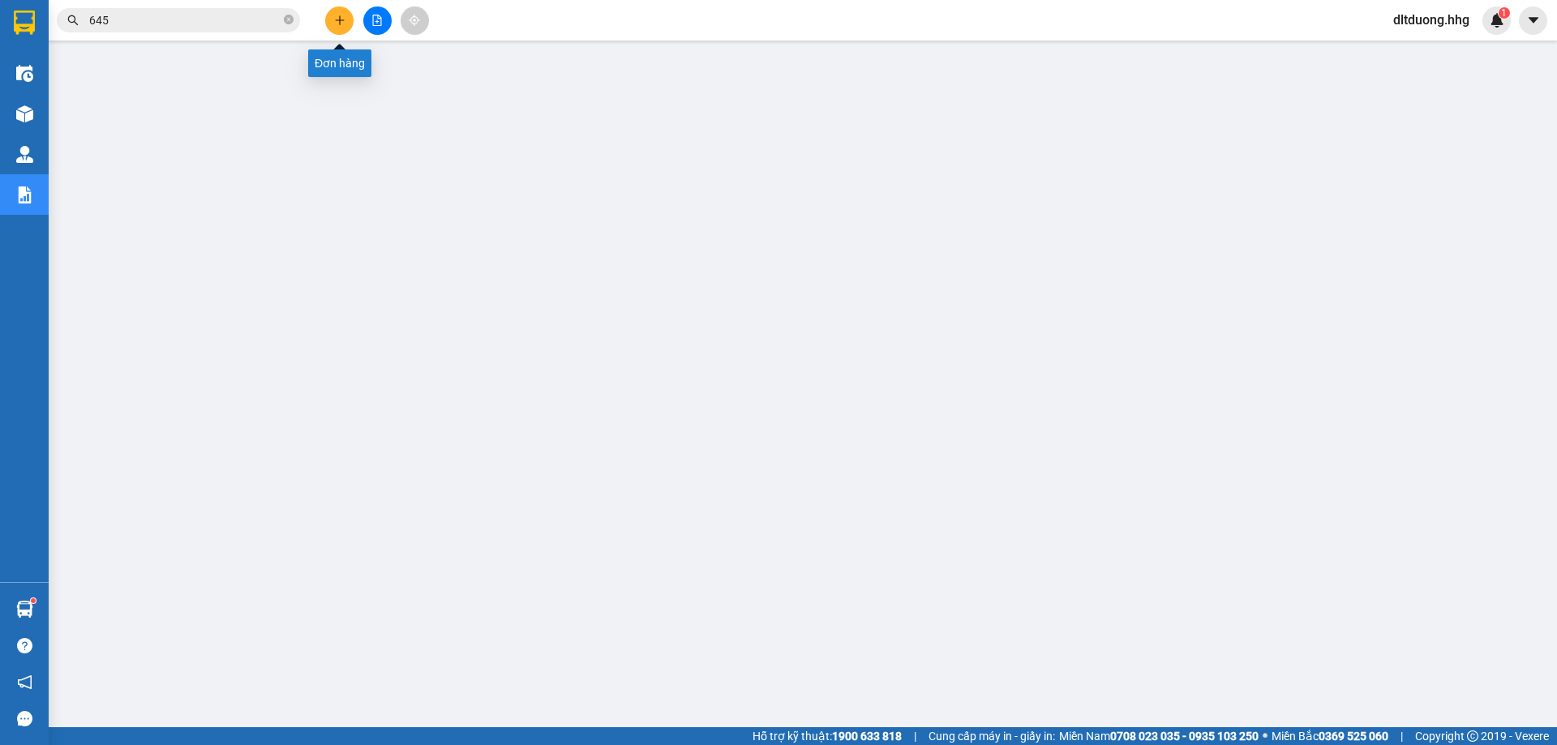
click at [343, 23] on icon "plus" at bounding box center [339, 20] width 11 height 11
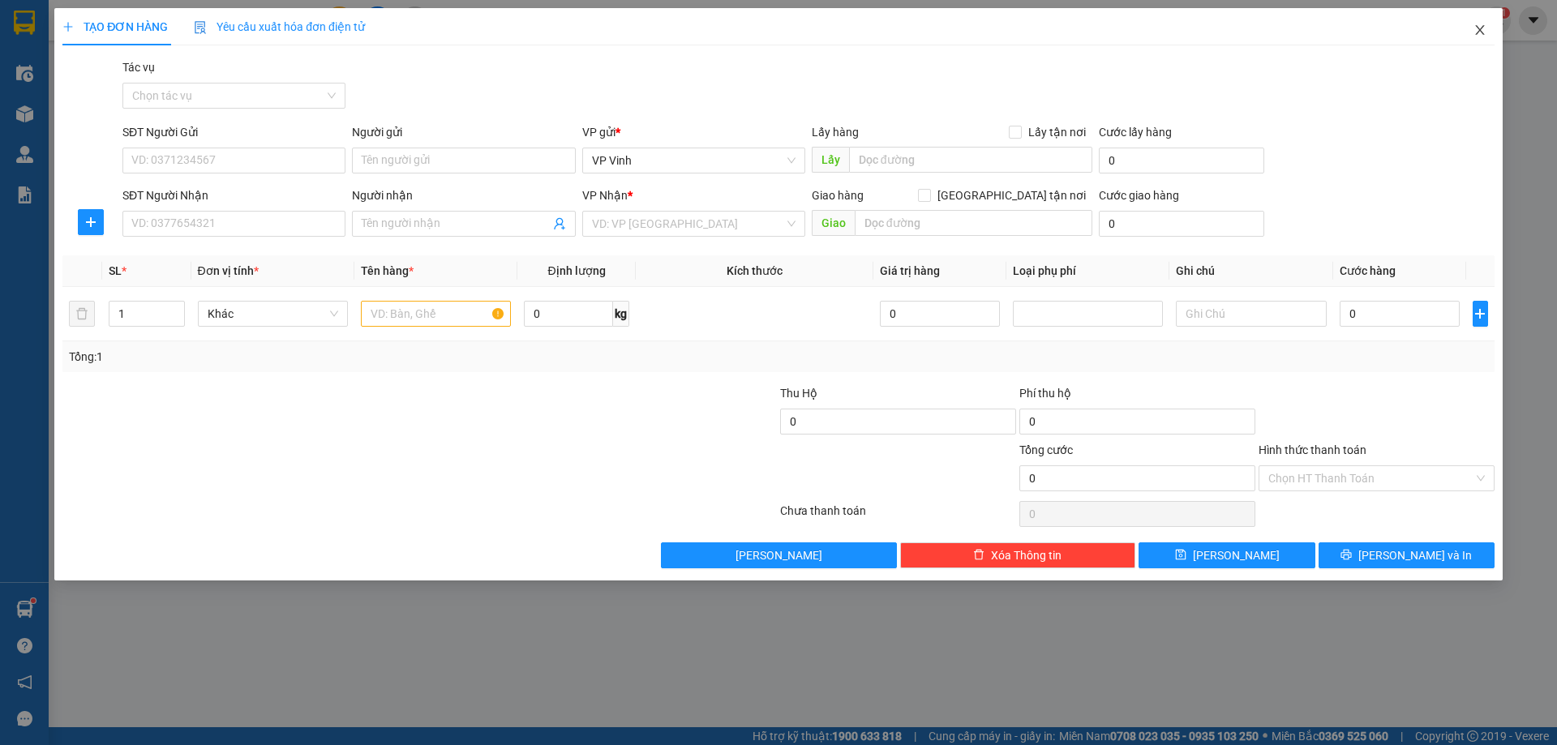
click at [1481, 32] on icon "close" at bounding box center [1479, 30] width 9 height 10
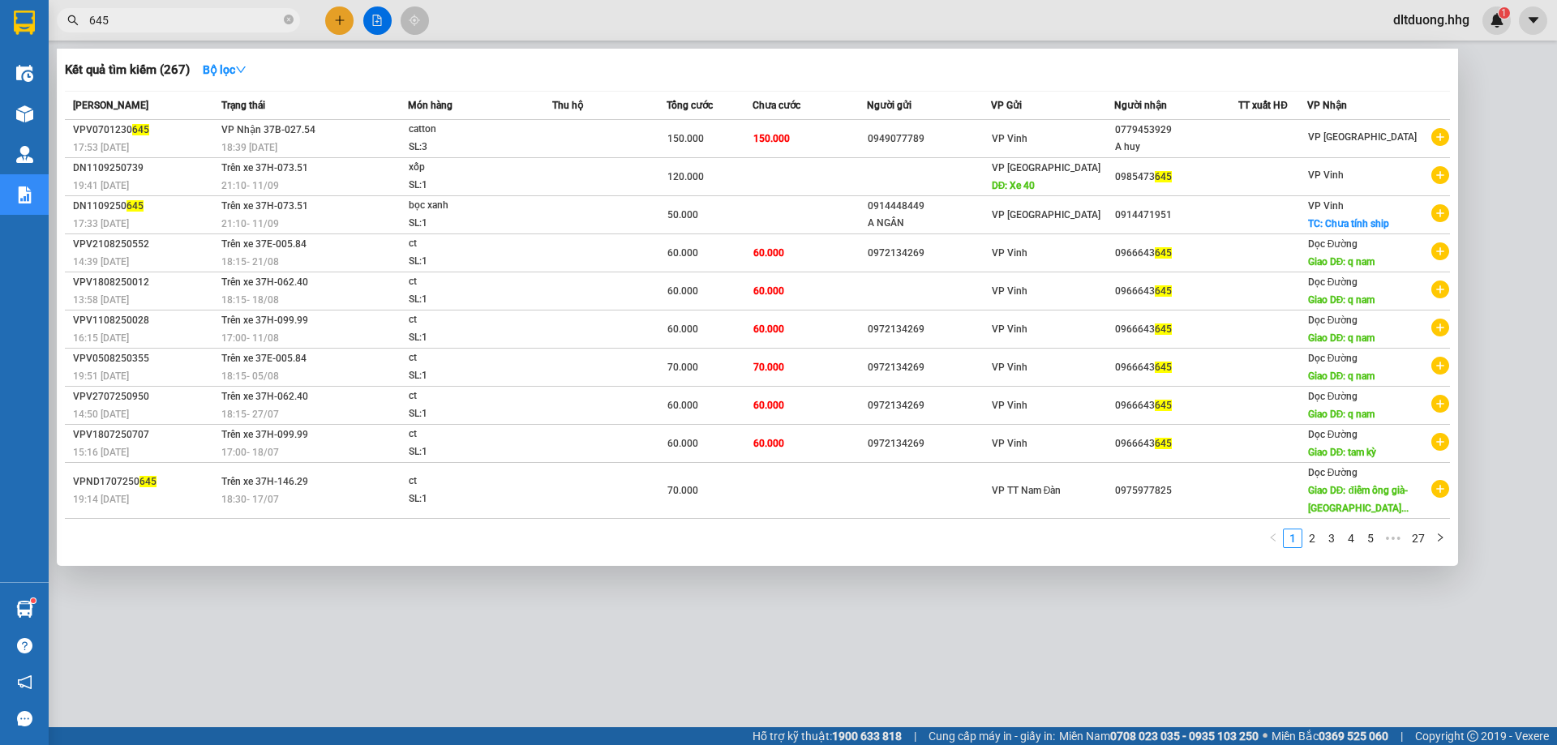
click at [196, 23] on input "645" at bounding box center [184, 20] width 191 height 18
paste input "0968665929"
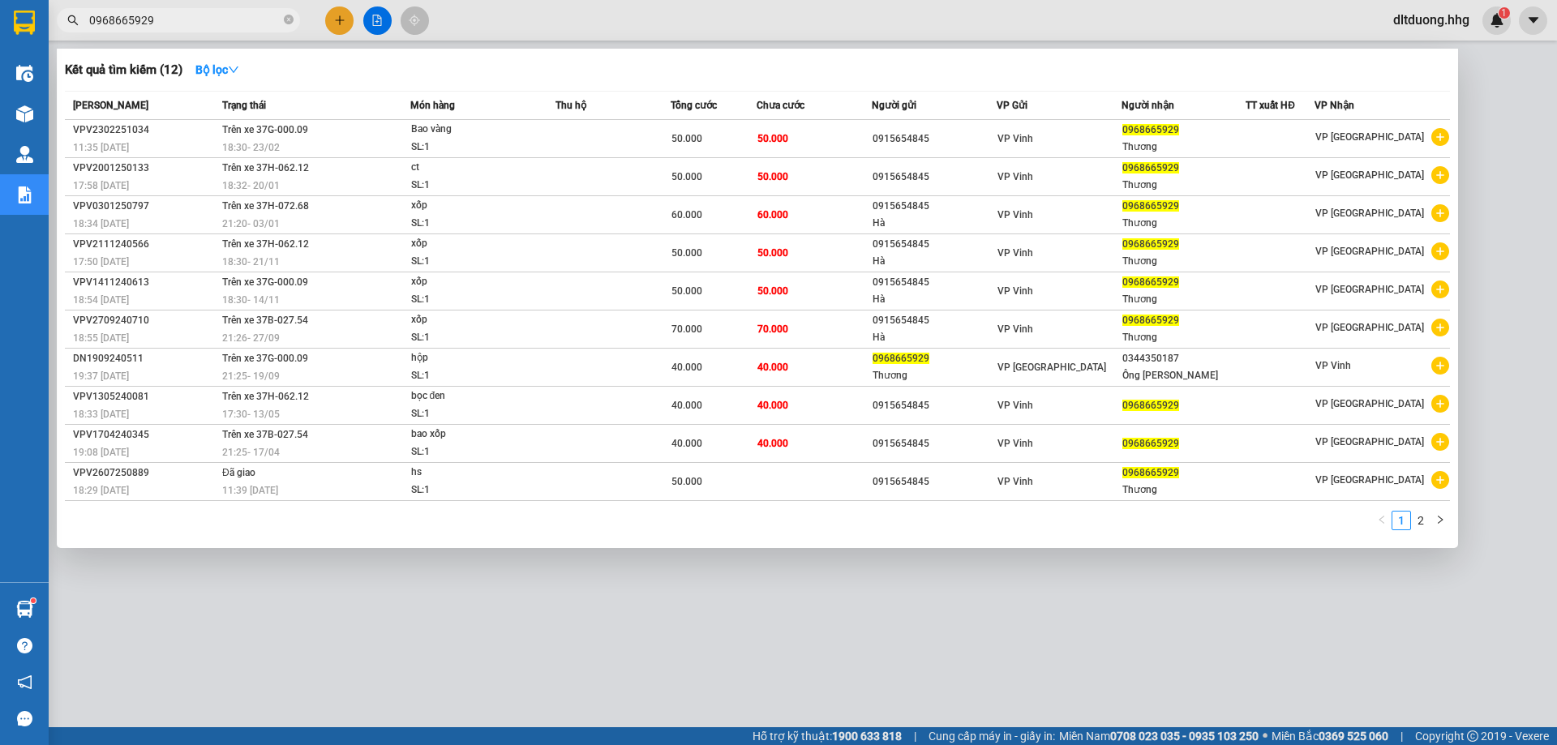
type input "0968665929"
